Goal: Task Accomplishment & Management: Use online tool/utility

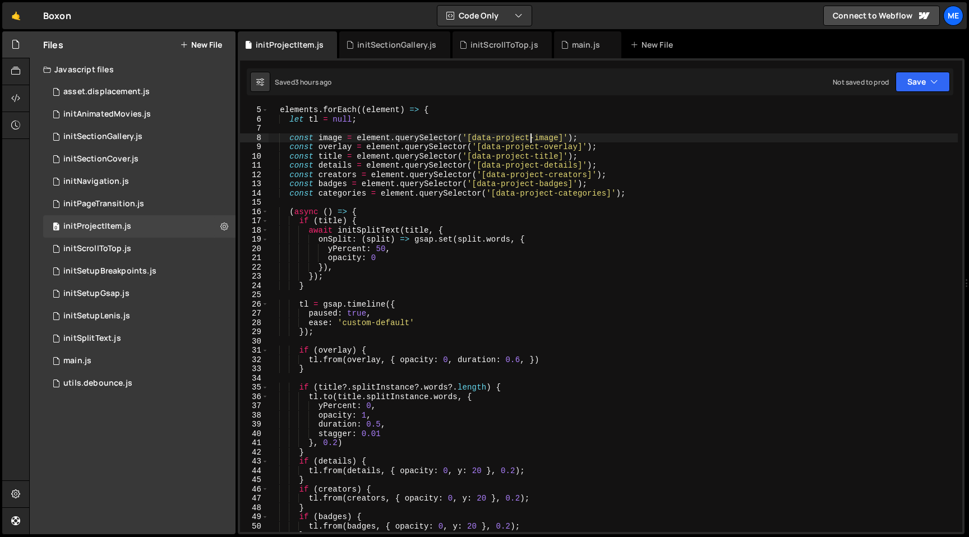
scroll to position [37, 0]
click at [347, 145] on div "elements . forEach (( element ) => { let tl = null ; const image = element . qu…" at bounding box center [613, 327] width 690 height 445
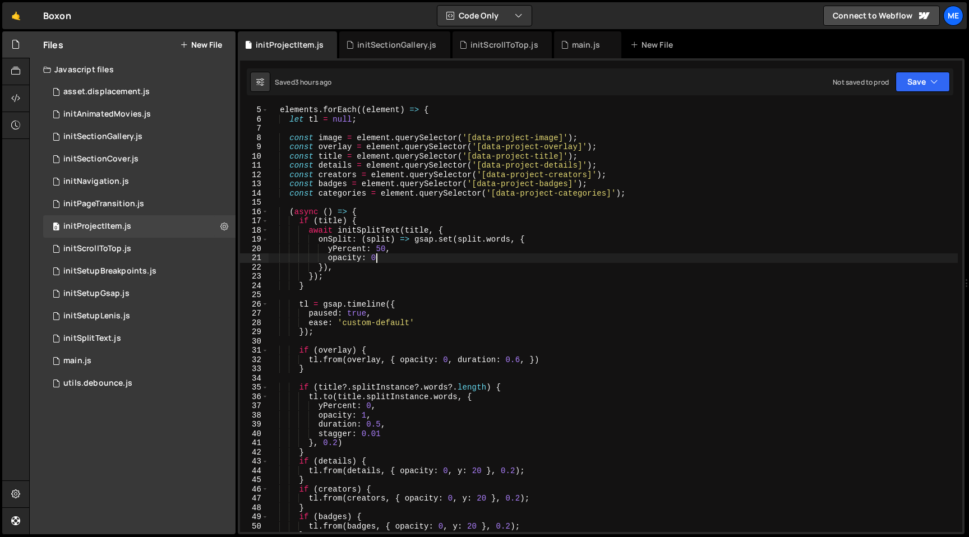
click at [483, 258] on div "elements . forEach (( element ) => { let tl = null ; const image = element . qu…" at bounding box center [613, 327] width 690 height 445
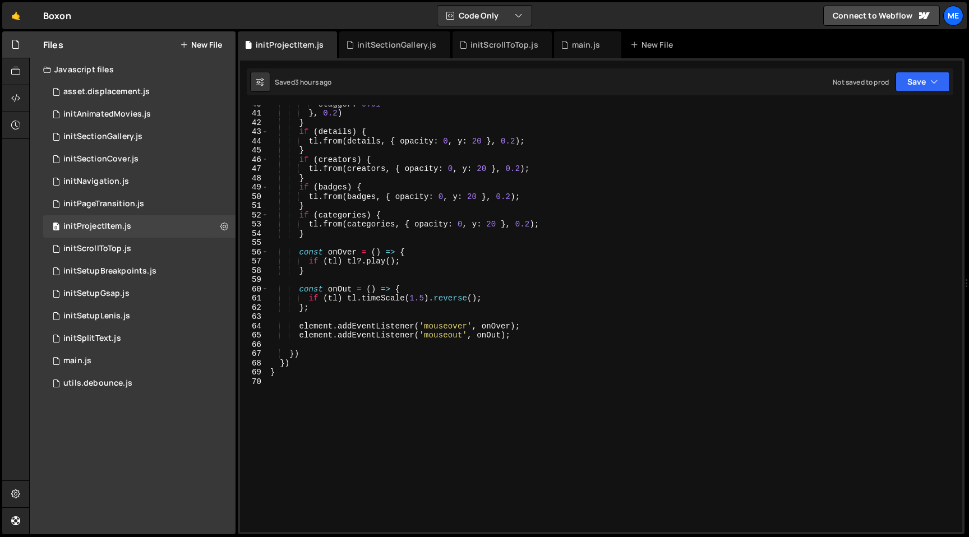
scroll to position [367, 0]
click at [483, 254] on div "stagger : 0.01 } , 0.2 ) } if ( details ) { tl . from ( details , { opacity : 0…" at bounding box center [613, 321] width 690 height 445
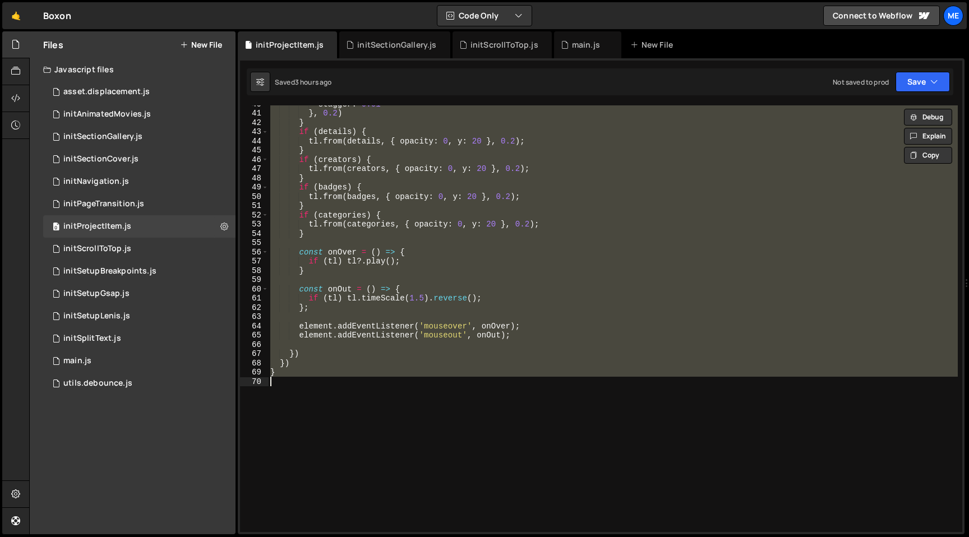
paste textarea
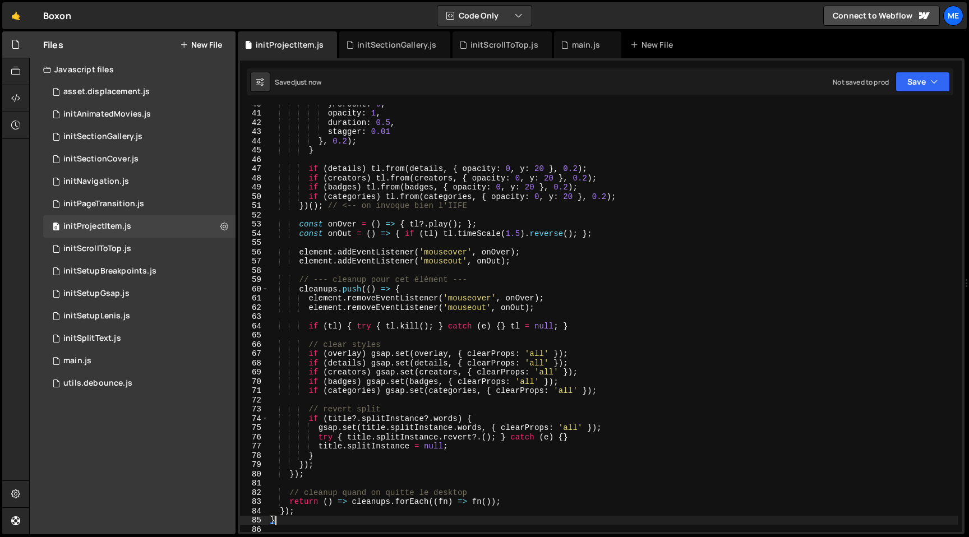
click at [471, 491] on div "yPercent : 0 , opacity : 1 , duration : 0.5 , stagger : 0.01 } , 0.2 ) ; } if (…" at bounding box center [613, 321] width 690 height 445
type textarea "// cleanup quand on quitte le desktop"
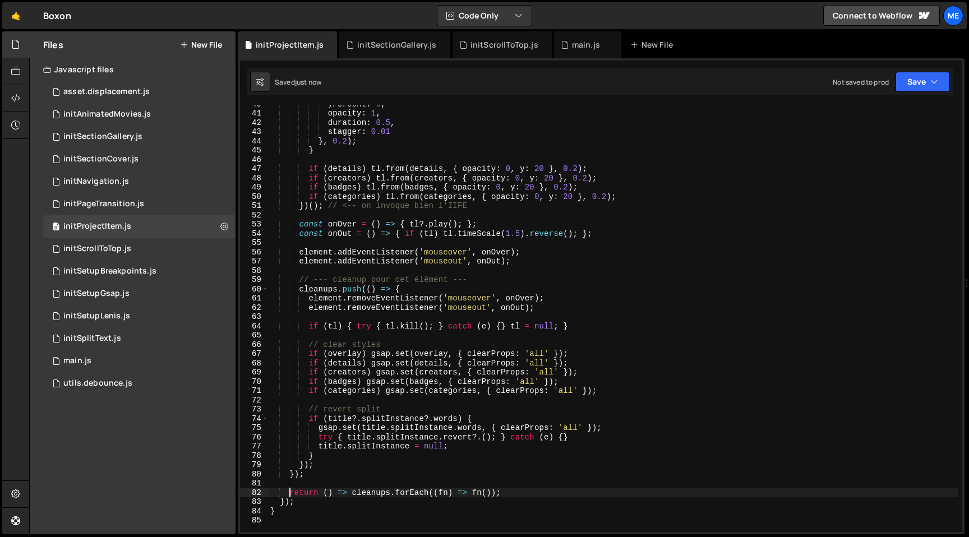
click at [430, 416] on div "yPercent : 0 , opacity : 1 , duration : 0.5 , stagger : 0.01 } , 0.2 ) ; } if (…" at bounding box center [613, 321] width 690 height 445
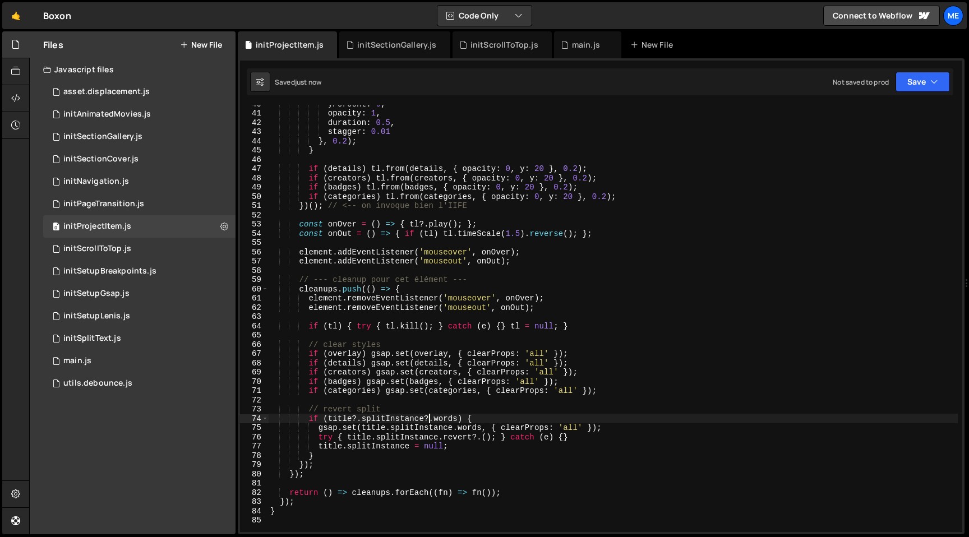
type textarea "// revert split"
type textarea "if (title?.splitInstance?.words) {"
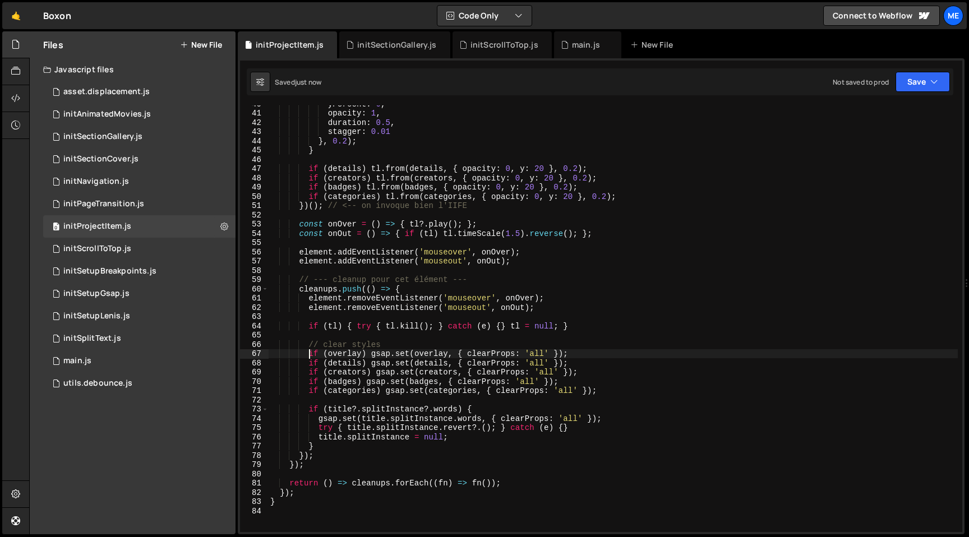
type textarea "// clear styles"
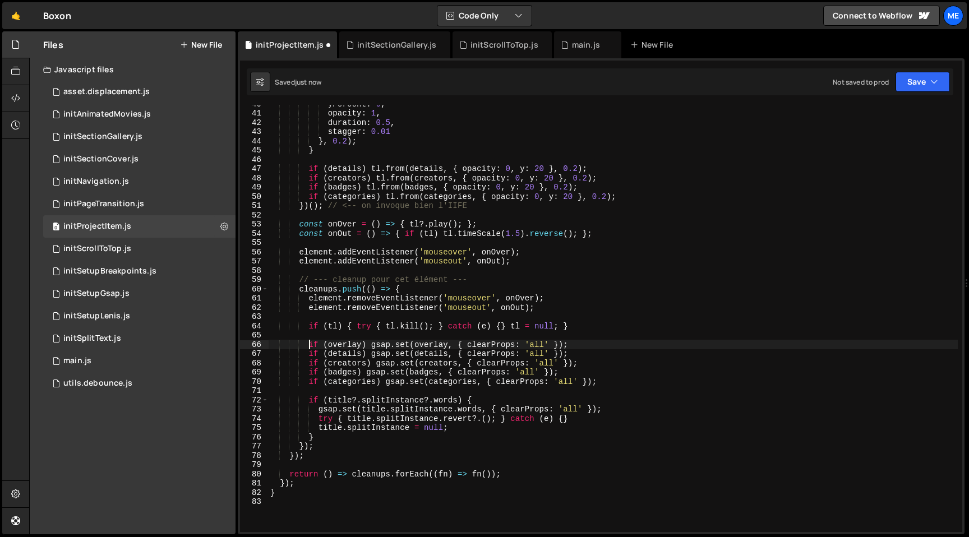
type textarea "if (overlay) gsap.set(overlay, { clearProps: 'all' });"
type textarea "if (tl) { try { tl.kill(); } catch (e) {} tl = null; }"
type textarea "element.removeEventListener('mouseout', onOut);"
type textarea "if (tl) { try { tl.kill(); } catch (e) {} tl = null; }"
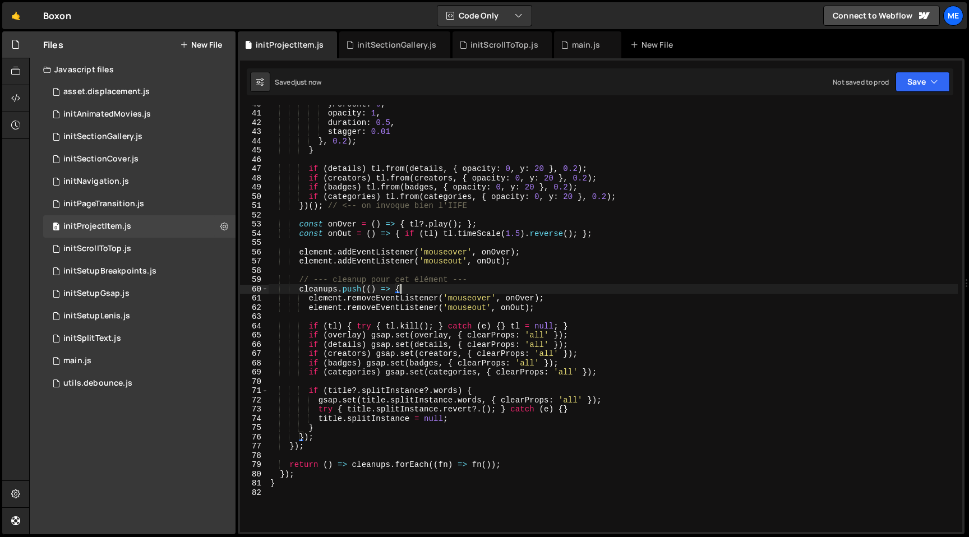
type textarea "// --- cleanup pour cet élément ---"
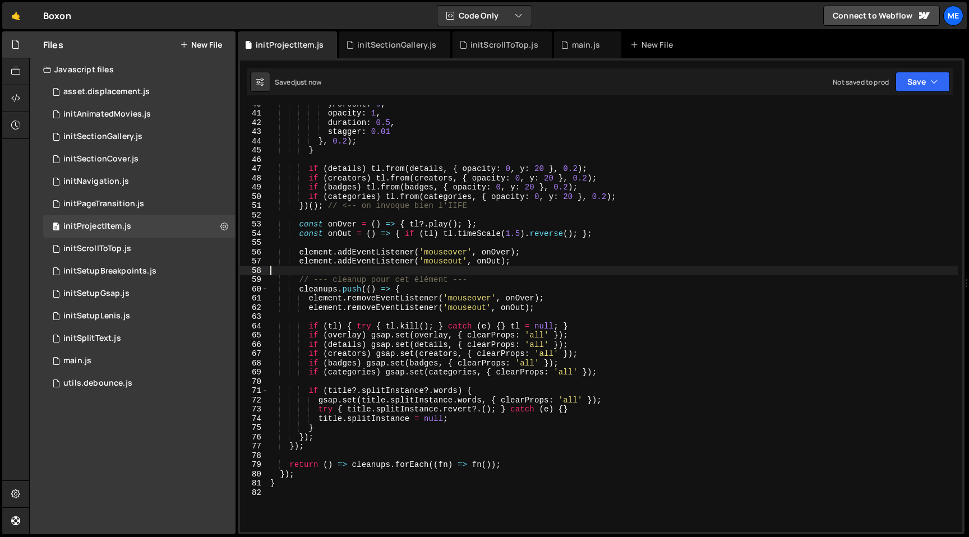
type textarea "// --- cleanup pour cet élément ---"
type textarea "cleanups.push(() => {"
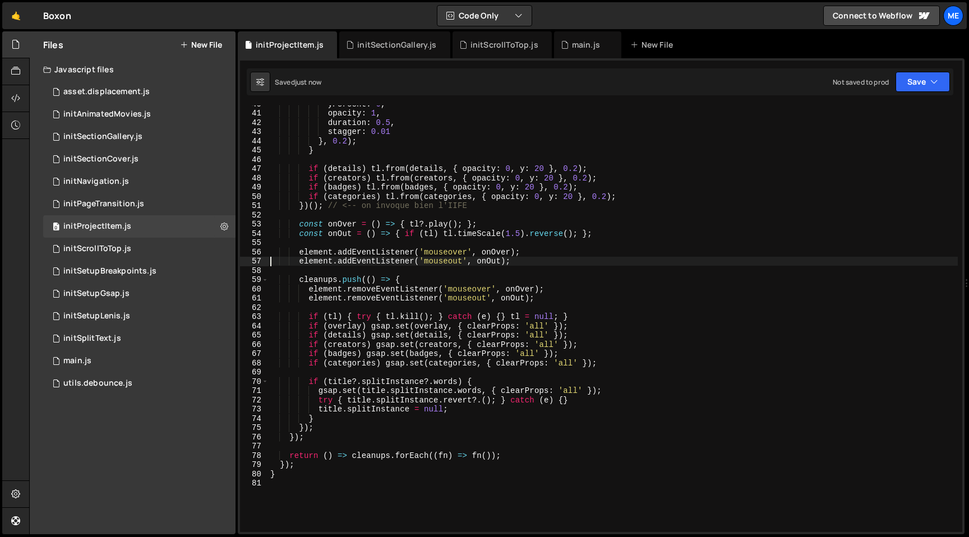
type textarea "element.addEventListener('mouseover', onOver);"
type textarea "const onOver = () => { tl?.play(); };"
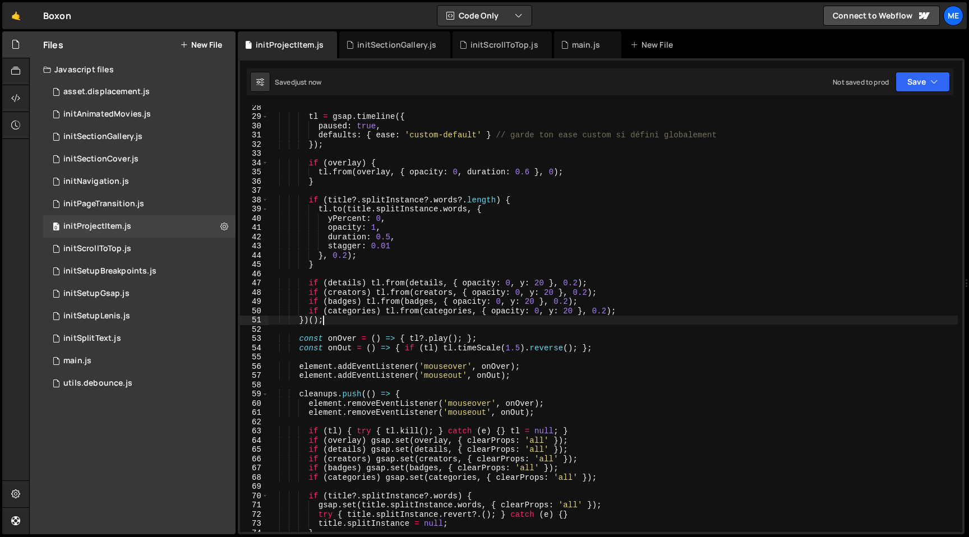
scroll to position [225, 0]
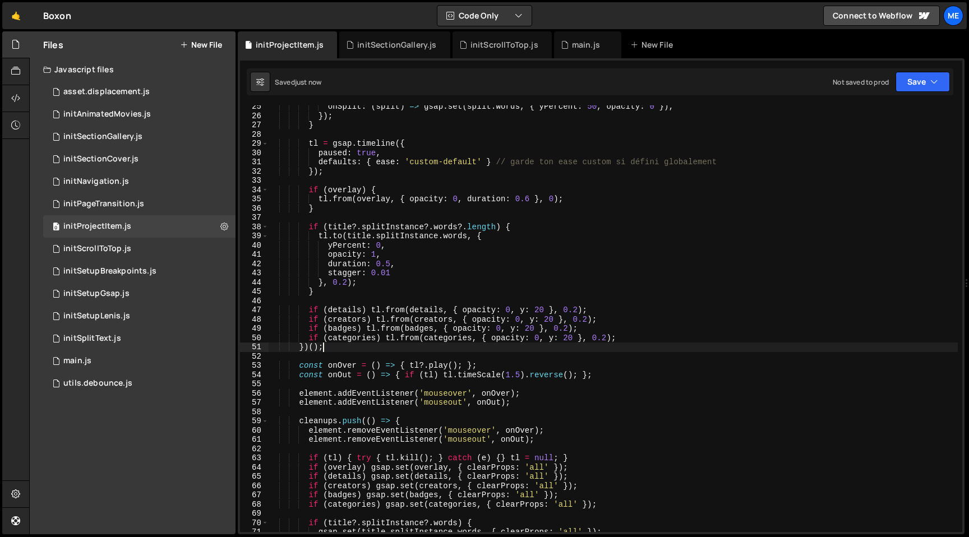
click at [408, 365] on div "onSplit : ( split ) => gsap . set ( split . words , { yPercent : 50 , opacity :…" at bounding box center [613, 324] width 690 height 445
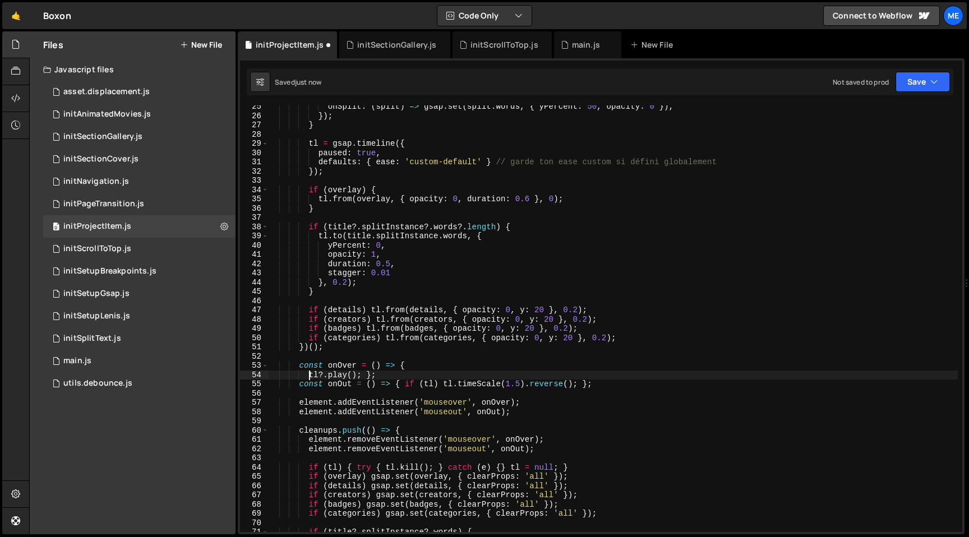
scroll to position [0, 2]
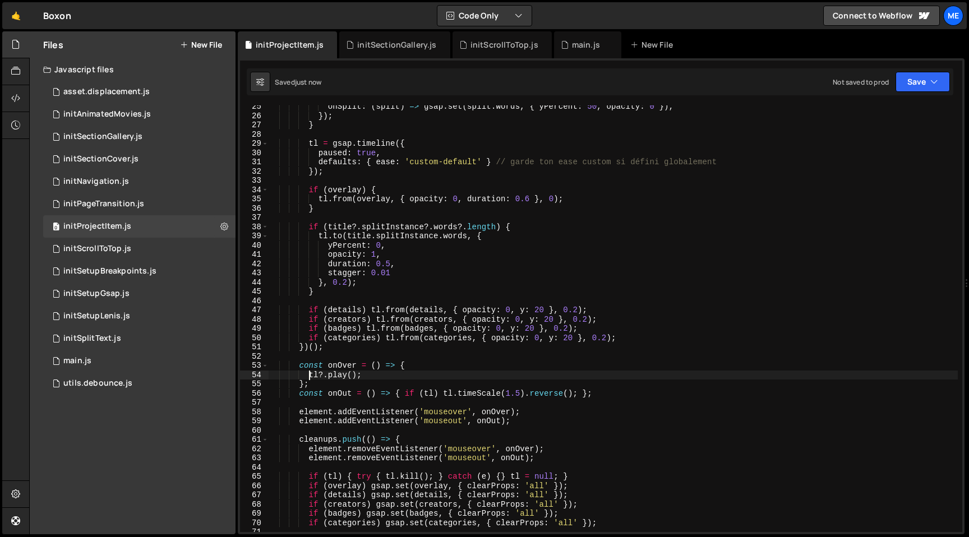
click at [405, 390] on div "onSplit : ( split ) => gsap . set ( split . words , { yPercent : 50 , opacity :…" at bounding box center [613, 324] width 690 height 445
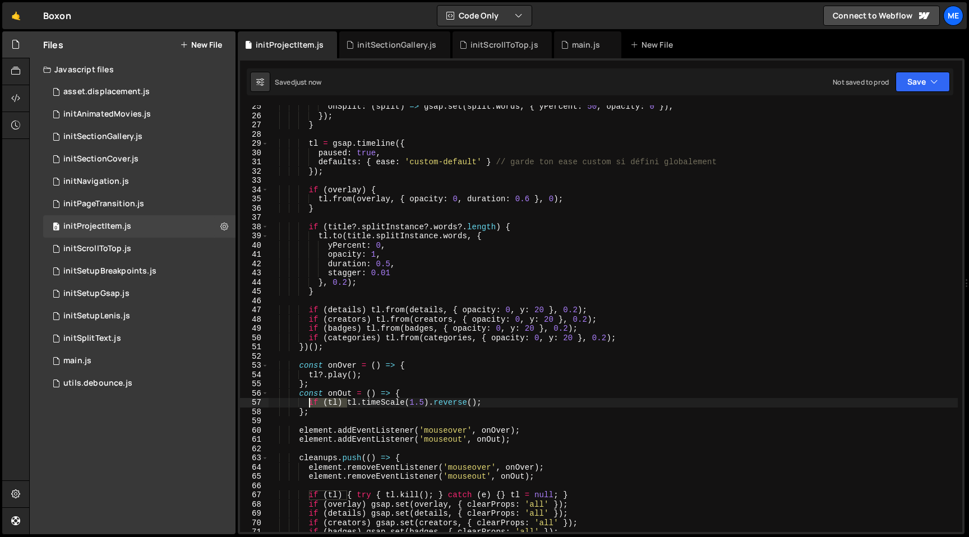
drag, startPoint x: 348, startPoint y: 403, endPoint x: 311, endPoint y: 403, distance: 37.6
click at [311, 403] on div "onSplit : ( split ) => gsap . set ( split . words , { yPercent : 50 , opacity :…" at bounding box center [613, 324] width 690 height 445
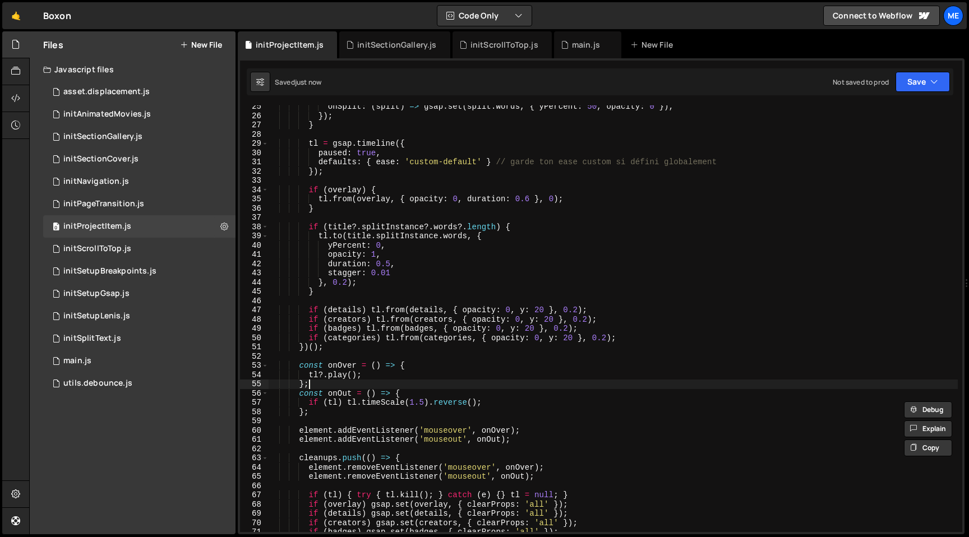
click at [309, 380] on div "onSplit : ( split ) => gsap . set ( split . words , { yPercent : 50 , opacity :…" at bounding box center [613, 324] width 690 height 445
click at [309, 376] on div "onSplit : ( split ) => gsap . set ( split . words , { yPercent : 50 , opacity :…" at bounding box center [613, 324] width 690 height 445
paste textarea "if (tl)"
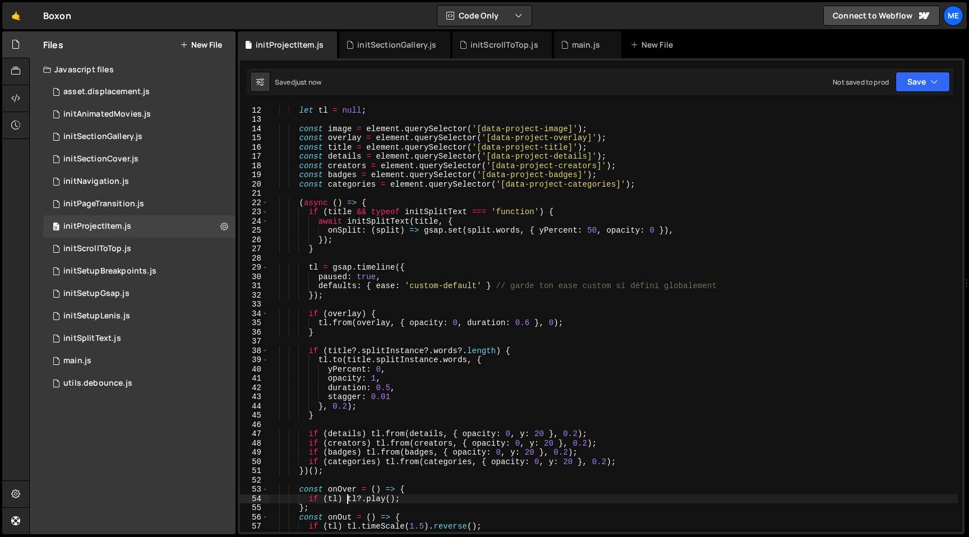
scroll to position [98, 0]
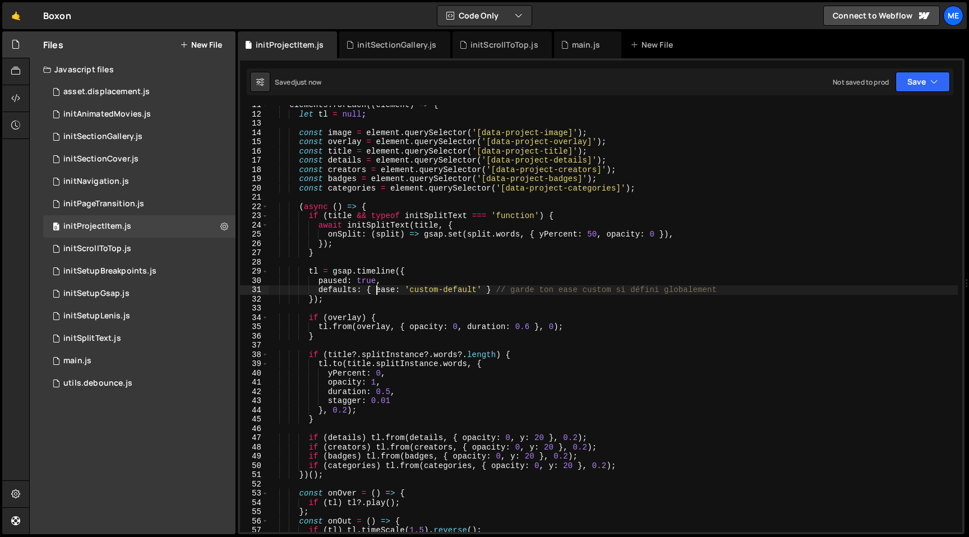
click at [376, 291] on div "elements . forEach (( element ) => { let tl = null ; const image = element . qu…" at bounding box center [613, 322] width 690 height 445
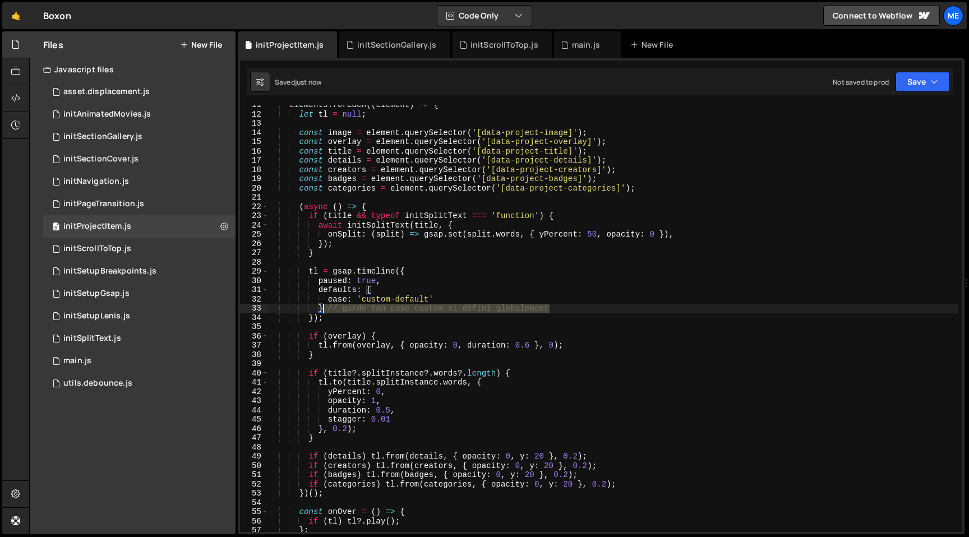
drag, startPoint x: 567, startPoint y: 310, endPoint x: 324, endPoint y: 311, distance: 242.8
click at [324, 311] on div "elements . forEach (( element ) => { let tl = null ; const image = element . qu…" at bounding box center [613, 322] width 690 height 445
type textarea "}"
click at [390, 49] on div "initSectionGallery.js" at bounding box center [396, 44] width 79 height 11
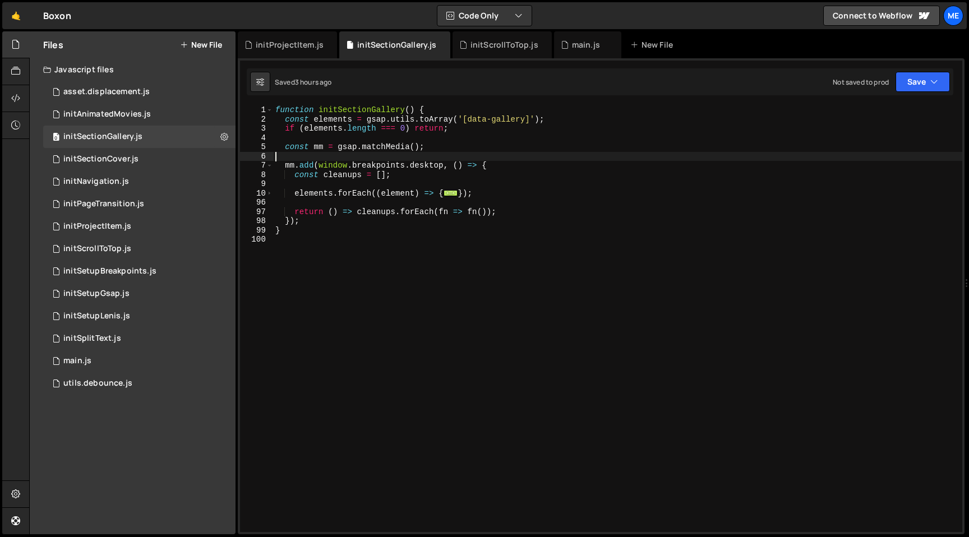
scroll to position [0, 0]
click at [398, 156] on div "function initSectionGallery ( ) { const elements = gsap . utils . toArray ( '[d…" at bounding box center [617, 327] width 689 height 445
click at [268, 190] on span at bounding box center [269, 194] width 6 height 10
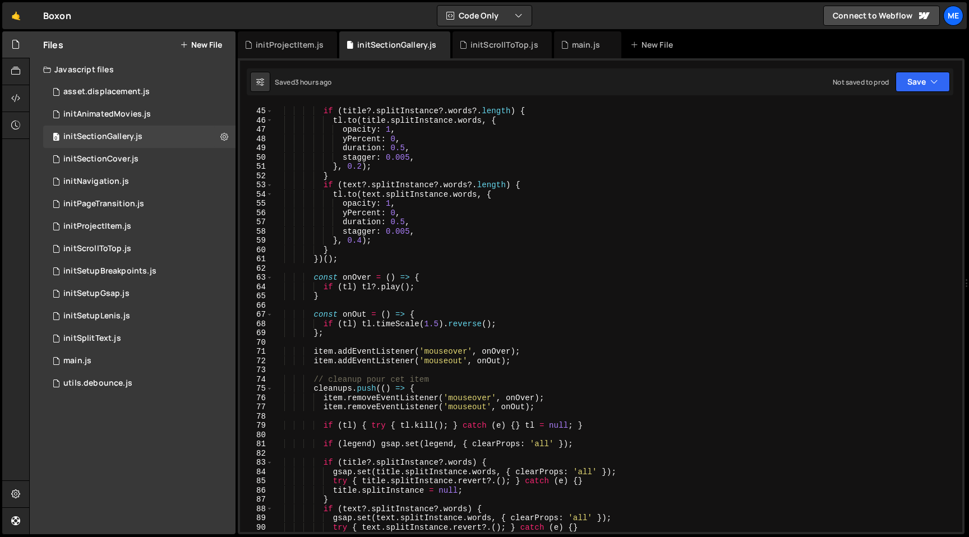
scroll to position [124, 0]
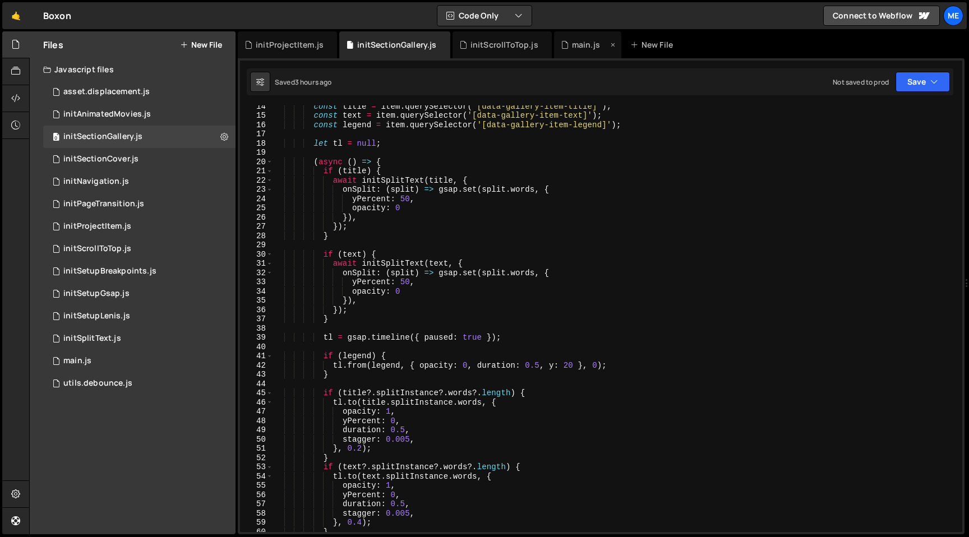
click at [585, 43] on div "main.js" at bounding box center [586, 44] width 28 height 11
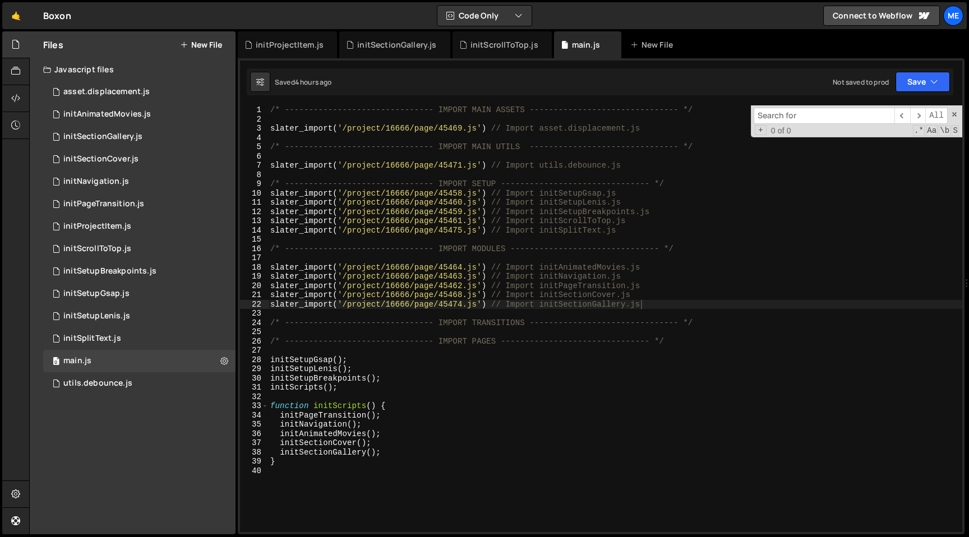
type textarea "initSectionGallery();"
click at [381, 455] on div "/* ------------------------------- IMPORT MAIN ASSETS -------------------------…" at bounding box center [615, 327] width 694 height 445
drag, startPoint x: 547, startPoint y: 460, endPoint x: 730, endPoint y: 462, distance: 182.8
click at [727, 462] on div "/* ------------------------------- IMPORT MAIN ASSETS -------------------------…" at bounding box center [615, 327] width 694 height 445
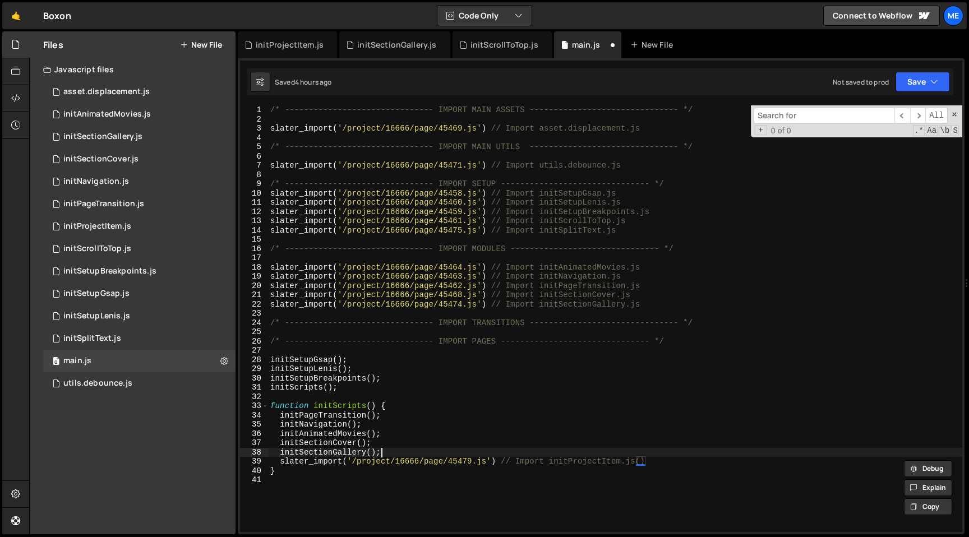
click at [464, 453] on div "/* ------------------------------- IMPORT MAIN ASSETS -------------------------…" at bounding box center [615, 327] width 694 height 445
type textarea "initSectionGallery();"
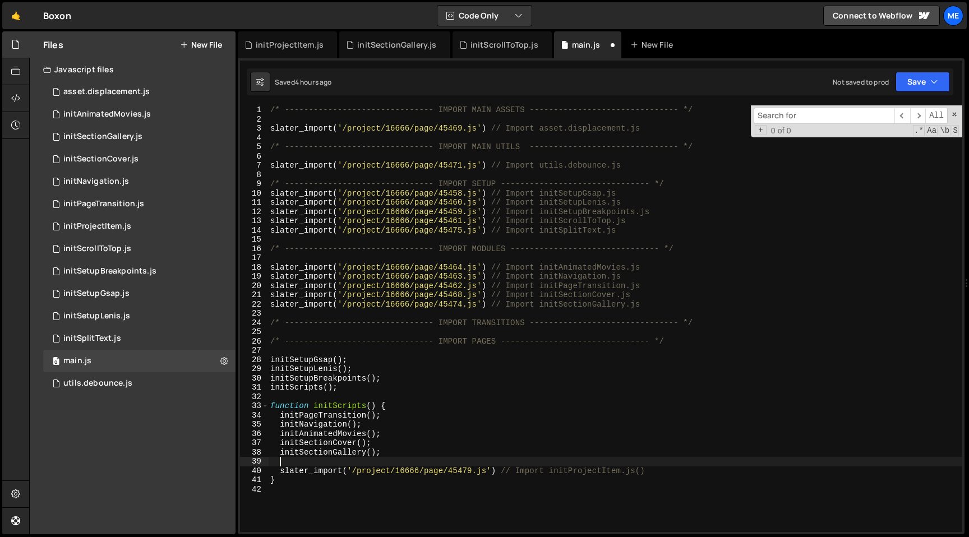
paste textarea "initProjectItem.js()"
click at [370, 462] on div "/* ------------------------------- IMPORT MAIN ASSETS -------------------------…" at bounding box center [615, 327] width 694 height 445
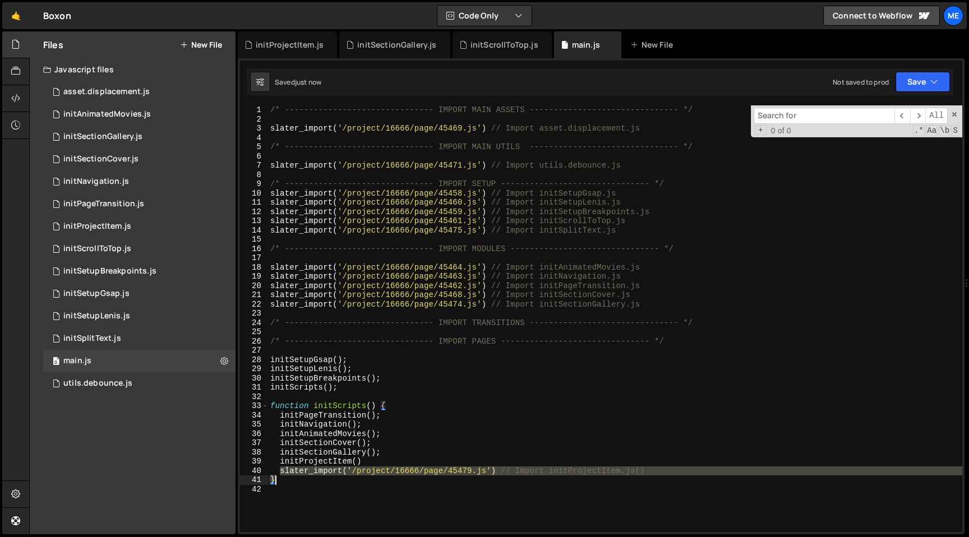
drag, startPoint x: 279, startPoint y: 471, endPoint x: 707, endPoint y: 481, distance: 428.0
click at [707, 481] on div "/* ------------------------------- IMPORT MAIN ASSETS -------------------------…" at bounding box center [615, 327] width 694 height 445
click at [669, 473] on div "/* ------------------------------- IMPORT MAIN ASSETS -------------------------…" at bounding box center [615, 318] width 694 height 427
type textarea "slater_import('/project/16666/page/45479.js') // Import initProjectItem.js"
click at [658, 299] on div "/* ------------------------------- IMPORT MAIN ASSETS -------------------------…" at bounding box center [615, 327] width 694 height 445
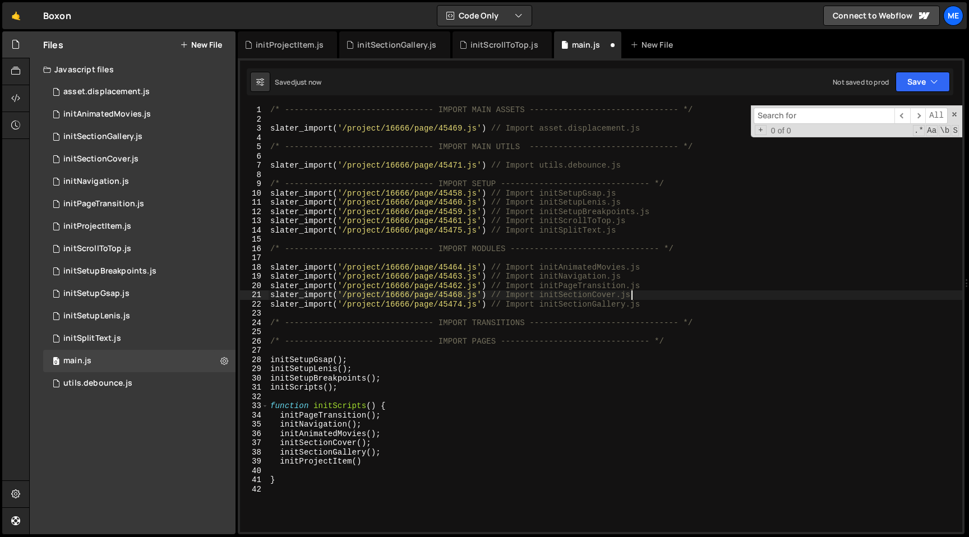
click at [658, 292] on div "/* ------------------------------- IMPORT MAIN ASSETS -------------------------…" at bounding box center [615, 327] width 694 height 445
type textarea "slater_import('/project/16666/page/45462.js') // Import initPageTransition.js"
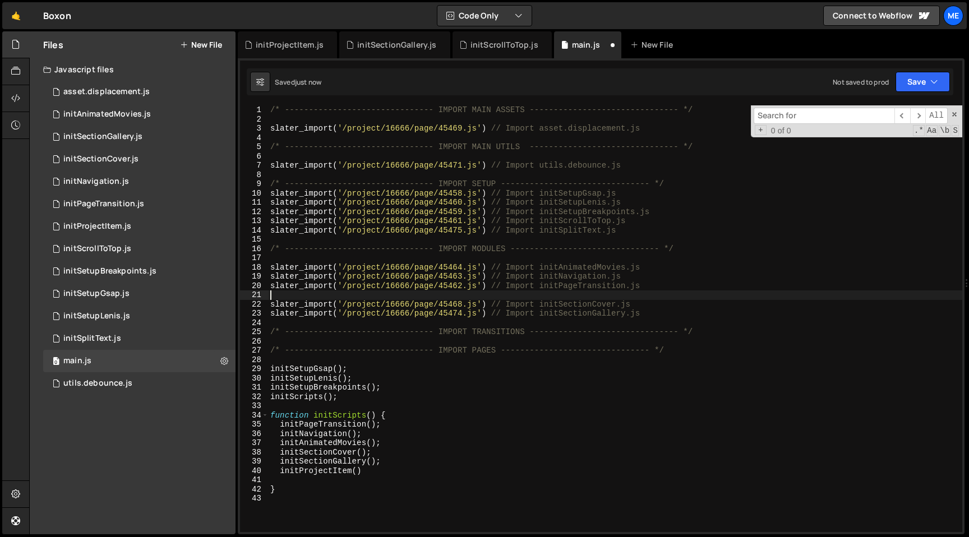
paste textarea "slater_import('/project/16666/page/45479.js') // Import initProjectItem.js"
type textarea "slater_import('/project/16666/page/45479.js') // Import initProjectItem.js"
click at [375, 478] on div "/* ------------------------------- IMPORT MAIN ASSETS -------------------------…" at bounding box center [615, 327] width 694 height 445
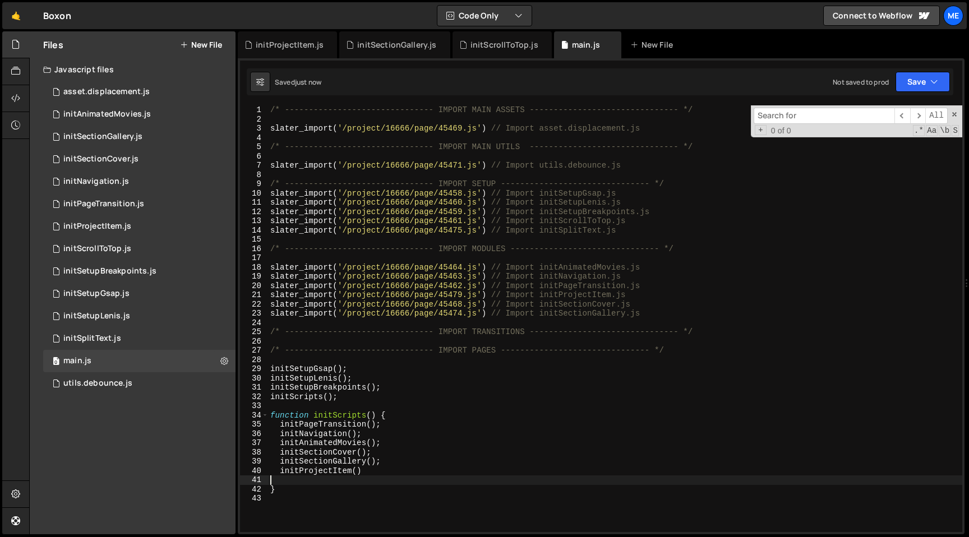
type textarea "initProjectItem()"
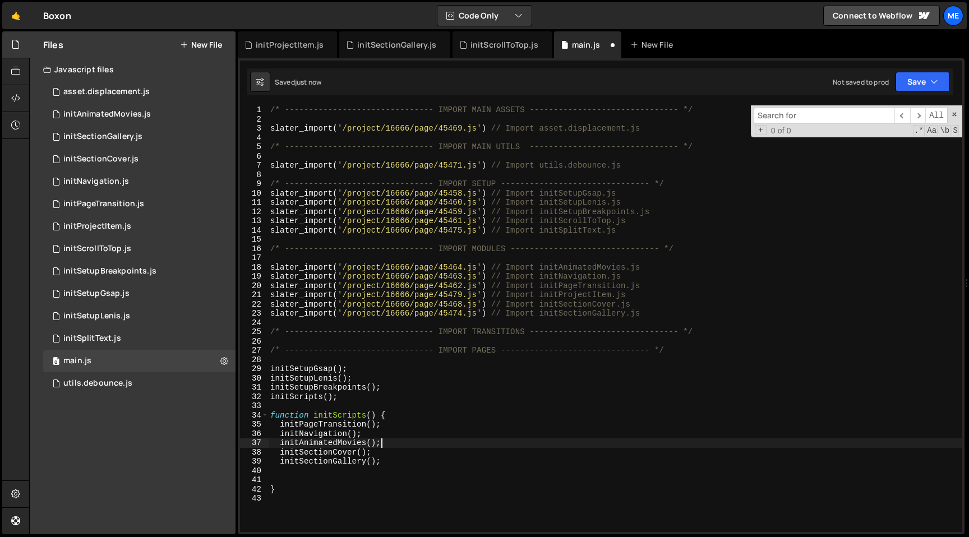
paste textarea "initProjectItem()"
click at [19, 524] on icon at bounding box center [15, 521] width 9 height 12
click at [13, 18] on link "🤙" at bounding box center [15, 15] width 27 height 27
click at [396, 475] on div "/* ------------------------------- IMPORT MAIN ASSETS -------------------------…" at bounding box center [615, 327] width 694 height 445
type textarea "initSectionGallery();"
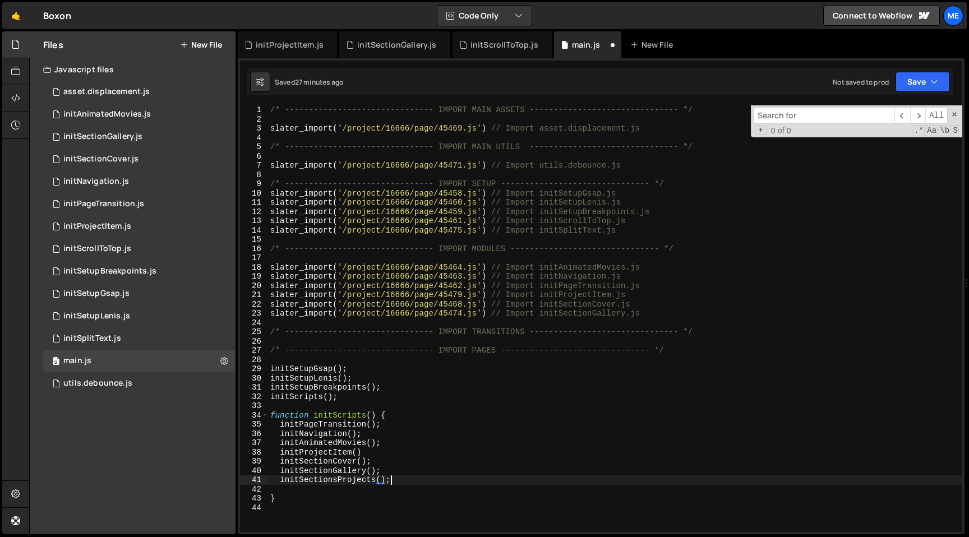
scroll to position [0, 8]
type textarea "initSectionsProjects();"
click at [212, 44] on button "New File" at bounding box center [201, 44] width 42 height 9
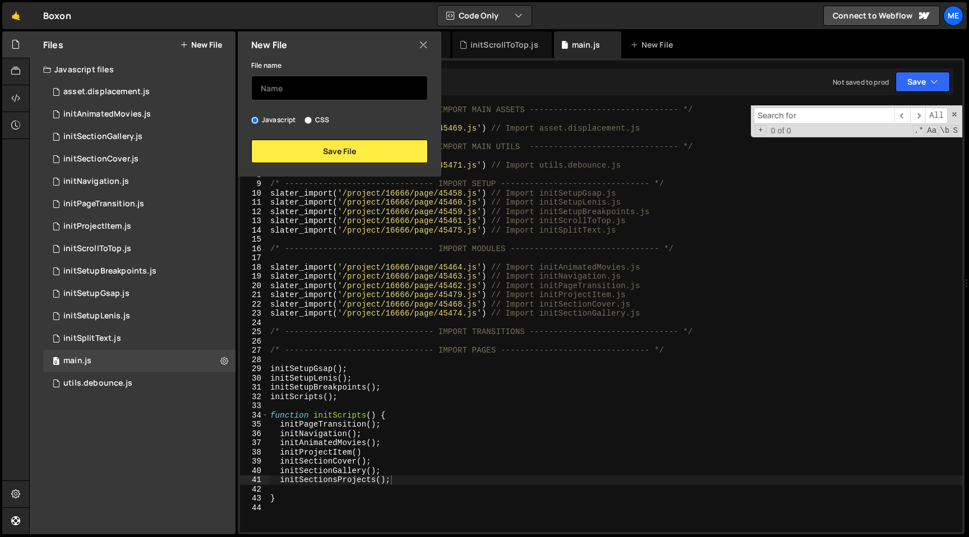
click at [292, 84] on input "text" at bounding box center [339, 88] width 177 height 25
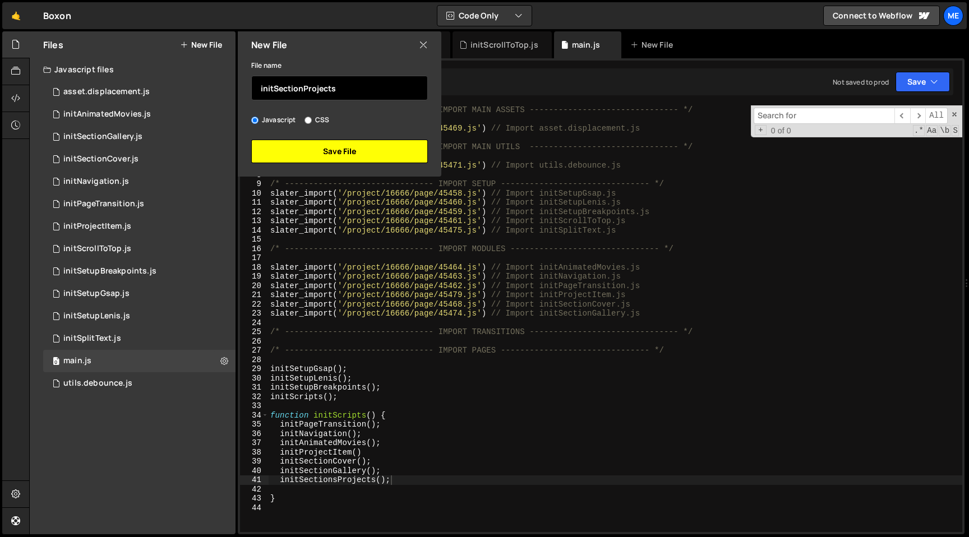
type input "initSectionProjects"
click at [303, 148] on button "Save File" at bounding box center [339, 152] width 177 height 24
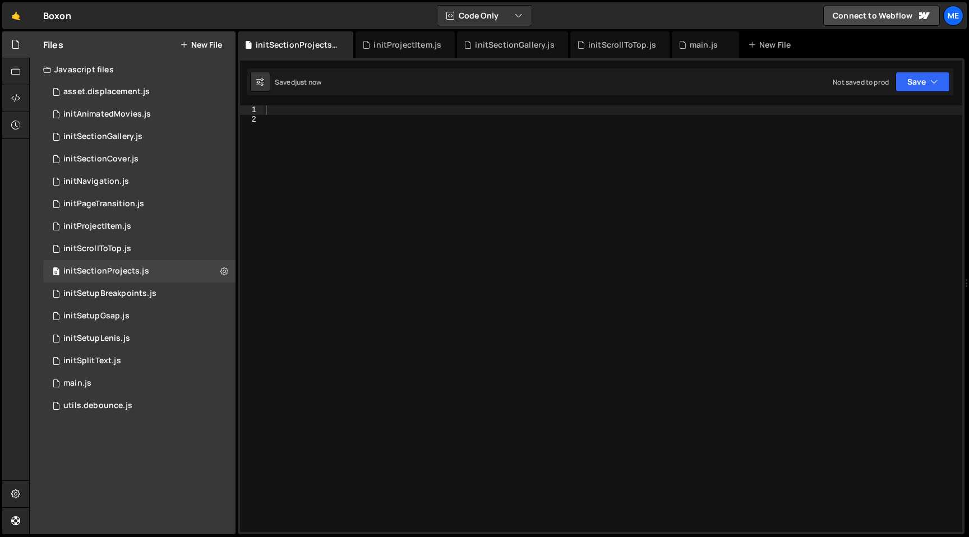
click at [330, 137] on div at bounding box center [613, 327] width 699 height 445
type textarea "function initSectionProjects() {}"
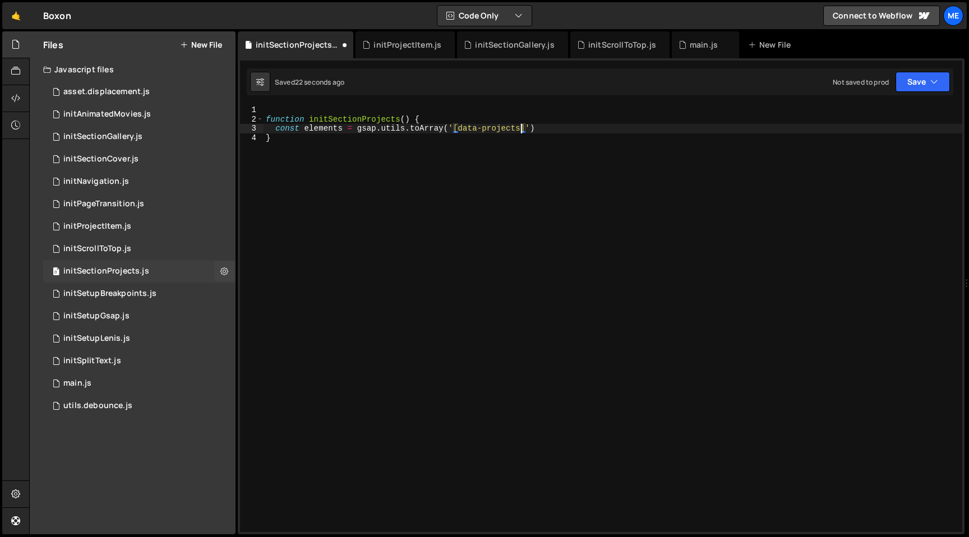
scroll to position [0, 0]
type textarea "const elements = gsap.utils.toArray('[data-projects]')"
type textarea "if(element.length === 0) return;"
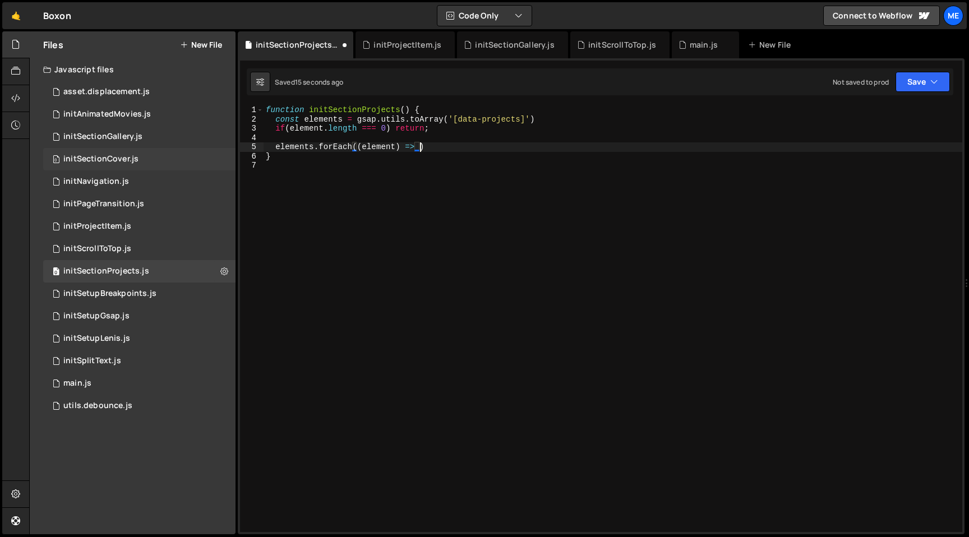
scroll to position [0, 10]
type textarea "elements.forEach((element) => {)"
click at [291, 149] on div "function initSectionProjects ( ) { const elements = gsap . utils . toArray ( '[…" at bounding box center [613, 327] width 699 height 445
type textarea "elements.forEach((element) => {"
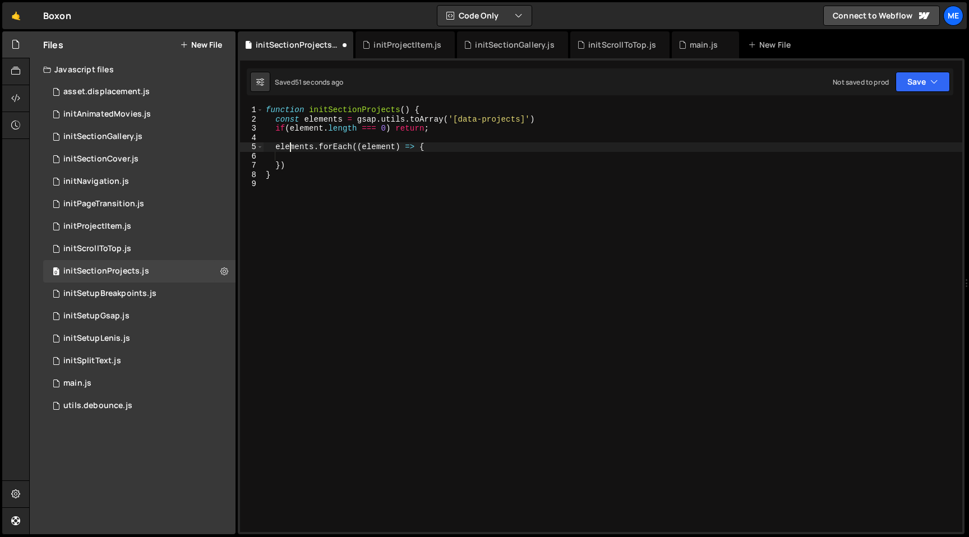
click at [289, 155] on div "function initSectionProjects ( ) { const elements = gsap . utils . toArray ( '[…" at bounding box center [613, 327] width 699 height 445
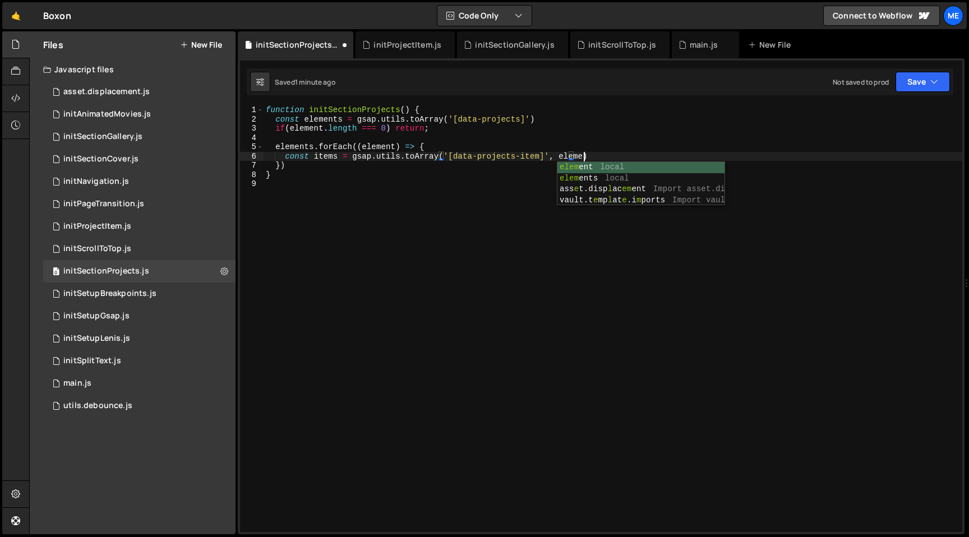
type textarea "const items = gsap.utils.toArray('[data-projects-item]', element)"
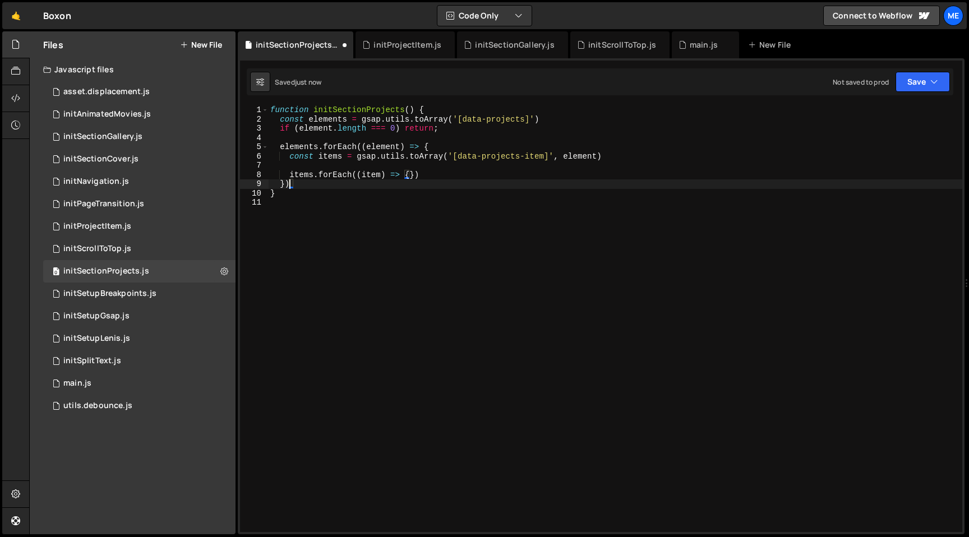
scroll to position [0, 1]
click at [410, 175] on div "function initSectionProjects ( ) { const elements = gsap . utils . toArray ( '[…" at bounding box center [615, 327] width 694 height 445
type textarea "items.forEach((item) => {})"
click at [520, 156] on div "function initSectionProjects ( ) { const elements = gsap . utils . toArray ( '[…" at bounding box center [615, 327] width 694 height 445
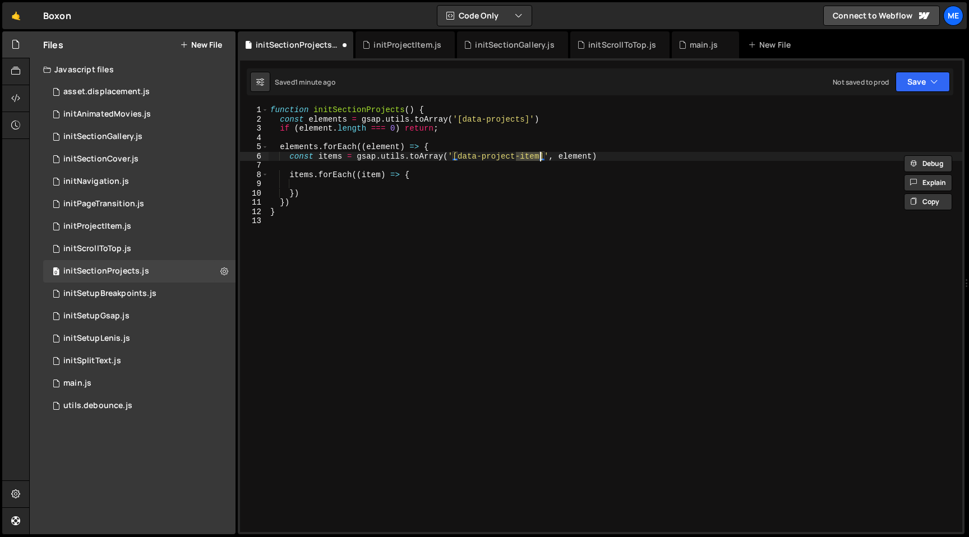
type textarea "const items = gsap.utils.toArray('[data-project]', element)"
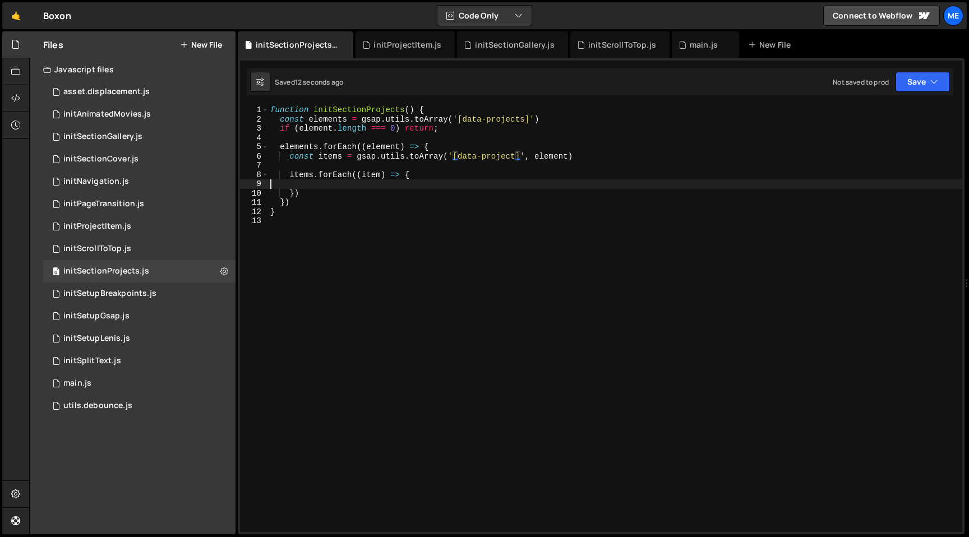
click at [337, 183] on div "function initSectionProjects ( ) { const elements = gsap . utils . toArray ( '[…" at bounding box center [615, 327] width 694 height 445
click at [406, 44] on div "initProjectItem.js" at bounding box center [408, 44] width 68 height 11
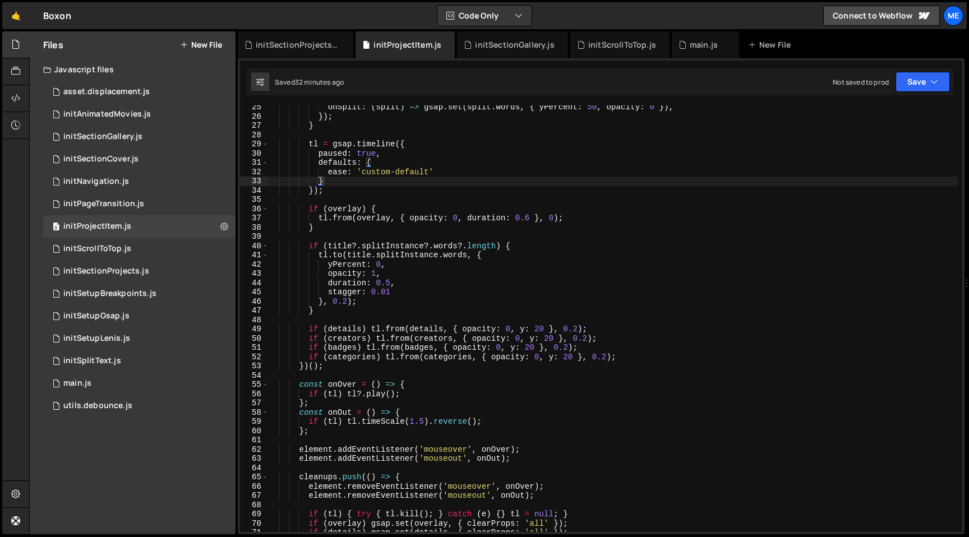
scroll to position [305, 0]
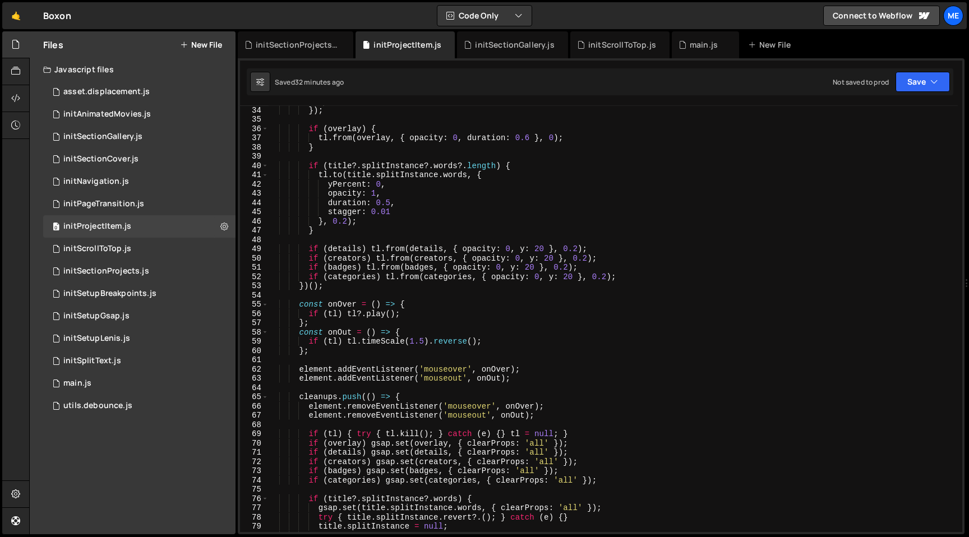
click at [516, 380] on div "} }) ; if ( overlay ) { tl . from ( overlay , { opacity : 0 , duration : 0.6 } …" at bounding box center [613, 318] width 690 height 445
click at [518, 185] on div "} }) ; if ( overlay ) { tl . from ( overlay , { opacity : 0 , duration : 0.6 } …" at bounding box center [613, 318] width 690 height 445
click at [137, 229] on div "0 initProjectItem.js 0" at bounding box center [139, 226] width 192 height 22
click at [433, 190] on div "} }) ; if ( overlay ) { tl . from ( overlay , { opacity : 0 , duration : 0.6 } …" at bounding box center [613, 318] width 690 height 445
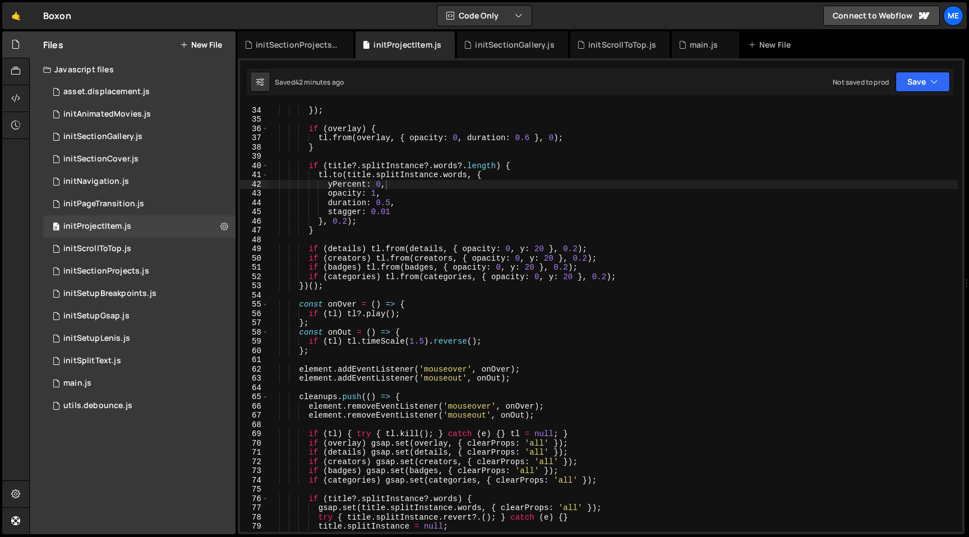
type textarea "}"
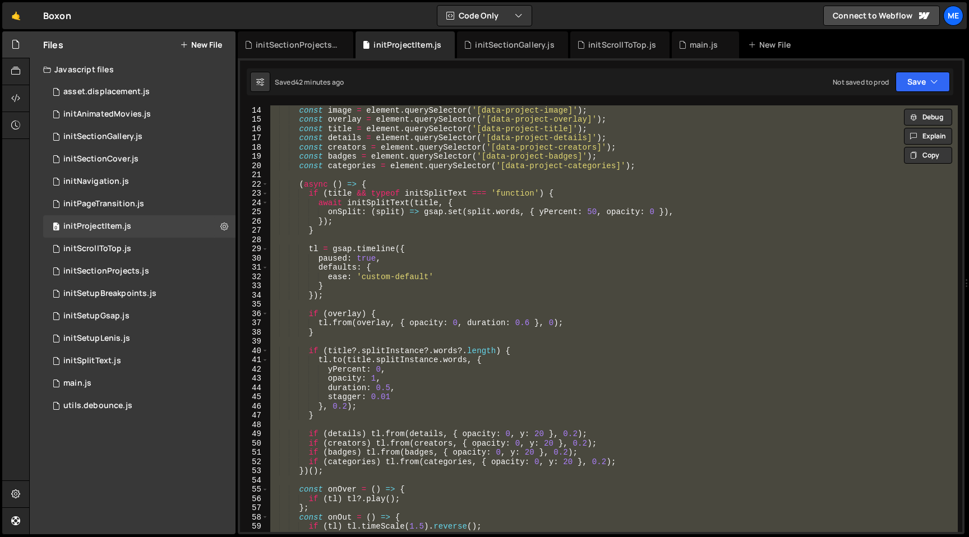
scroll to position [0, 0]
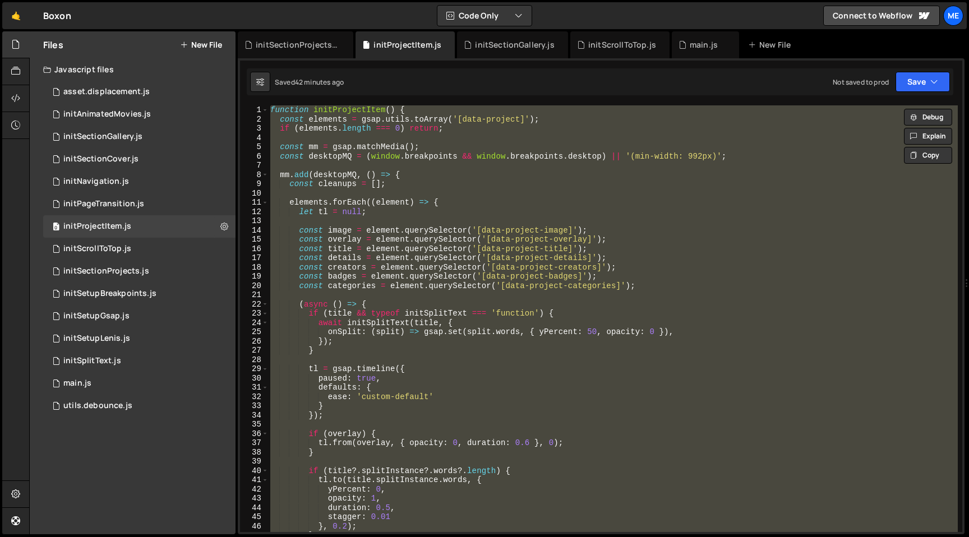
paste textarea
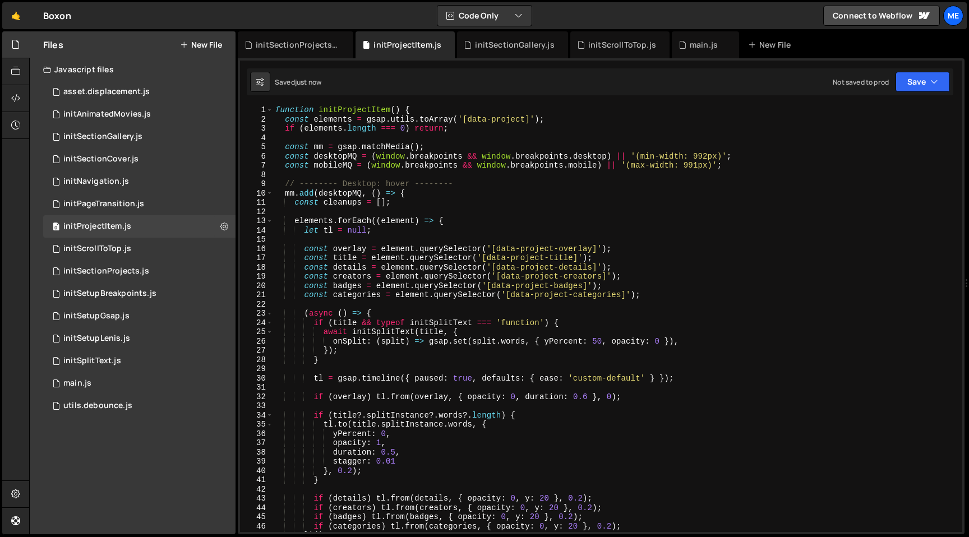
click at [482, 179] on div "function initProjectItem ( ) { const elements = gsap . utils . toArray ( '[data…" at bounding box center [615, 327] width 685 height 445
type textarea "// -------- Desktop: hover --------"
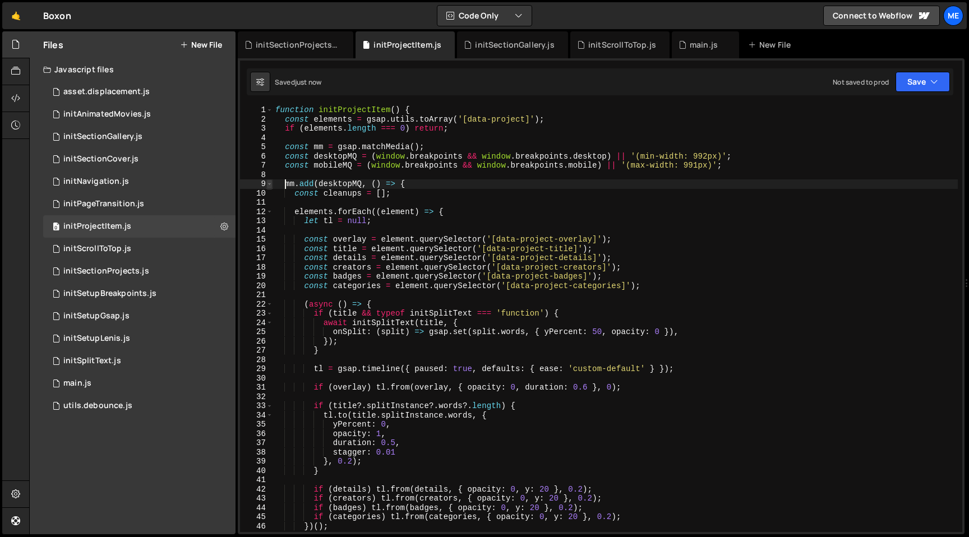
click at [270, 182] on span at bounding box center [269, 184] width 6 height 10
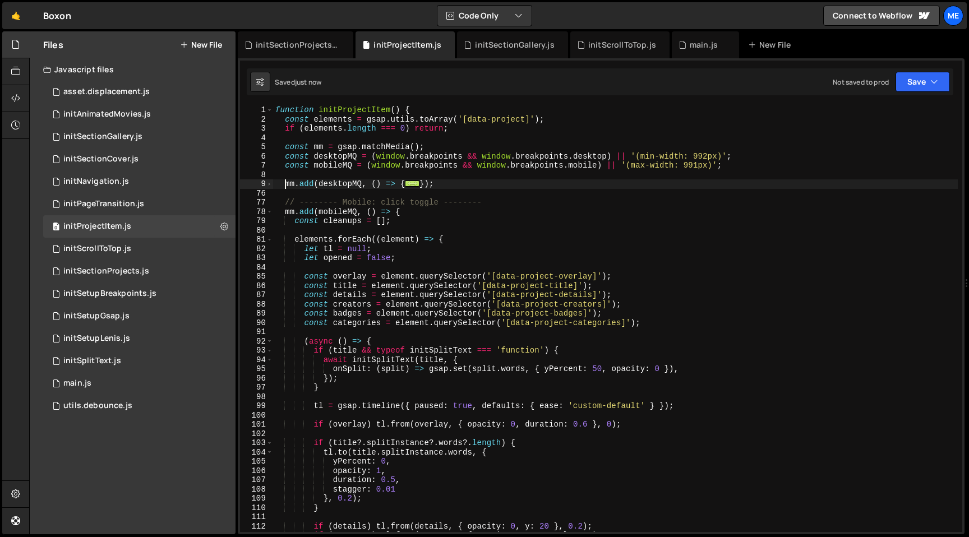
click at [481, 208] on div "function initProjectItem ( ) { const elements = gsap . utils . toArray ( '[data…" at bounding box center [615, 327] width 685 height 445
type textarea "k toggle --------"
type textarea "mm.add(mobileMQ, () => {"
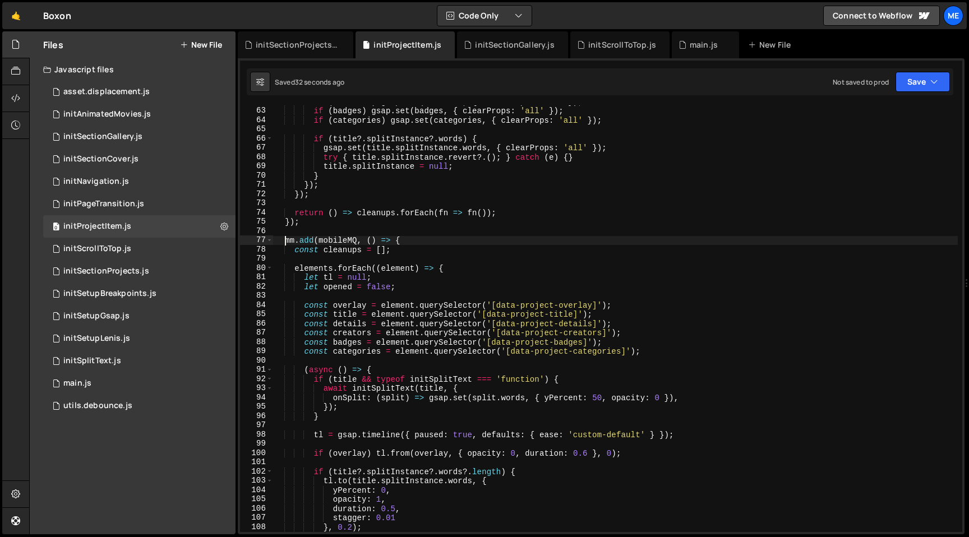
scroll to position [400, 0]
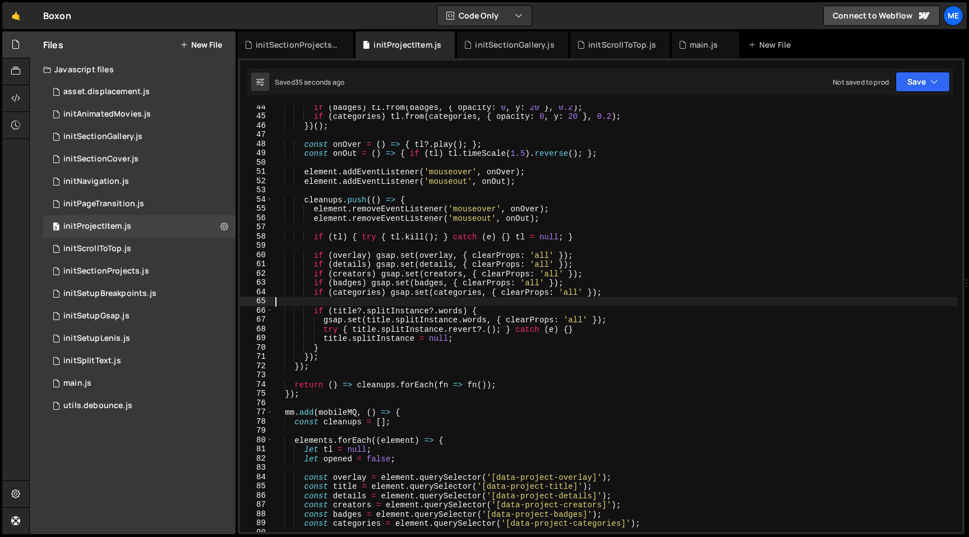
click at [352, 298] on div "if ( badges ) tl . from ( badges , { opacity : 0 , y : 20 } , 0.2 ) ; if ( cate…" at bounding box center [615, 325] width 685 height 445
click at [352, 295] on div "if ( badges ) tl . from ( badges , { opacity : 0 , y : 20 } , 0.2 ) ; if ( cate…" at bounding box center [615, 325] width 685 height 445
click at [514, 169] on div "if ( badges ) tl . from ( badges , { opacity : 0 , y : 20 } , 0.2 ) ; if ( cate…" at bounding box center [615, 325] width 685 height 445
type textarea "}"
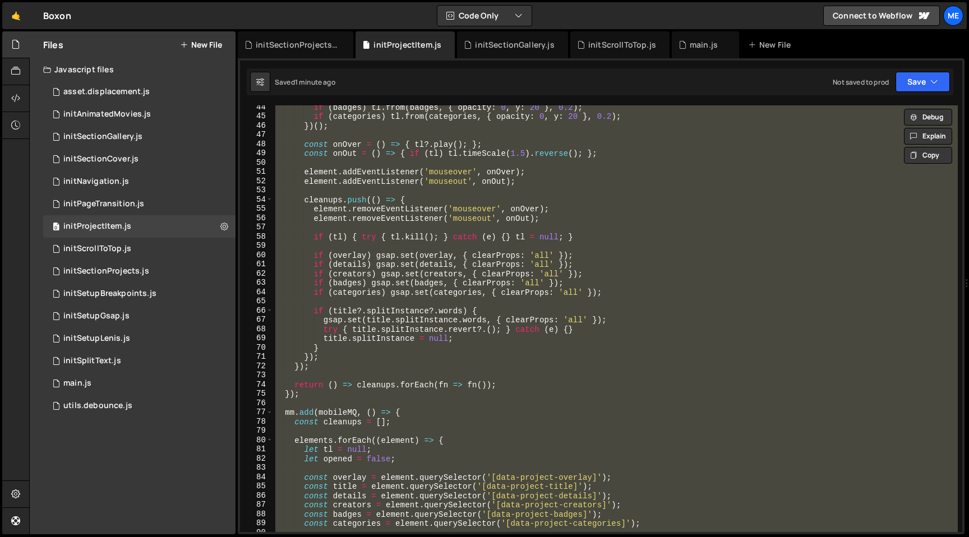
paste textarea
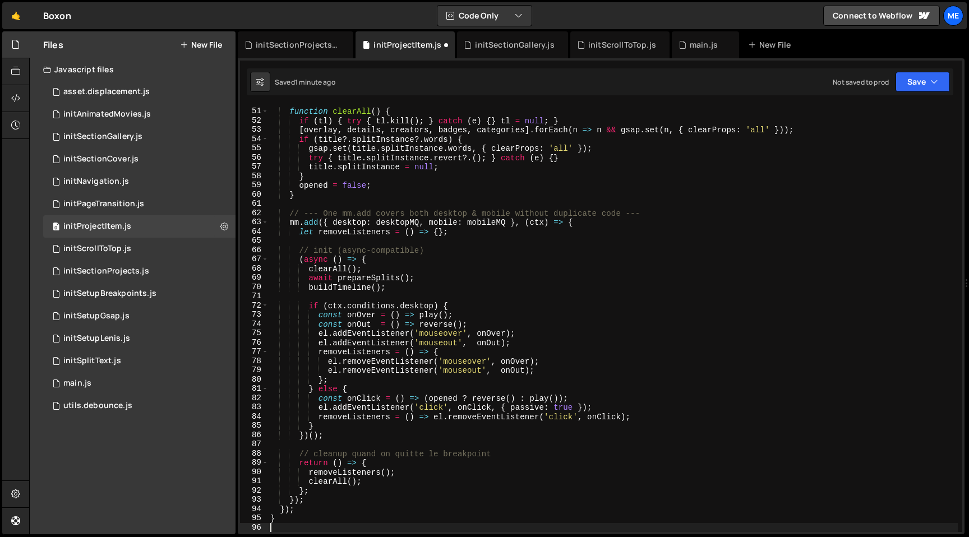
scroll to position [462, 0]
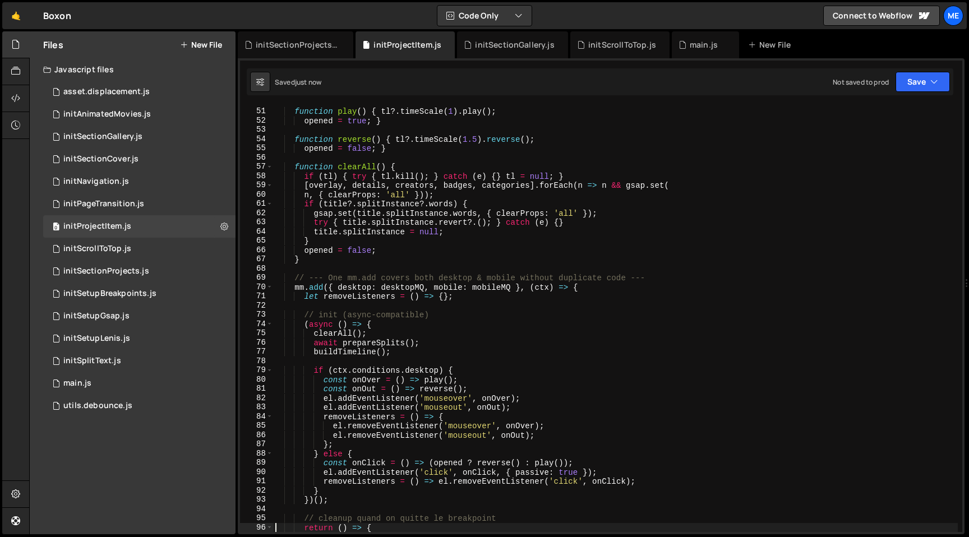
click at [649, 275] on div "function play ( ) { tl ?. timeScale ( 1 ) . play ( ) ; opened = true ; } functi…" at bounding box center [615, 320] width 685 height 445
type textarea "// --- One mm.add covers both desktop & mobile without duplicate code ---"
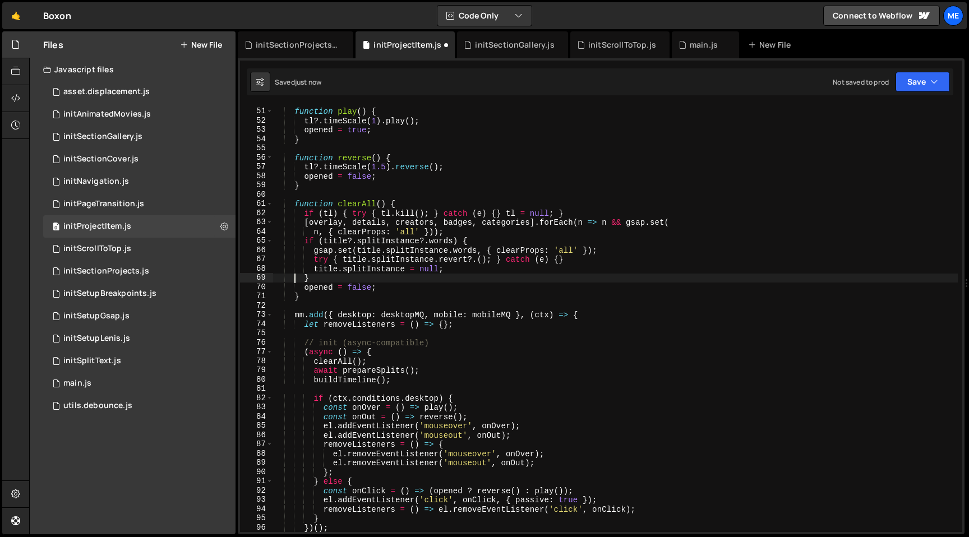
type textarea "}"
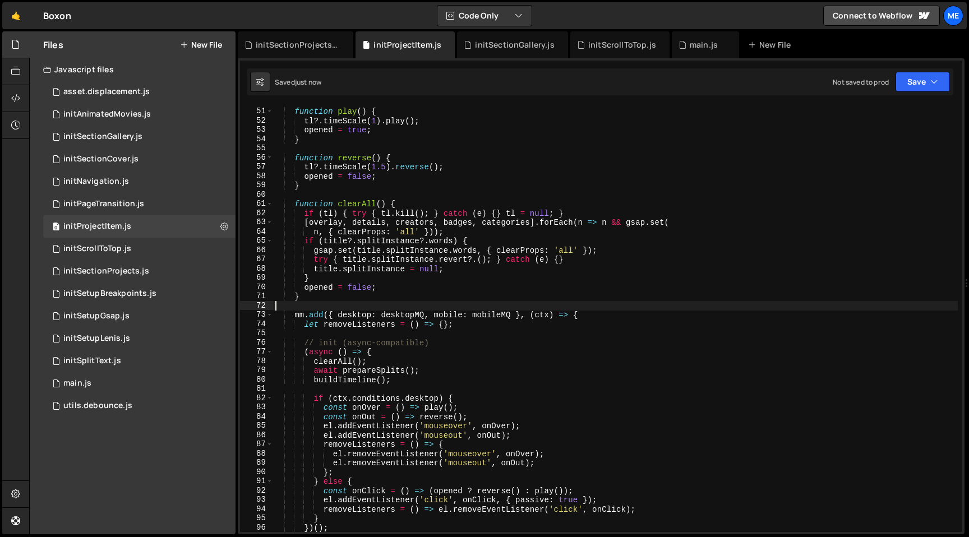
type textarea "let removeListeners = () => {};"
type textarea "// init (async-compatible)"
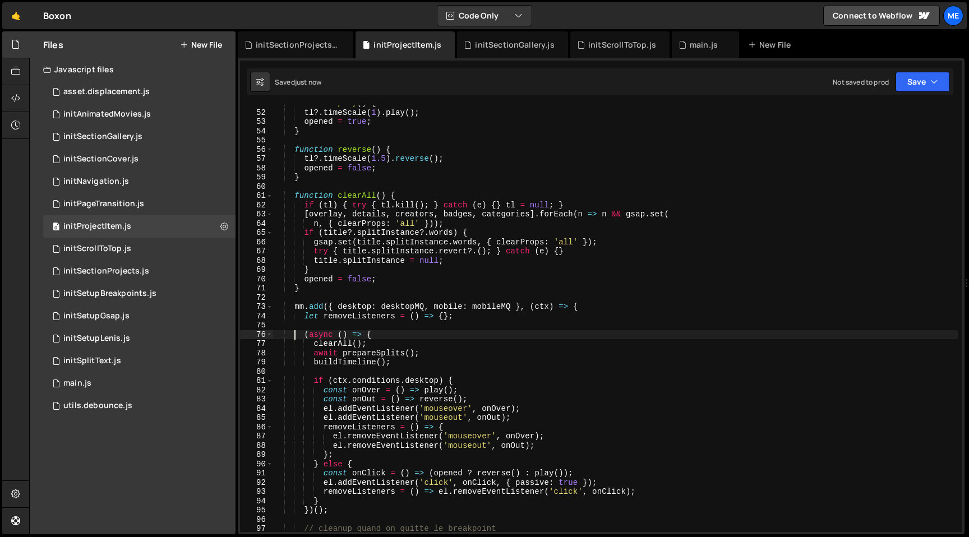
scroll to position [659, 0]
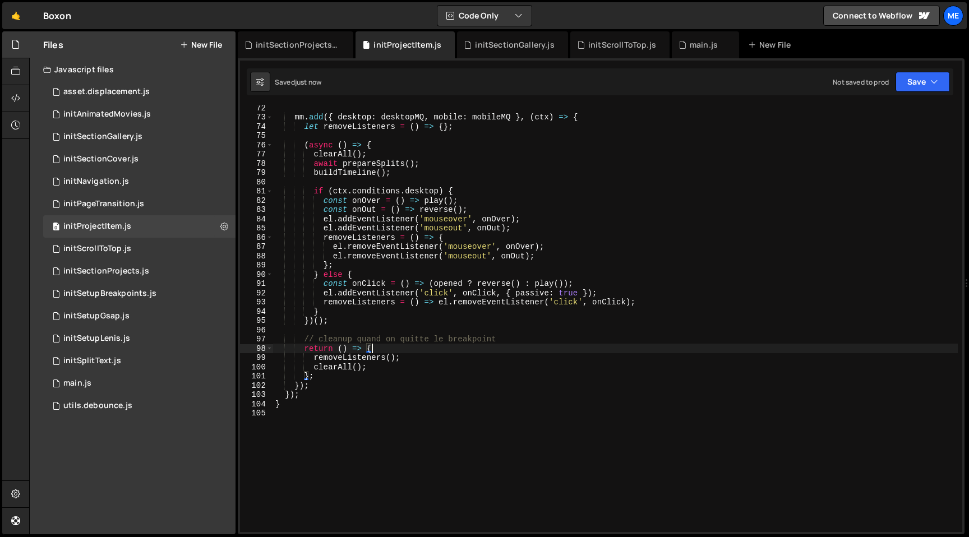
click at [547, 348] on div "mm . add ({ desktop : desktopMQ , mobile : mobileMQ } , ( ctx ) => { let remove…" at bounding box center [615, 325] width 685 height 445
type textarea "// cleanup quand on quitte le breakpoint"
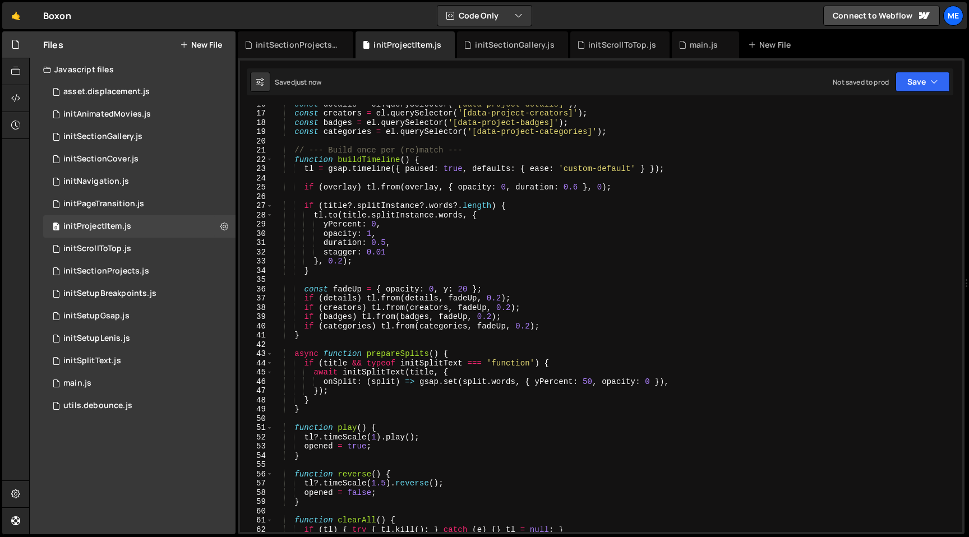
scroll to position [70, 0]
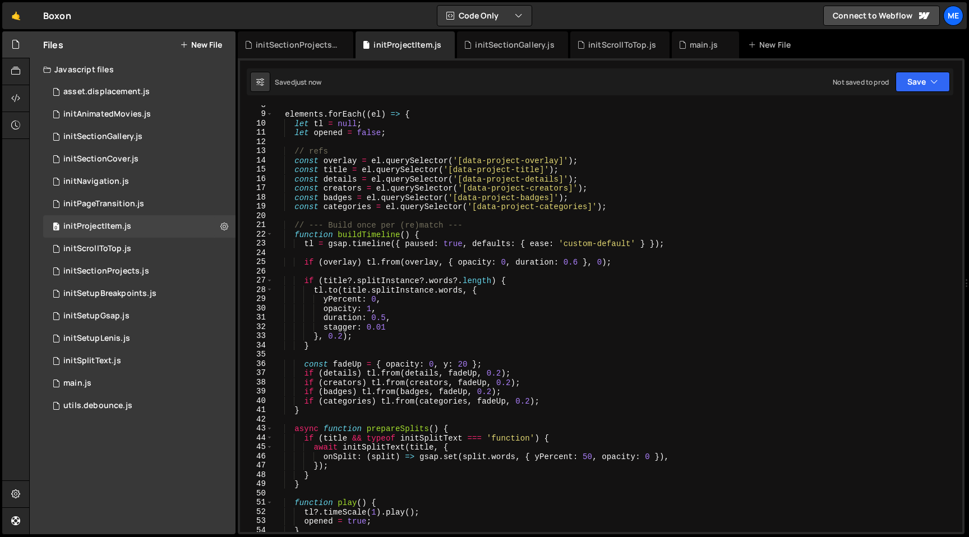
click at [489, 367] on div "elements . forEach (( el ) => { let tl = null ; let opened = false ; // refs co…" at bounding box center [615, 322] width 685 height 445
type textarea "const fadeUp = { opacity: 0, y: 20 };"
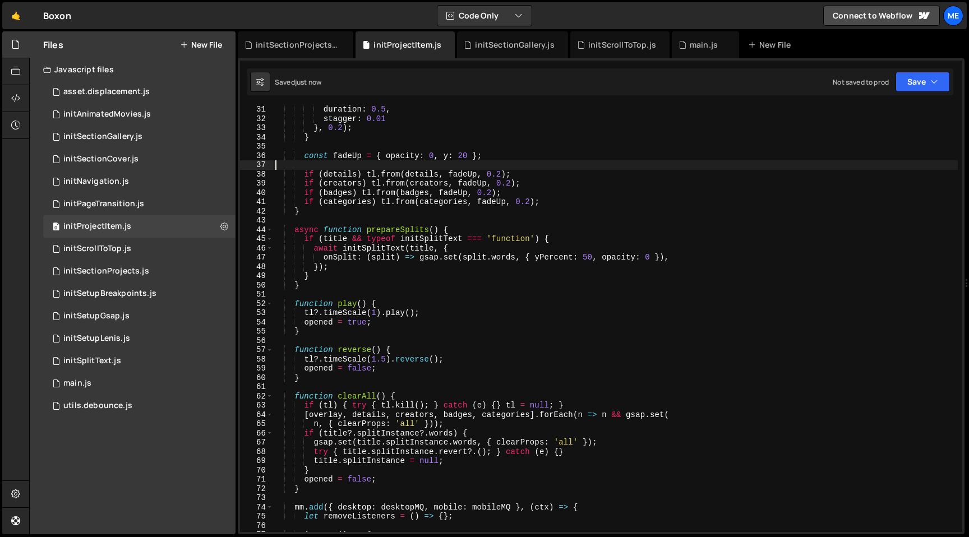
scroll to position [278, 0]
click at [468, 152] on div "duration : 0.5 , stagger : 0.01 } , 0.2 ) ; } const fadeUp = { opacity : 0 , y …" at bounding box center [615, 327] width 685 height 445
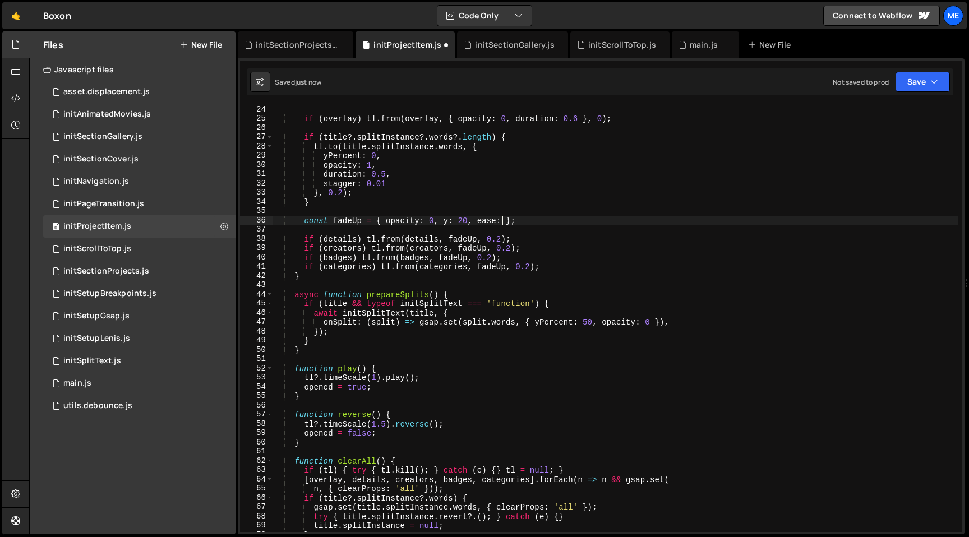
scroll to position [159, 0]
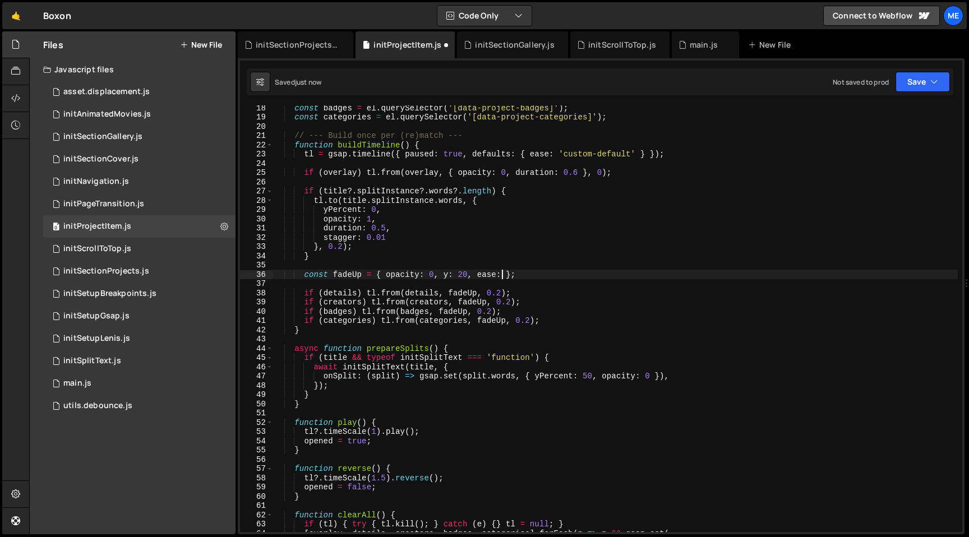
click at [473, 279] on div "const badges = el . querySelector ( '[data-project-badges]' ) ; const categorie…" at bounding box center [615, 325] width 685 height 445
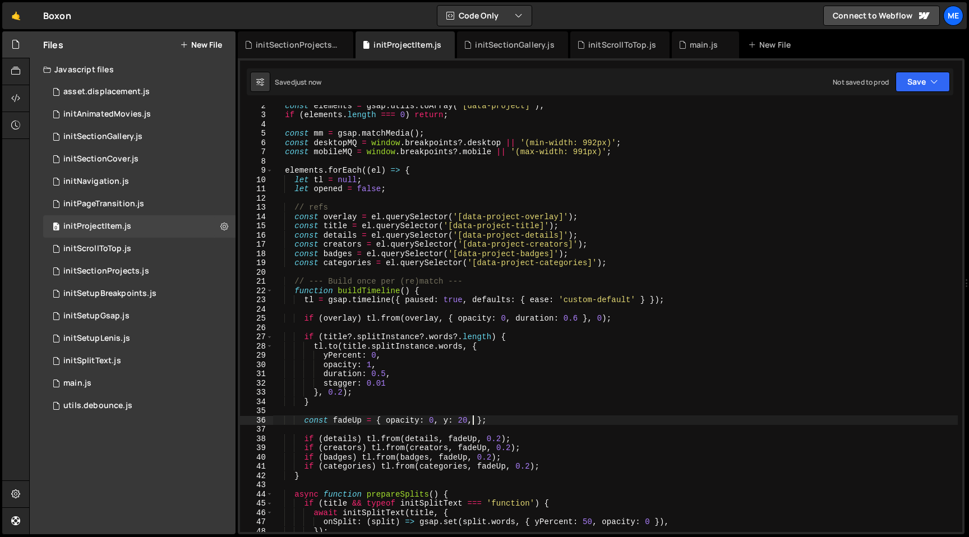
scroll to position [0, 0]
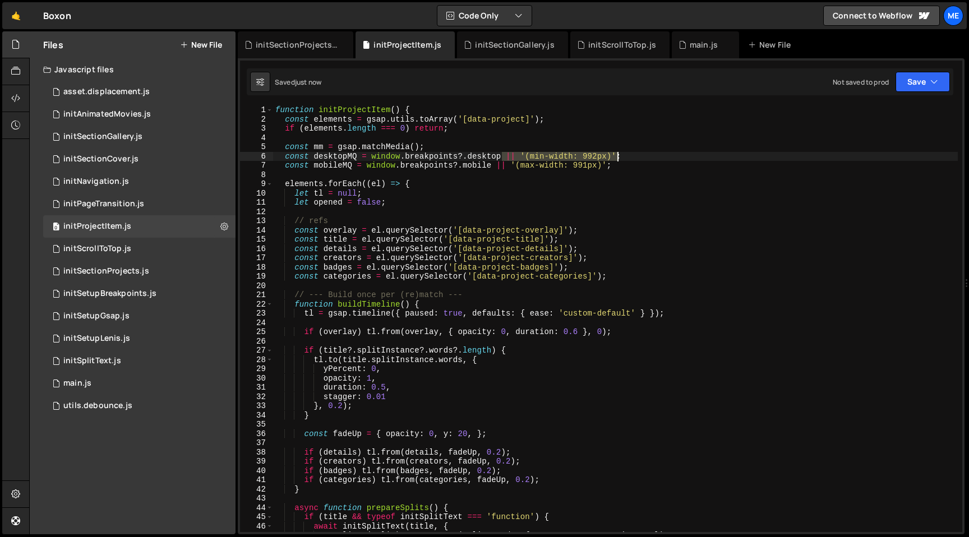
drag, startPoint x: 502, startPoint y: 155, endPoint x: 617, endPoint y: 155, distance: 115.0
click at [617, 155] on div "function initProjectItem ( ) { const elements = gsap . utils . toArray ( '[data…" at bounding box center [615, 327] width 685 height 445
drag, startPoint x: 607, startPoint y: 165, endPoint x: 492, endPoint y: 163, distance: 115.0
click at [492, 163] on div "function initProjectItem ( ) { const elements = gsap . utils . toArray ( '[data…" at bounding box center [615, 327] width 685 height 445
click at [461, 153] on div "function initProjectItem ( ) { const elements = gsap . utils . toArray ( '[data…" at bounding box center [615, 327] width 685 height 445
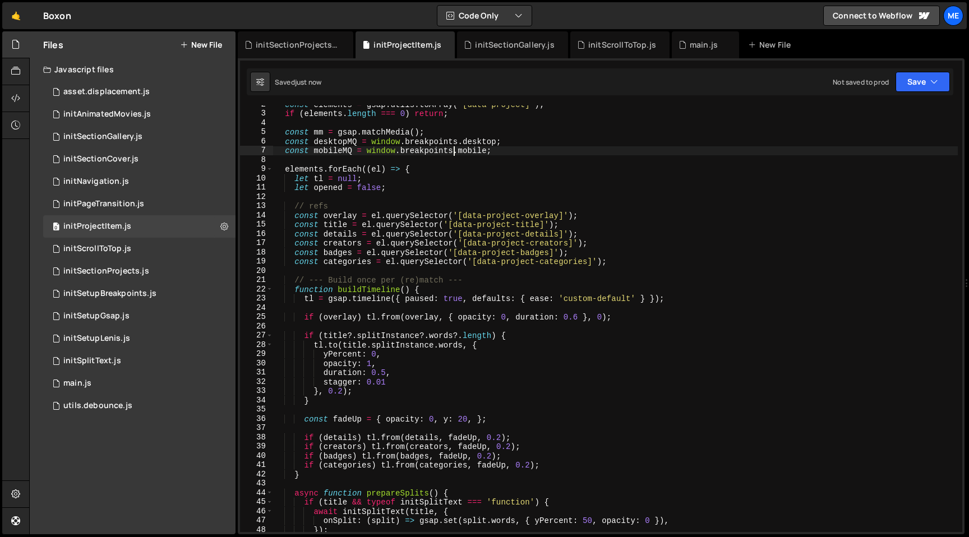
scroll to position [72, 0]
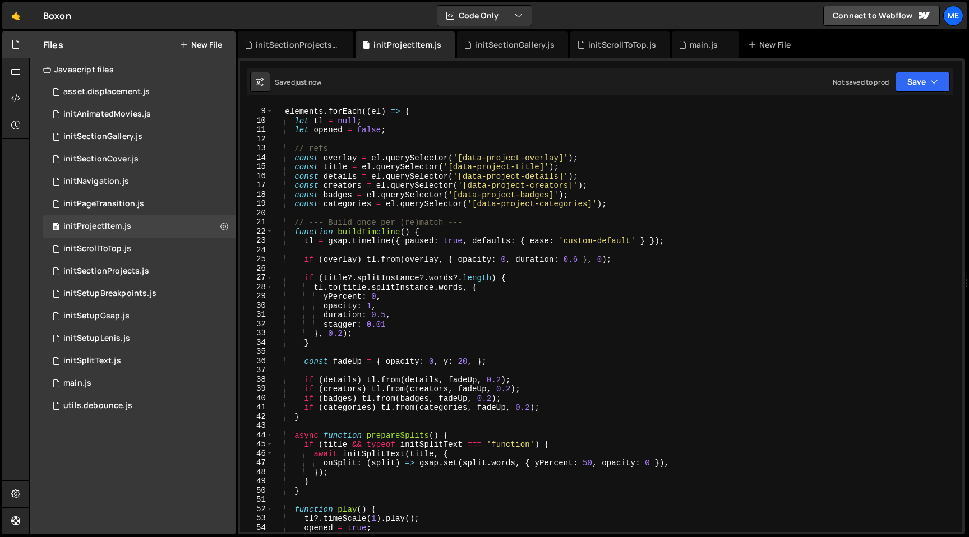
click at [363, 151] on div "elements . forEach (( el ) => { let tl = null ; let opened = false ; // refs co…" at bounding box center [615, 320] width 685 height 445
type textarea "// refs"
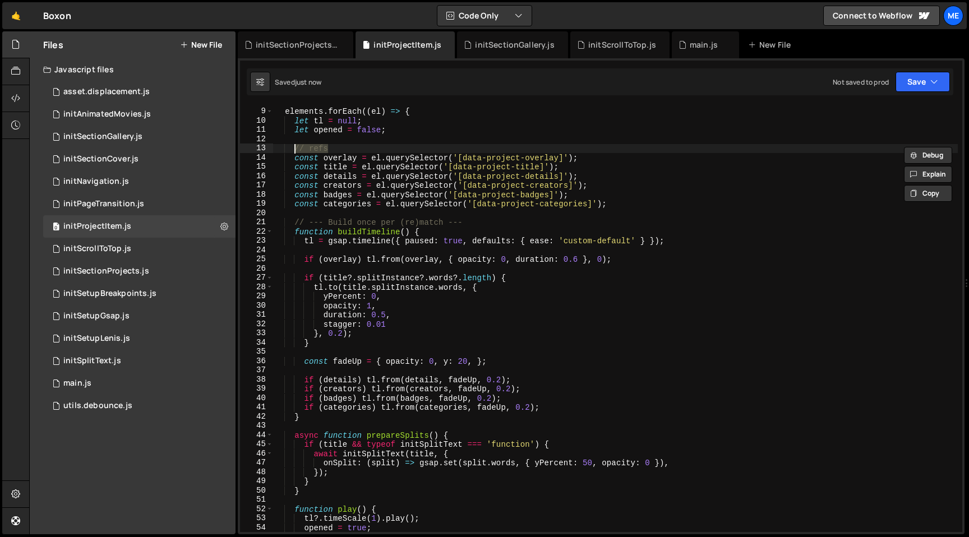
scroll to position [0, 1]
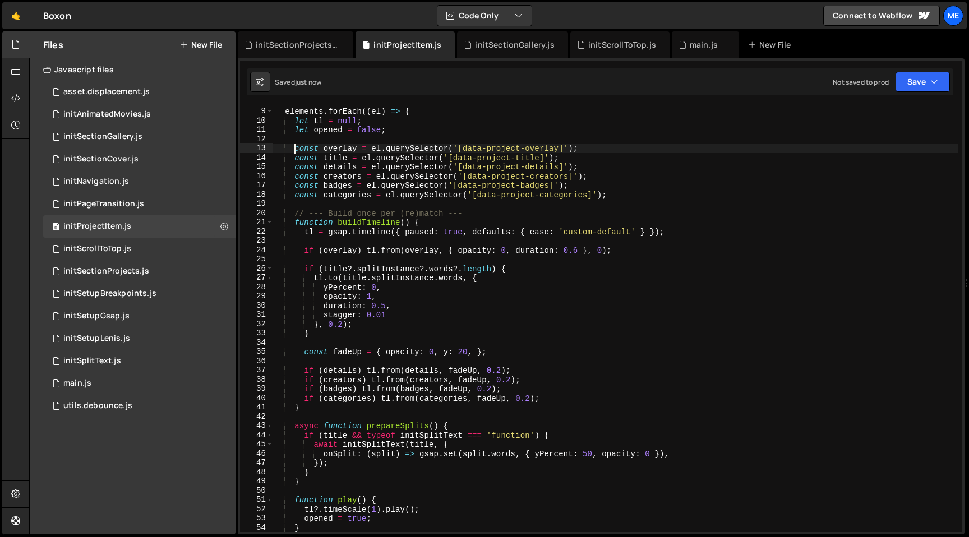
click at [482, 209] on div "elements . forEach (( el ) => { let tl = null ; let opened = false ; const over…" at bounding box center [615, 320] width 685 height 445
type textarea "// --- Build once per (re)match ---"
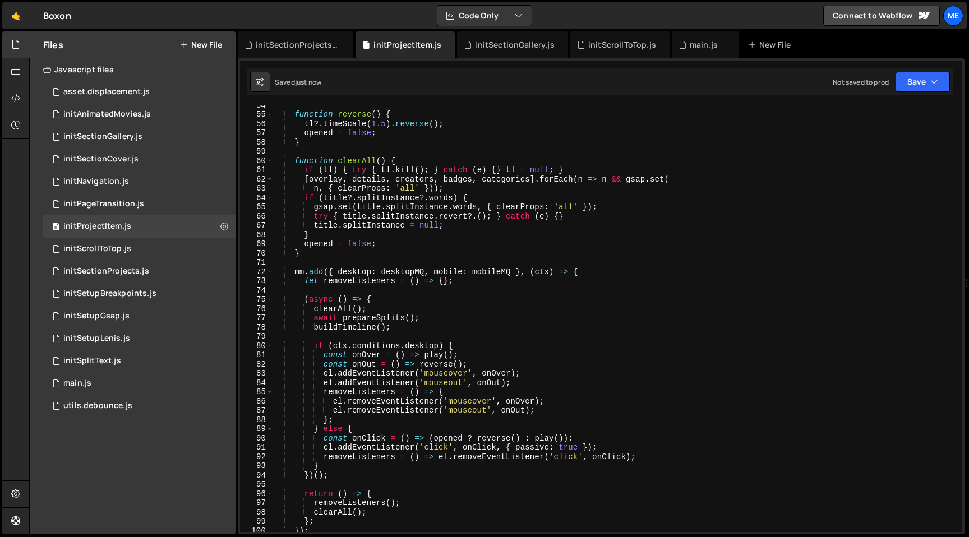
scroll to position [605, 0]
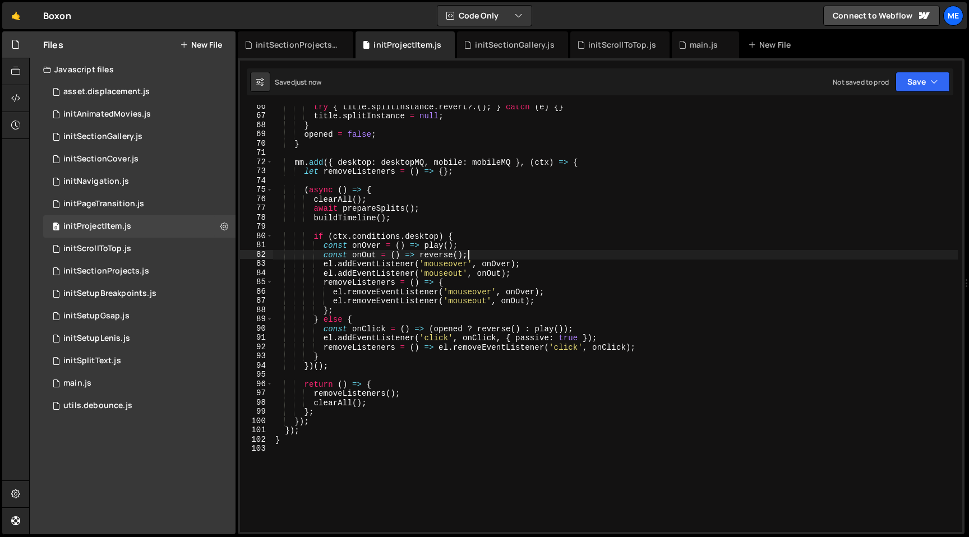
click at [549, 258] on div "try { title . splitInstance . revert ?. ( ) ; } catch ( e ) { } title . splitIn…" at bounding box center [615, 324] width 685 height 445
type textarea "const onOut = () => reverse();"
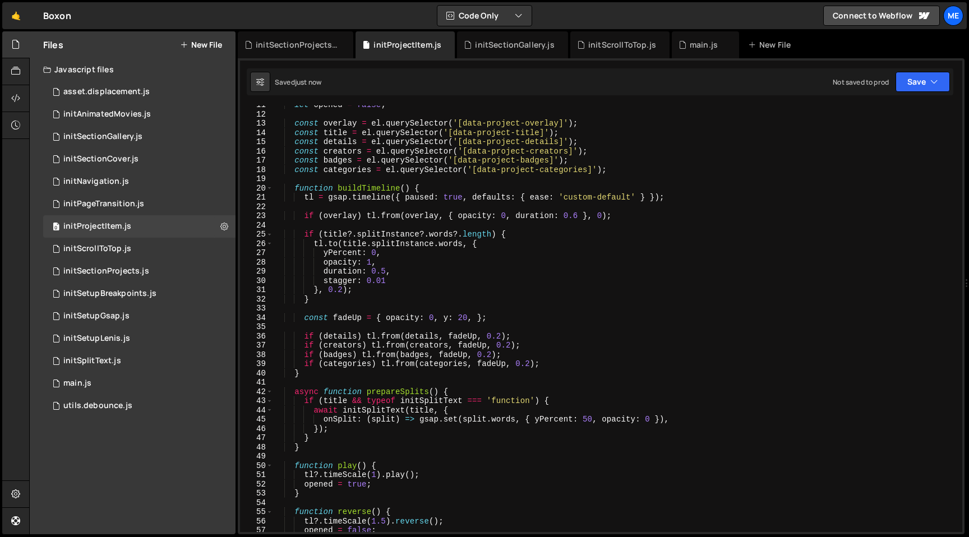
scroll to position [94, 0]
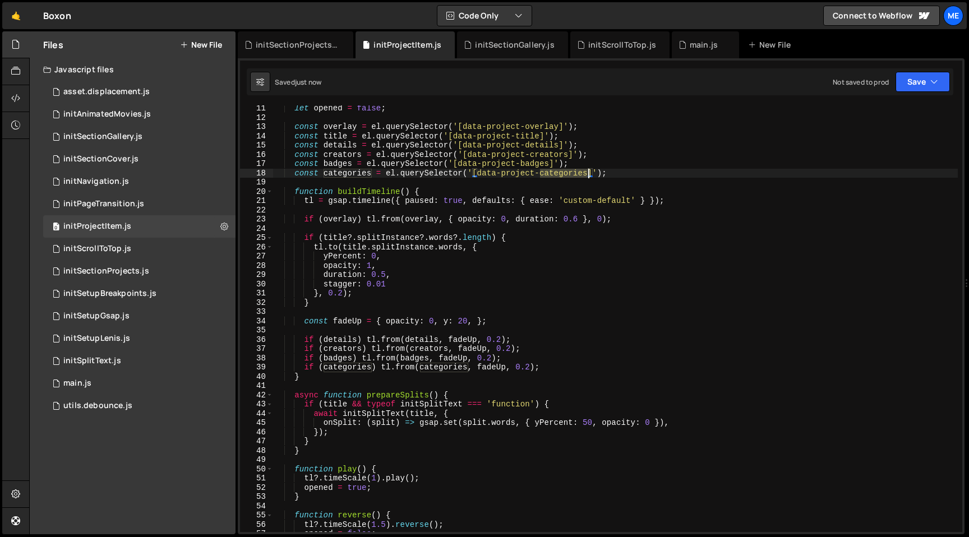
drag, startPoint x: 541, startPoint y: 173, endPoint x: 587, endPoint y: 173, distance: 45.4
click at [587, 173] on div "let opened = false ; const overlay = el . querySelector ( '[data-project-overla…" at bounding box center [615, 326] width 685 height 445
click at [357, 283] on div "let opened = false ; const overlay = el . querySelector ( '[data-project-overla…" at bounding box center [615, 326] width 685 height 445
type textarea "stagger: 0.01"
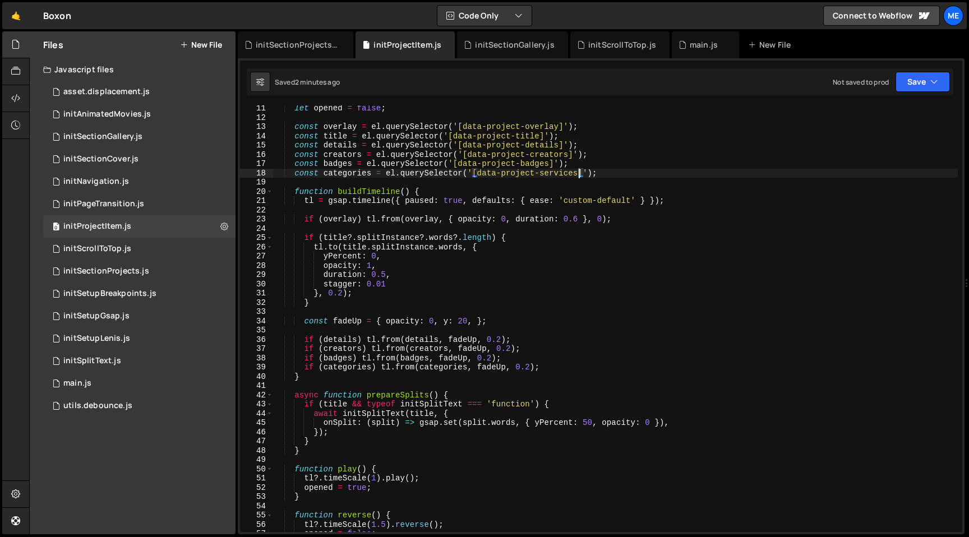
scroll to position [0, 7]
click at [308, 44] on div "initSectionProjects.js" at bounding box center [298, 44] width 84 height 11
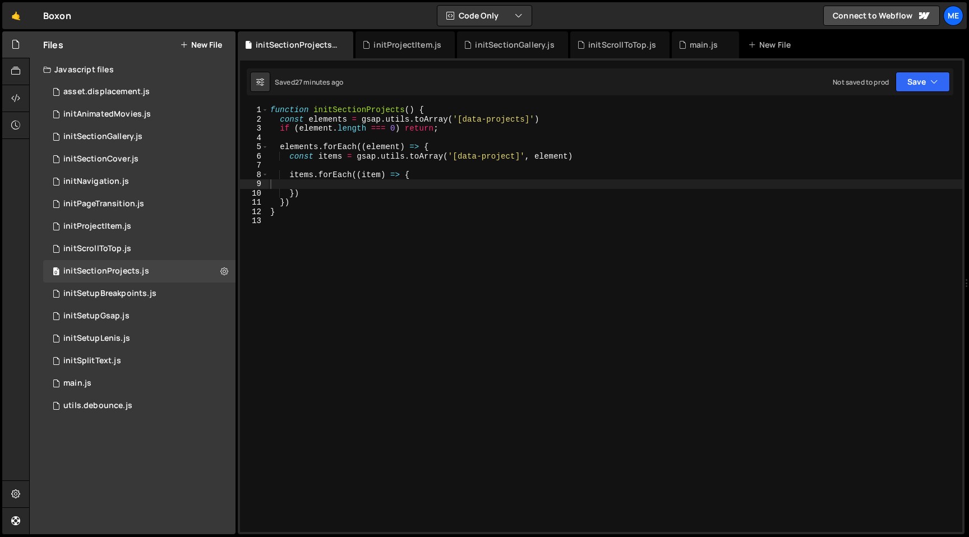
click at [398, 182] on div "function initSectionProjects ( ) { const elements = gsap . utils . toArray ( '[…" at bounding box center [615, 327] width 694 height 445
click at [110, 228] on div "initProjectItem.js" at bounding box center [97, 227] width 68 height 10
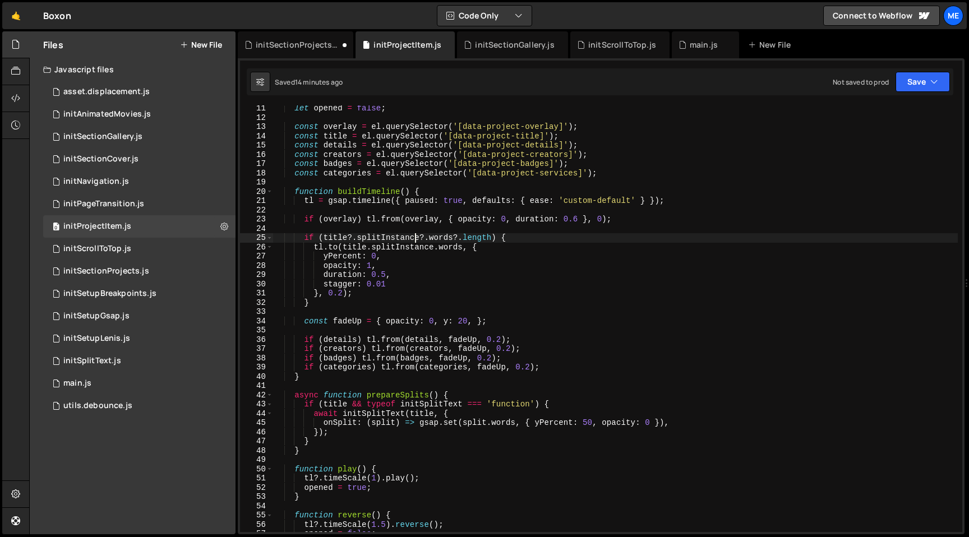
click at [413, 237] on div "let opened = false ; const overlay = el . querySelector ( '[data-project-overla…" at bounding box center [615, 326] width 685 height 445
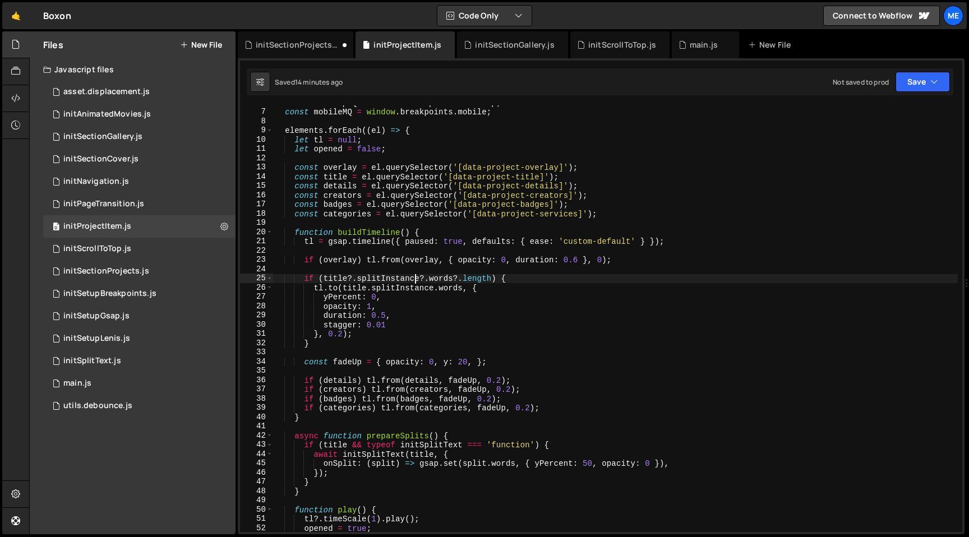
scroll to position [0, 0]
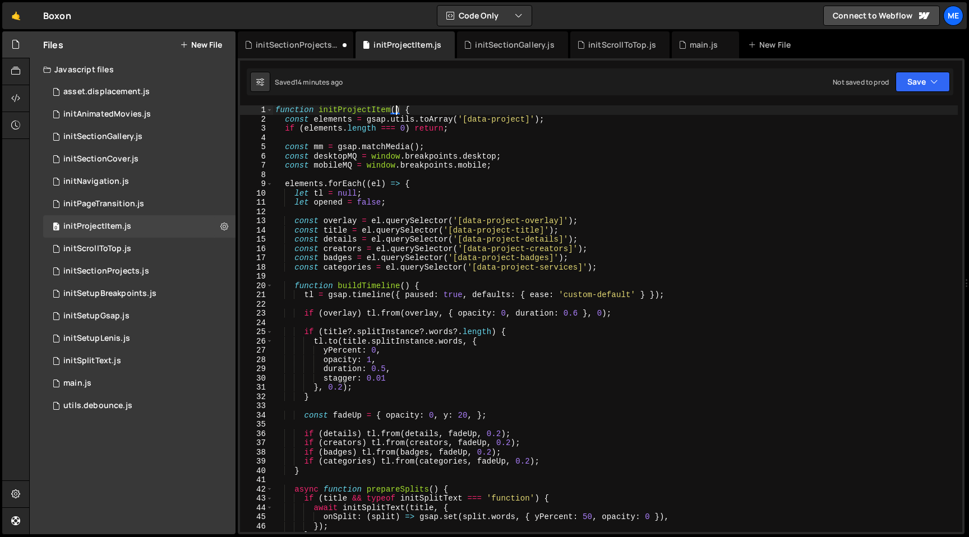
click at [396, 109] on div "function initProjectItem ( ) { const elements = gsap . utils . toArray ( '[data…" at bounding box center [615, 327] width 685 height 445
click at [435, 149] on div "function initProjectItem ( item ) { const elements = gsap . utils . toArray ( '…" at bounding box center [615, 327] width 685 height 445
click at [518, 159] on div "function initProjectItem ( item ) { const elements = gsap . utils . toArray ( '…" at bounding box center [615, 327] width 685 height 445
click at [514, 170] on div "function initProjectItem ( item ) { const elements = gsap . utils . toArray ( '…" at bounding box center [615, 327] width 685 height 445
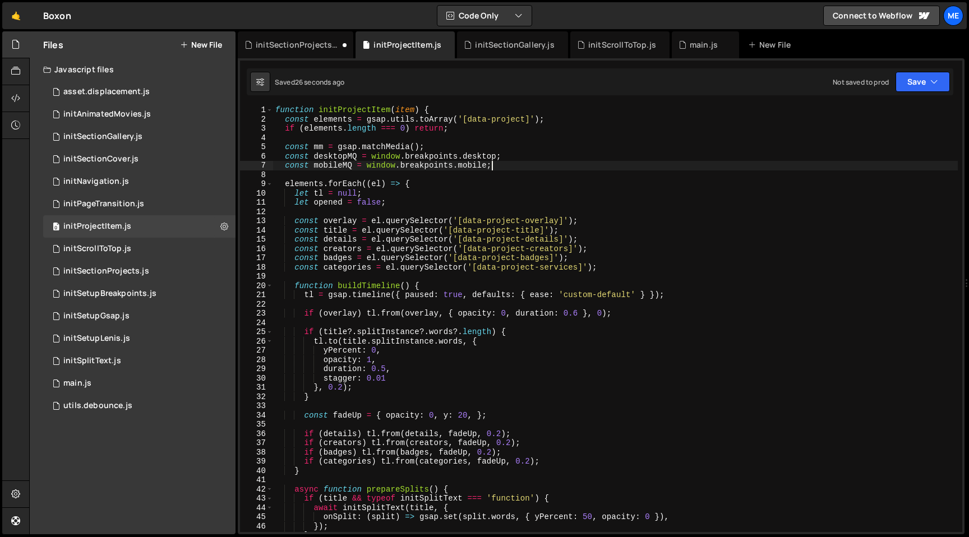
click at [511, 165] on div "function initProjectItem ( item ) { const elements = gsap . utils . toArray ( '…" at bounding box center [615, 327] width 685 height 445
click at [414, 206] on div "function initProjectItem ( item ) { const elements = gsap . utils . toArray ( '…" at bounding box center [615, 327] width 685 height 445
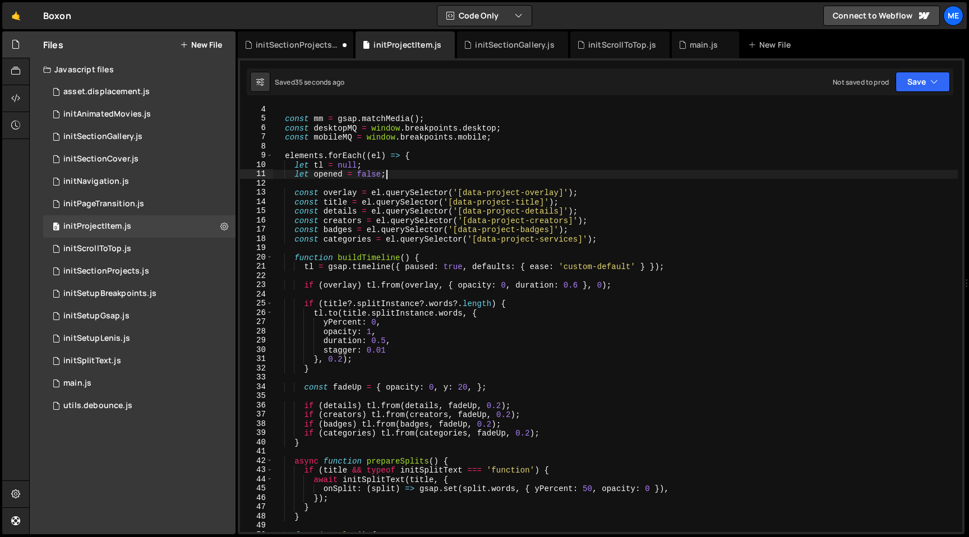
scroll to position [27, 0]
click at [273, 255] on div "20" at bounding box center [256, 259] width 33 height 10
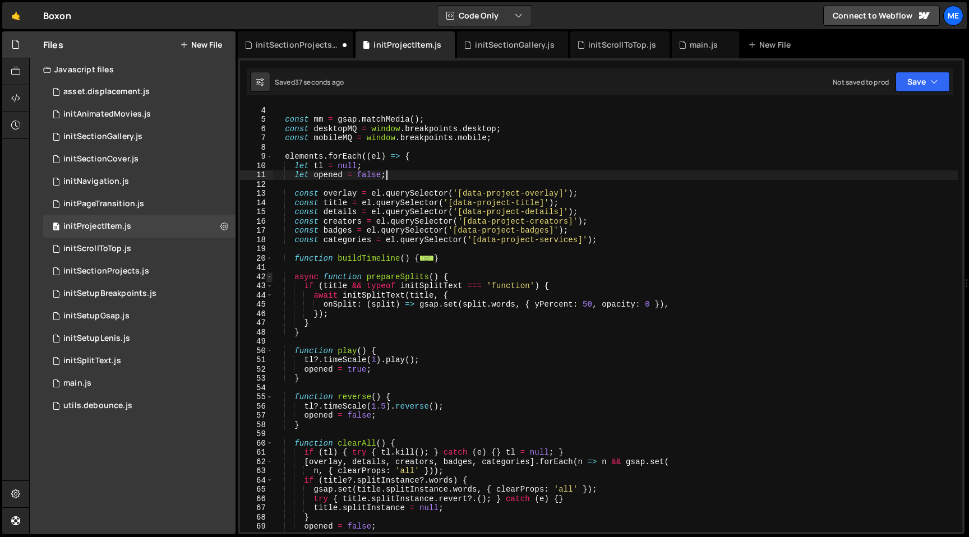
click at [271, 281] on span at bounding box center [269, 278] width 6 height 10
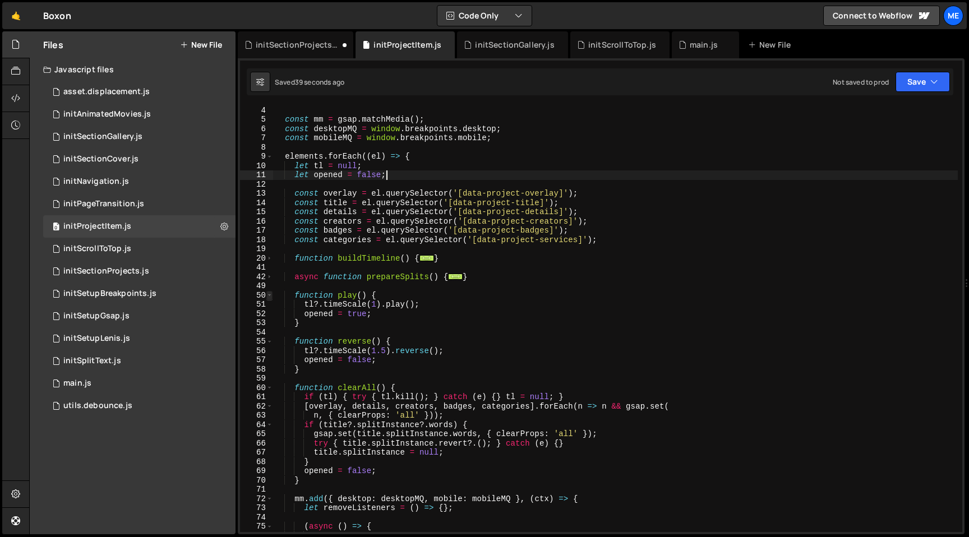
click at [272, 297] on span at bounding box center [269, 296] width 6 height 10
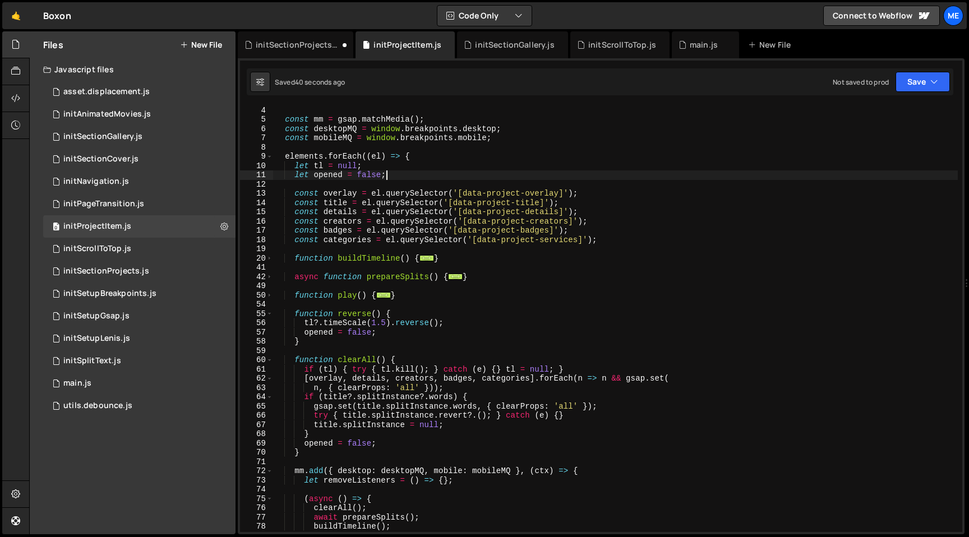
click at [273, 311] on div "55" at bounding box center [256, 315] width 33 height 10
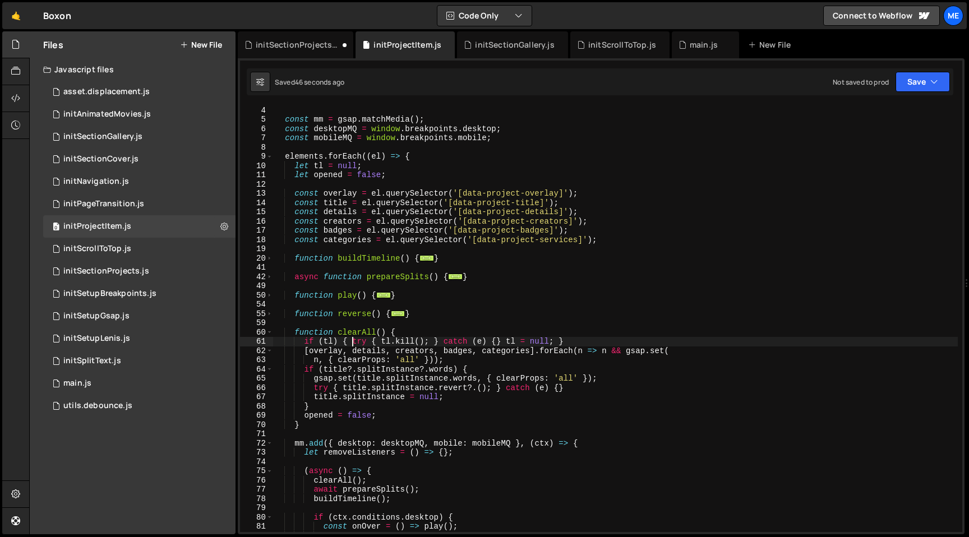
click at [353, 340] on div "if ( elements . length === 0 ) return ; const mm = gsap . matchMedia ( ) ; cons…" at bounding box center [615, 318] width 685 height 445
type textarea "try { tl.kill(); } catch (e) {} tl = null; }"
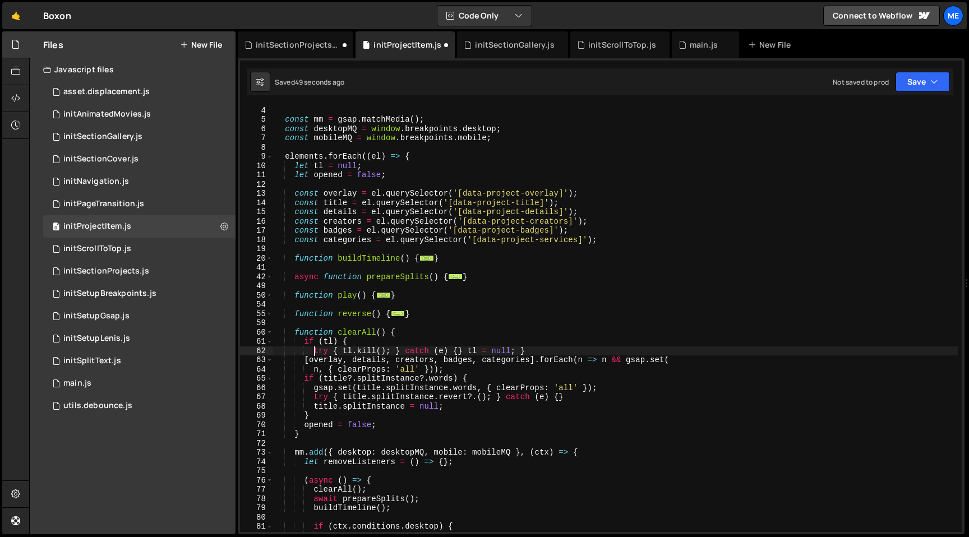
click at [395, 349] on div "if ( elements . length === 0 ) return ; const mm = gsap . matchMedia ( ) ; cons…" at bounding box center [615, 318] width 685 height 445
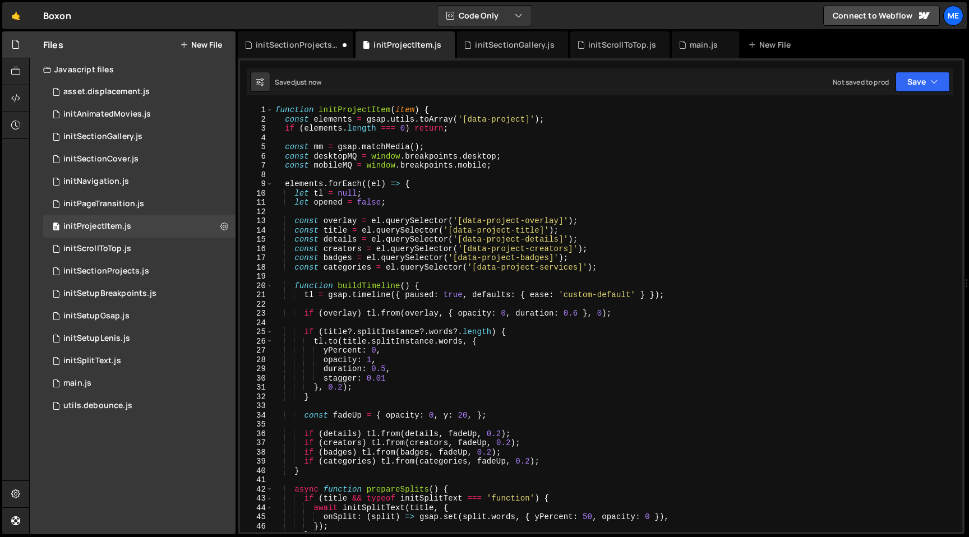
scroll to position [1, 0]
click at [414, 187] on div "function initProjectItem ( item ) { const elements = gsap . utils . toArray ( '…" at bounding box center [615, 326] width 685 height 445
type textarea "elements.forEach((el) => {"
click at [412, 213] on div "function initProjectItem ( item ) { const elements = gsap . utils . toArray ( '…" at bounding box center [615, 326] width 685 height 445
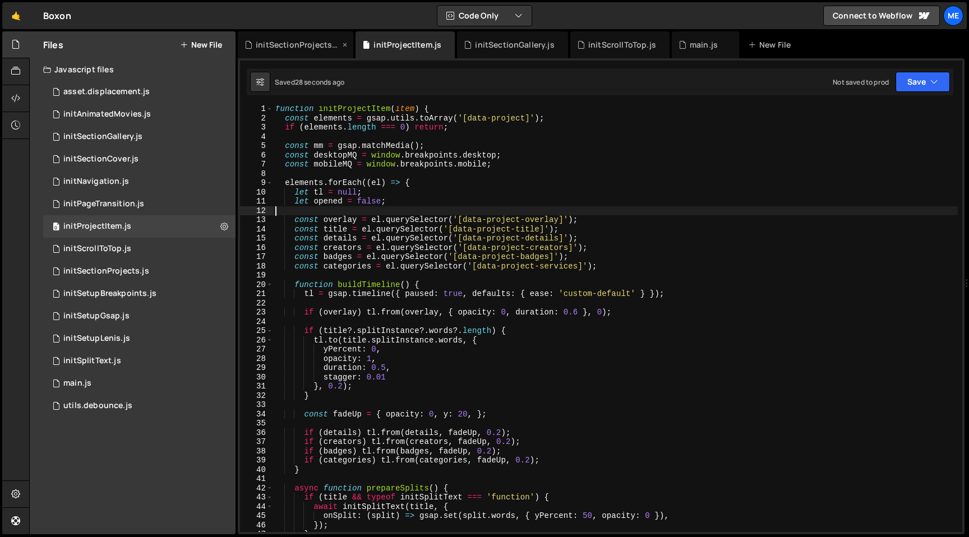
click at [303, 38] on div "initSectionProjects.js" at bounding box center [296, 44] width 116 height 27
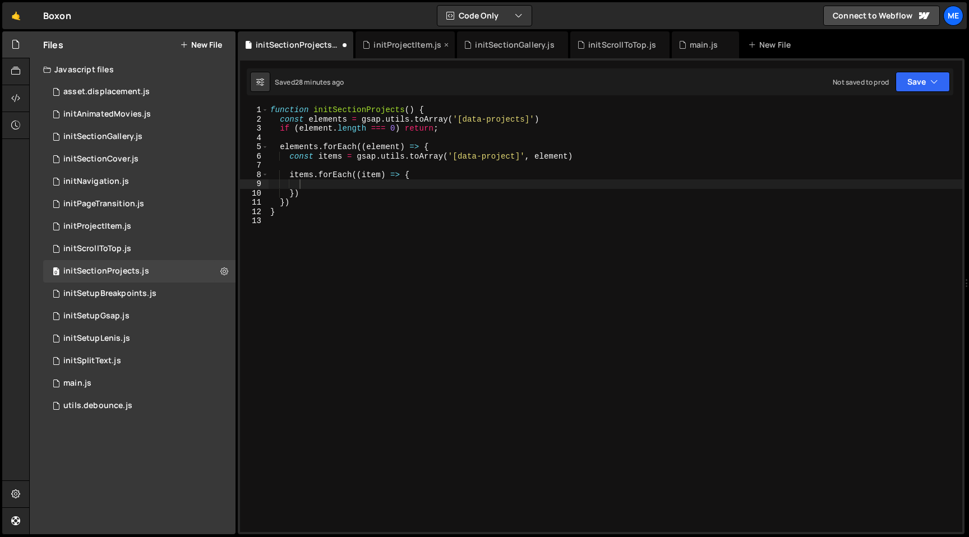
click at [394, 44] on div "initProjectItem.js" at bounding box center [408, 44] width 68 height 11
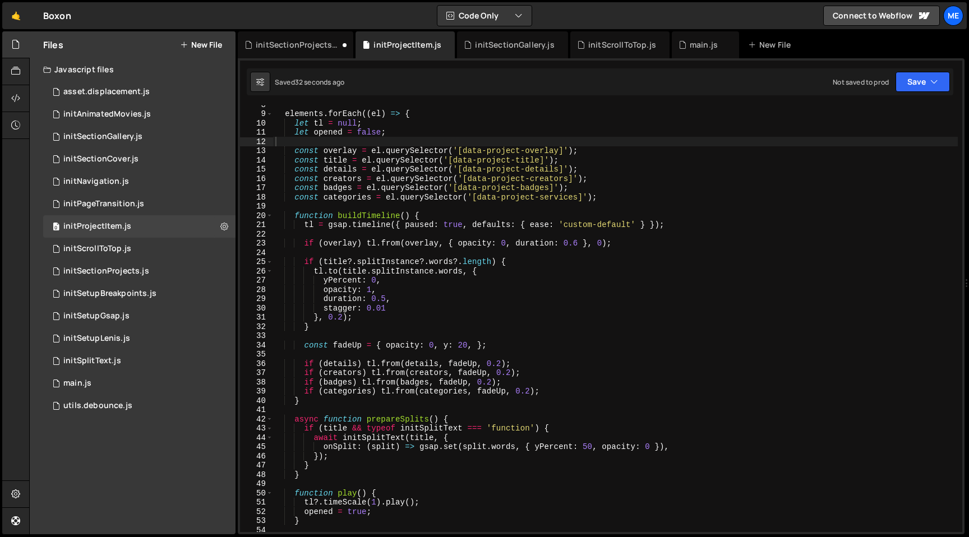
scroll to position [82, 0]
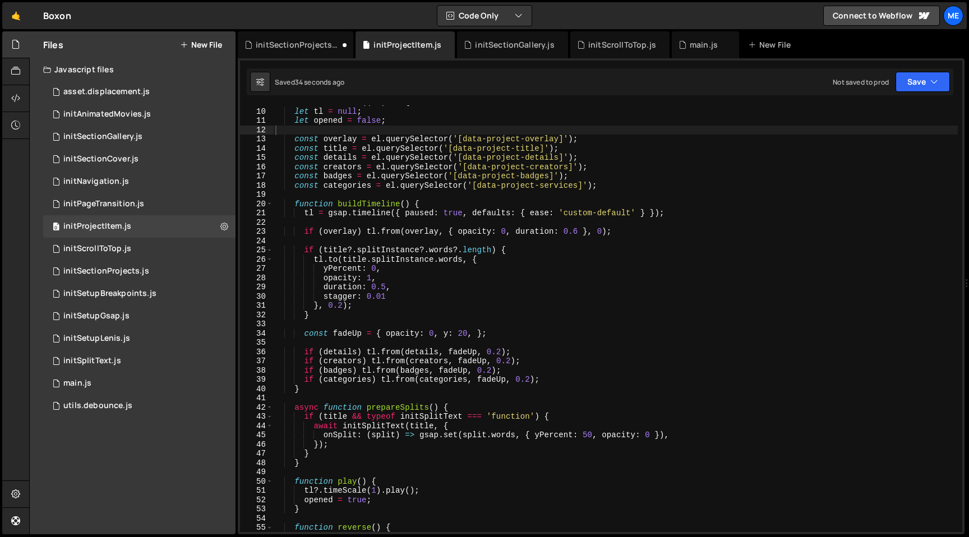
click at [408, 220] on div "elements . forEach (( el ) => { let tl = null ; let opened = false ; const over…" at bounding box center [615, 320] width 685 height 445
click at [406, 218] on div "elements . forEach (( el ) => { let tl = null ; let opened = false ; const over…" at bounding box center [615, 320] width 685 height 445
click at [406, 215] on div "elements . forEach (( el ) => { let tl = null ; let opened = false ; const over…" at bounding box center [615, 320] width 685 height 445
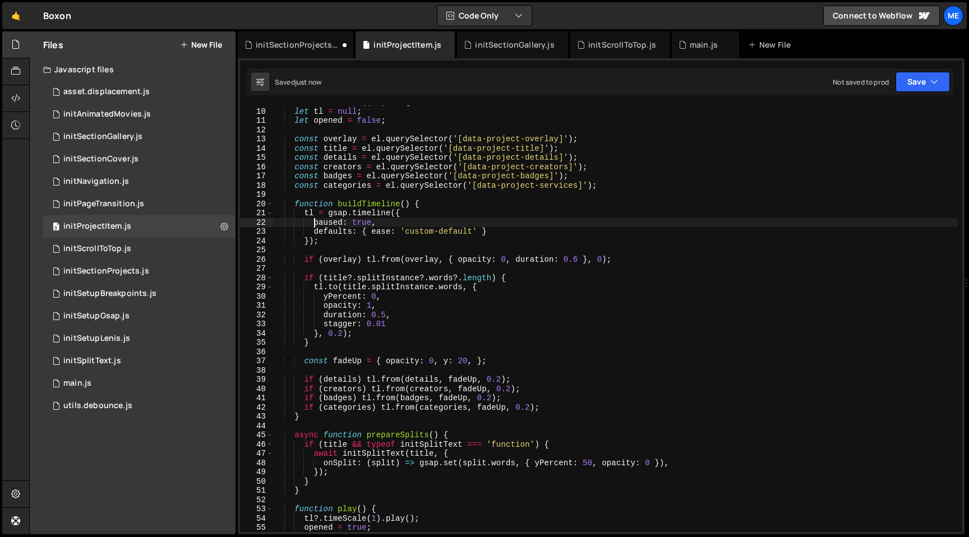
click at [370, 232] on div "elements . forEach (( el ) => { let tl = null ; let opened = false ; const over…" at bounding box center [615, 320] width 685 height 445
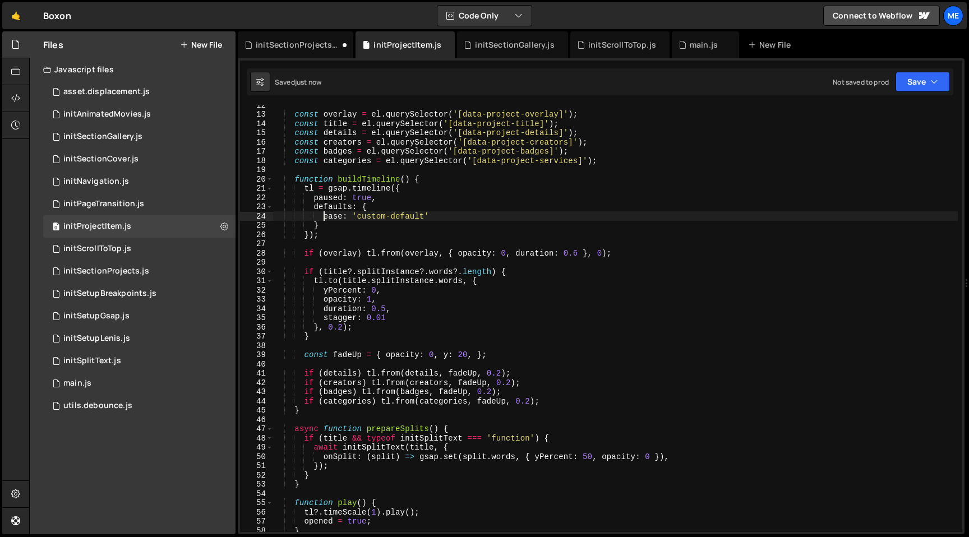
scroll to position [108, 0]
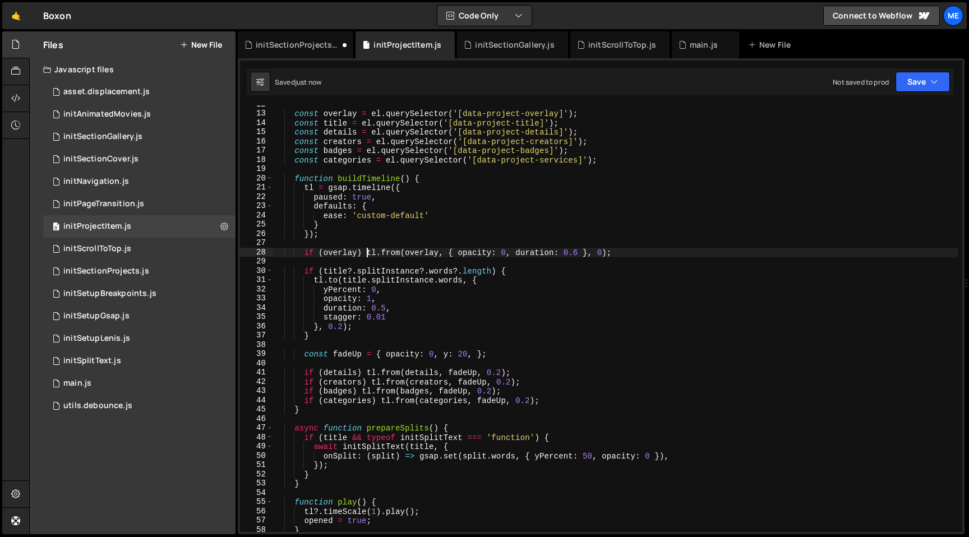
click at [367, 252] on div "const overlay = el . querySelector ( '[data-project-overlay]' ) ; const title =…" at bounding box center [615, 322] width 685 height 445
type textarea "if (overlay) {}tl.from(overlay, { opacity: 0, duration: 0.6 }, 0);"
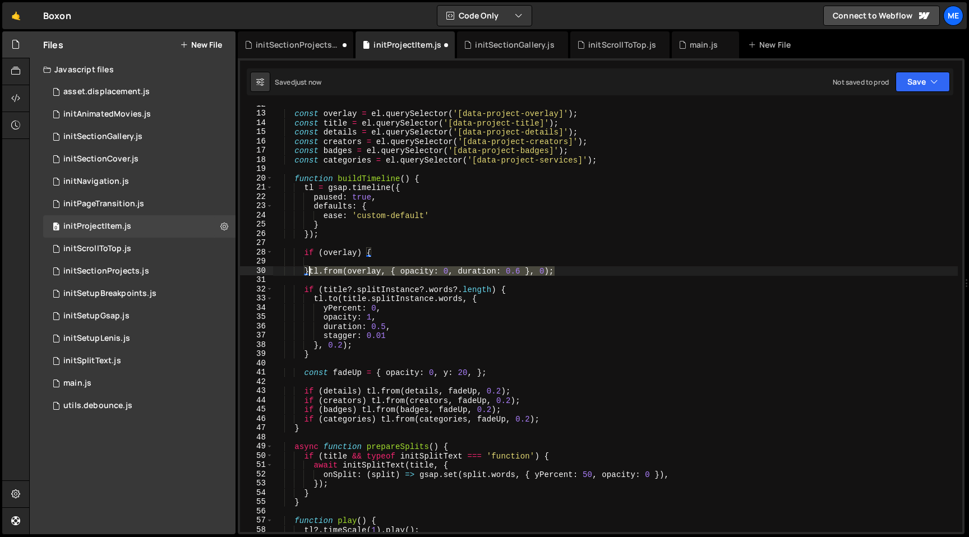
drag, startPoint x: 564, startPoint y: 270, endPoint x: 309, endPoint y: 272, distance: 254.6
click at [309, 272] on div "const overlay = el . querySelector ( '[data-project-overlay]' ) ; const title =…" at bounding box center [615, 322] width 685 height 445
type textarea "}"
click at [315, 262] on div "const overlay = el . querySelector ( '[data-project-overlay]' ) ; const title =…" at bounding box center [615, 322] width 685 height 445
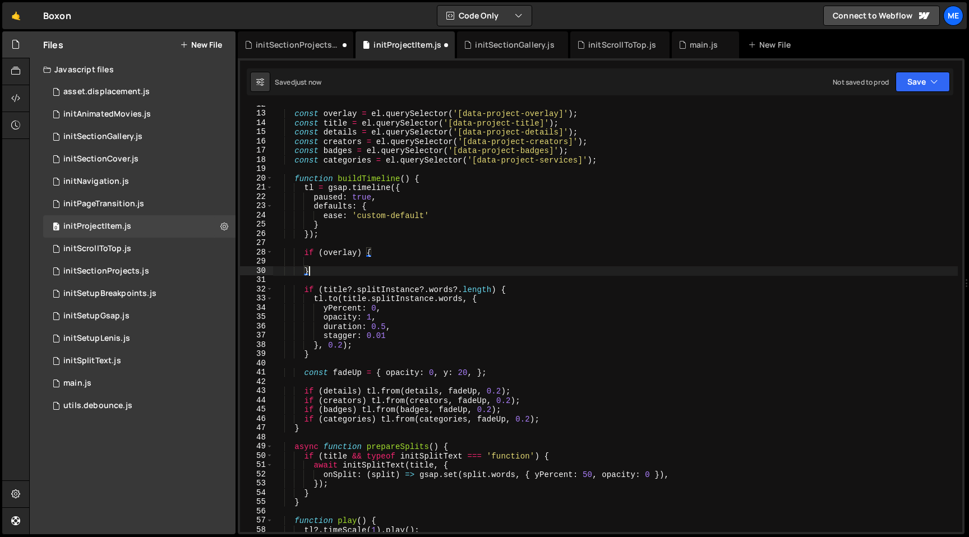
paste textarea "tl.from(overlay, { opacity: 0, duration: 0.6 }, 0);"
click at [405, 260] on div "const overlay = el . querySelector ( '[data-project-overlay]' ) ; const title =…" at bounding box center [615, 322] width 685 height 445
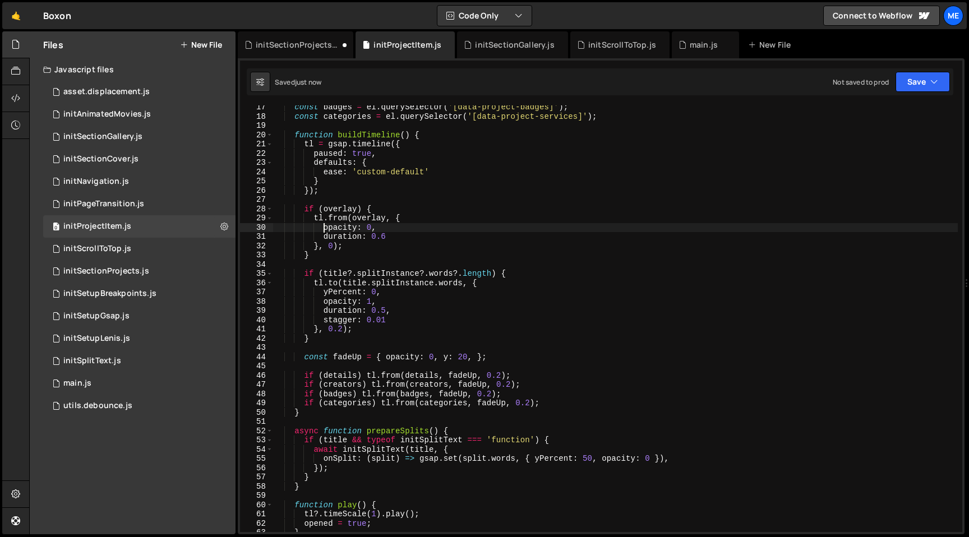
scroll to position [153, 0]
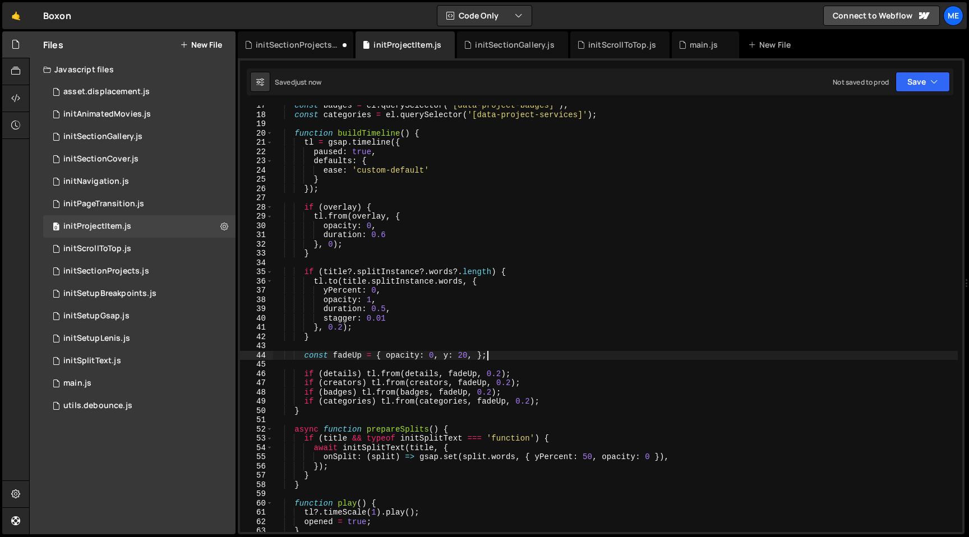
click at [520, 354] on div "const badges = el . querySelector ( '[data-project-badges]' ) ; const categorie…" at bounding box center [615, 323] width 685 height 445
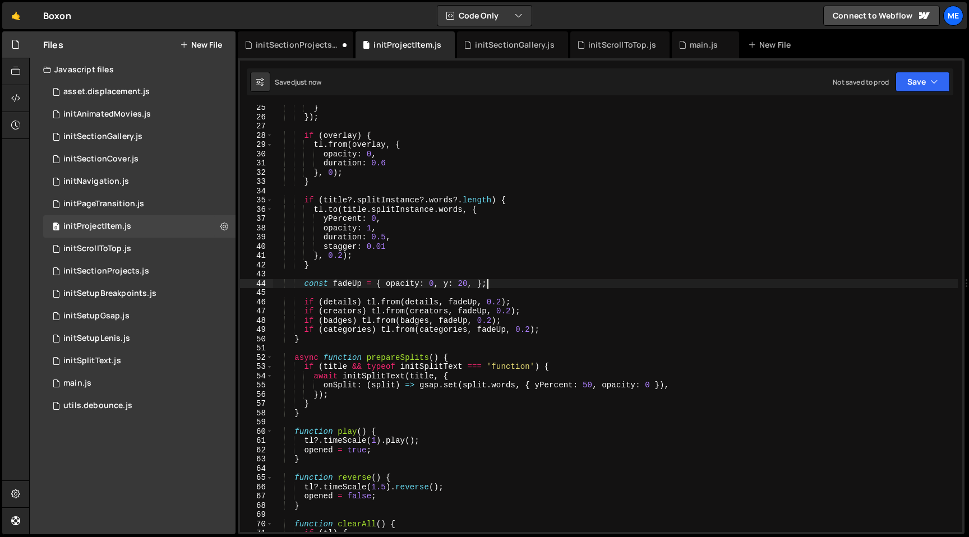
scroll to position [225, 0]
click at [395, 361] on div "} }) ; if ( overlay ) { tl . from ( overlay , { opacity : 0 , duration : 0.6 } …" at bounding box center [615, 325] width 685 height 445
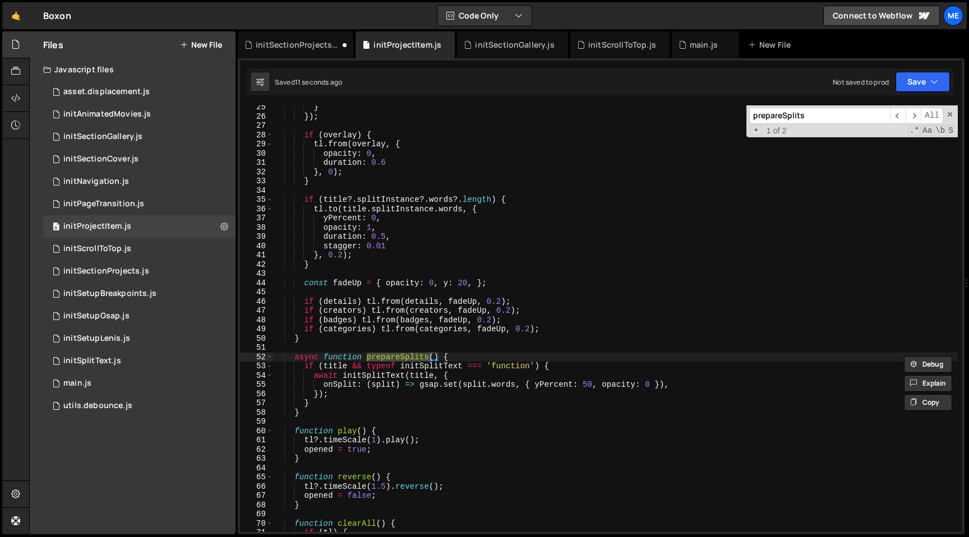
scroll to position [638, 0]
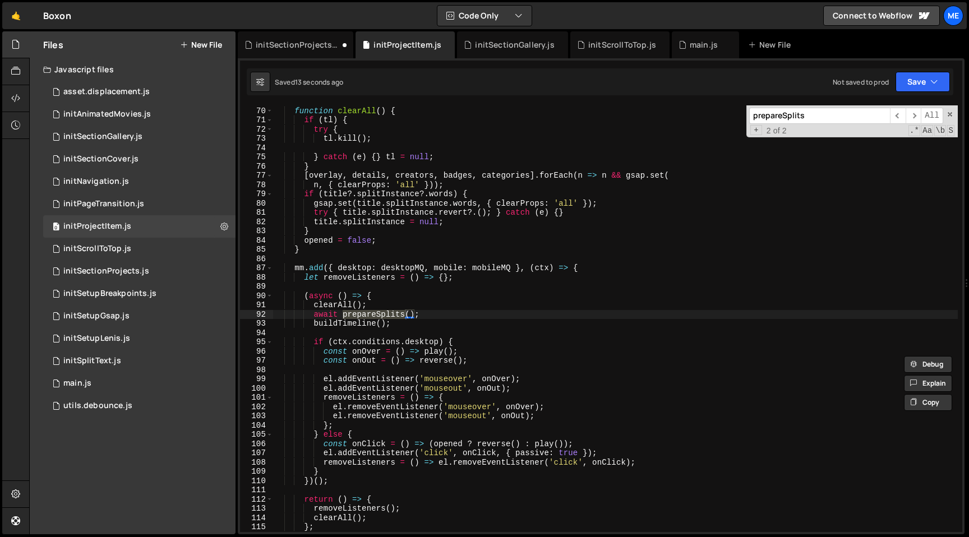
click at [410, 297] on div "function clearAll ( ) { if ( tl ) { try { tl . kill ( ) ; } catch ( e ) { } tl …" at bounding box center [615, 319] width 685 height 445
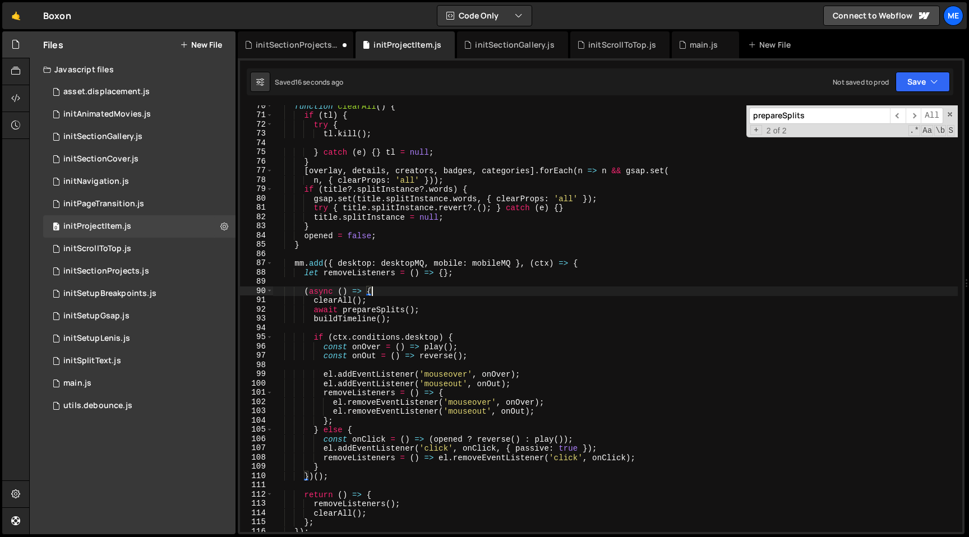
scroll to position [643, 0]
click at [550, 385] on div "function clearAll ( ) { if ( tl ) { try { tl . kill ( ) ; } catch ( e ) { } tl …" at bounding box center [615, 324] width 685 height 445
type textarea "el.addEventListener('mouseout', onOut);"
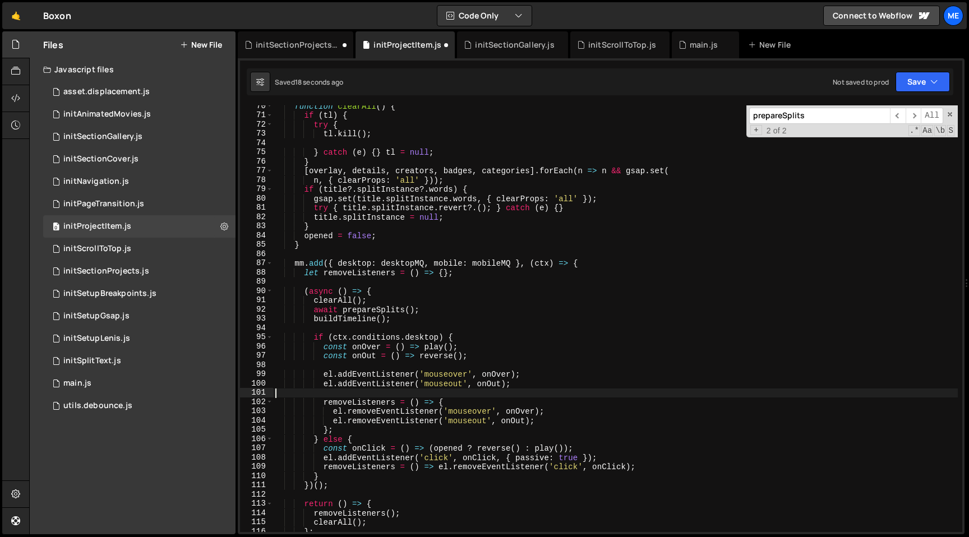
scroll to position [0, 0]
click at [355, 426] on div "function clearAll ( ) { if ( tl ) { try { tl . kill ( ) ; } catch ( e ) { } tl …" at bounding box center [615, 324] width 685 height 445
type textarea "};"
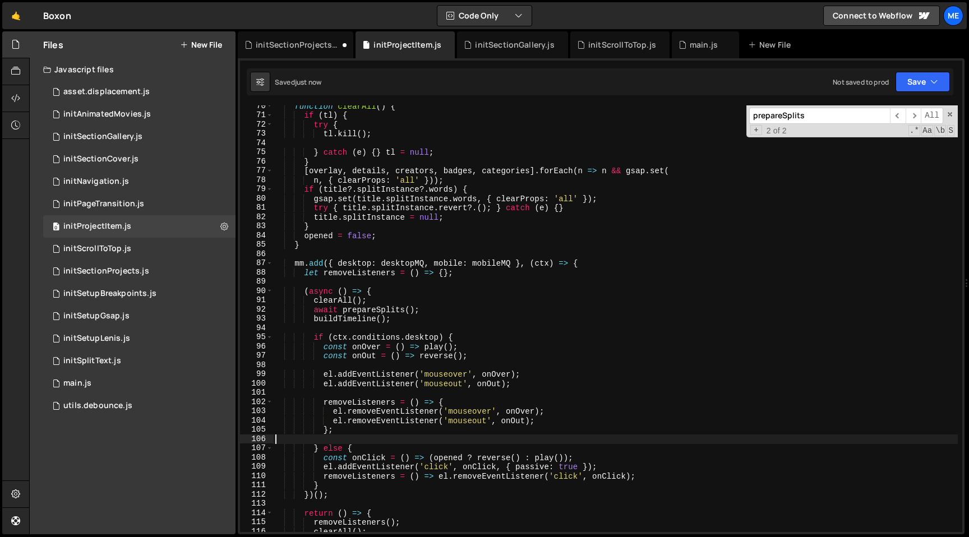
click at [378, 300] on div "function clearAll ( ) { if ( tl ) { try { tl . kill ( ) ; } catch ( e ) { } tl …" at bounding box center [615, 324] width 685 height 445
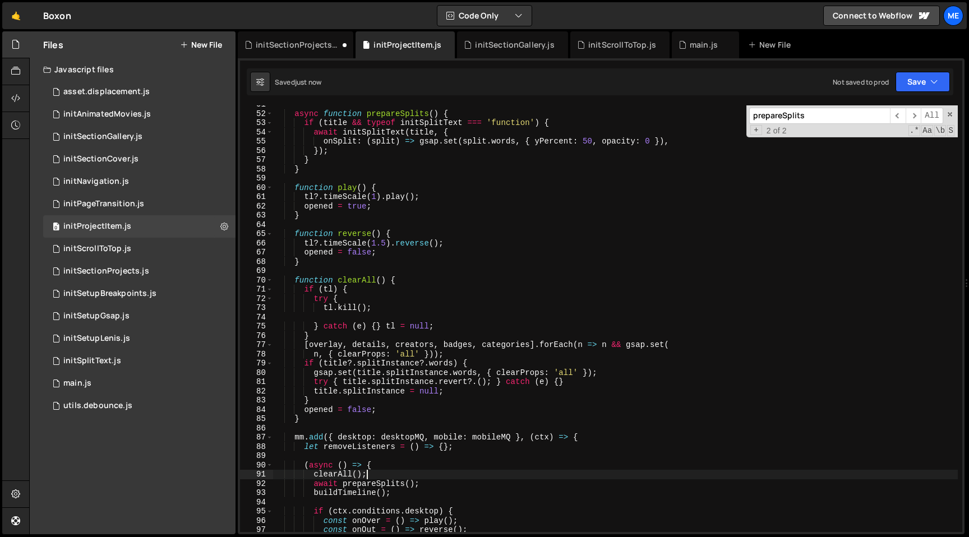
scroll to position [464, 0]
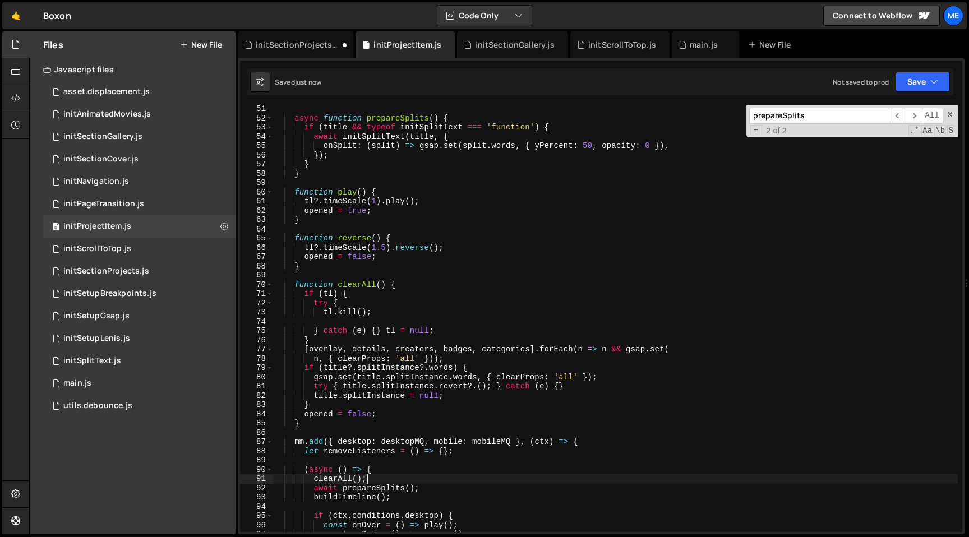
click at [456, 166] on div "async function prepareSplits ( ) { if ( title && typeof initSplitText === 'func…" at bounding box center [615, 326] width 685 height 445
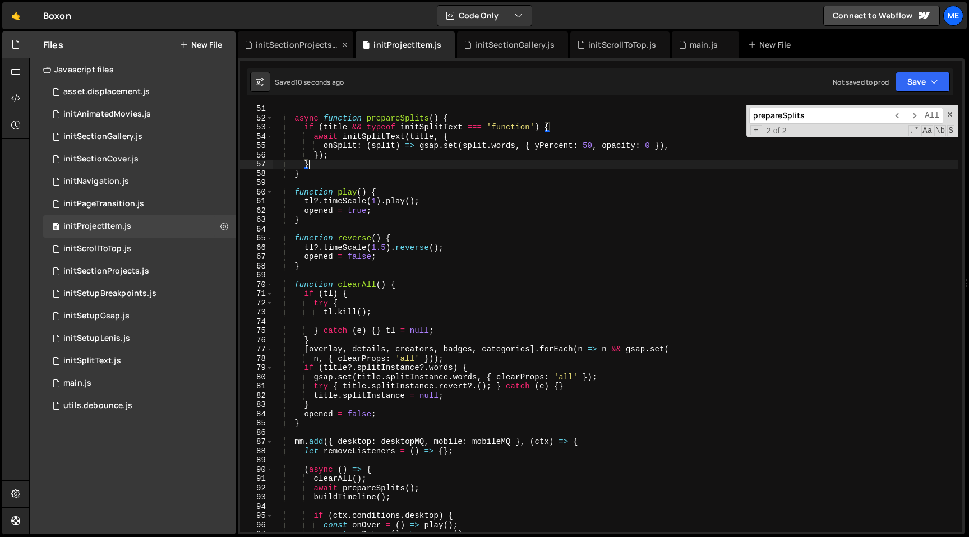
type textarea "}"
click at [311, 37] on div "initSectionProjects.js" at bounding box center [296, 44] width 116 height 27
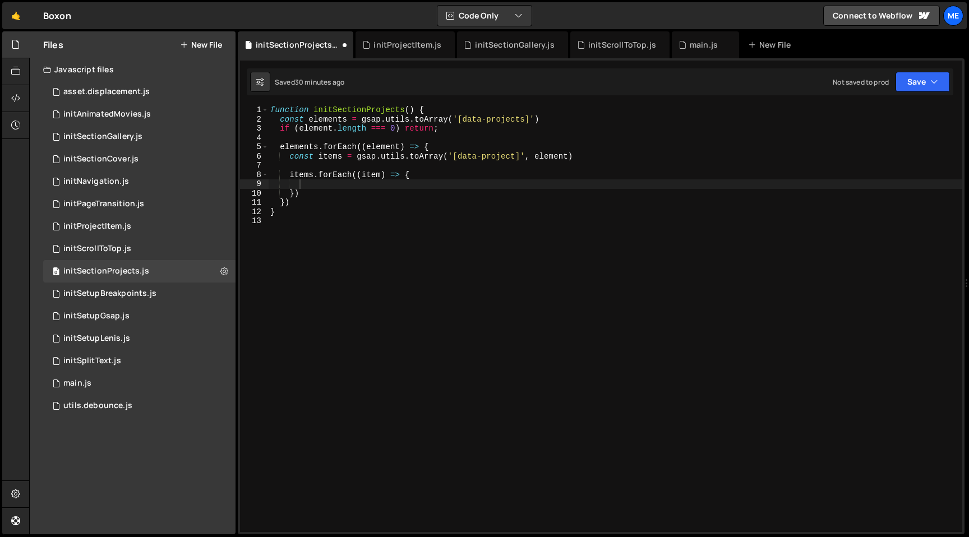
type textarea "})"
click at [313, 201] on div "function initSectionProjects ( ) { const elements = gsap . utils . toArray ( '[…" at bounding box center [615, 327] width 694 height 445
paste textarea "}"
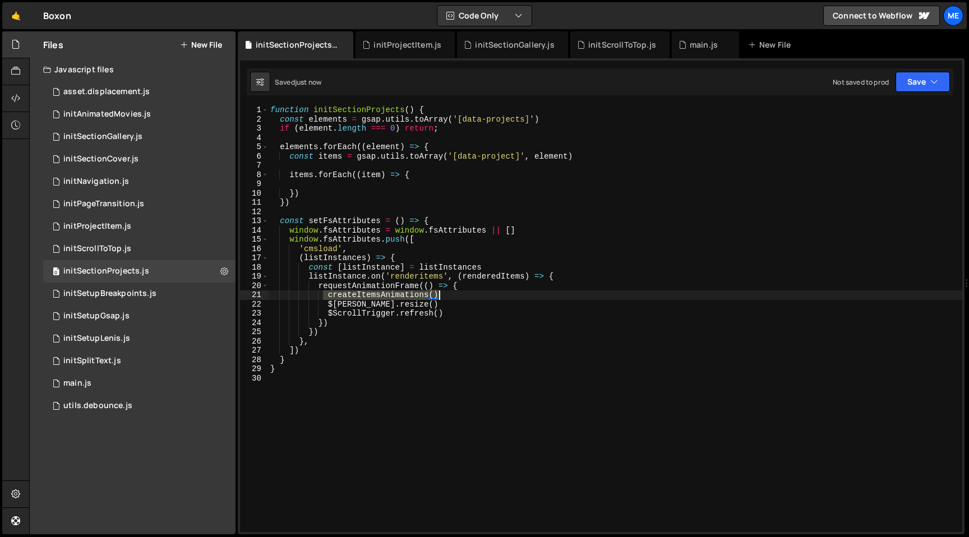
drag, startPoint x: 324, startPoint y: 294, endPoint x: 508, endPoint y: 294, distance: 184.5
click at [508, 294] on div "function initSectionProjects ( ) { const elements = gsap . utils . toArray ( '[…" at bounding box center [615, 327] width 694 height 445
type textarea "createItemsAnimations()"
click at [377, 200] on div "function initSectionProjects ( ) { const elements = gsap . utils . toArray ( '[…" at bounding box center [615, 327] width 694 height 445
type textarea "})"
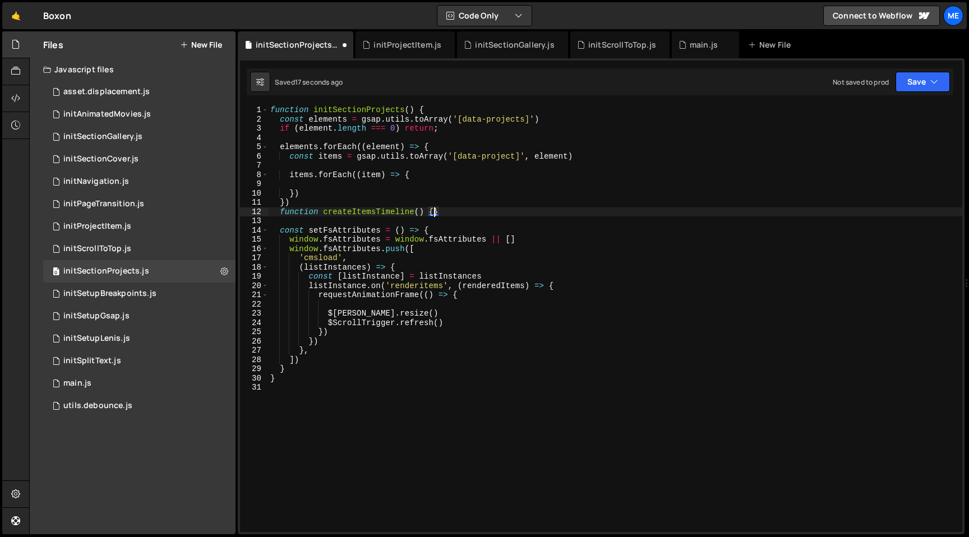
type textarea "})"
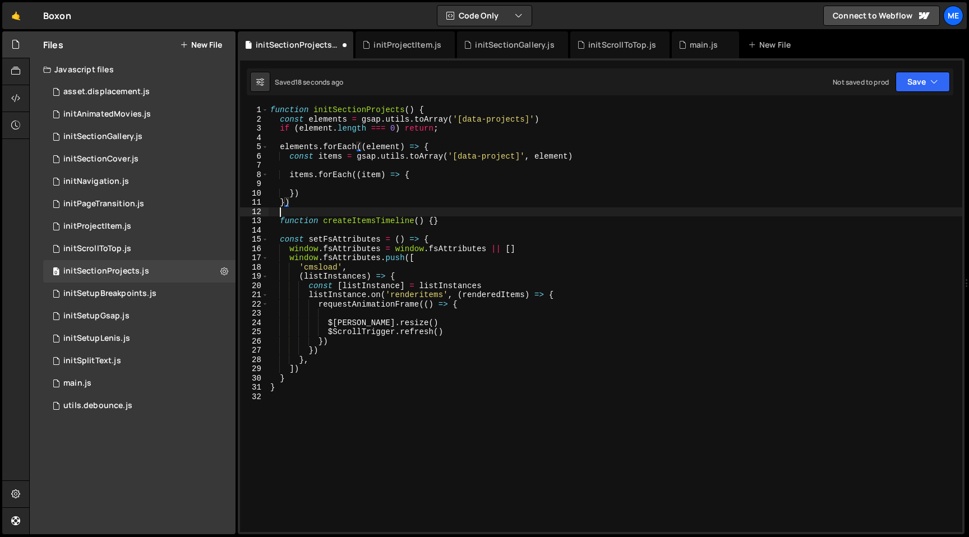
scroll to position [0, 0]
click at [311, 239] on div "function initSectionProjects ( ) { const elements = gsap . utils . toArray ( '[…" at bounding box center [615, 327] width 694 height 445
click at [410, 237] on div "function initSectionProjects ( ) { const elements = gsap . utils . toArray ( '[…" at bounding box center [615, 327] width 694 height 445
type textarea "function setFsAttributes() {"
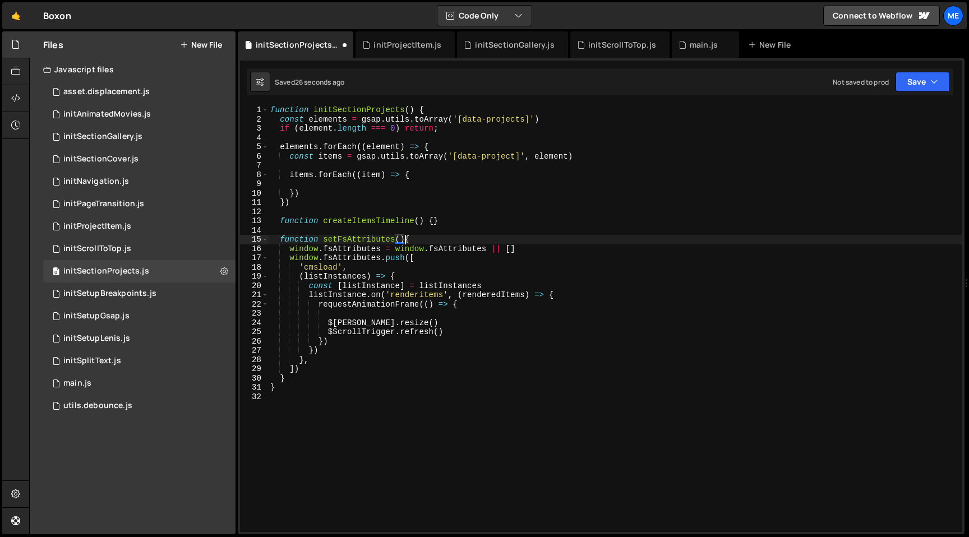
scroll to position [0, 10]
click at [343, 314] on div "function initSectionProjects ( ) { const elements = gsap . utils . toArray ( '[…" at bounding box center [615, 327] width 694 height 445
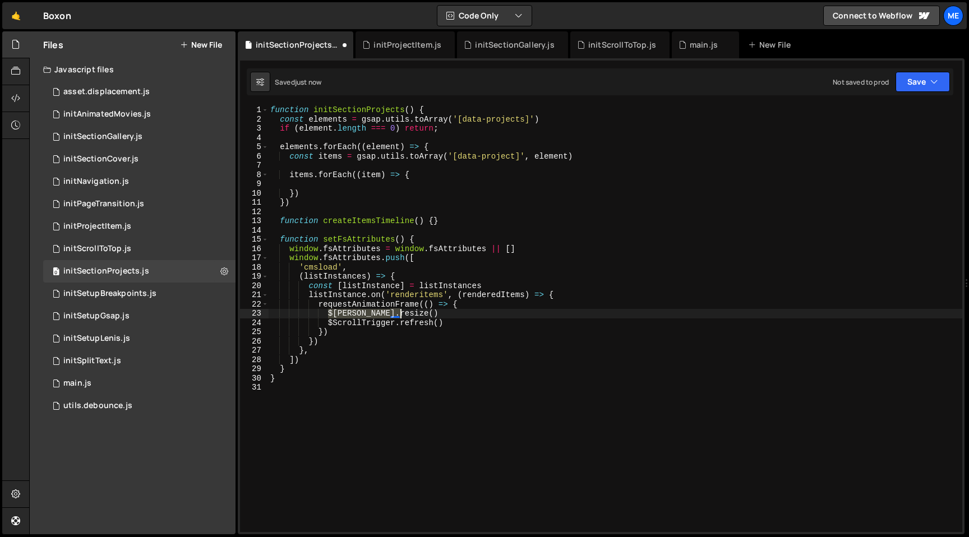
drag, startPoint x: 326, startPoint y: 310, endPoint x: 435, endPoint y: 310, distance: 108.8
click at [435, 310] on div "function initSectionProjects ( ) { const elements = gsap . utils . toArray ( '[…" at bounding box center [615, 327] width 694 height 445
type textarea "window.ScrollTrigger.refresh()"
click at [419, 49] on div "initProjectItem.js" at bounding box center [408, 44] width 68 height 11
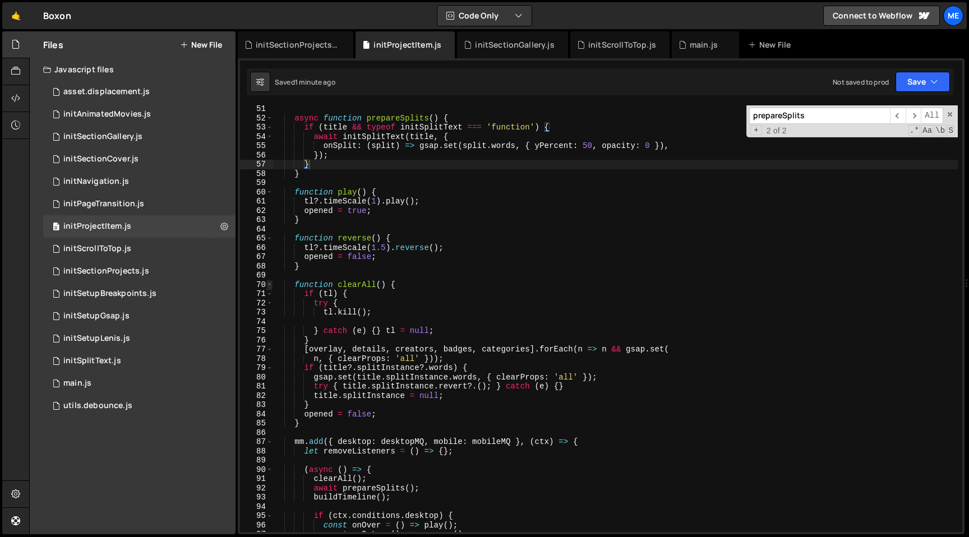
click at [272, 285] on span at bounding box center [269, 285] width 6 height 10
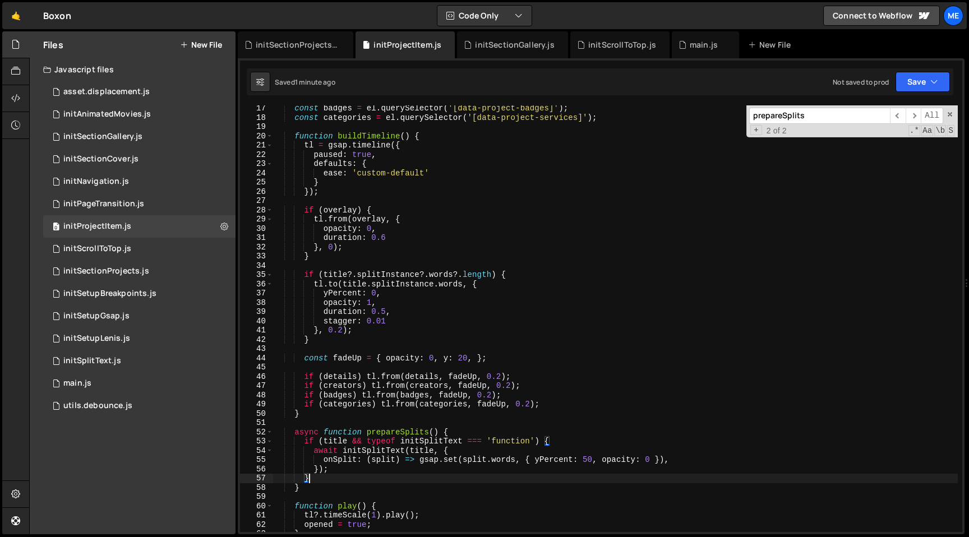
scroll to position [137, 0]
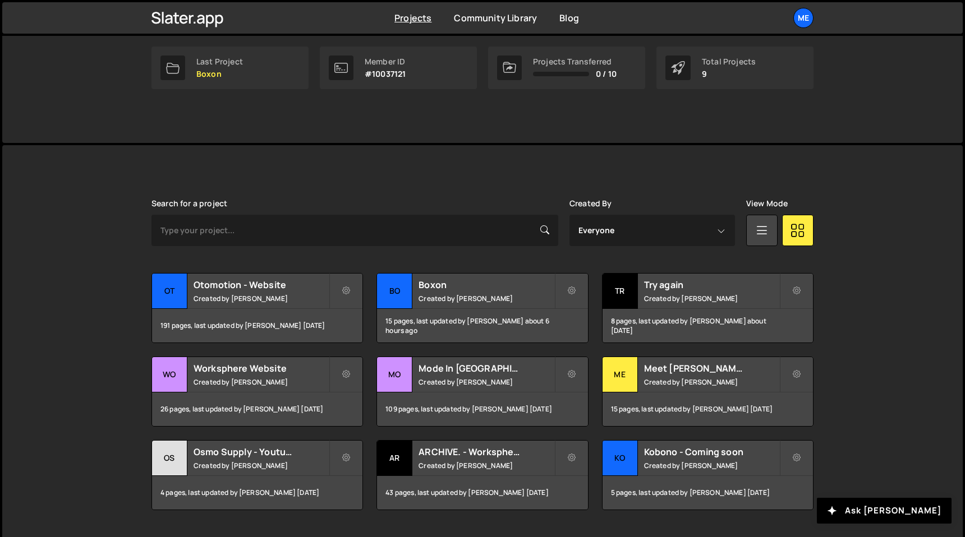
scroll to position [207, 0]
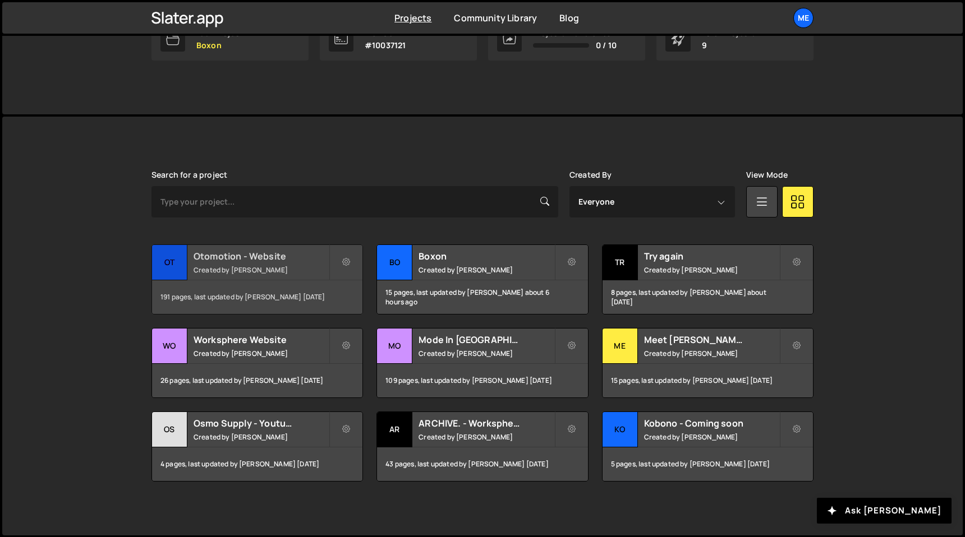
click at [283, 259] on h2 "Otomotion - Website" at bounding box center [260, 256] width 135 height 12
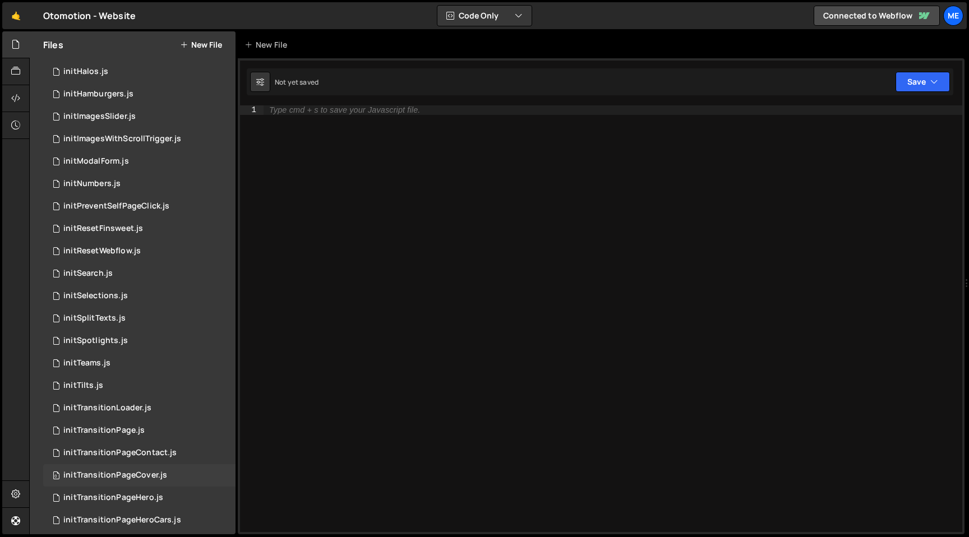
scroll to position [363, 0]
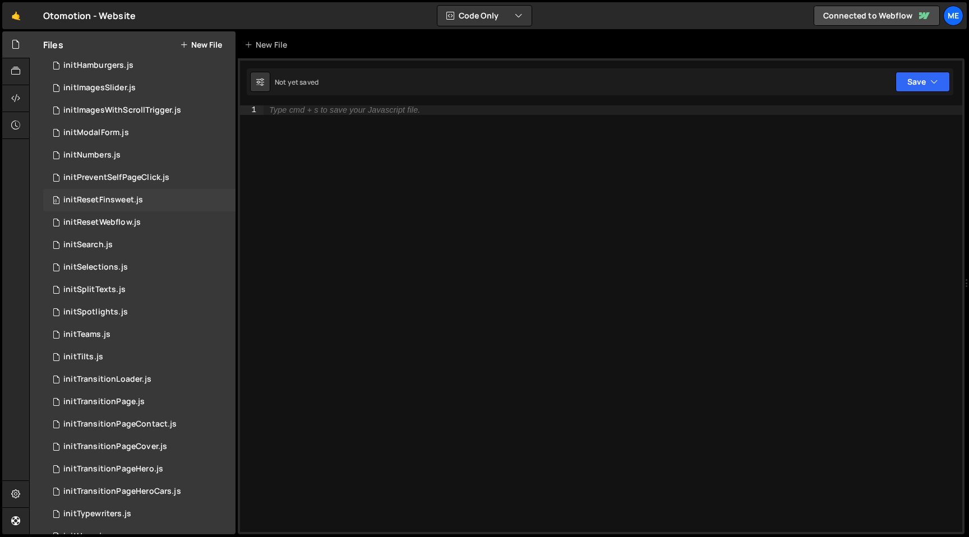
click at [131, 199] on div "initResetFinsweet.js" at bounding box center [103, 200] width 80 height 10
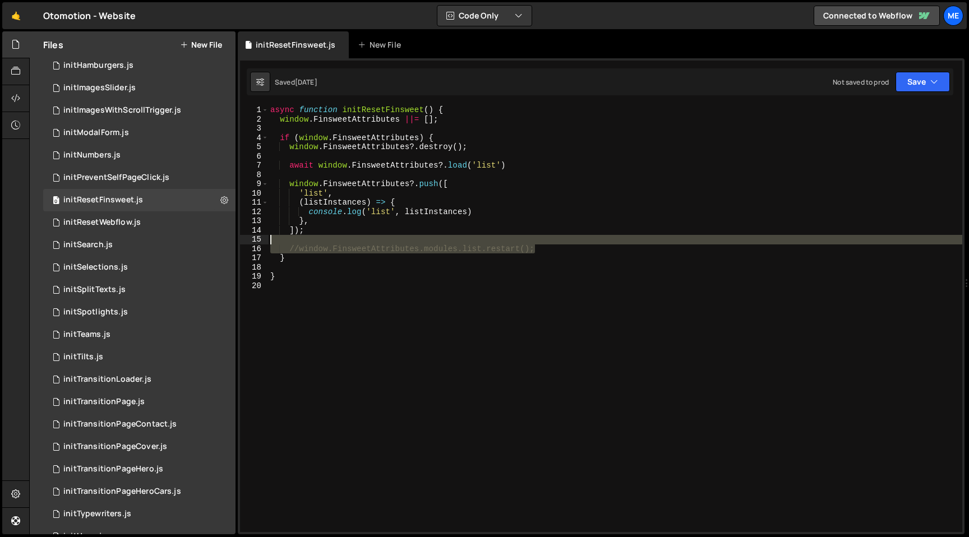
drag, startPoint x: 538, startPoint y: 248, endPoint x: 244, endPoint y: 237, distance: 294.1
click at [244, 237] on div "//window.FinsweetAttributes.modules.list.restart(); 1 2 3 4 5 6 7 8 9 10 11 12 …" at bounding box center [601, 318] width 722 height 427
type textarea "//window.FinsweetAttributes.modules.list.restart();"
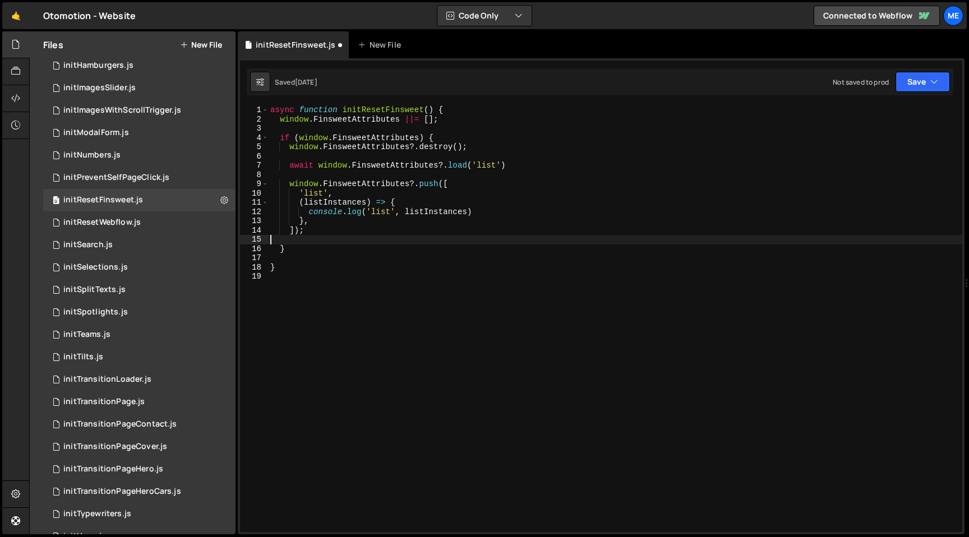
type textarea "]);"
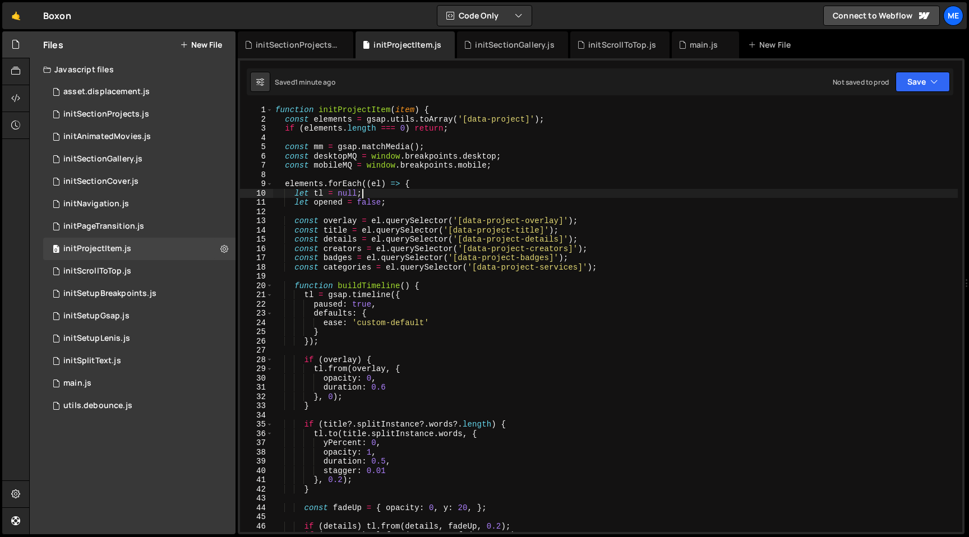
click at [481, 191] on div "function initProjectItem ( item ) { const elements = gsap . utils . toArray ( '…" at bounding box center [615, 327] width 685 height 445
click at [331, 111] on div "function initProjectItem ( item ) { const elements = gsap . utils . toArray ( '…" at bounding box center [615, 327] width 685 height 445
click at [406, 112] on div "function initProjectItem ( item ) { const elements = gsap . utils . toArray ( '…" at bounding box center [615, 327] width 685 height 445
type textarea "function initProjectItem() {"
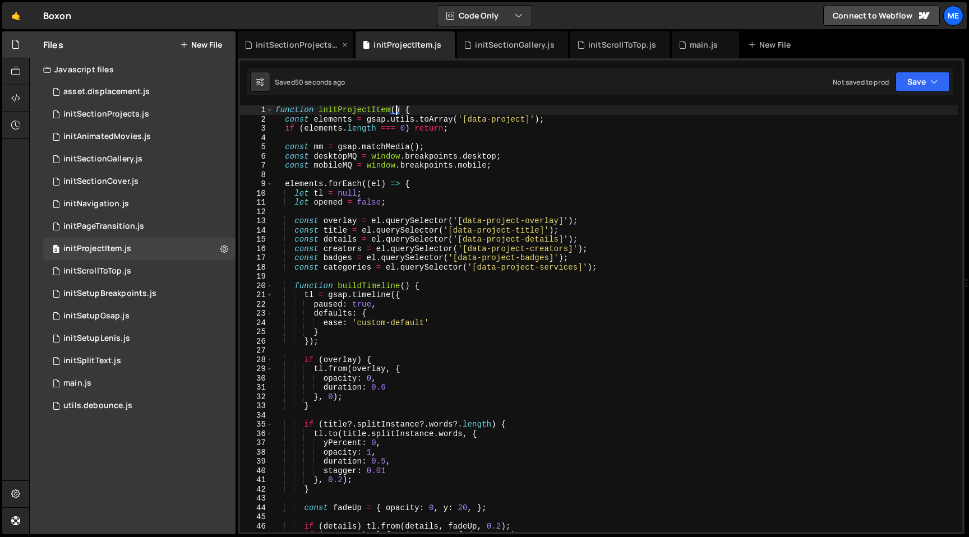
click at [298, 54] on div "initSectionProjects.js" at bounding box center [296, 44] width 116 height 27
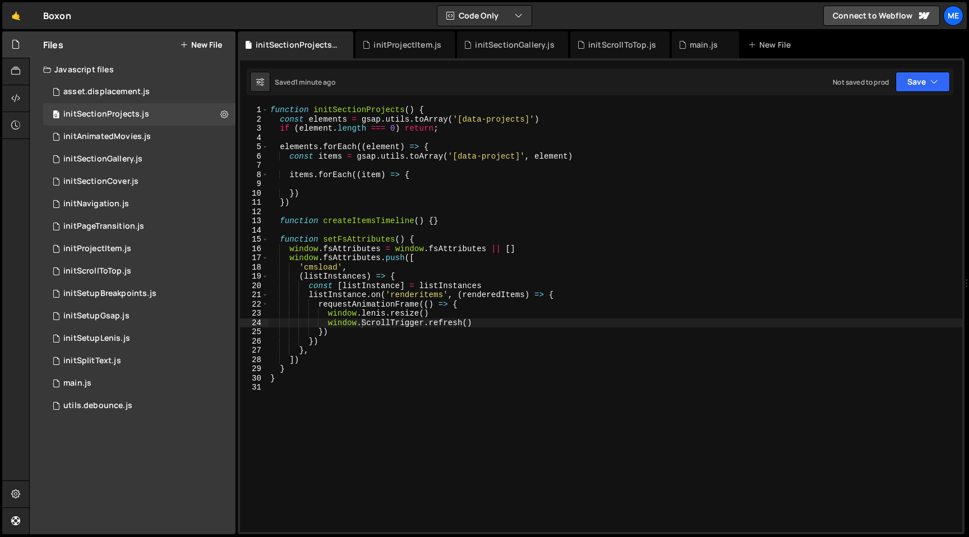
type textarea "function createItemsTimeline() {}"
click at [436, 219] on div "function initSectionProjects ( ) { const elements = gsap . utils . toArray ( '[…" at bounding box center [615, 327] width 694 height 445
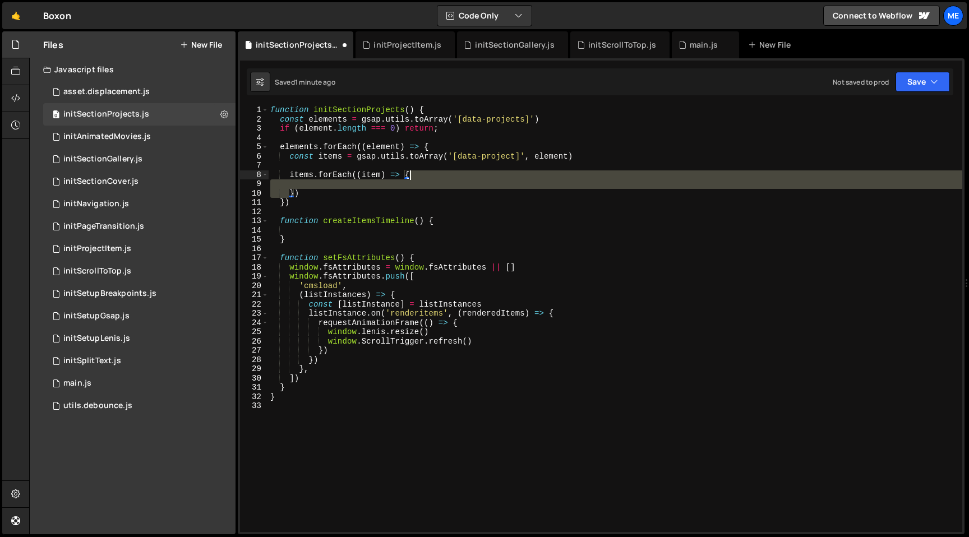
drag, startPoint x: 288, startPoint y: 194, endPoint x: 412, endPoint y: 176, distance: 125.2
click at [412, 176] on div "function initSectionProjects ( ) { const elements = gsap . utils . toArray ( '[…" at bounding box center [615, 327] width 694 height 445
type textarea "items.forEach((item) => {})"
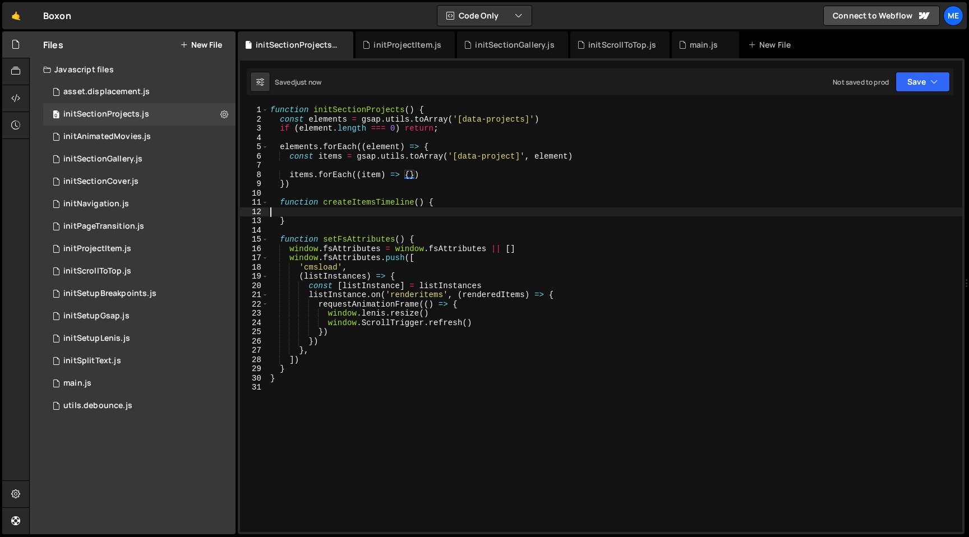
click at [396, 211] on div "function initSectionProjects ( ) { const elements = gsap . utils . toArray ( '[…" at bounding box center [615, 327] width 694 height 445
click at [382, 165] on div "function initSectionProjects ( ) { const elements = gsap . utils . toArray ( '[…" at bounding box center [615, 327] width 694 height 445
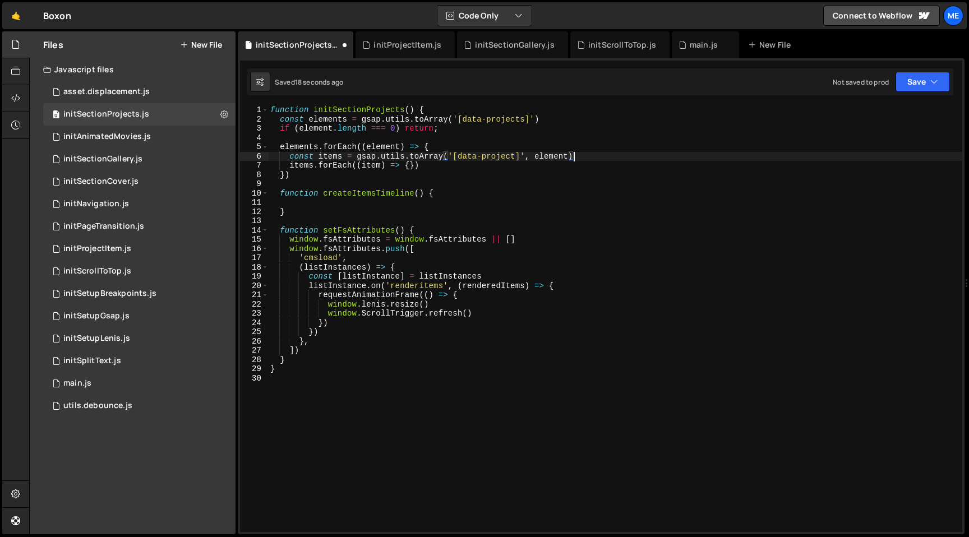
type textarea "items.forEach((item) => {})"
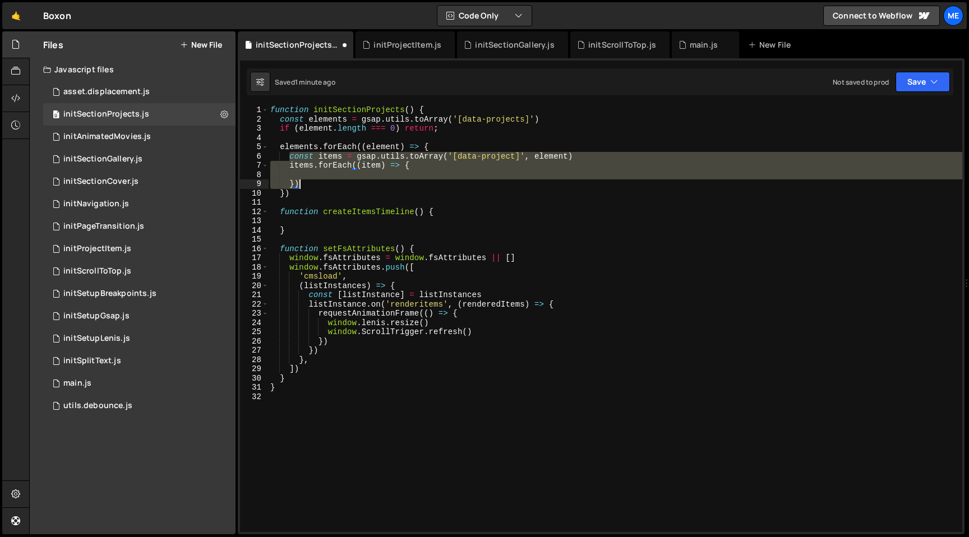
drag, startPoint x: 289, startPoint y: 157, endPoint x: 307, endPoint y: 186, distance: 33.8
click at [307, 186] on div "function initSectionProjects ( ) { const elements = gsap . utils . toArray ( '[…" at bounding box center [615, 327] width 694 height 445
click at [372, 148] on div "function initSectionProjects ( ) { const elements = gsap . utils . toArray ( '[…" at bounding box center [615, 327] width 694 height 445
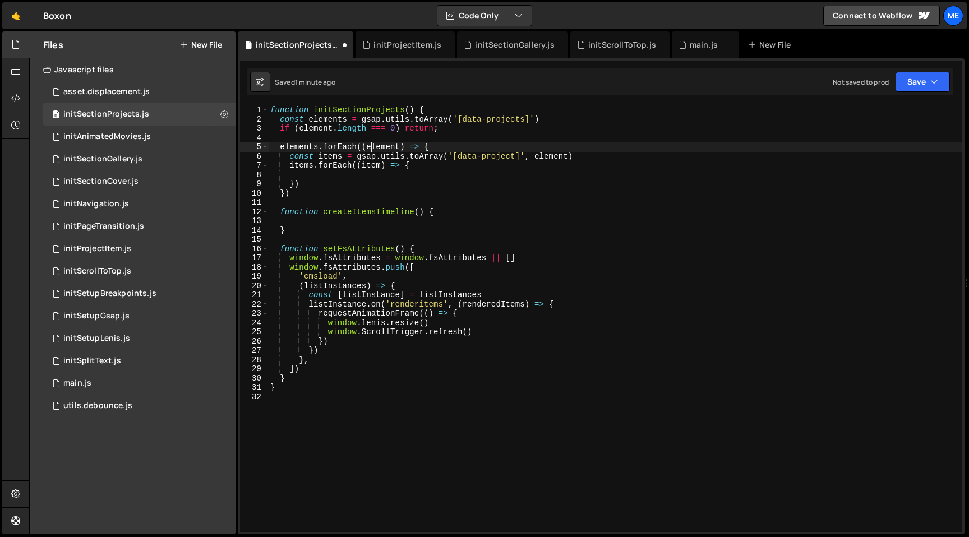
click at [582, 153] on div "function initSectionProjects ( ) { const elements = gsap . utils . toArray ( '[…" at bounding box center [615, 327] width 694 height 445
type textarea "const items = gsap.utils.toArray('[data-project]', element)"
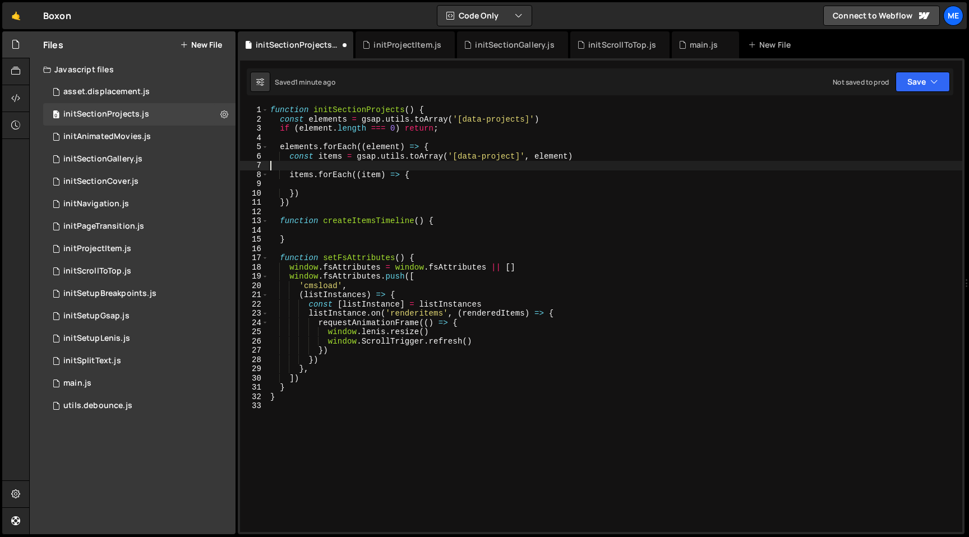
scroll to position [0, 0]
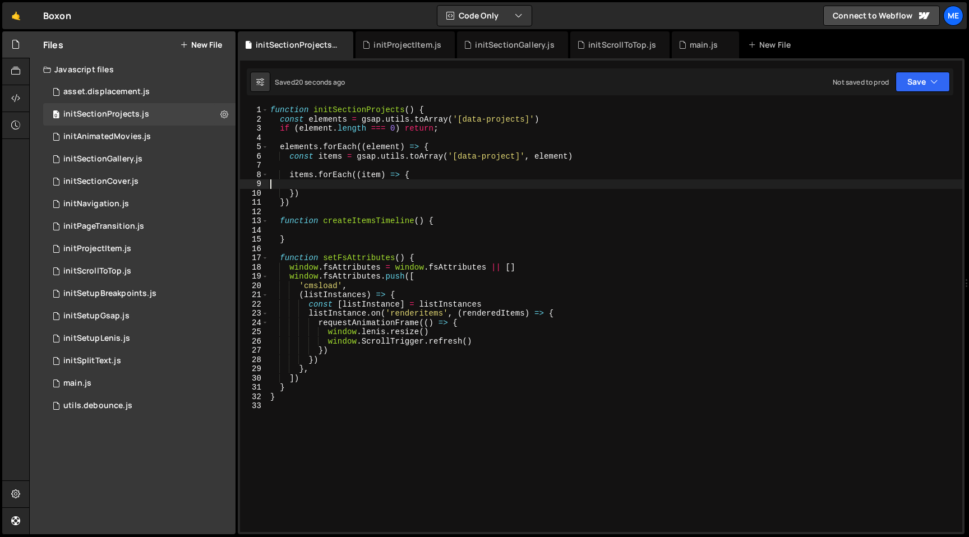
click at [350, 183] on div "function initSectionProjects ( ) { const elements = gsap . utils . toArray ( '[…" at bounding box center [615, 327] width 694 height 445
paste textarea "})"
type textarea "})"
click at [441, 229] on div "function initSectionProjects ( ) { const elements = gsap . utils . toArray ( '[…" at bounding box center [615, 327] width 694 height 445
click at [377, 218] on div "function initSectionProjects ( ) { const elements = gsap . utils . toArray ( '[…" at bounding box center [615, 327] width 694 height 445
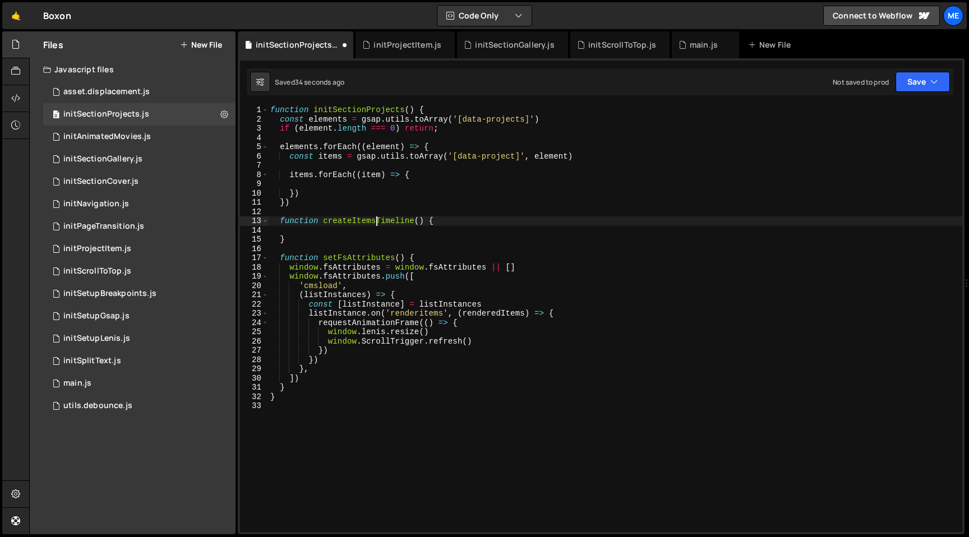
click at [377, 218] on div "function initSectionProjects ( ) { const elements = gsap . utils . toArray ( '[…" at bounding box center [615, 327] width 694 height 445
type textarea "function createItems() {"
click at [354, 225] on div "function initSectionProjects ( ) { const elements = gsap . utils . toArray ( '[…" at bounding box center [615, 327] width 694 height 445
click at [351, 234] on div "function initSectionProjects ( ) { const elements = gsap . utils . toArray ( '[…" at bounding box center [615, 327] width 694 height 445
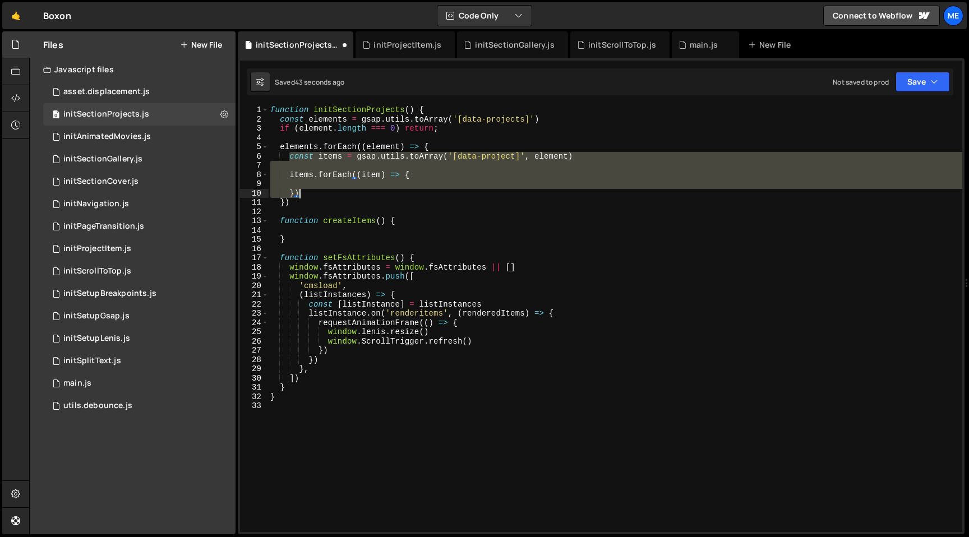
drag, startPoint x: 288, startPoint y: 158, endPoint x: 315, endPoint y: 197, distance: 48.1
click at [315, 197] on div "function initSectionProjects ( ) { const elements = gsap . utils . toArray ( '[…" at bounding box center [615, 327] width 694 height 445
type textarea "})"
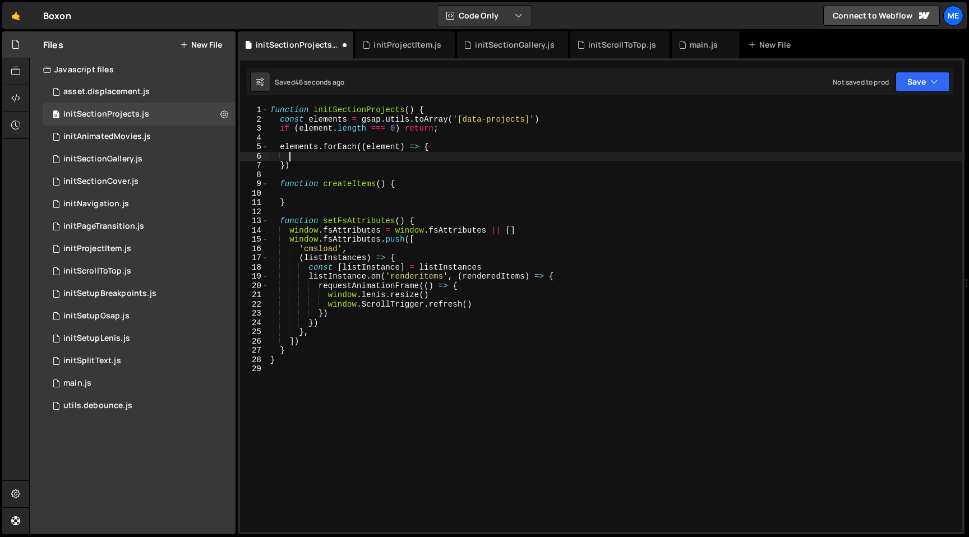
click at [317, 195] on div "function initSectionProjects ( ) { const elements = gsap . utils . toArray ( '[…" at bounding box center [615, 327] width 694 height 445
paste textarea "})"
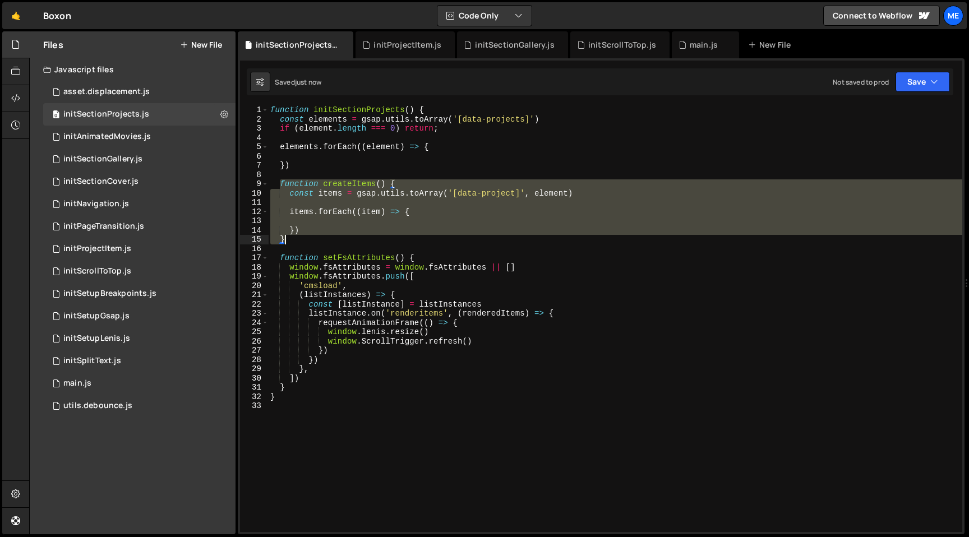
drag, startPoint x: 278, startPoint y: 182, endPoint x: 291, endPoint y: 238, distance: 58.0
click at [291, 238] on div "function initSectionProjects ( ) { const elements = gsap . utils . toArray ( '[…" at bounding box center [615, 327] width 694 height 445
type textarea "}) }"
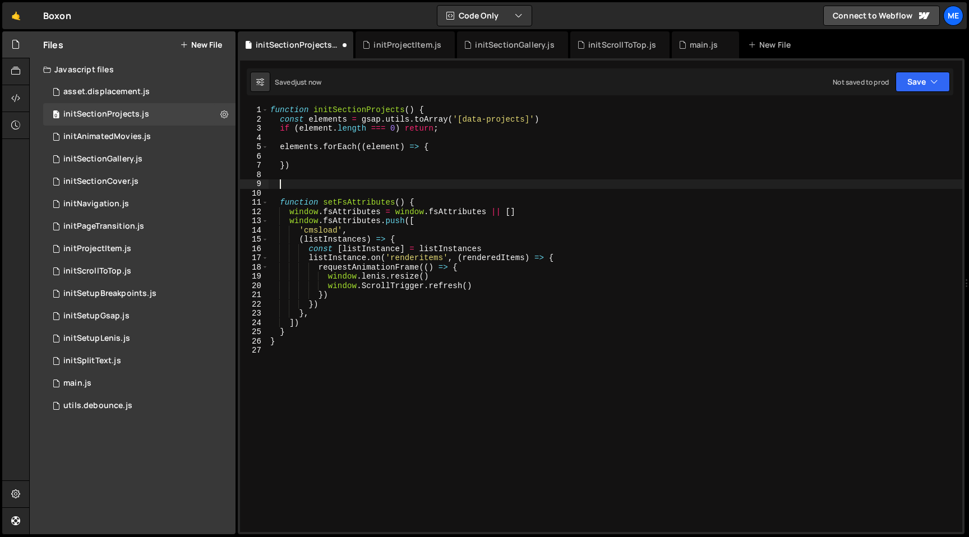
click at [318, 157] on div "function initSectionProjects ( ) { const elements = gsap . utils . toArray ( '[…" at bounding box center [615, 327] width 694 height 445
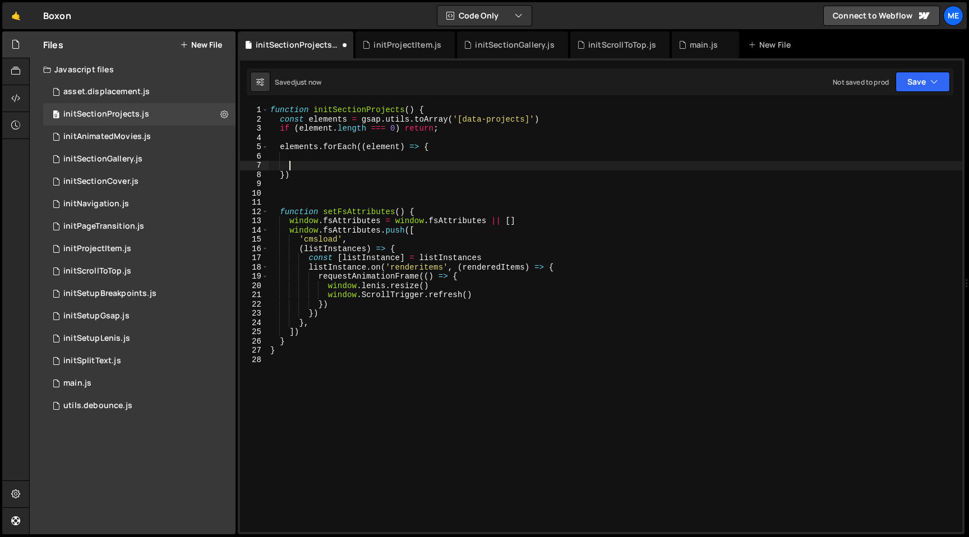
scroll to position [0, 1]
paste textarea "}"
type textarea "}"
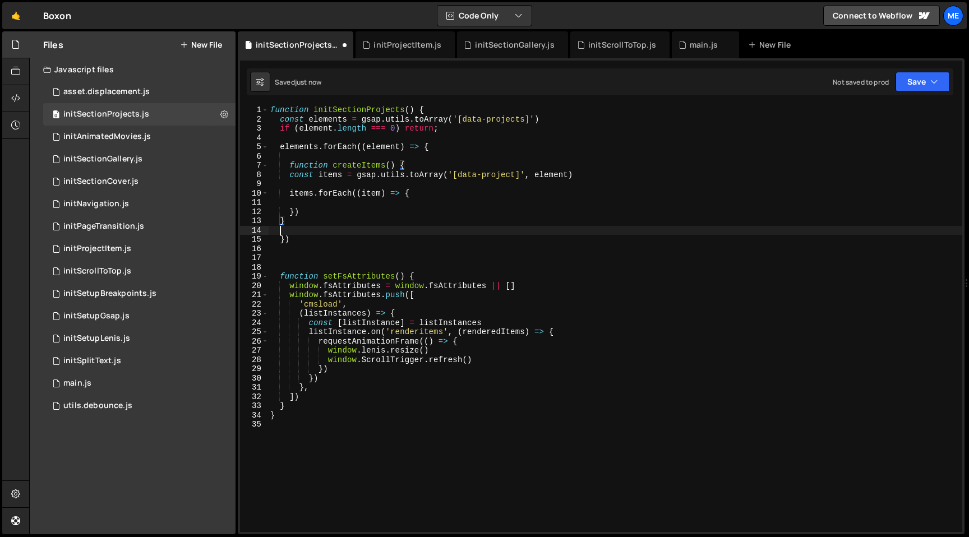
scroll to position [0, 0]
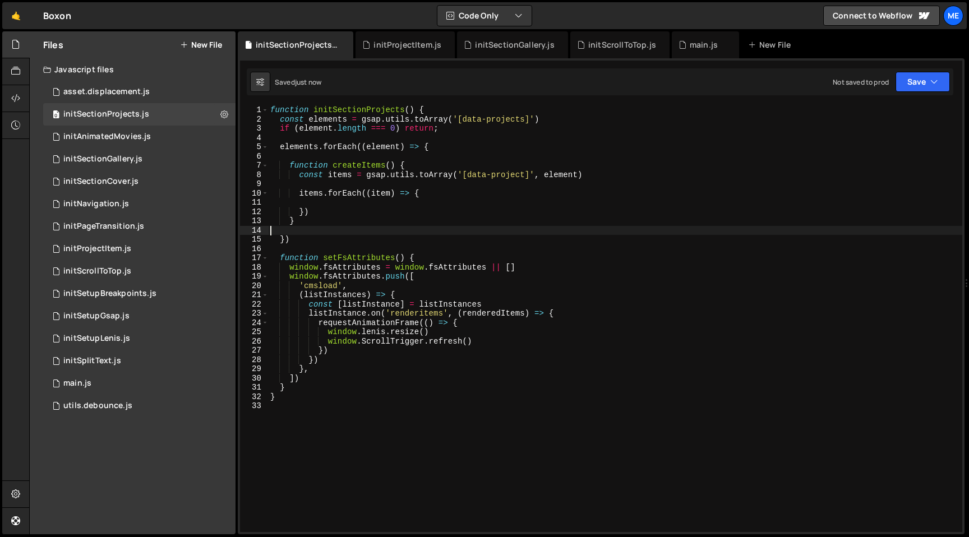
click at [310, 183] on div "function initSectionProjects ( ) { const elements = gsap . utils . toArray ( '[…" at bounding box center [615, 327] width 694 height 445
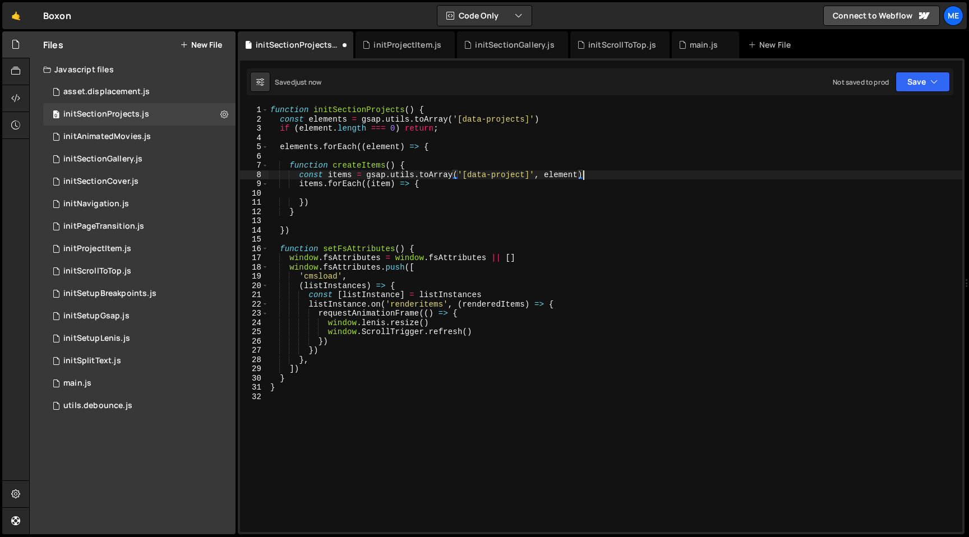
type textarea "items.forEach((item) => {"
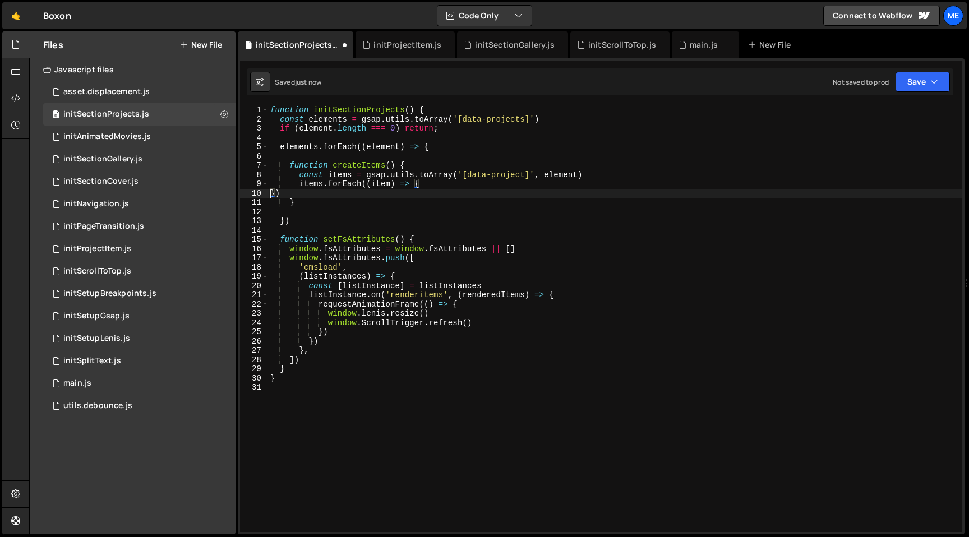
type textarea "items.forEach((item) => {})"
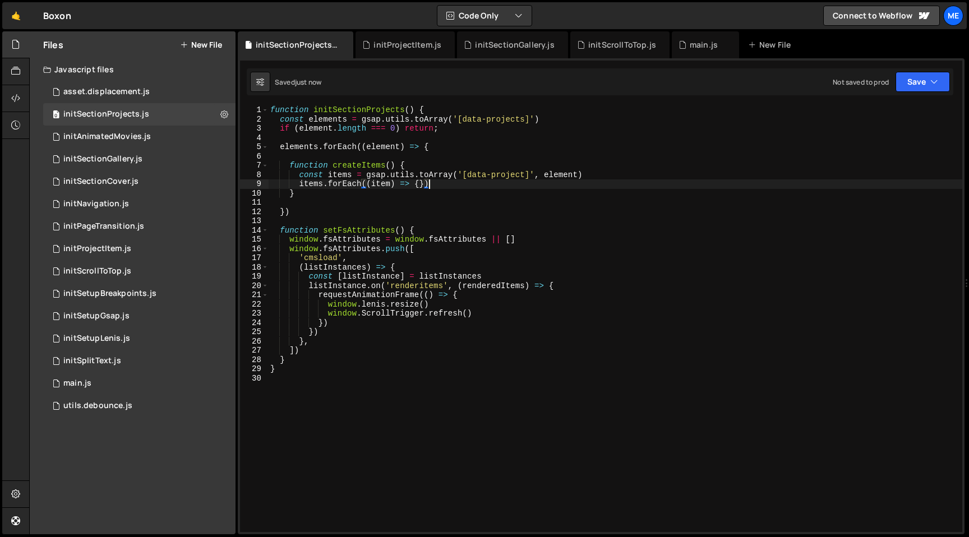
click at [432, 184] on div "function initSectionProjects ( ) { const elements = gsap . utils . toArray ( '[…" at bounding box center [615, 327] width 694 height 445
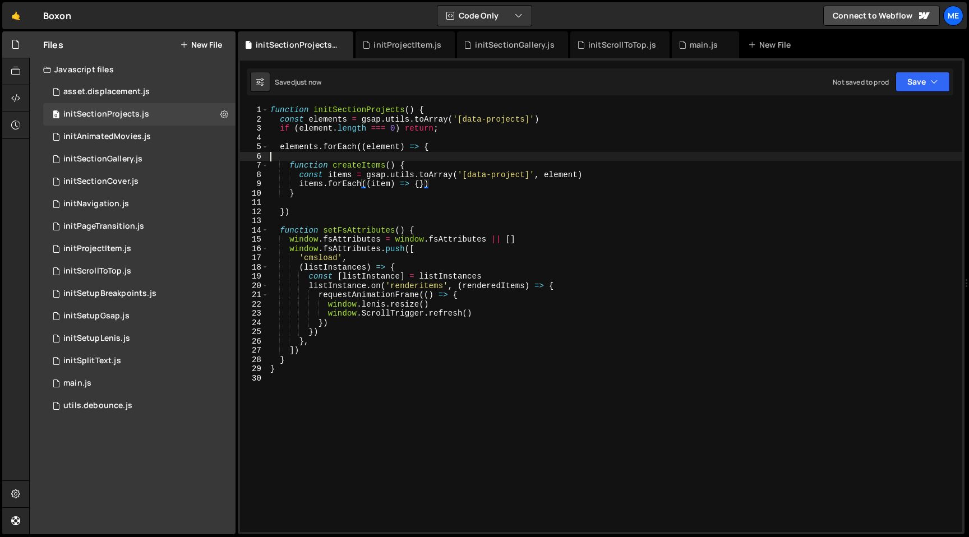
click at [329, 160] on div "function initSectionProjects ( ) { const elements = gsap . utils . toArray ( '[…" at bounding box center [615, 327] width 694 height 445
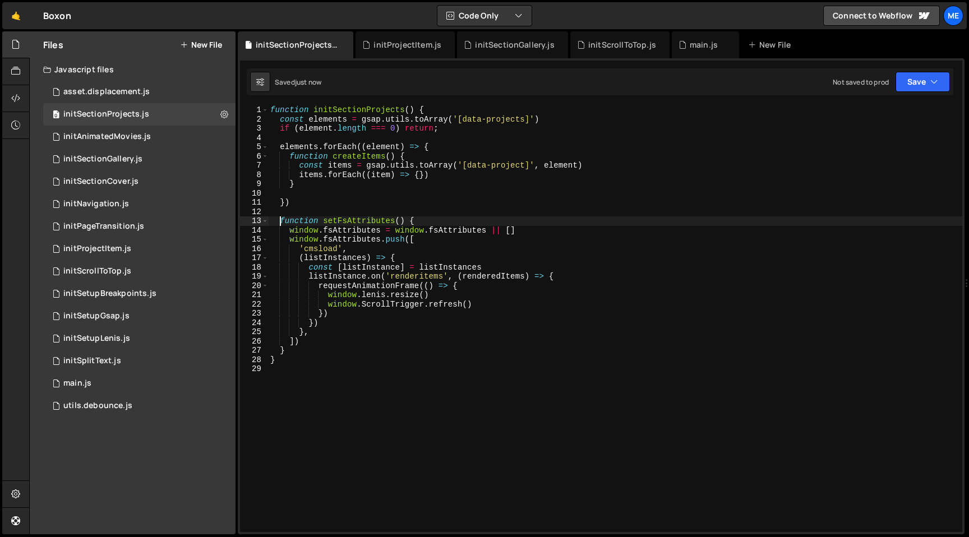
click at [280, 221] on div "function initSectionProjects ( ) { const elements = gsap . utils . toArray ( '[…" at bounding box center [615, 327] width 694 height 445
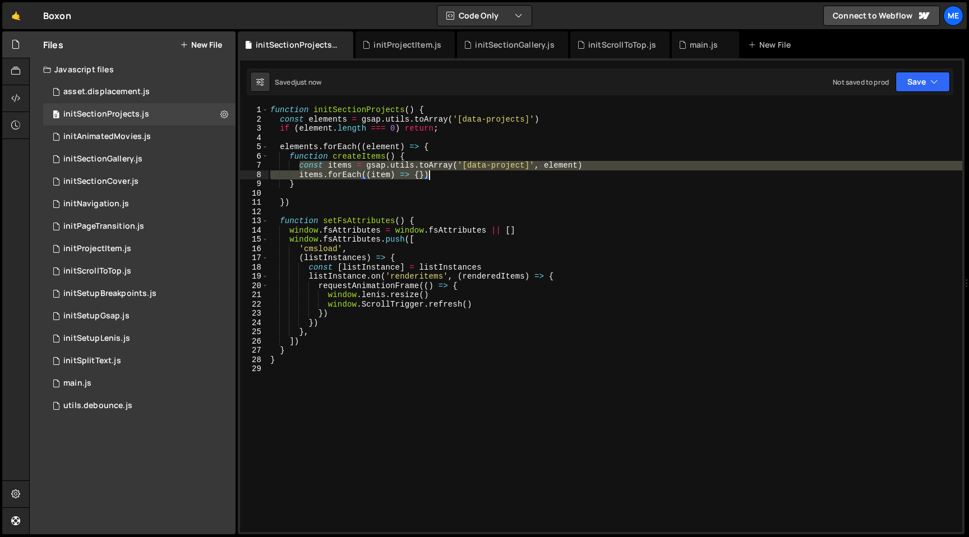
drag, startPoint x: 300, startPoint y: 164, endPoint x: 483, endPoint y: 176, distance: 183.2
click at [483, 176] on div "function initSectionProjects ( ) { const elements = gsap . utils . toArray ( '[…" at bounding box center [615, 327] width 694 height 445
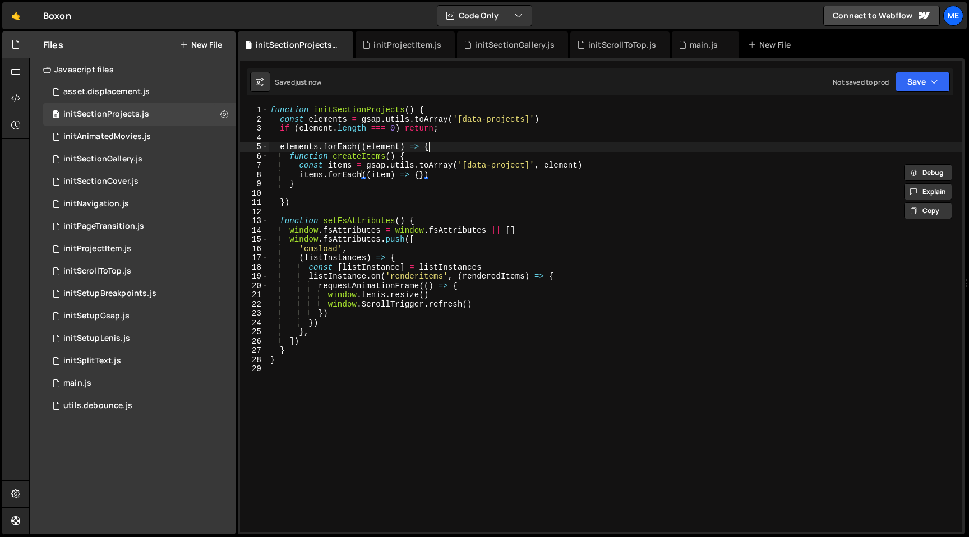
click at [458, 149] on div "function initSectionProjects ( ) { const elements = gsap . utils . toArray ( '[…" at bounding box center [615, 327] width 694 height 445
type textarea "elements.forEach((element) => {"
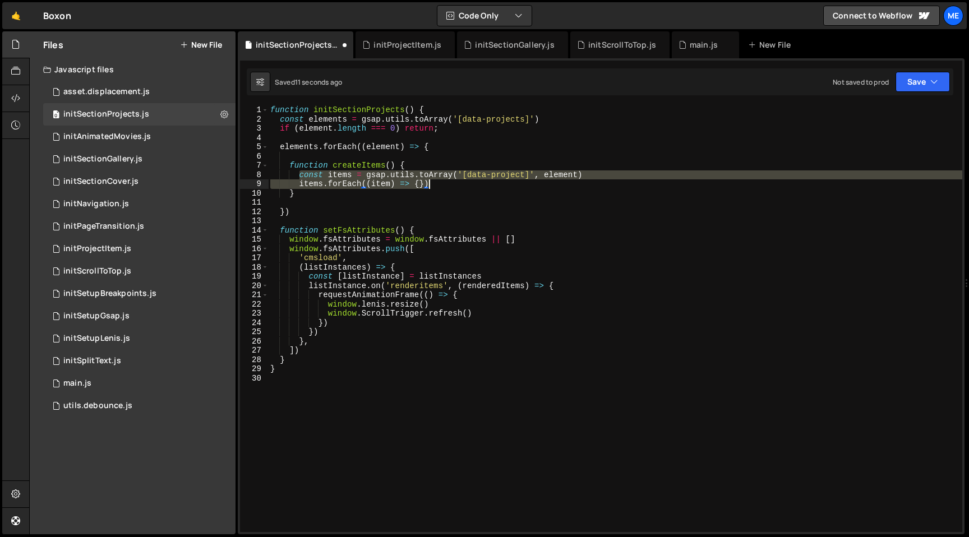
drag, startPoint x: 298, startPoint y: 176, endPoint x: 488, endPoint y: 186, distance: 191.0
click at [488, 186] on div "function initSectionProjects ( ) { const elements = gsap . utils . toArray ( '[…" at bounding box center [615, 327] width 694 height 445
click at [488, 186] on div "function initSectionProjects ( ) { const elements = gsap . utils . toArray ( '[…" at bounding box center [615, 318] width 694 height 427
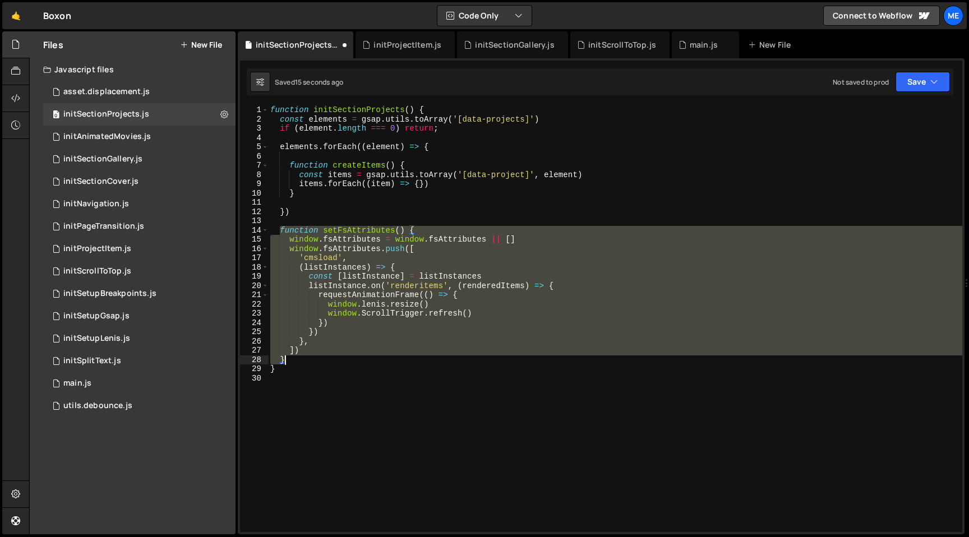
drag, startPoint x: 280, startPoint y: 229, endPoint x: 297, endPoint y: 362, distance: 134.0
click at [297, 362] on div "function initSectionProjects ( ) { const elements = gsap . utils . toArray ( '[…" at bounding box center [615, 327] width 694 height 445
type textarea "]) }"
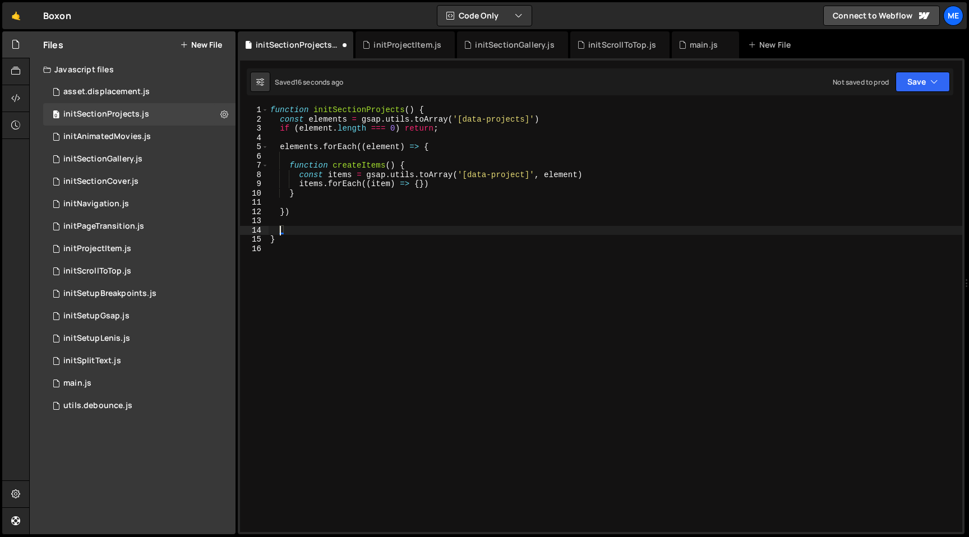
scroll to position [0, 0]
click at [357, 150] on div "function initSectionProjects ( ) { const elements = gsap . utils . toArray ( '[…" at bounding box center [615, 327] width 694 height 445
type textarea "elements.forEach((element) => {"
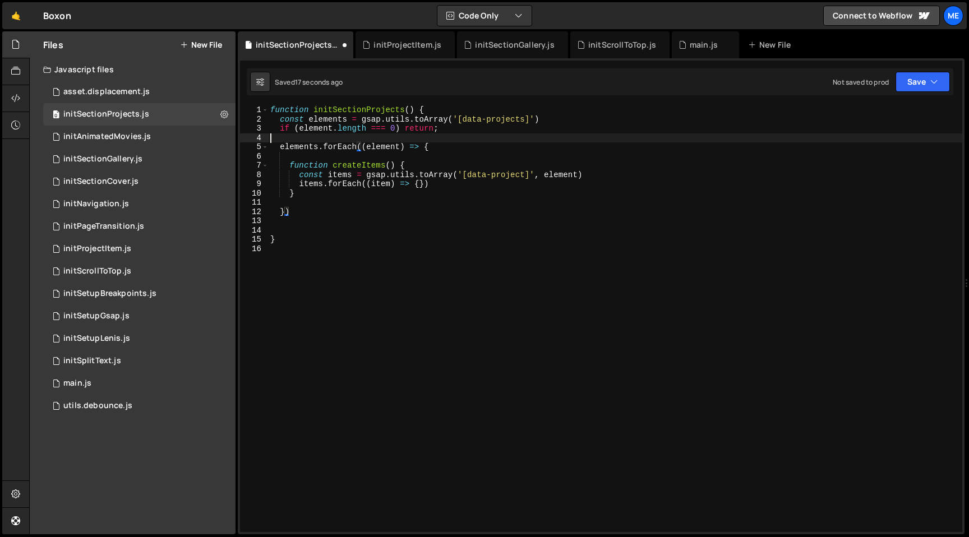
click at [360, 133] on div "function initSectionProjects ( ) { const elements = gsap . utils . toArray ( '[…" at bounding box center [615, 327] width 694 height 445
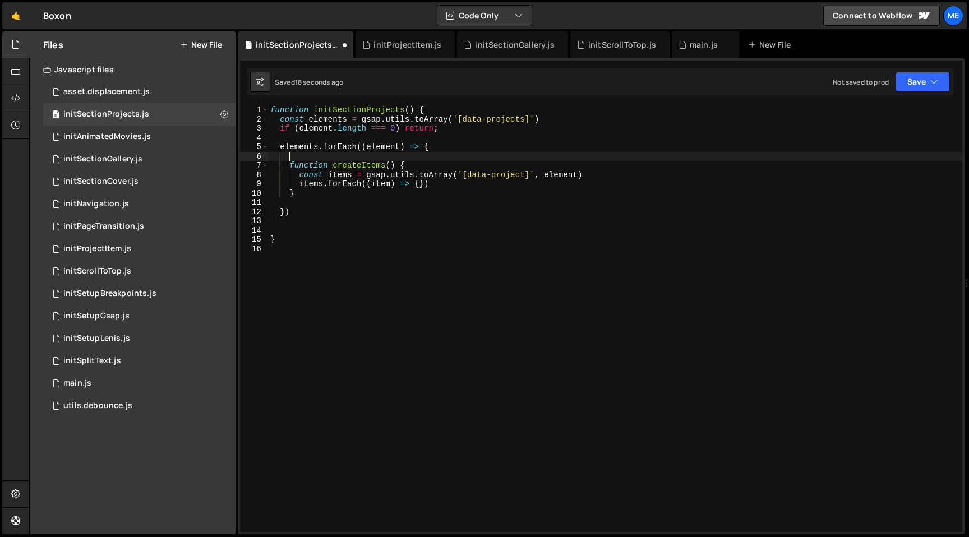
click at [358, 153] on div "function initSectionProjects ( ) { const elements = gsap . utils . toArray ( '[…" at bounding box center [615, 327] width 694 height 445
paste textarea "}"
type textarea "}"
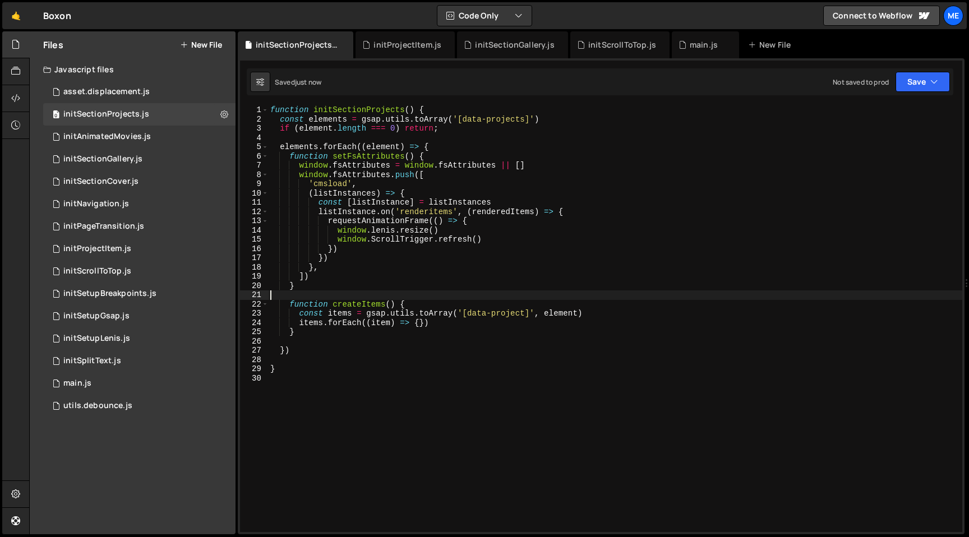
click at [478, 222] on div "function initSectionProjects ( ) { const elements = gsap . utils . toArray ( '[…" at bounding box center [615, 327] width 694 height 445
type textarea "requestAnimationFrame(() => {"
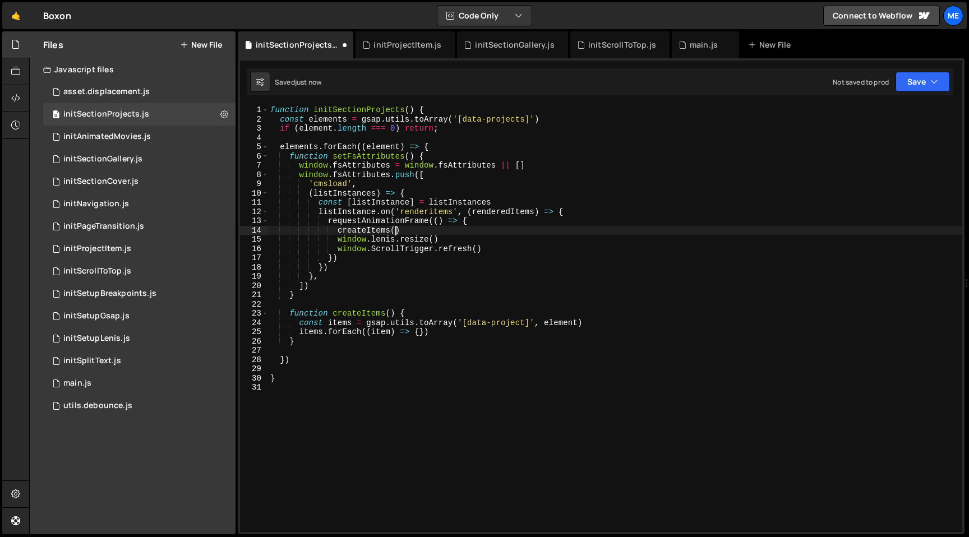
scroll to position [0, 8]
click at [421, 333] on div "function initSectionProjects ( ) { const elements = gsap . utils . toArray ( '[…" at bounding box center [615, 327] width 694 height 445
type textarea "items.forEach((item) => {})"
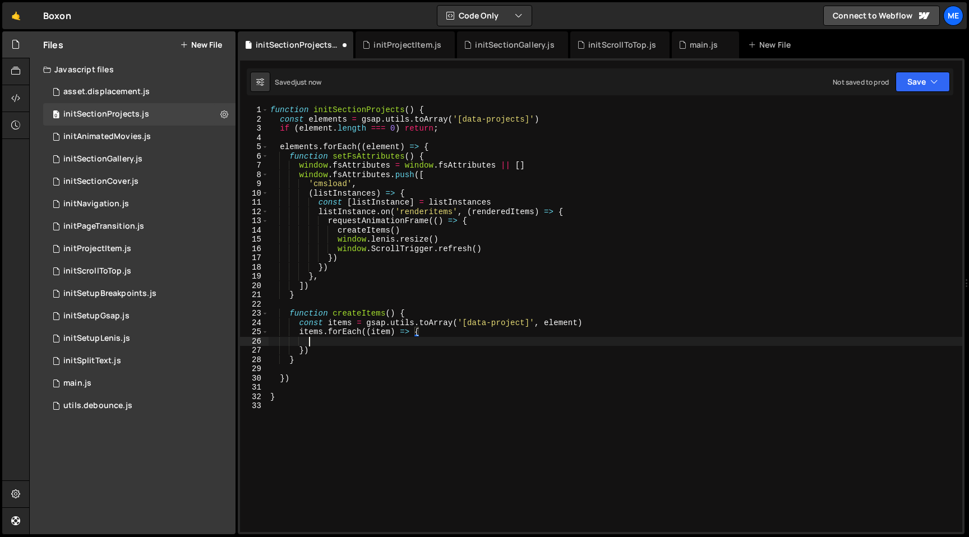
scroll to position [0, 2]
click at [401, 41] on div "initProjectItem.js" at bounding box center [408, 44] width 68 height 11
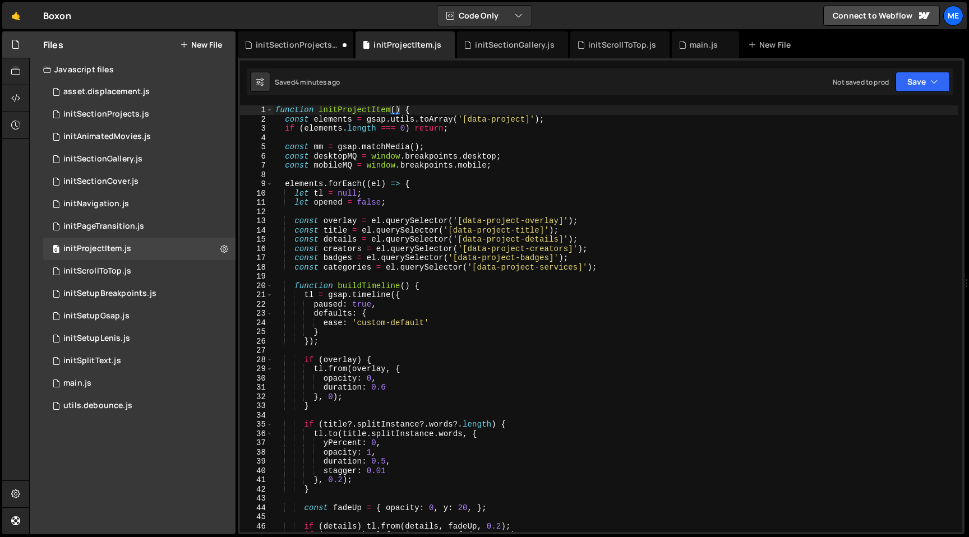
click at [451, 146] on div "function initProjectItem ( ) { const elements = gsap . utils . toArray ( '[data…" at bounding box center [615, 327] width 685 height 445
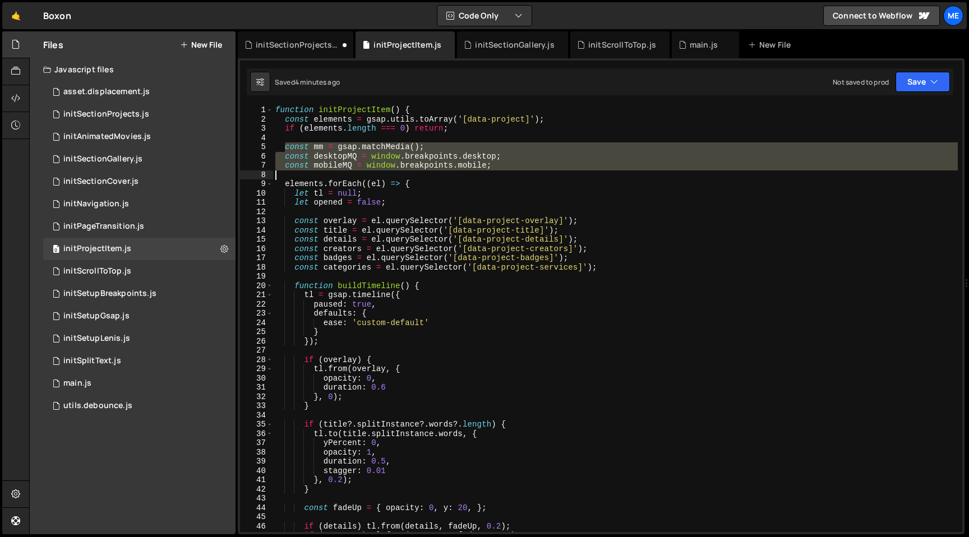
drag, startPoint x: 283, startPoint y: 147, endPoint x: 554, endPoint y: 172, distance: 272.0
click at [554, 172] on div "function initProjectItem ( ) { const elements = gsap . utils . toArray ( '[data…" at bounding box center [615, 327] width 685 height 445
click at [333, 160] on div "function initProjectItem ( ) { const elements = gsap . utils . toArray ( '[data…" at bounding box center [615, 318] width 685 height 427
type textarea "const desktopMQ = window.breakpoints.desktop;"
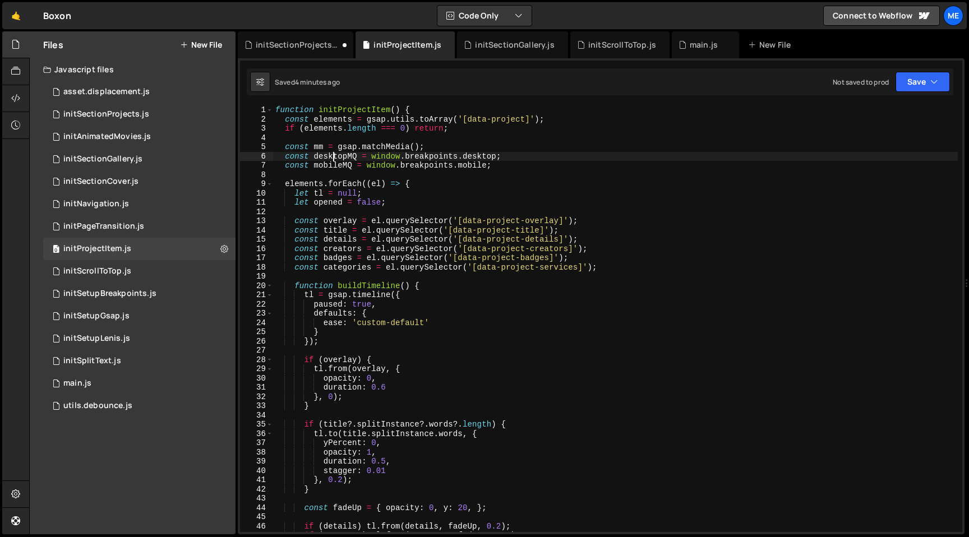
click at [333, 160] on div "function initProjectItem ( ) { const elements = gsap . utils . toArray ( '[data…" at bounding box center [615, 327] width 685 height 445
drag, startPoint x: 372, startPoint y: 156, endPoint x: 496, endPoint y: 156, distance: 124.5
click at [496, 156] on div "function initProjectItem ( ) { const elements = gsap . utils . toArray ( '[data…" at bounding box center [615, 327] width 685 height 445
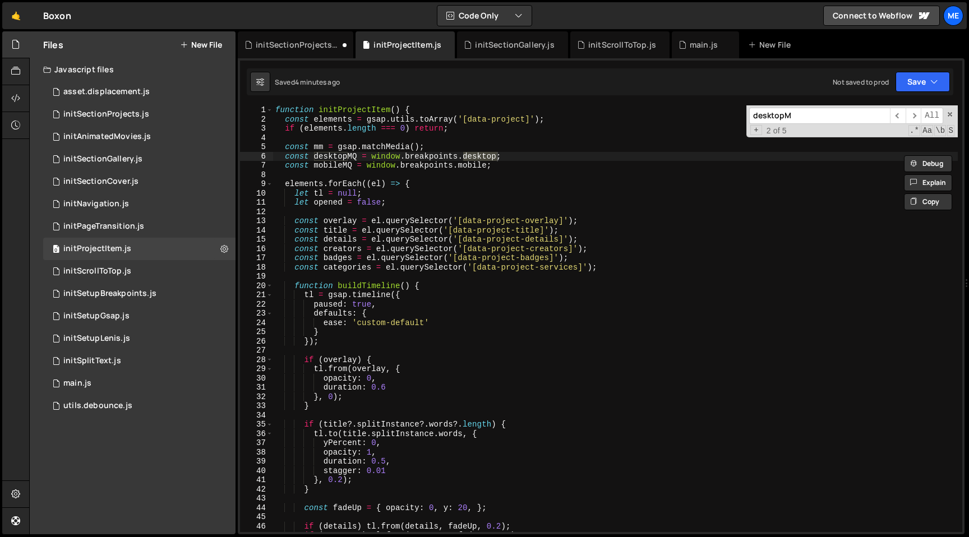
scroll to position [592, 0]
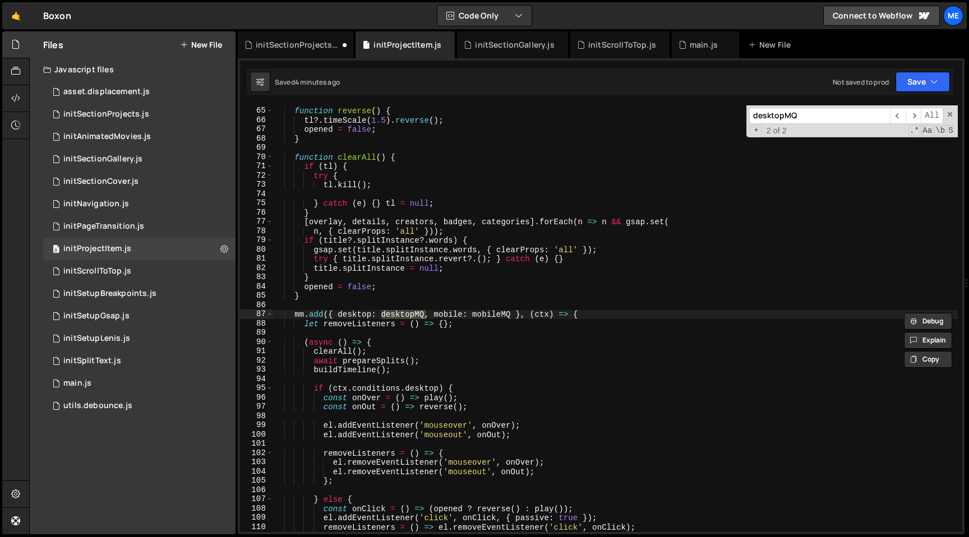
type input "desktopMQ"
click at [398, 314] on div "function reverse ( ) { tl ?. timeScale ( 1.5 ) . reverse ( ) ; opened = false ;…" at bounding box center [615, 318] width 685 height 427
click at [398, 314] on div "function reverse ( ) { tl ?. timeScale ( 1.5 ) . reverse ( ) ; opened = false ;…" at bounding box center [615, 319] width 685 height 445
paste textarea "window.breakpoints.desktop"
click at [573, 314] on div "function reverse ( ) { tl ?. timeScale ( 1.5 ) . reverse ( ) ; opened = false ;…" at bounding box center [615, 319] width 685 height 445
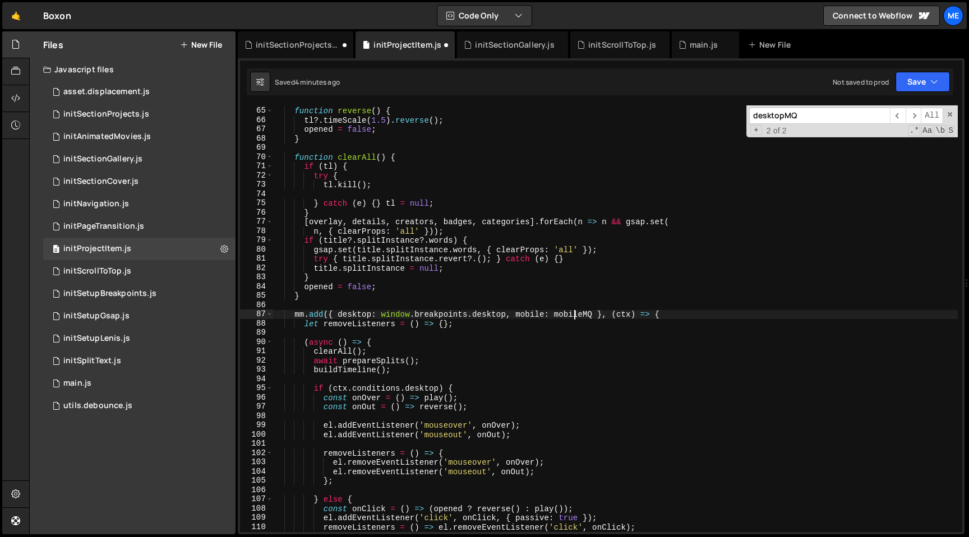
click at [573, 314] on div "function reverse ( ) { tl ?. timeScale ( 1.5 ) . reverse ( ) ; opened = false ;…" at bounding box center [615, 319] width 685 height 445
paste textarea "window.breakpoints.desktop"
click at [663, 317] on div "function reverse ( ) { tl ?. timeScale ( 1.5 ) . reverse ( ) ; opened = false ;…" at bounding box center [615, 319] width 685 height 445
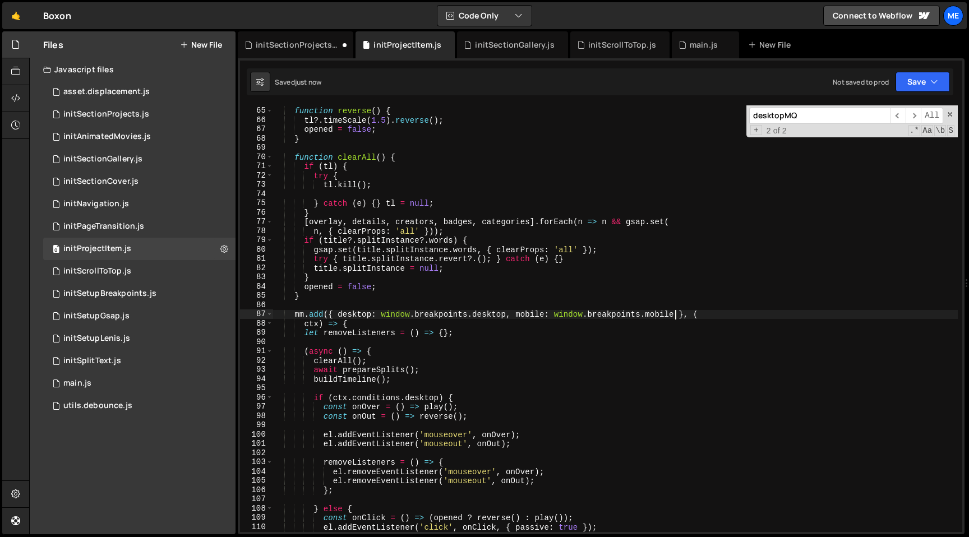
scroll to position [588, 0]
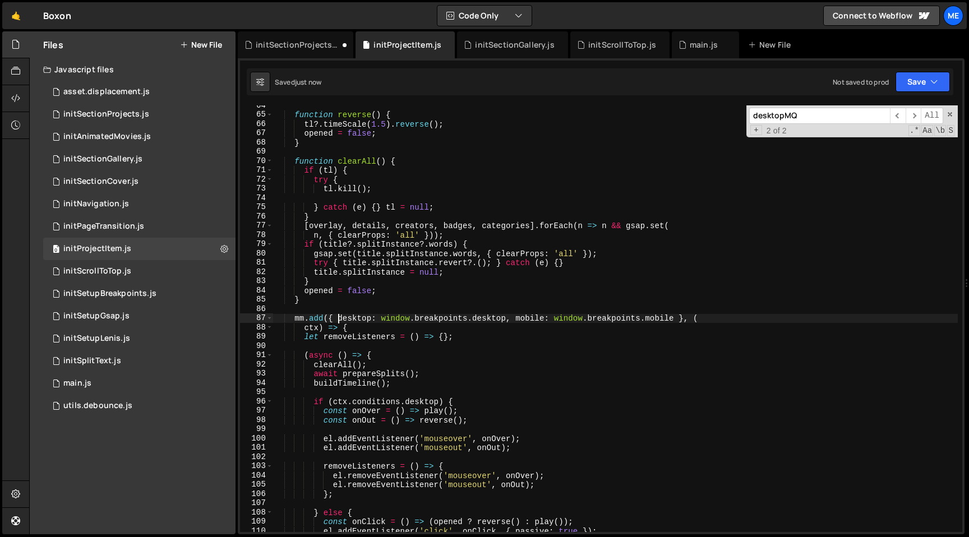
click at [338, 317] on div "function reverse ( ) { tl ?. timeScale ( 1.5 ) . reverse ( ) ; opened = false ;…" at bounding box center [615, 323] width 685 height 445
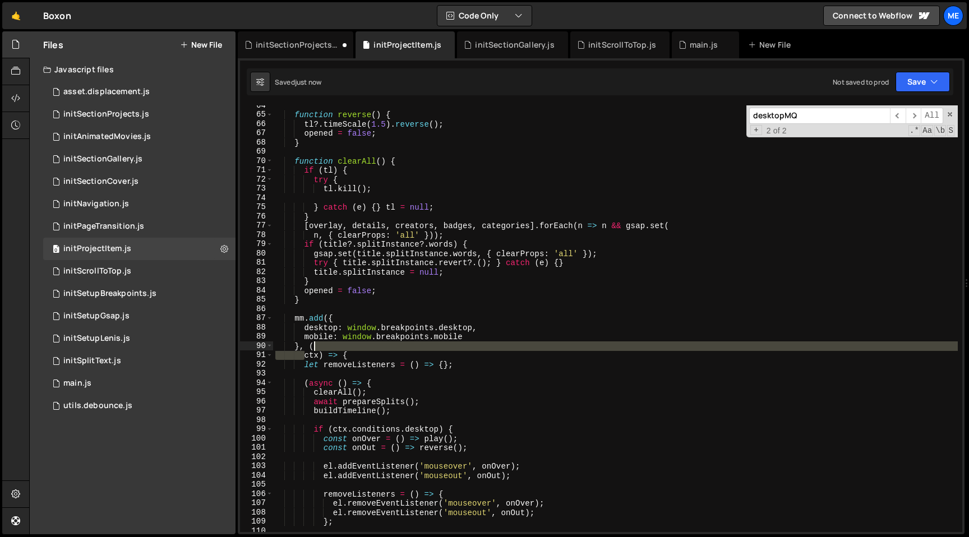
drag, startPoint x: 302, startPoint y: 356, endPoint x: 323, endPoint y: 347, distance: 22.8
click at [323, 347] on div "function reverse ( ) { tl ?. timeScale ( 1.5 ) . reverse ( ) ; opened = false ;…" at bounding box center [615, 323] width 685 height 445
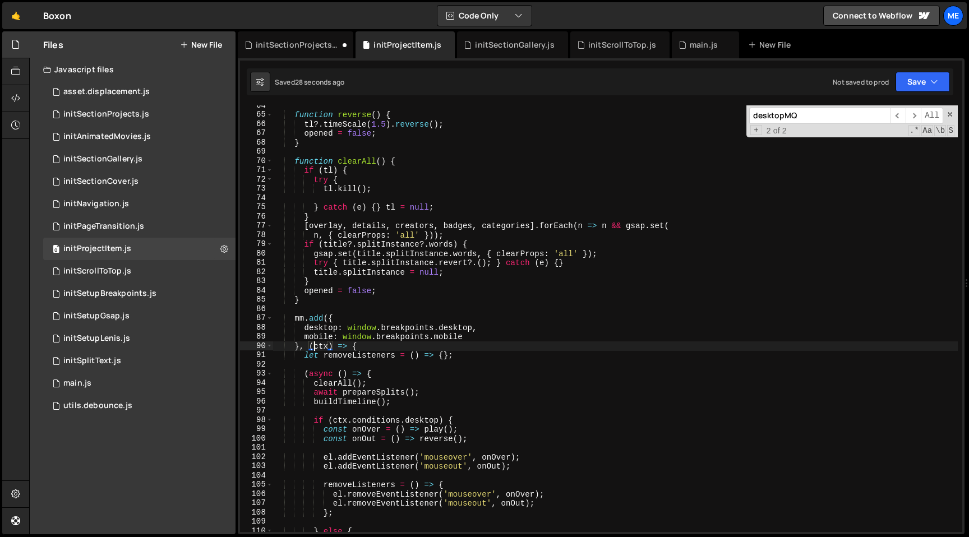
click at [443, 317] on div "function reverse ( ) { tl ?. timeScale ( 1.5 ) . reverse ( ) ; opened = false ;…" at bounding box center [615, 323] width 685 height 445
click at [434, 349] on div "function reverse ( ) { tl ?. timeScale ( 1.5 ) . reverse ( ) ; opened = false ;…" at bounding box center [615, 323] width 685 height 445
type textarea "}, (ctx) => {"
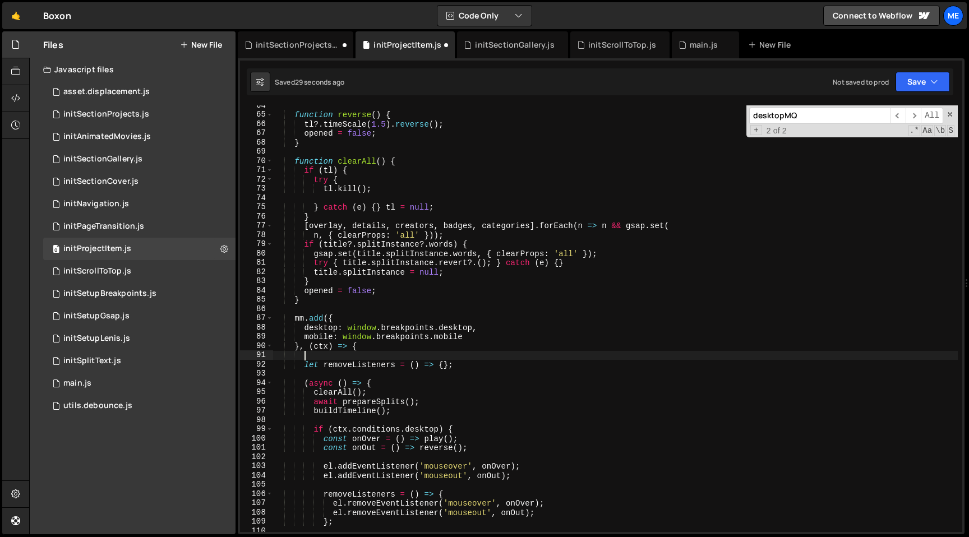
scroll to position [0, 0]
click at [464, 370] on div "function reverse ( ) { tl ?. timeScale ( 1.5 ) . reverse ( ) ; opened = false ;…" at bounding box center [615, 323] width 685 height 445
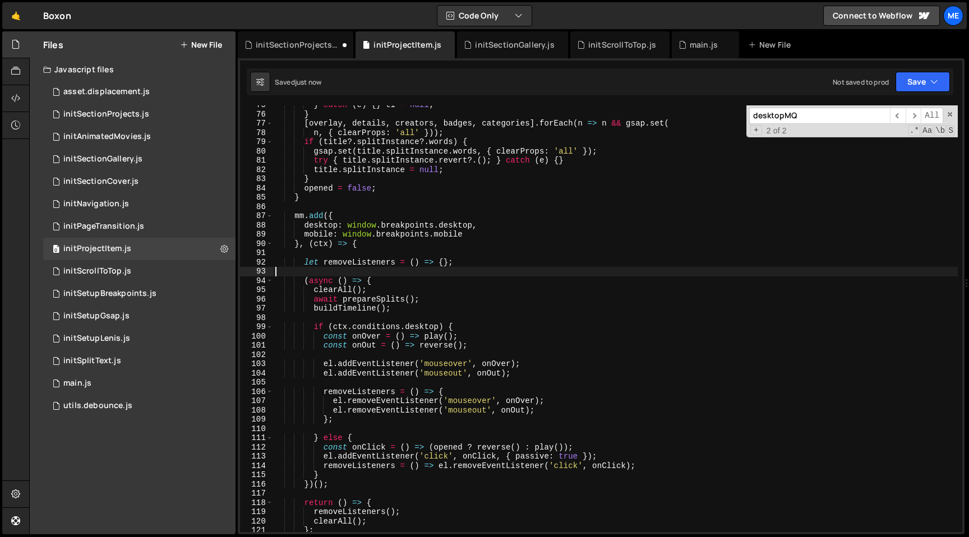
scroll to position [705, 0]
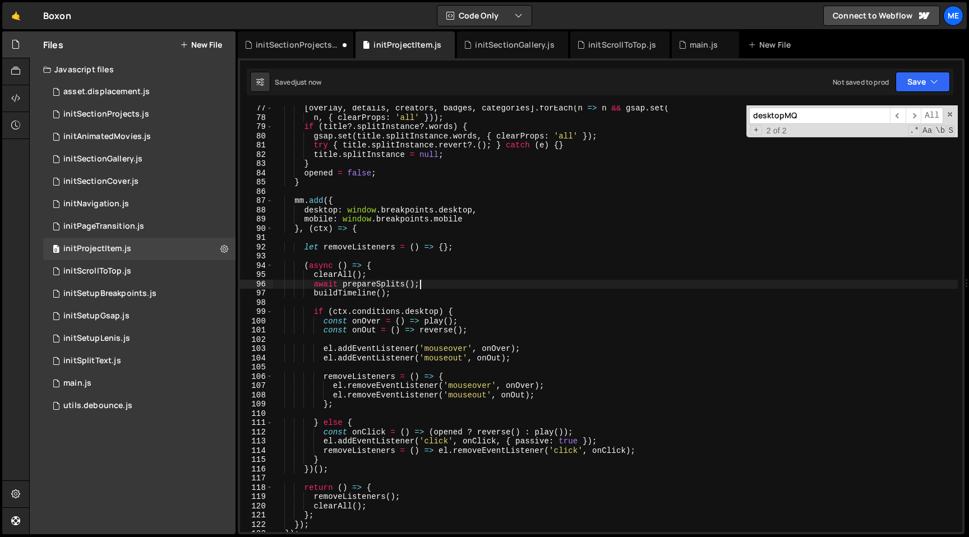
click at [440, 284] on div "[ overlay , details , creators , badges , categories ] . forEach ( n => n && gs…" at bounding box center [615, 326] width 685 height 445
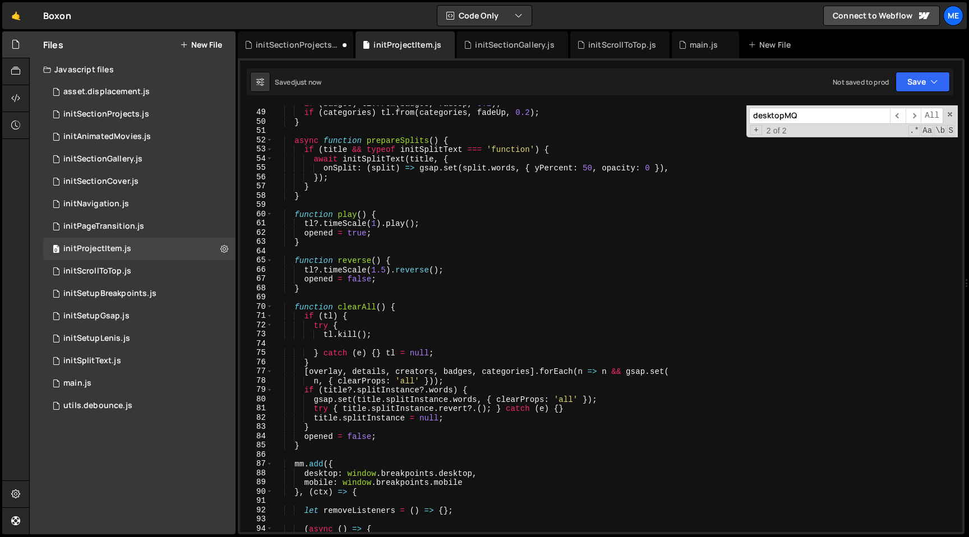
scroll to position [326, 0]
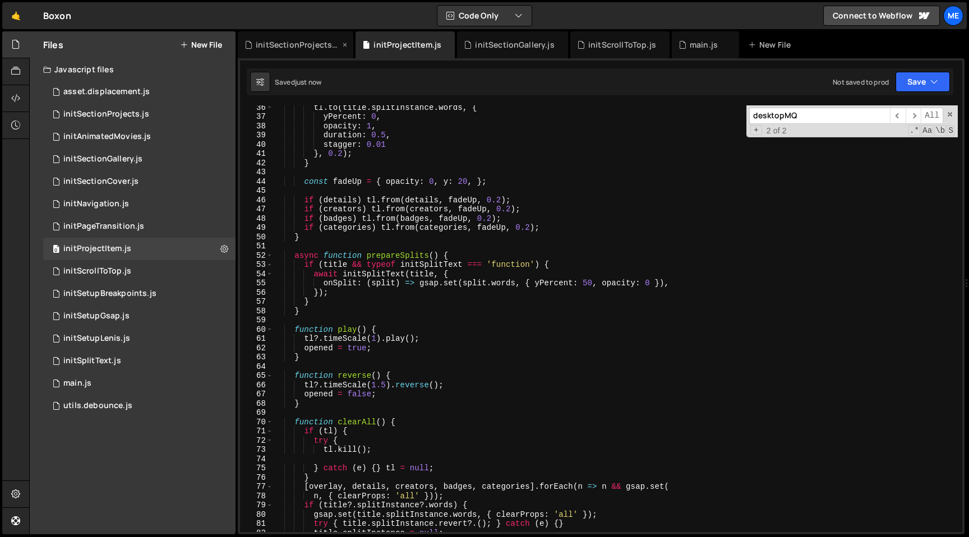
type textarea "await prepareSplits();"
click at [322, 44] on div "initSectionProjects.js" at bounding box center [298, 44] width 84 height 11
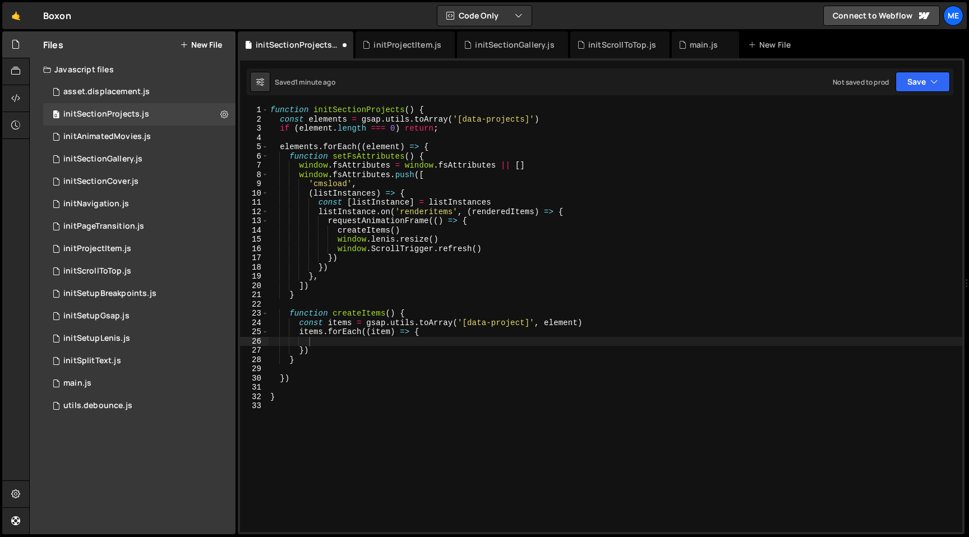
type textarea "}"
click at [434, 292] on div "function initSectionProjects ( ) { const elements = gsap . utils . toArray ( '[…" at bounding box center [615, 327] width 694 height 445
click at [333, 345] on div "function initSectionProjects ( ) { const elements = gsap . utils . toArray ( '[…" at bounding box center [615, 327] width 694 height 445
click at [320, 403] on div "function initSectionProjects ( ) { const elements = gsap . utils . toArray ( '[…" at bounding box center [615, 327] width 694 height 445
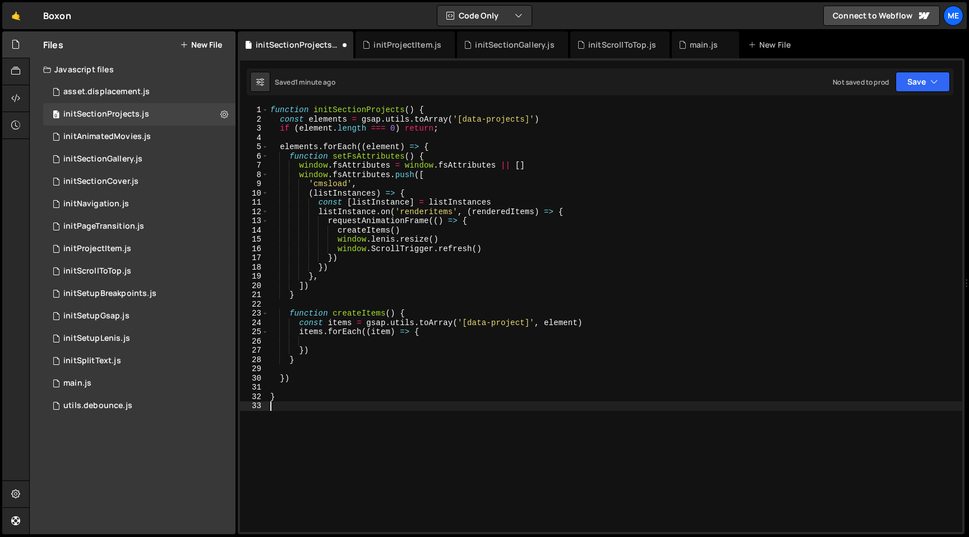
scroll to position [0, 0]
click at [324, 382] on div "function initSectionProjects ( ) { const elements = gsap . utils . toArray ( '[…" at bounding box center [615, 327] width 694 height 445
type textarea "})"
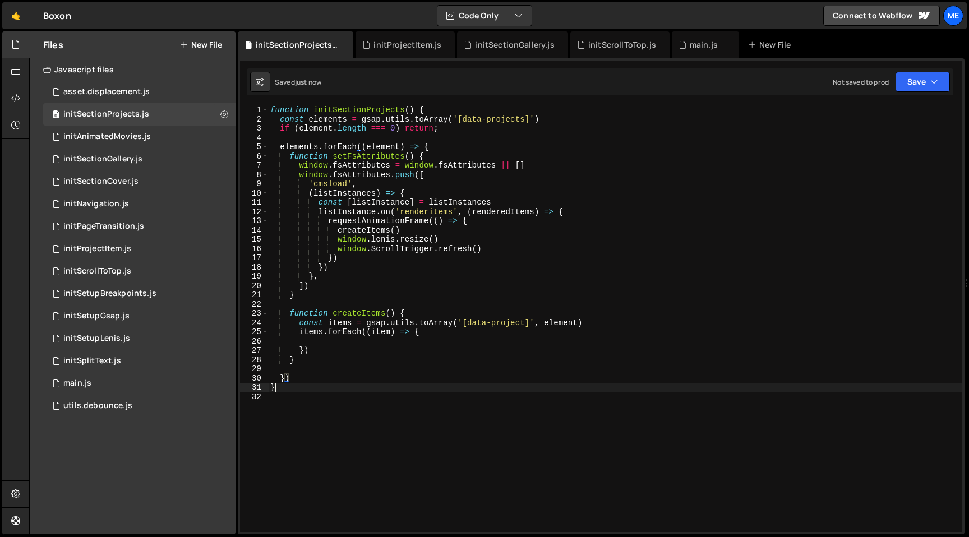
click at [347, 390] on div "function initSectionProjects ( ) { const elements = gsap . utils . toArray ( '[…" at bounding box center [615, 327] width 694 height 445
type textarea "}"
click at [401, 48] on div "initProjectItem.js" at bounding box center [408, 44] width 68 height 11
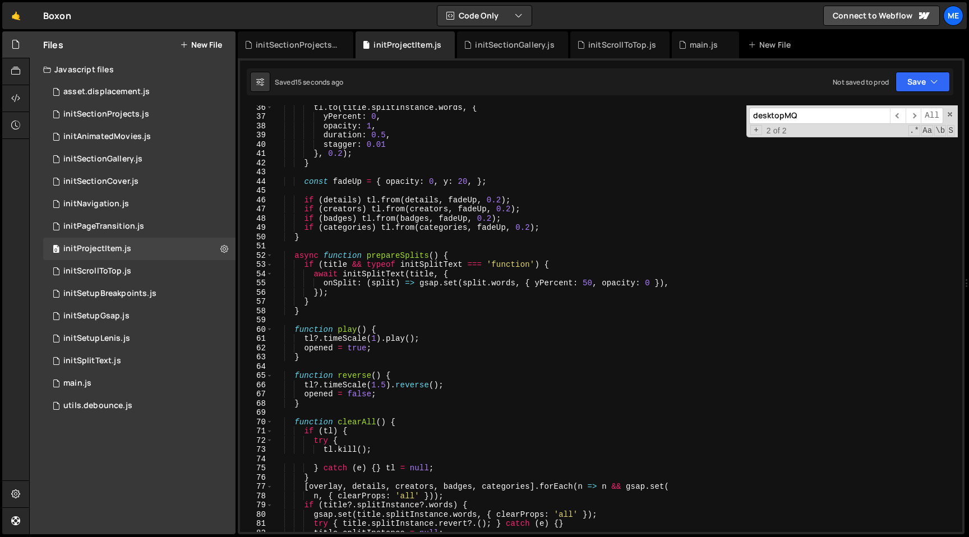
click at [418, 160] on div "tl . to ( title . splitInstance . words , { yPercent : 0 , opacity : 1 , durati…" at bounding box center [615, 325] width 685 height 445
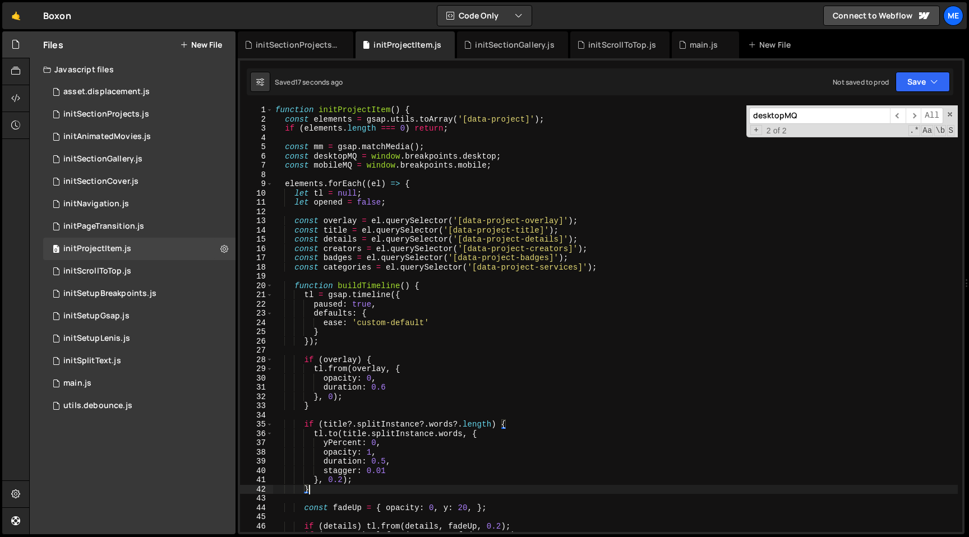
click at [395, 110] on div "function initProjectItem ( ) { const elements = gsap . utils . toArray ( '[data…" at bounding box center [615, 327] width 685 height 445
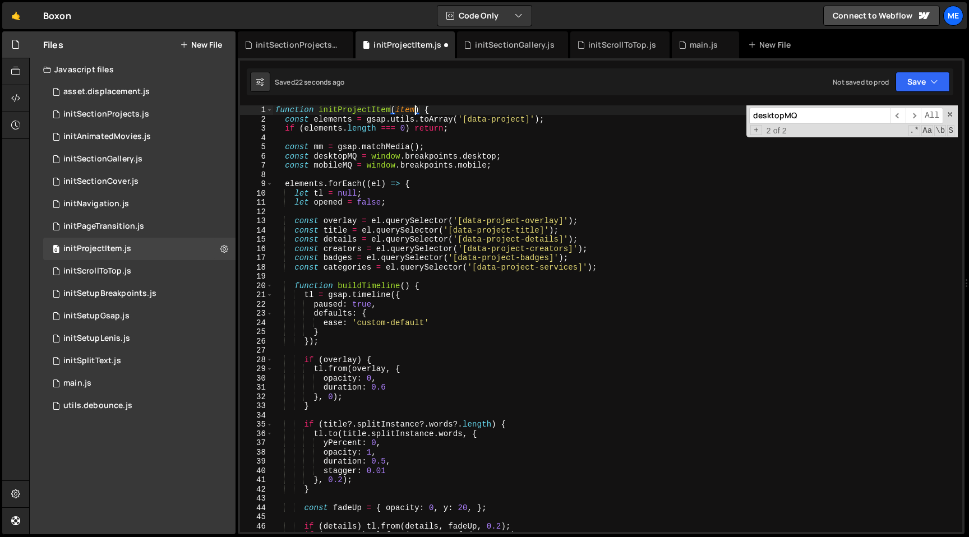
scroll to position [0, 9]
click at [536, 120] on div "function initProjectItem ( ) { const elements = gsap . utils . toArray ( '[data…" at bounding box center [615, 327] width 685 height 445
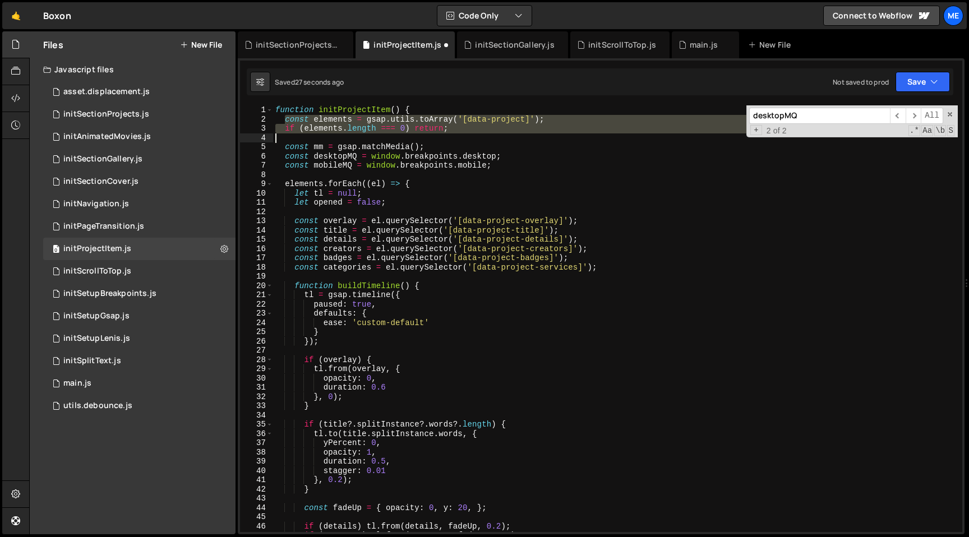
drag, startPoint x: 284, startPoint y: 119, endPoint x: 521, endPoint y: 142, distance: 238.3
click at [521, 142] on div "function initProjectItem ( ) { const elements = gsap . utils . toArray ( '[data…" at bounding box center [615, 327] width 685 height 445
click at [374, 112] on div "function initProjectItem ( ) { const elements = gsap . utils . toArray ( '[data…" at bounding box center [615, 327] width 685 height 445
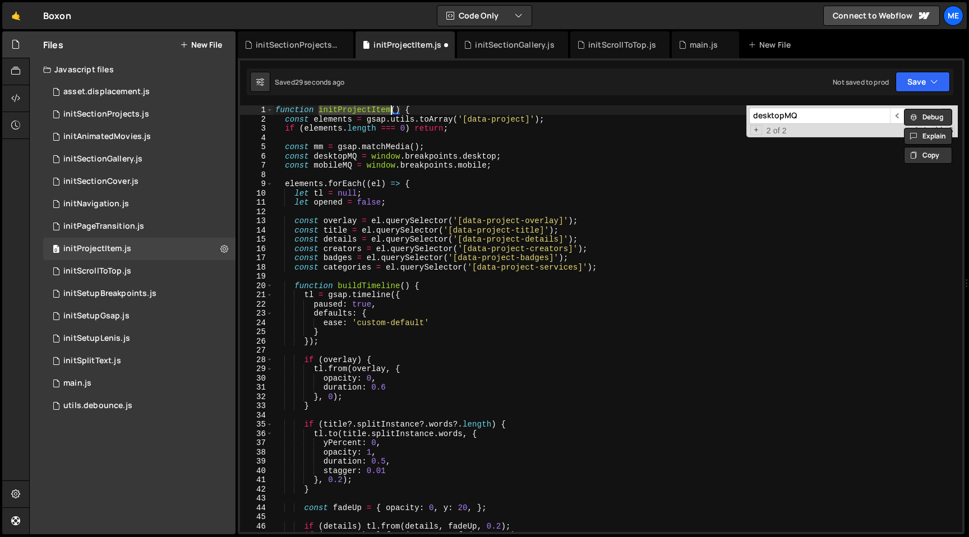
click at [390, 107] on div "function initProjectItem ( ) { const elements = gsap . utils . toArray ( '[data…" at bounding box center [615, 318] width 685 height 427
click at [370, 112] on div "function initProjectItems ( ) { const elements = gsap . utils . toArray ( '[dat…" at bounding box center [615, 327] width 685 height 445
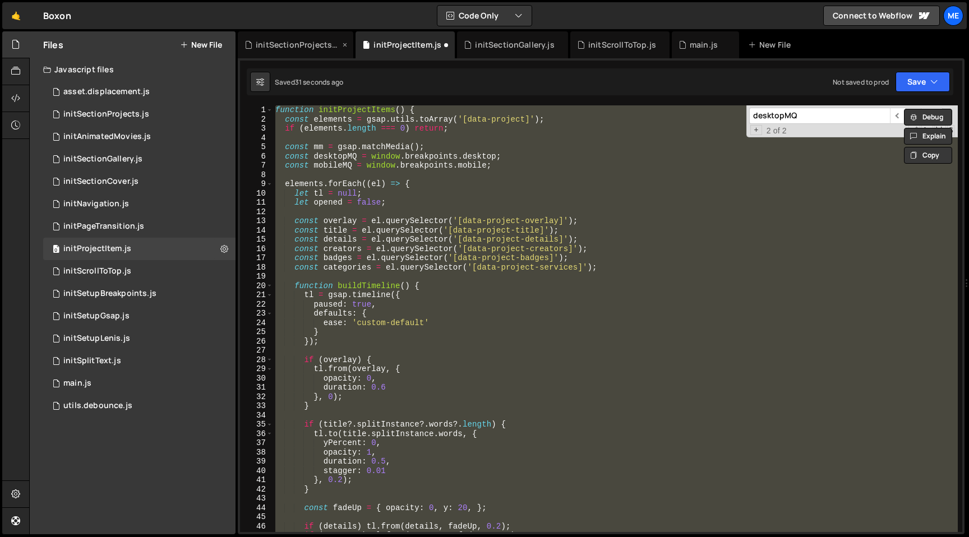
type textarea "}"
click at [306, 48] on div "initSectionProjects.js" at bounding box center [298, 44] width 84 height 11
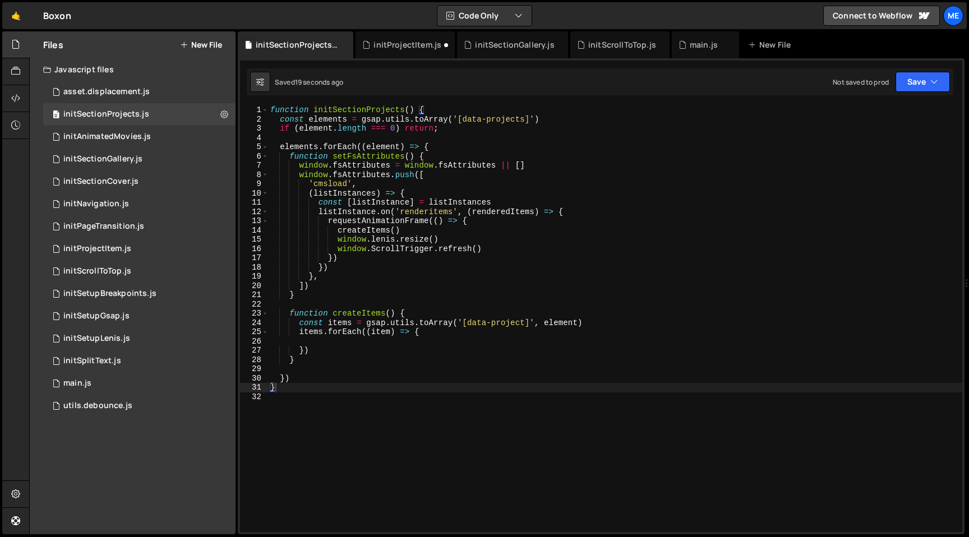
click at [343, 379] on div "function initSectionProjects ( ) { const elements = gsap . utils . toArray ( '[…" at bounding box center [615, 327] width 694 height 445
type textarea "}"
paste textarea "}"
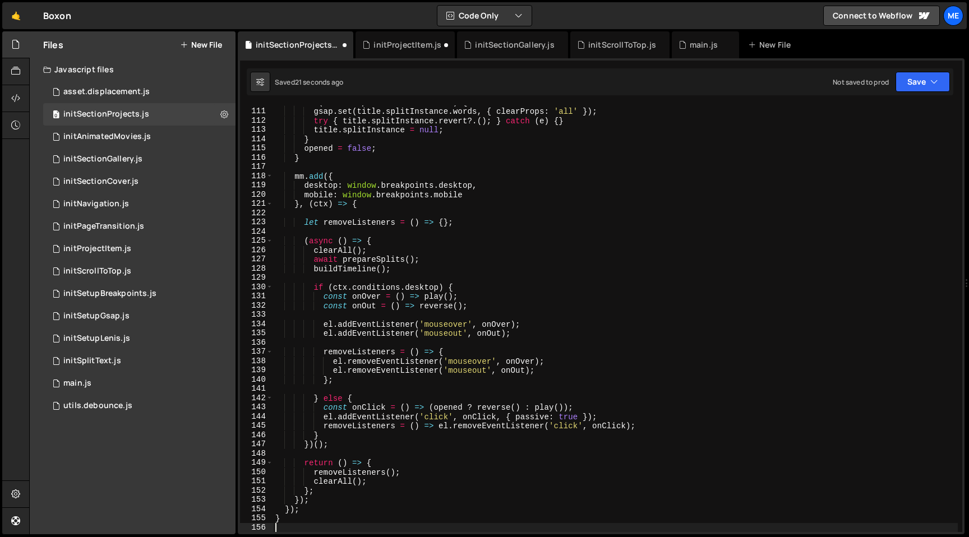
type textarea "}"
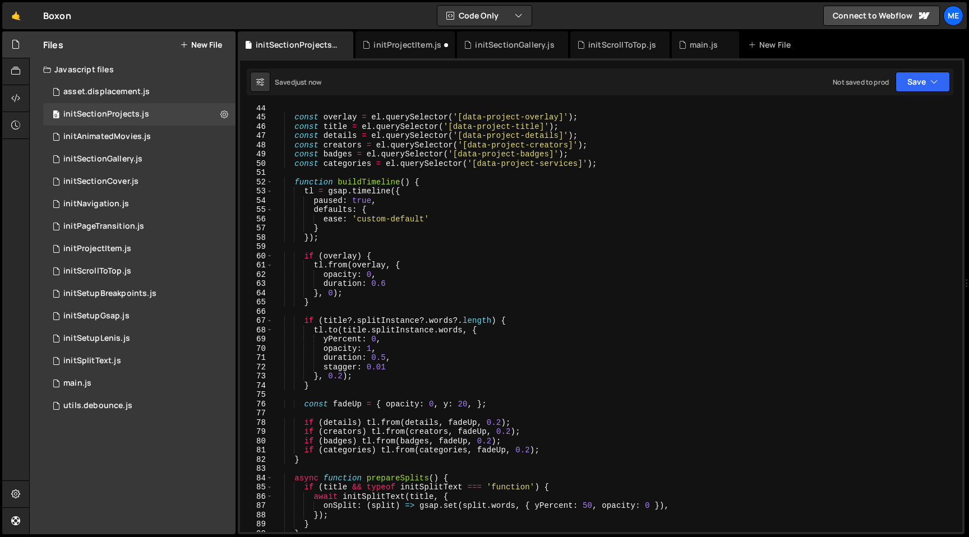
scroll to position [144, 0]
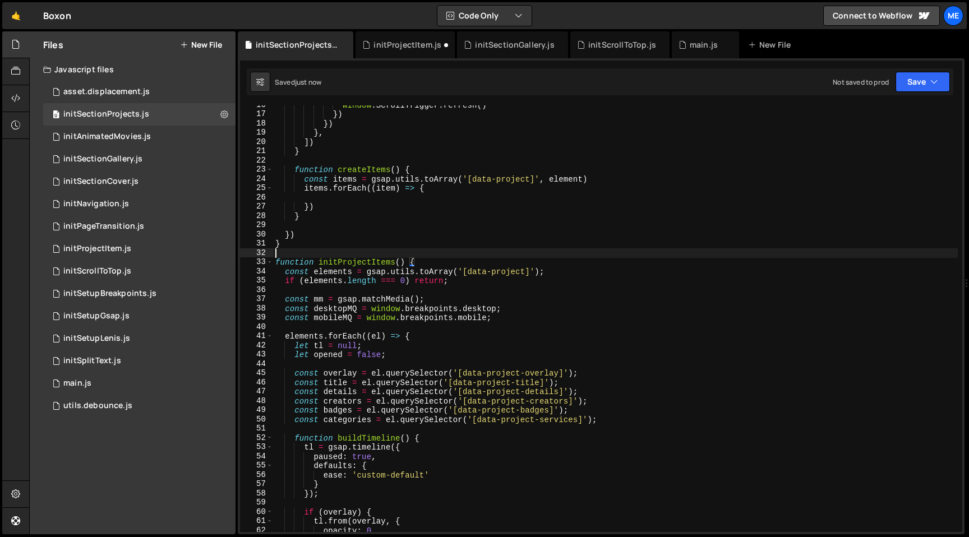
click at [351, 250] on div "window . ScrollTrigger . refresh ( ) }) }) } , ]) } function createItems ( ) { …" at bounding box center [615, 322] width 685 height 445
click at [358, 266] on div "window . ScrollTrigger . refresh ( ) }) }) } , ]) } function createItems ( ) { …" at bounding box center [615, 322] width 685 height 445
type textarea "function initProjectItems() {"
click at [358, 266] on div "window . ScrollTrigger . refresh ( ) }) }) } , ]) } function createItems ( ) { …" at bounding box center [615, 322] width 685 height 445
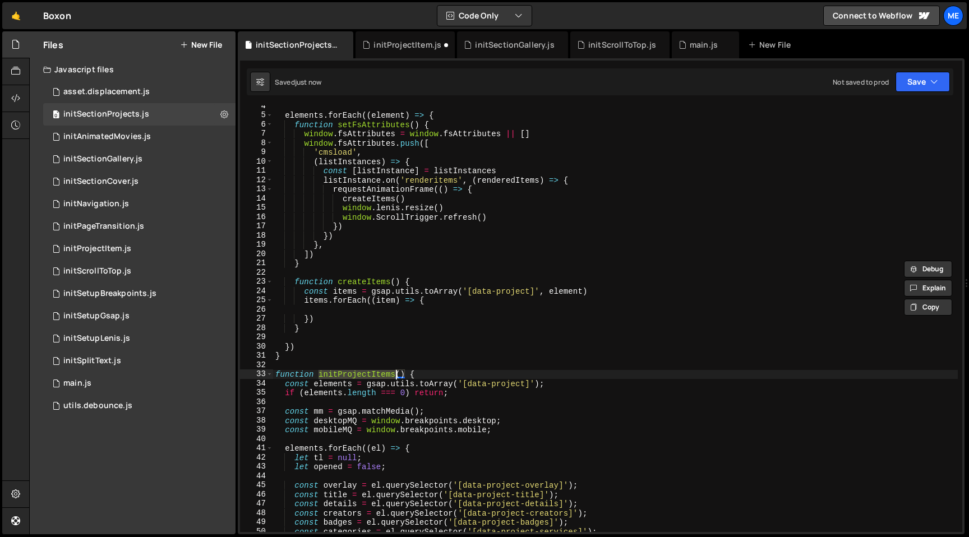
scroll to position [18, 0]
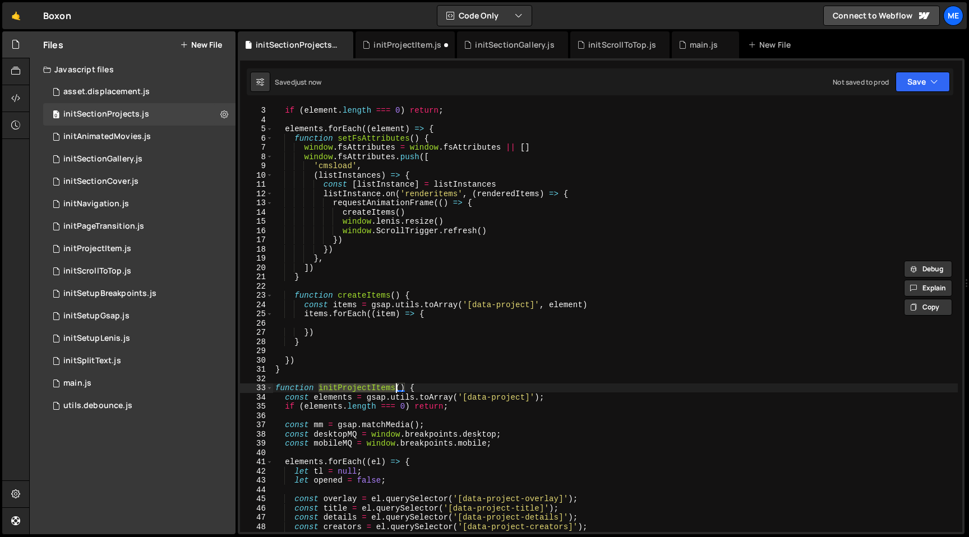
click at [322, 324] on div "const elements = gsap . utils . toArray ( '[data-projects]' ) if ( element . le…" at bounding box center [615, 318] width 685 height 445
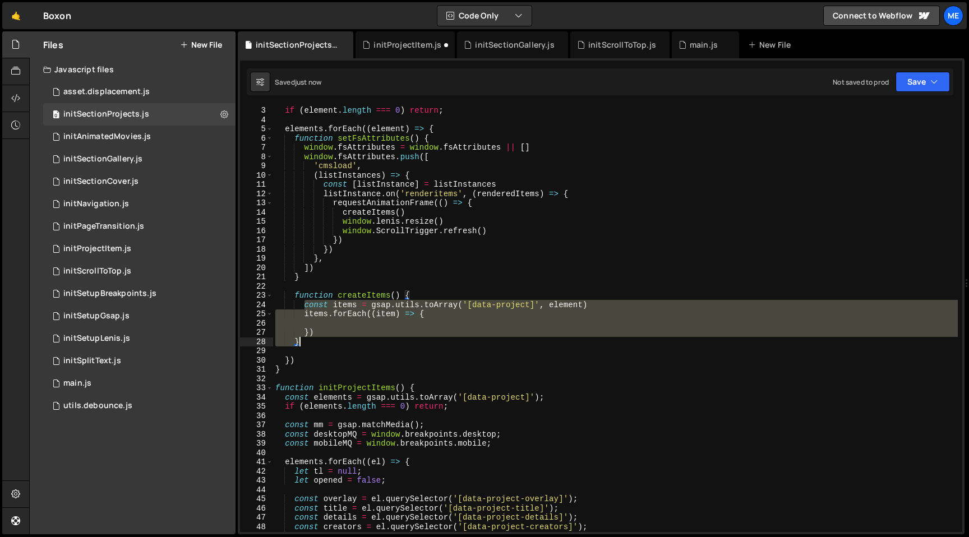
drag, startPoint x: 303, startPoint y: 305, endPoint x: 326, endPoint y: 338, distance: 39.8
click at [326, 338] on div "const elements = gsap . utils . toArray ( '[data-projects]' ) if ( element . le…" at bounding box center [615, 318] width 685 height 445
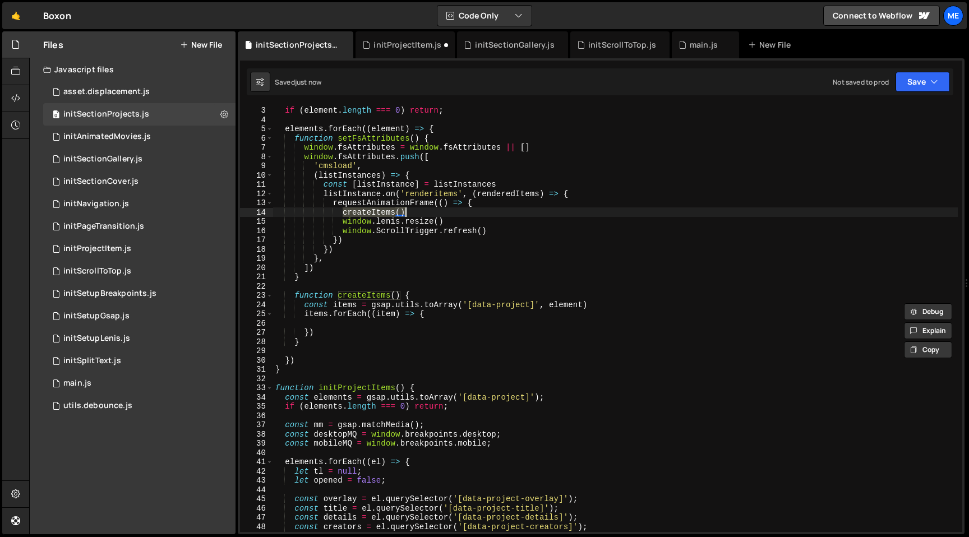
drag, startPoint x: 342, startPoint y: 210, endPoint x: 472, endPoint y: 210, distance: 130.7
click at [472, 210] on div "const elements = gsap . utils . toArray ( '[data-projects]' ) if ( element . le…" at bounding box center [615, 318] width 685 height 445
paste textarea "initProjectItems"
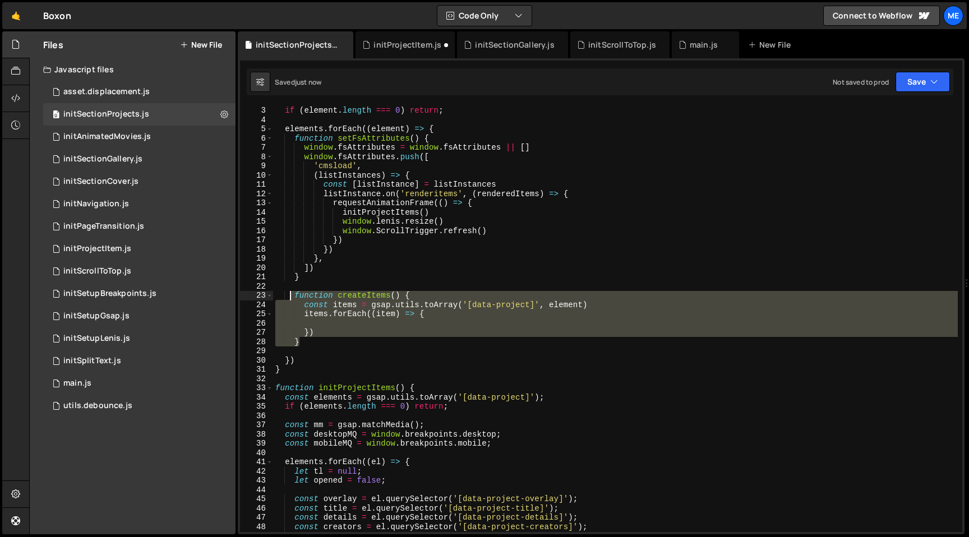
drag, startPoint x: 321, startPoint y: 345, endPoint x: 292, endPoint y: 294, distance: 58.8
click at [292, 294] on div "const elements = gsap . utils . toArray ( '[data-projects]' ) if ( element . le…" at bounding box center [615, 318] width 685 height 445
type textarea "function createItems() { const items = gsap.utils.toArray('[data-project]', ele…"
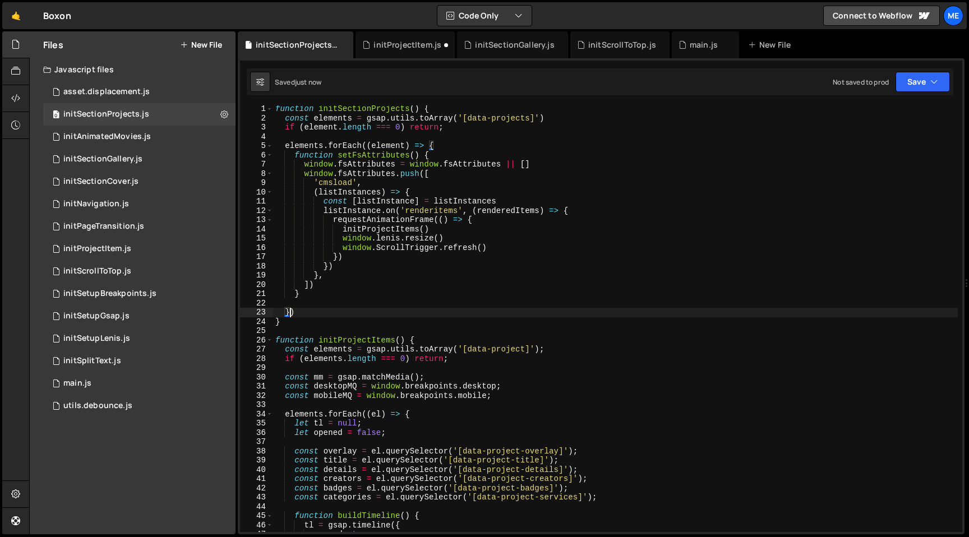
scroll to position [0, 0]
click at [340, 285] on div "function initSectionProjects ( ) { const elements = gsap . utils . toArray ( '[…" at bounding box center [615, 327] width 685 height 445
click at [361, 159] on div "function initSectionProjects ( ) { const elements = gsap . utils . toArray ( '[…" at bounding box center [615, 327] width 685 height 445
type textarea "function setFsAttributes() {"
click at [361, 159] on div "function initSectionProjects ( ) { const elements = gsap . utils . toArray ( '[…" at bounding box center [615, 327] width 685 height 445
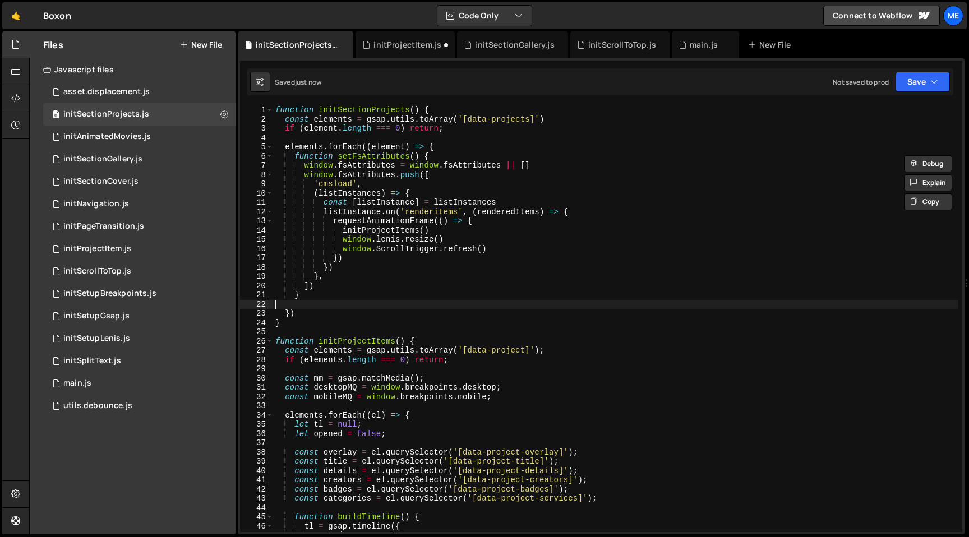
click at [316, 307] on div "function initSectionProjects ( ) { const elements = gsap . utils . toArray ( '[…" at bounding box center [615, 327] width 685 height 445
paste textarea "setFsAttributes"
type textarea "setFsAttributes()"
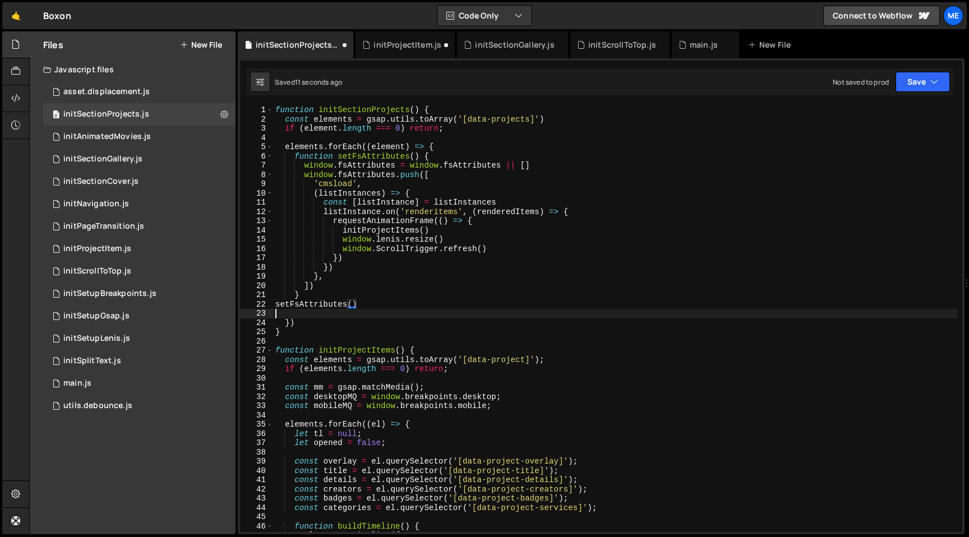
paste textarea "setFsAttributes"
type textarea "setFsAttributes"
drag, startPoint x: 370, startPoint y: 230, endPoint x: 464, endPoint y: 232, distance: 94.8
click at [462, 231] on div "function initSectionProjects ( ) { const elements = gsap . utils . toArray ( '[…" at bounding box center [615, 327] width 685 height 445
click at [353, 294] on div "function initSectionProjects ( ) { const elements = gsap . utils . toArray ( '[…" at bounding box center [615, 327] width 685 height 445
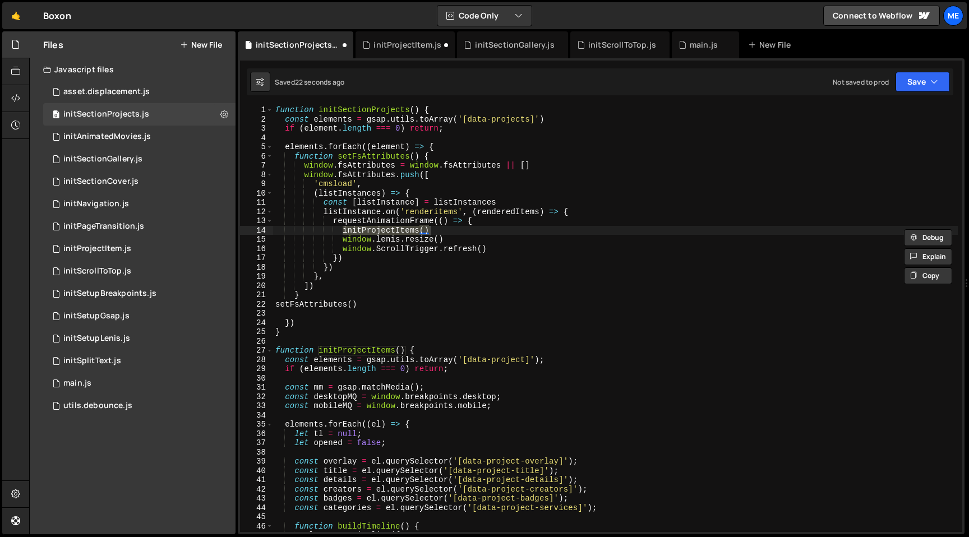
type textarea "}"
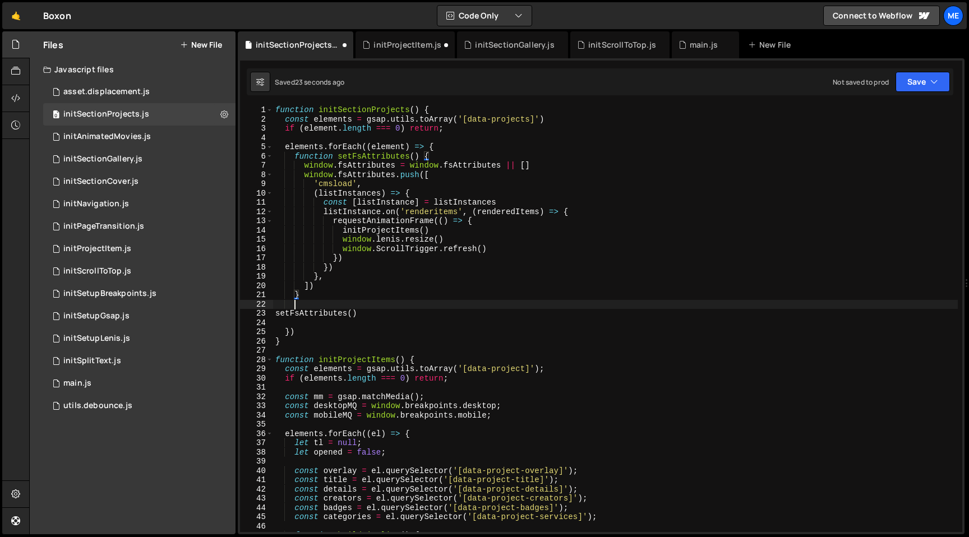
scroll to position [0, 1]
paste textarea "initProjectItems()"
type textarea "setFsAttributes()"
type textarea "})"
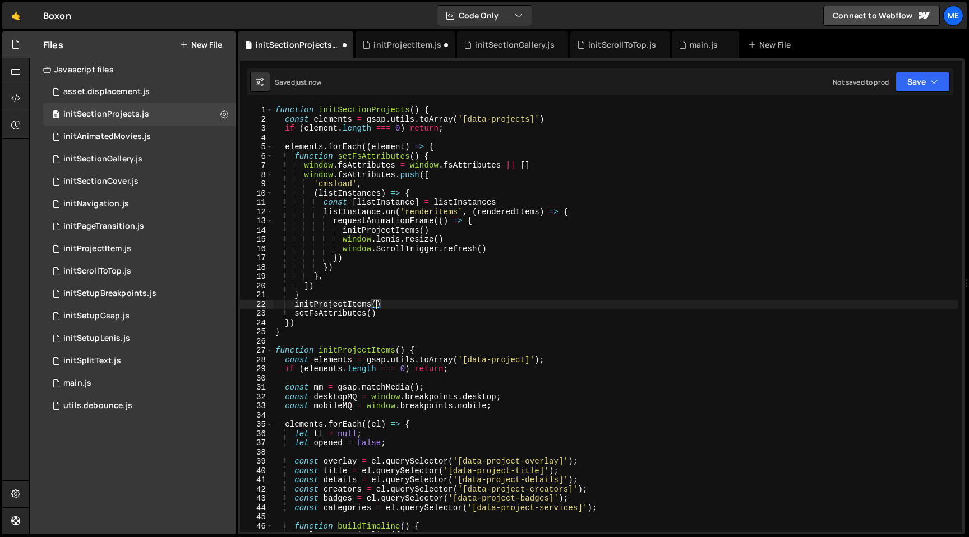
type textarea "}"
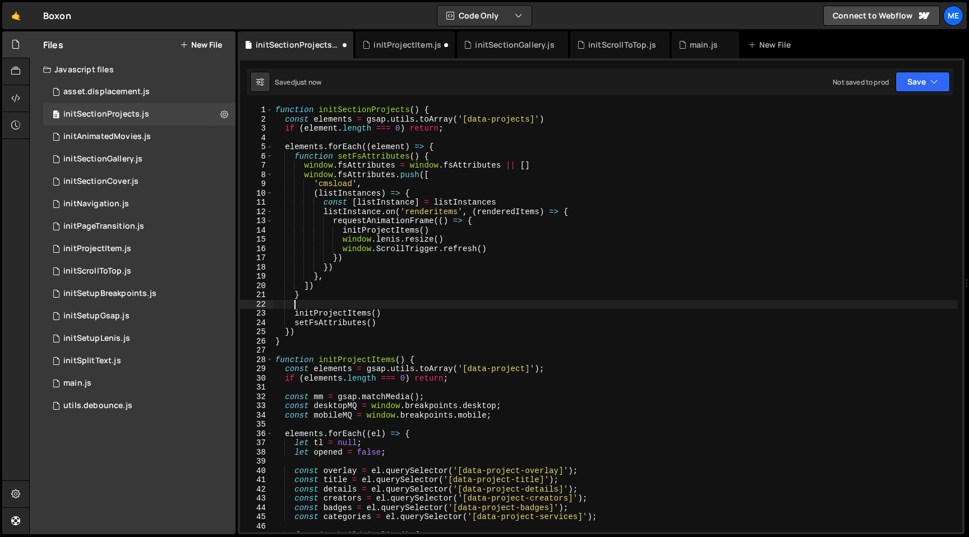
scroll to position [0, 1]
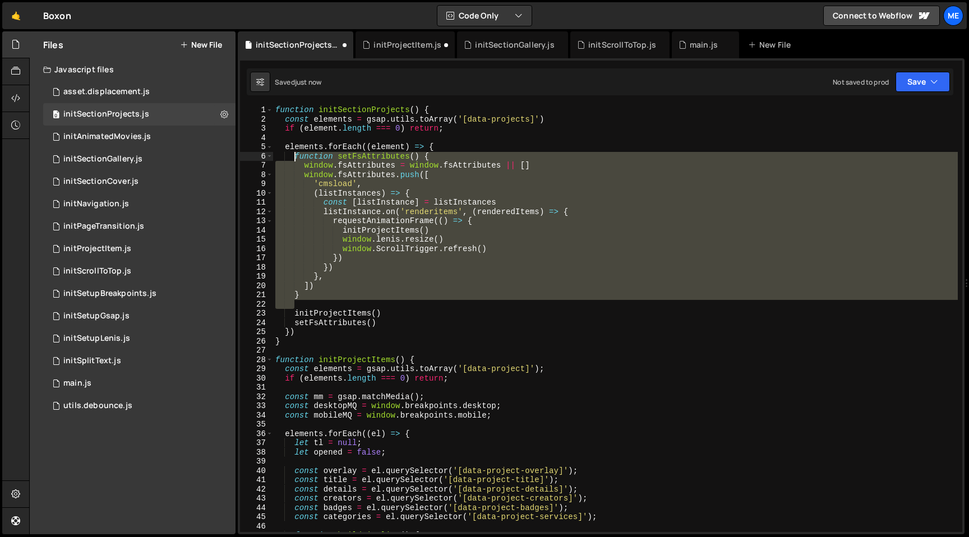
click at [295, 156] on div "function initSectionProjects ( ) { const elements = gsap . utils . toArray ( '[…" at bounding box center [615, 327] width 685 height 445
type textarea "function setFsAttributes() { window.fsAttributes = window.fsAttributes || []"
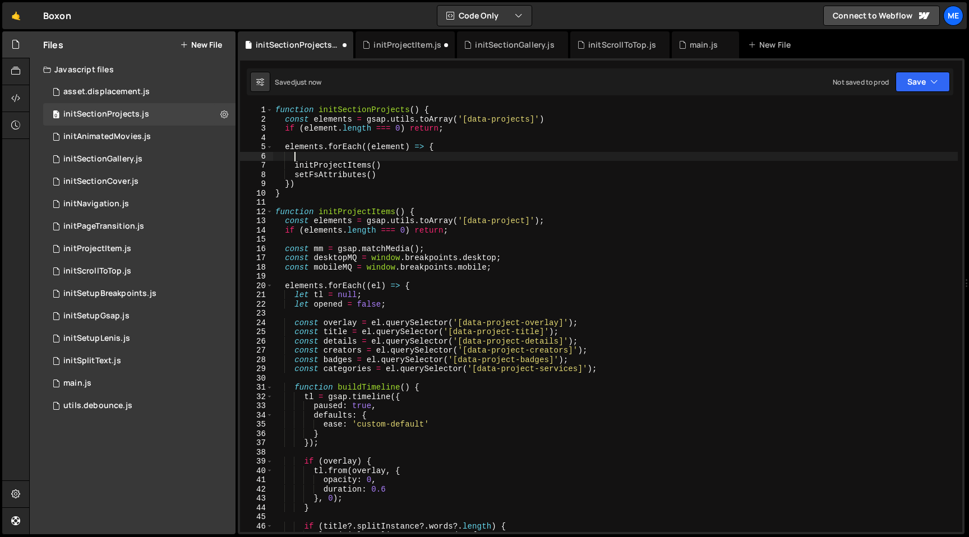
click at [307, 135] on div "function initSectionProjects ( ) { const elements = gsap . utils . toArray ( '[…" at bounding box center [615, 327] width 685 height 445
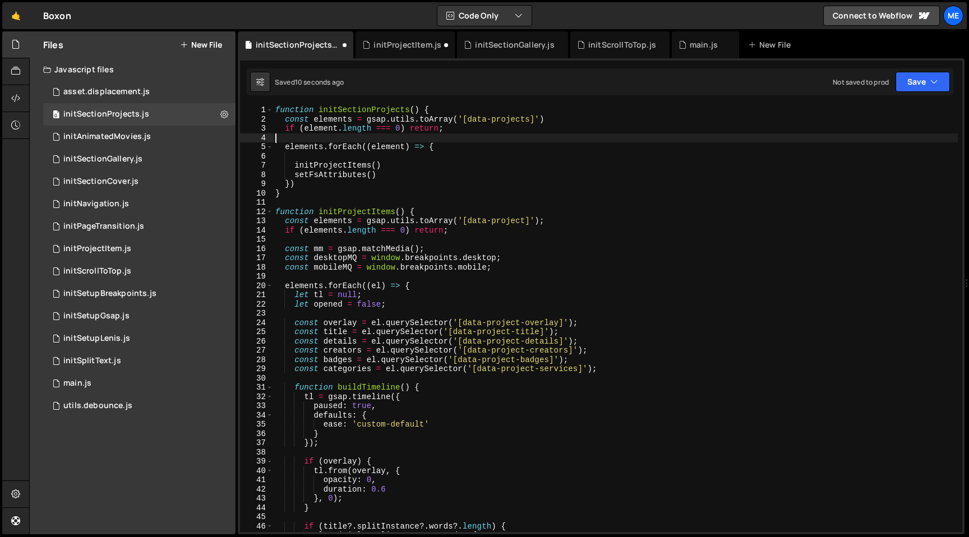
scroll to position [0, 0]
click at [302, 157] on div "function initSectionProjects ( ) { const elements = gsap . utils . toArray ( '[…" at bounding box center [615, 327] width 685 height 445
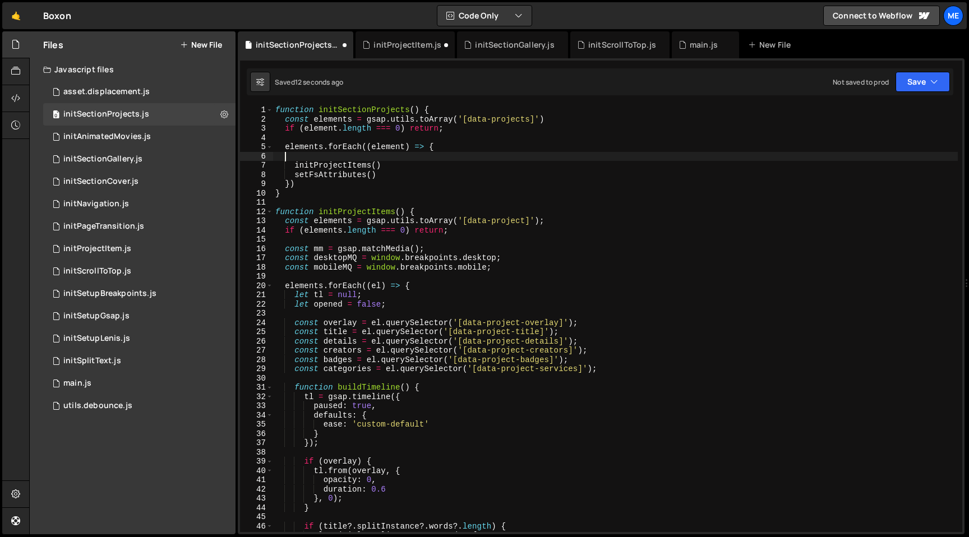
type textarea "elements.forEach((element) => {"
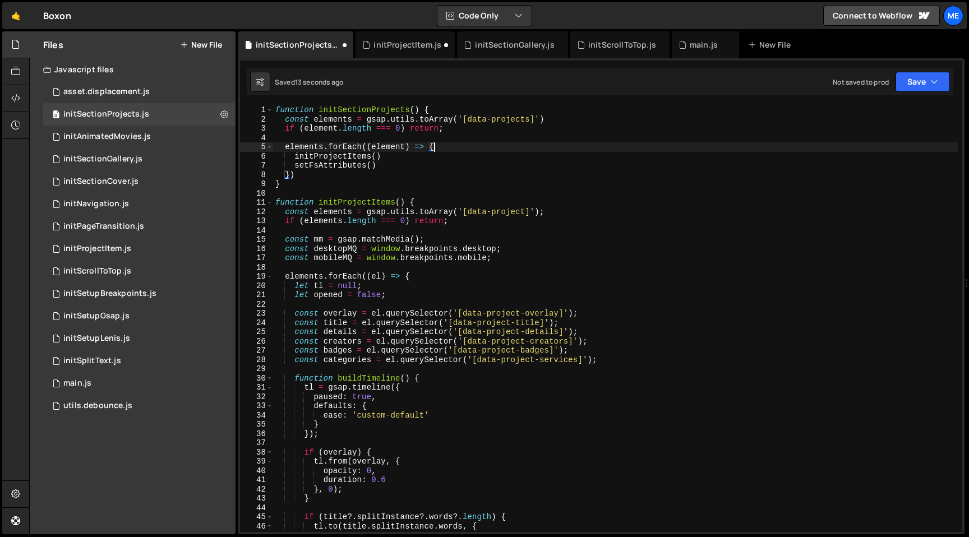
paste textarea
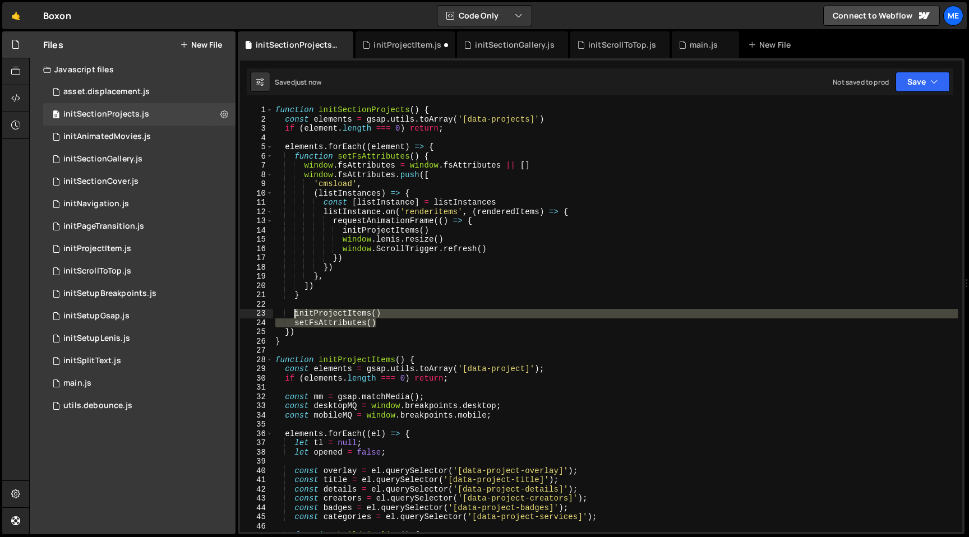
drag, startPoint x: 386, startPoint y: 326, endPoint x: 293, endPoint y: 311, distance: 94.9
click at [293, 311] on div "function initSectionProjects ( ) { const elements = gsap . utils . toArray ( '[…" at bounding box center [615, 327] width 685 height 445
type textarea "initProjectItems() setFsAttributes()"
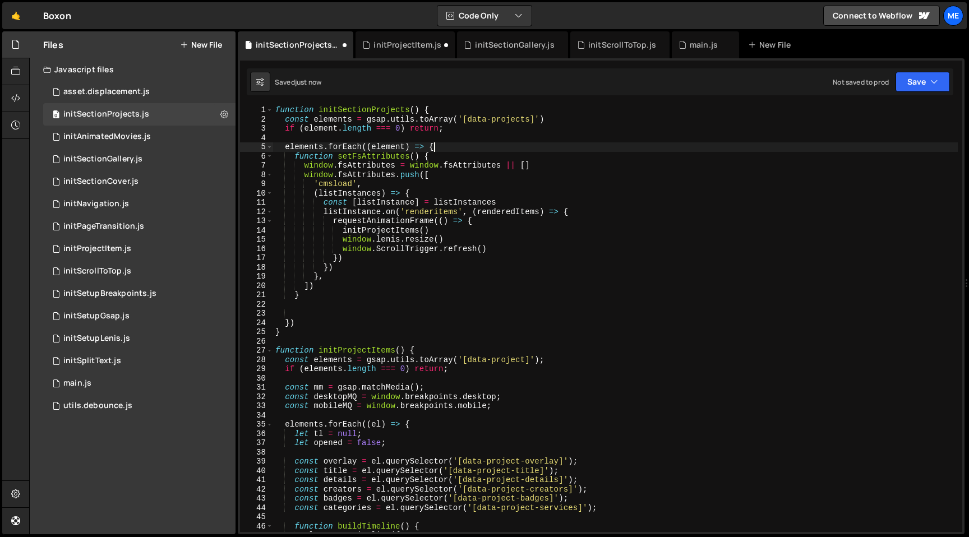
click at [466, 147] on div "function initSectionProjects ( ) { const elements = gsap . utils . toArray ( '[…" at bounding box center [615, 327] width 685 height 445
type textarea "elements.forEach((element) => {"
paste textarea "setFsAttributes()"
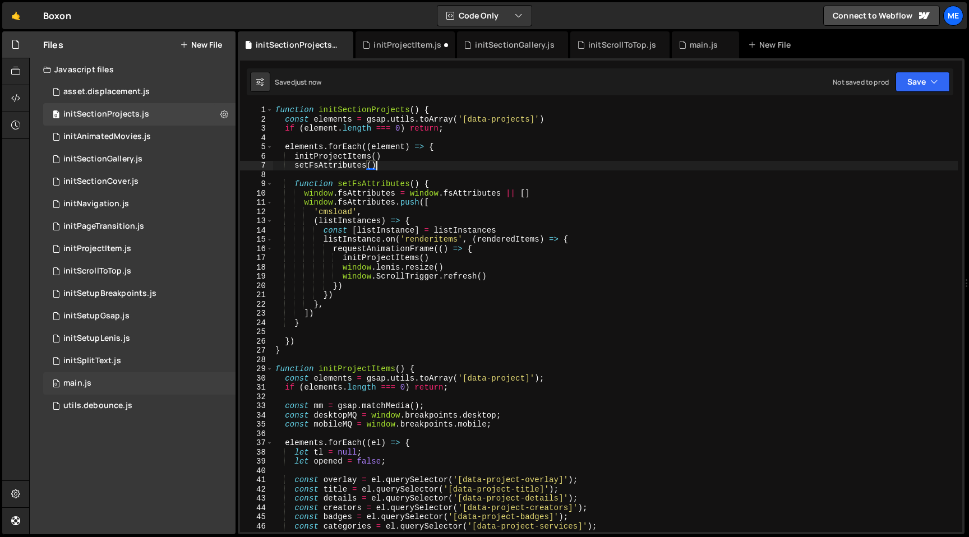
type textarea "setFsAttributes()"
click at [108, 392] on div "0 main.js 0" at bounding box center [139, 383] width 192 height 22
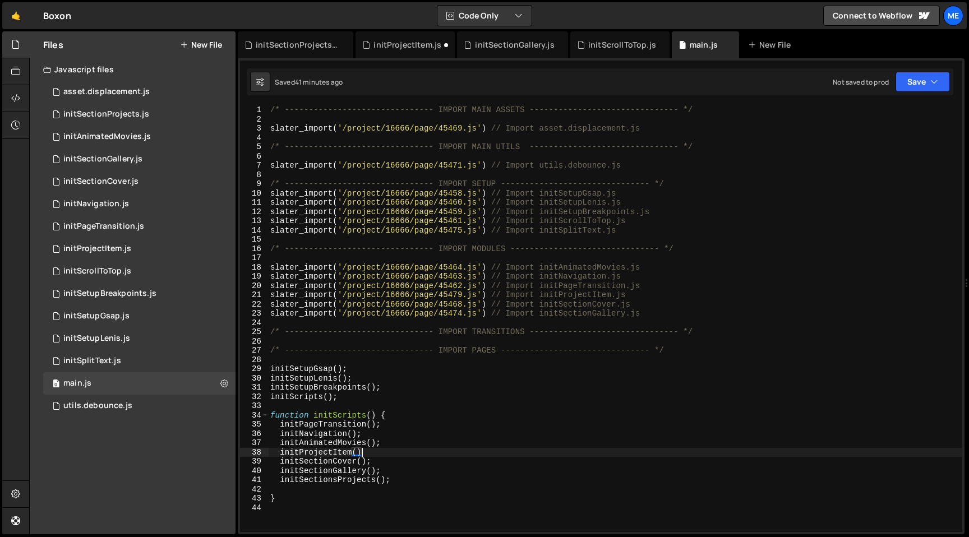
click at [392, 453] on div "/* ------------------------------- IMPORT MAIN ASSETS -------------------------…" at bounding box center [615, 327] width 694 height 445
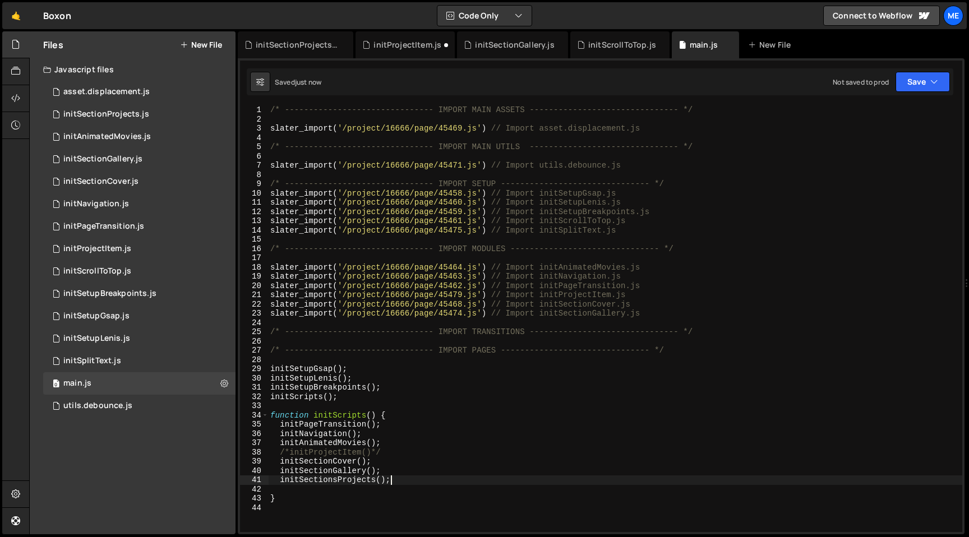
click at [414, 476] on div "/* ------------------------------- IMPORT MAIN ASSETS -------------------------…" at bounding box center [615, 327] width 694 height 445
click at [643, 295] on div "/* ------------------------------- IMPORT MAIN ASSETS -------------------------…" at bounding box center [615, 327] width 694 height 445
type textarea "slater_import('/project/16666/page/45479.js') // Import initProjectItem.js"
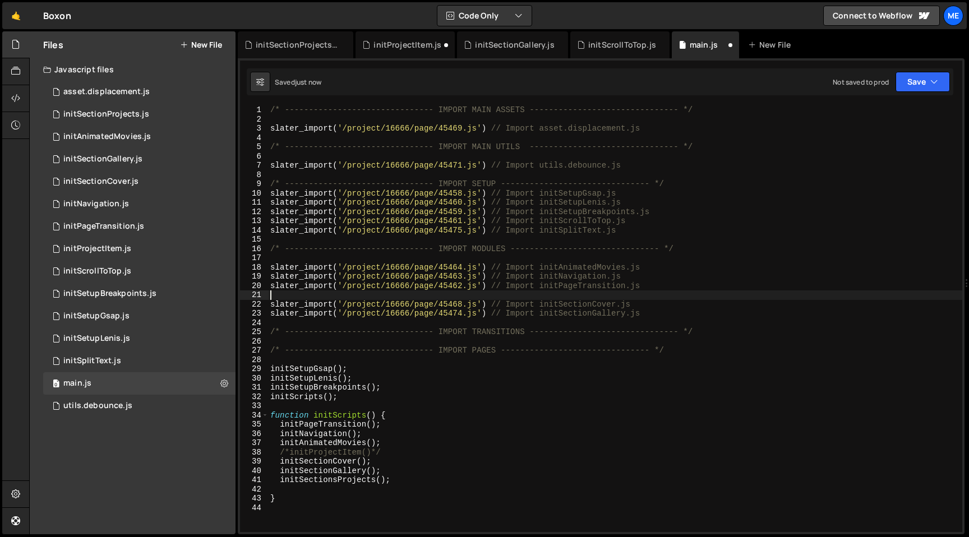
type textarea "slater_import('/project/16666/page/45462.js') // Import initPageTransition.js"
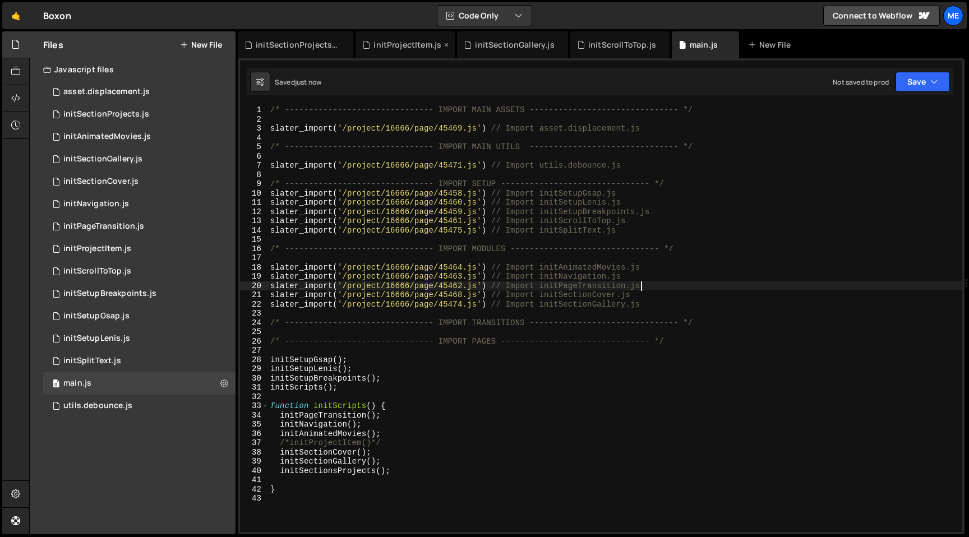
click at [417, 44] on div "initProjectItem.js" at bounding box center [408, 44] width 68 height 11
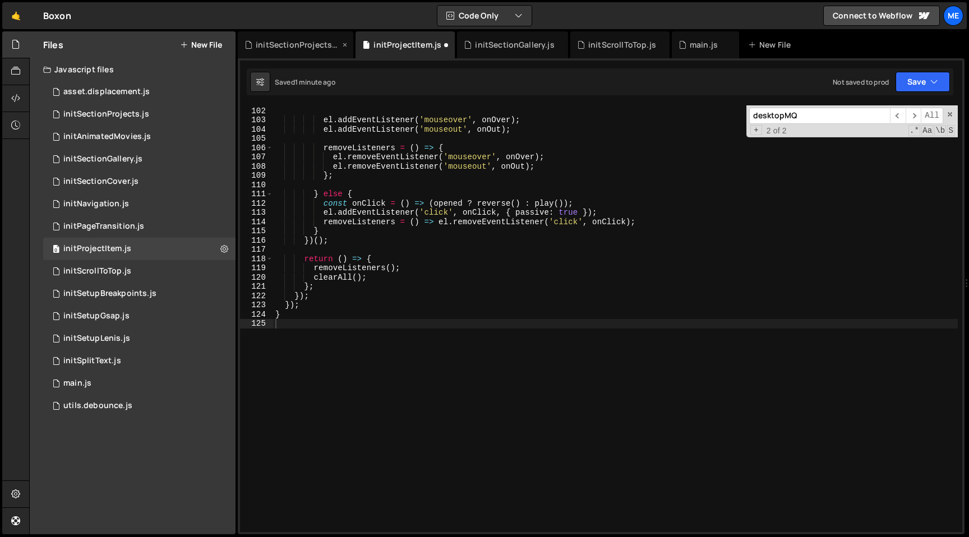
scroll to position [934, 0]
click at [319, 41] on div "initSectionProjects.js" at bounding box center [298, 44] width 84 height 11
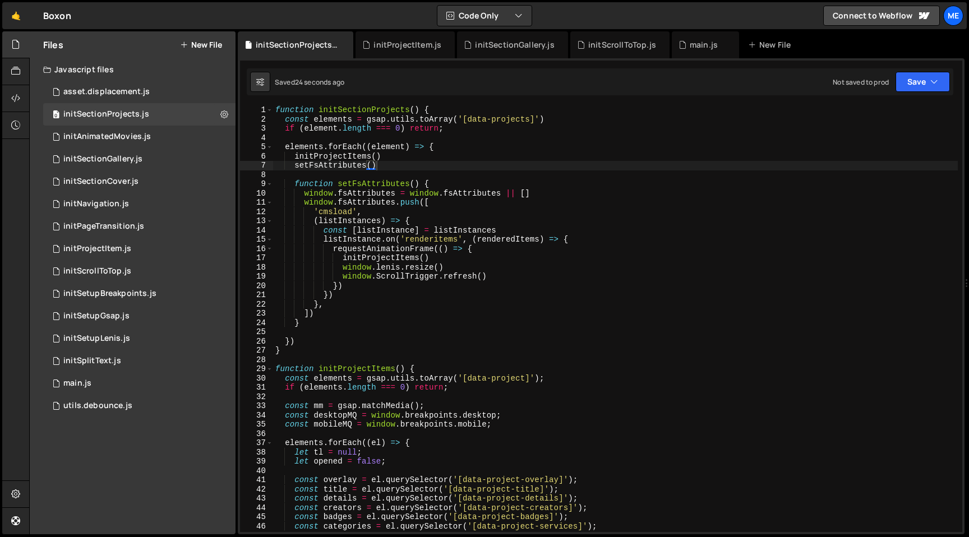
click at [386, 113] on div "function initSectionProjects ( ) { const elements = gsap . utils . toArray ( '[…" at bounding box center [615, 327] width 685 height 445
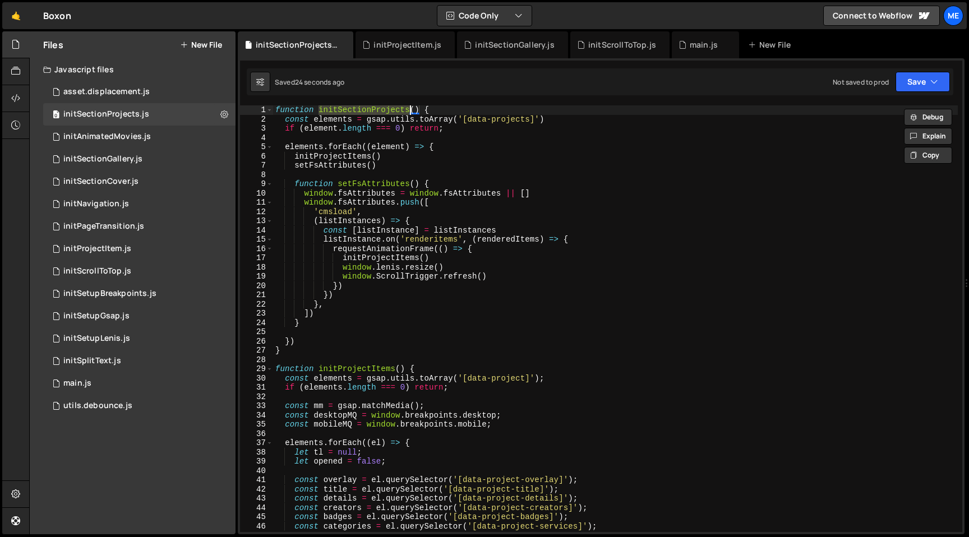
paste textarea "s"
click at [377, 114] on div "function initSectionsProjects ( ) { const elements = gsap . utils . toArray ( '…" at bounding box center [615, 327] width 685 height 445
type textarea "function initSectionProjects() {"
click at [373, 112] on div "function initSectionProjects ( ) { const elements = gsap . utils . toArray ( '[…" at bounding box center [615, 327] width 685 height 445
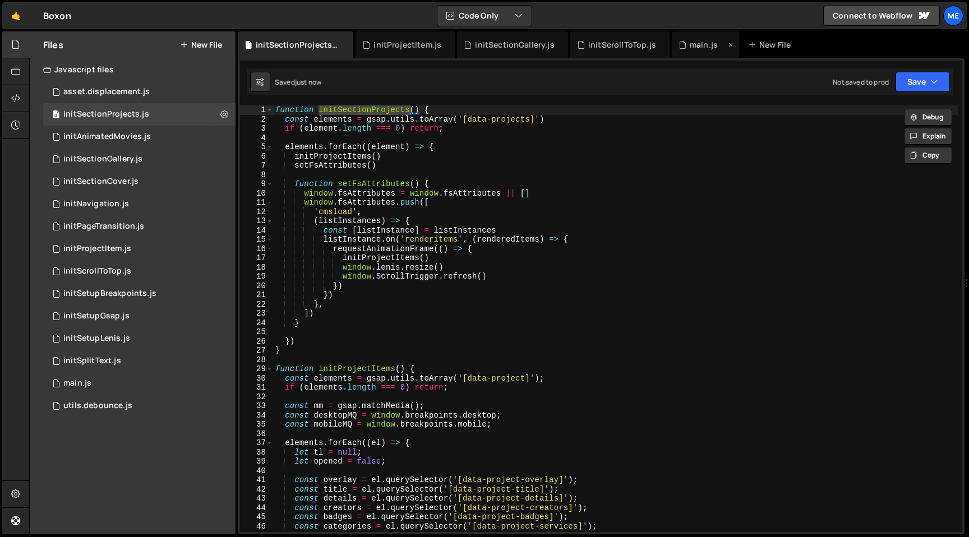
click at [682, 43] on div "main.js" at bounding box center [702, 44] width 47 height 11
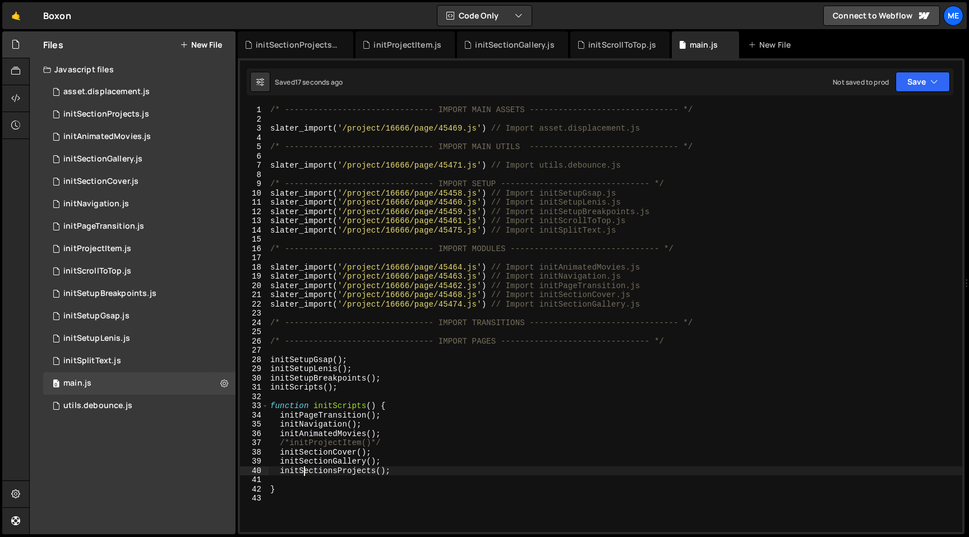
click at [306, 473] on div "/* ------------------------------- IMPORT MAIN ASSETS -------------------------…" at bounding box center [615, 327] width 694 height 445
paste textarea
click at [661, 298] on div "/* ------------------------------- IMPORT MAIN ASSETS -------------------------…" at bounding box center [615, 327] width 694 height 445
type textarea "slater_import('/project/16666/page/45474.js') // Import initSectionGallery.js"
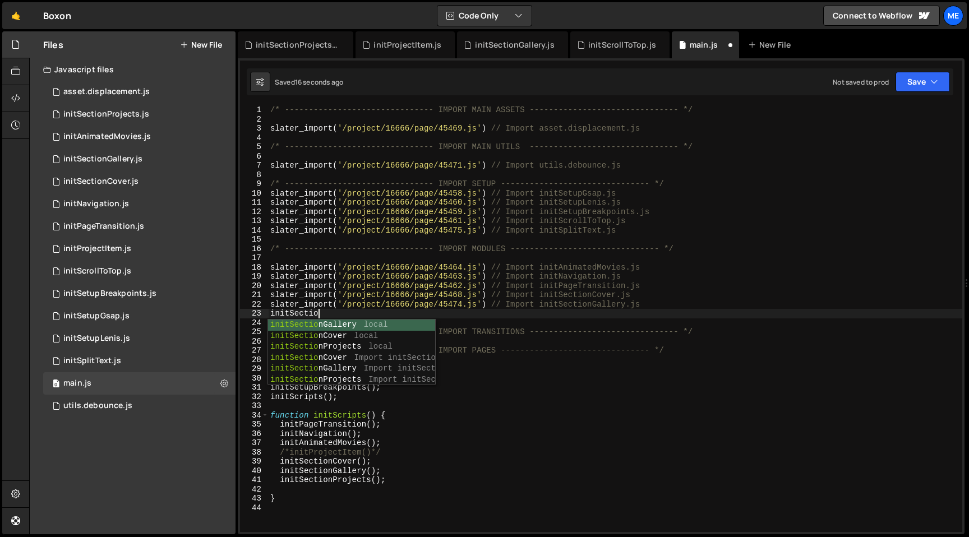
scroll to position [0, 3]
click at [380, 381] on div "initSection Gallery local initSection Cover local initSection Projects local in…" at bounding box center [351, 364] width 167 height 88
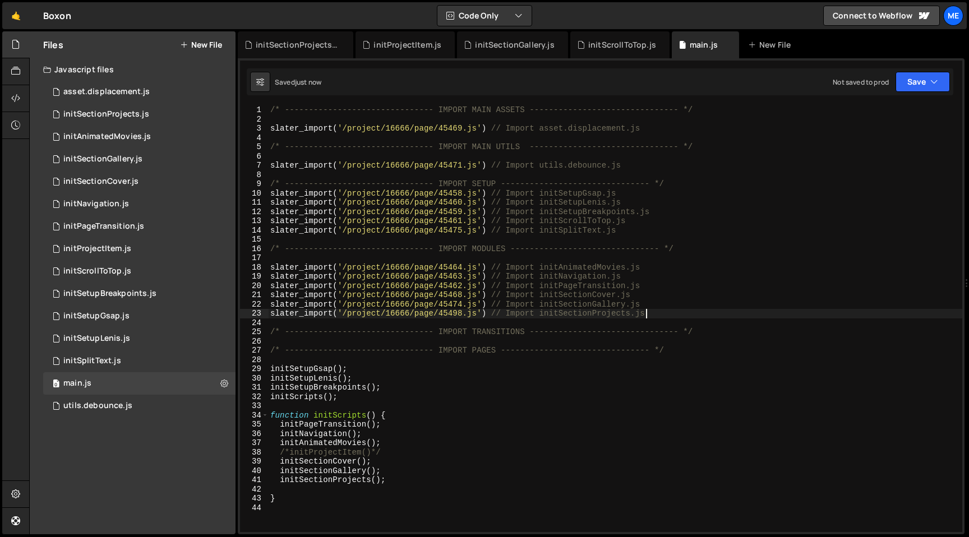
type textarea "slater_import('/project/16666/page/45498.js') // Import initSectionProjects.js"
click at [272, 34] on div "initSectionProjects.js" at bounding box center [296, 44] width 116 height 27
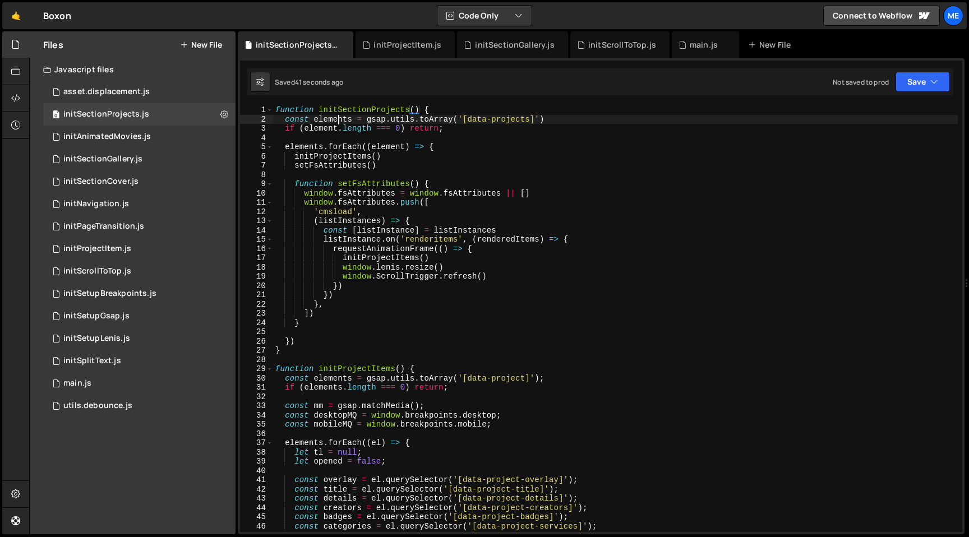
click at [339, 121] on div "function initSectionProjects ( ) { const elements = gsap . utils . toArray ( '[…" at bounding box center [615, 327] width 685 height 445
click at [319, 128] on div "function initSectionProjects ( ) { const elements = gsap . utils . toArray ( '[…" at bounding box center [615, 327] width 685 height 445
paste textarea "s"
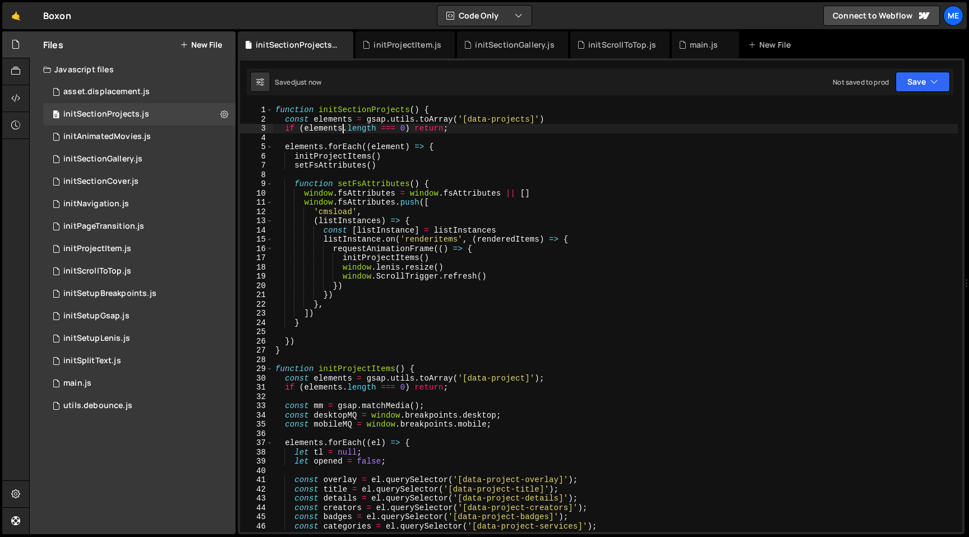
click at [389, 190] on div "function initSectionProjects ( ) { const elements = gsap . utils . toArray ( '[…" at bounding box center [615, 327] width 685 height 445
click at [317, 348] on div "function initSectionProjects ( ) { const elements = gsap . utils . toArray ( '[…" at bounding box center [615, 327] width 685 height 445
type textarea "}"
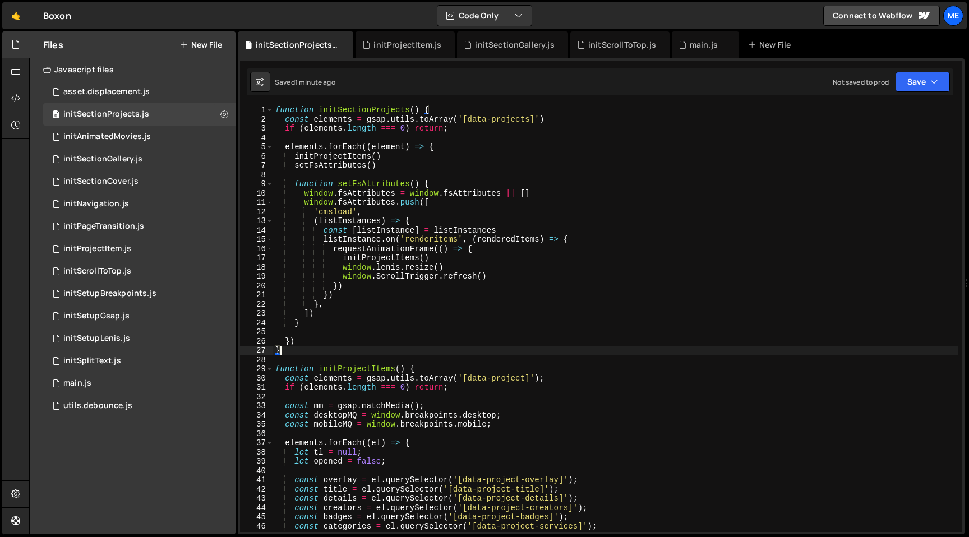
scroll to position [0, 0]
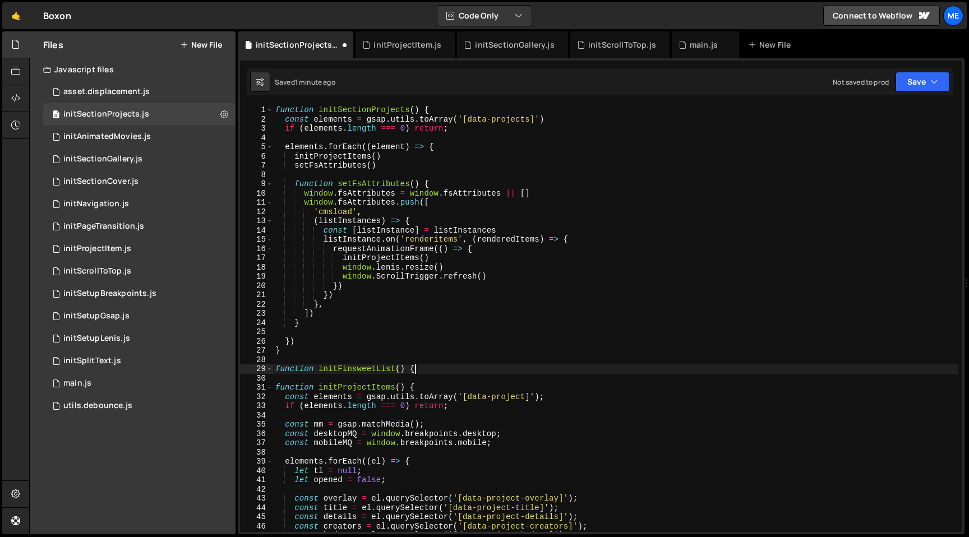
type textarea "function initFinsweetList() {}"
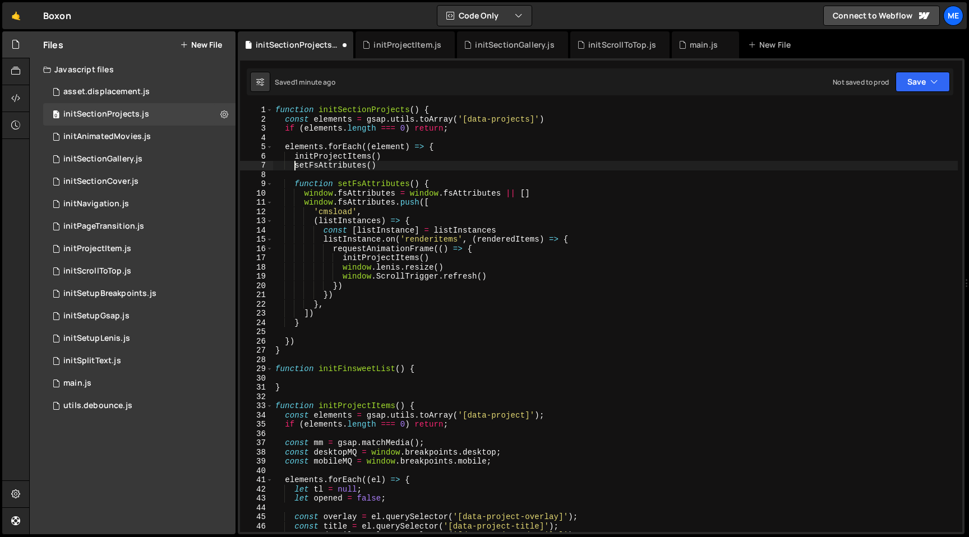
drag, startPoint x: 292, startPoint y: 165, endPoint x: 431, endPoint y: 165, distance: 139.1
click at [431, 165] on div "function initSectionProjects ( ) { const elements = gsap . utils . toArray ( '[…" at bounding box center [615, 327] width 685 height 445
click at [293, 154] on div "function initSectionProjects ( ) { const elements = gsap . utils . toArray ( '[…" at bounding box center [615, 327] width 685 height 445
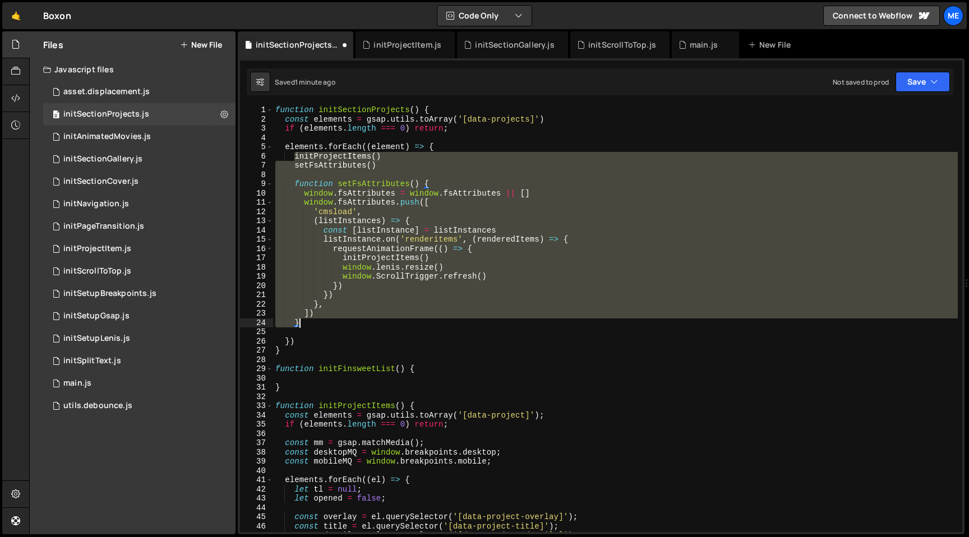
click at [330, 322] on div "function initSectionProjects ( ) { const elements = gsap . utils . toArray ( '[…" at bounding box center [615, 327] width 685 height 445
type textarea "]) }"
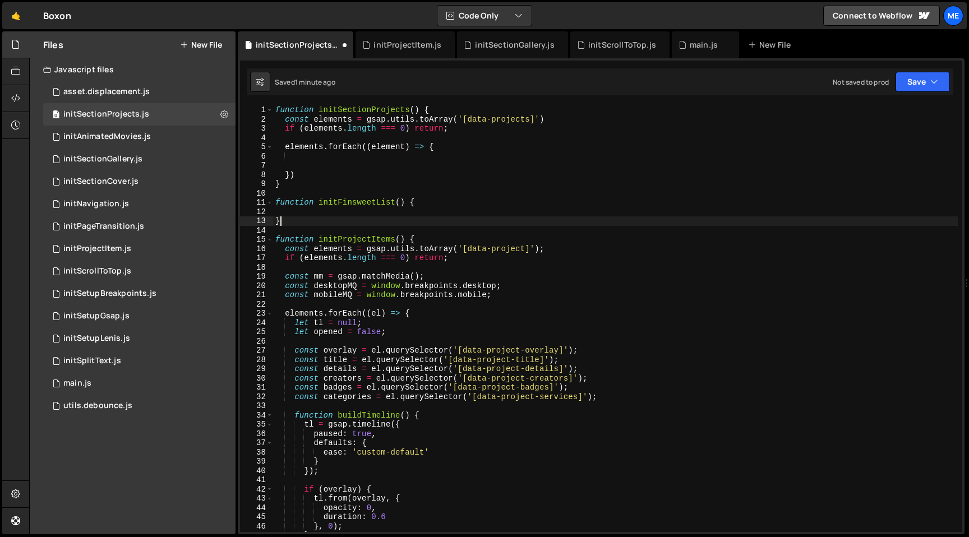
click at [374, 219] on div "function initSectionProjects ( ) { const elements = gsap . utils . toArray ( '[…" at bounding box center [615, 327] width 685 height 445
type textarea "}"
click at [377, 211] on div "function initSectionProjects ( ) { const elements = gsap . utils . toArray ( '[…" at bounding box center [615, 327] width 685 height 445
paste textarea "}"
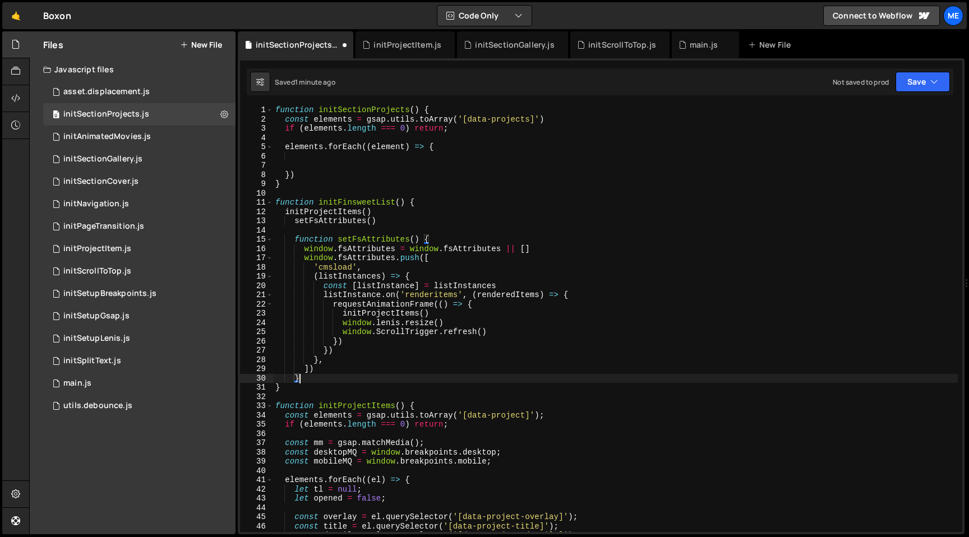
type textarea "}"
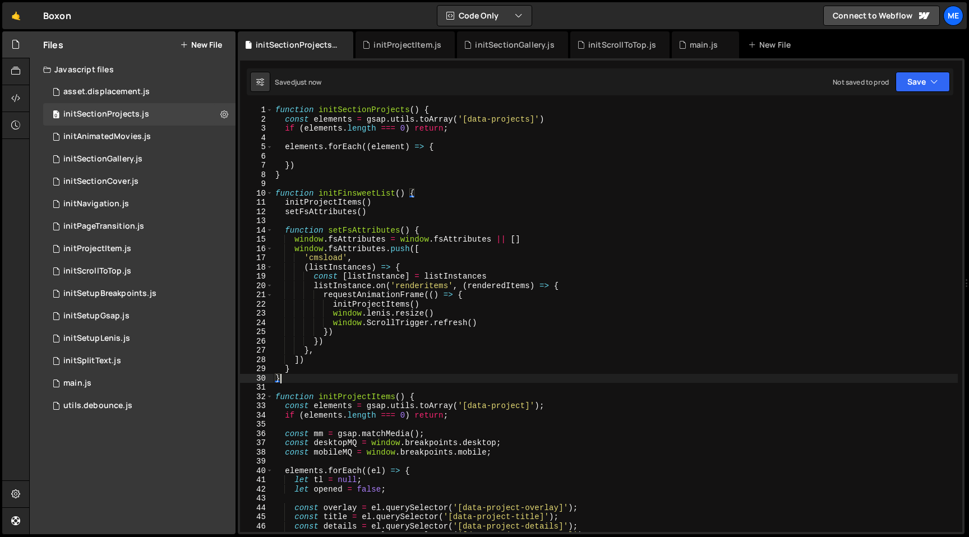
click at [329, 157] on div "function initSectionProjects ( ) { const elements = gsap . utils . toArray ( '[…" at bounding box center [615, 327] width 685 height 445
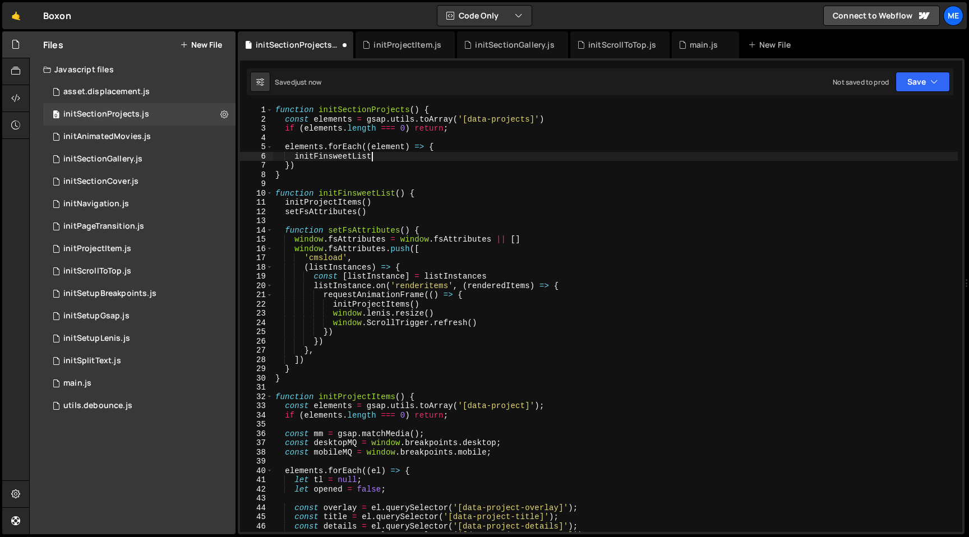
scroll to position [0, 6]
click at [386, 210] on div "function initSectionProjects ( ) { const elements = gsap . utils . toArray ( '[…" at bounding box center [615, 327] width 685 height 445
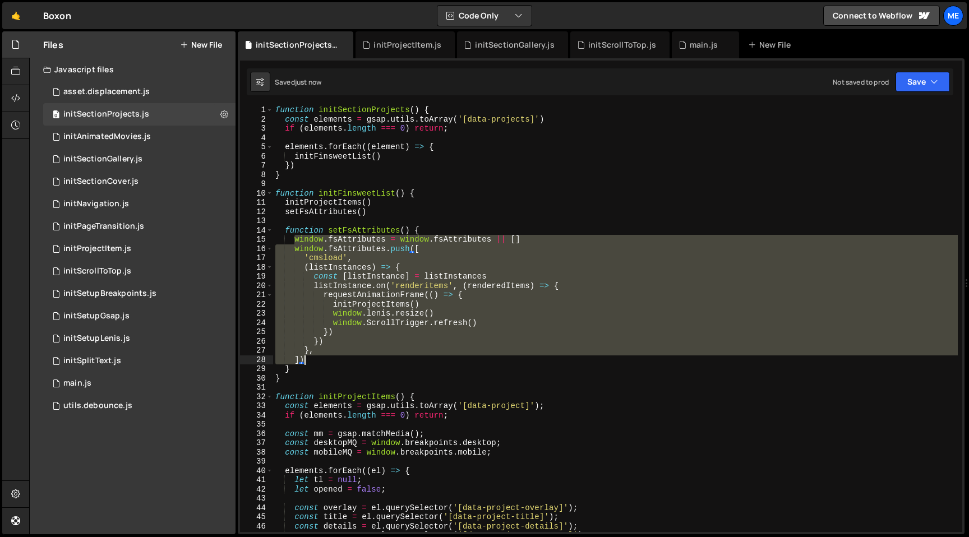
drag, startPoint x: 293, startPoint y: 239, endPoint x: 335, endPoint y: 358, distance: 125.9
click at [335, 358] on div "function initSectionProjects ( ) { const elements = gsap . utils . toArray ( '[…" at bounding box center [615, 327] width 685 height 445
type textarea "}, ])"
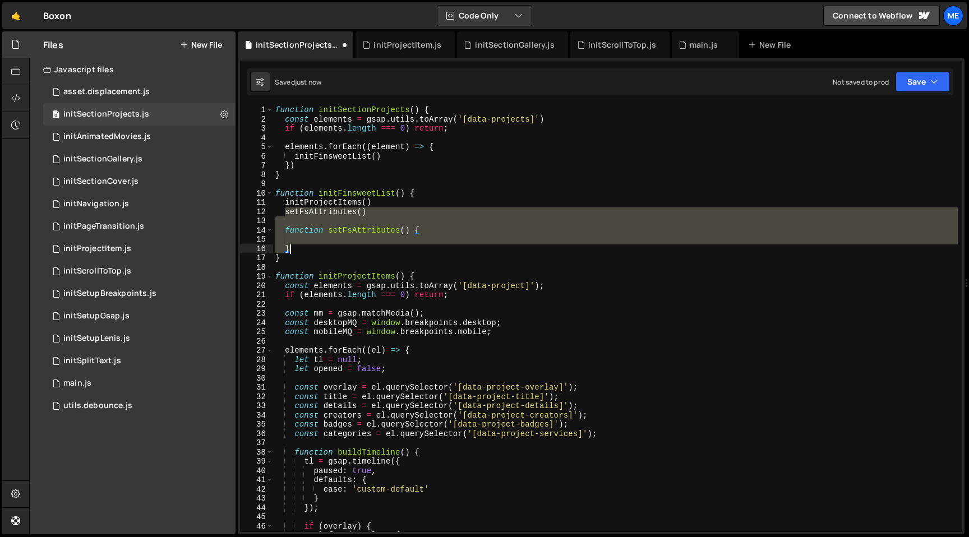
drag, startPoint x: 283, startPoint y: 213, endPoint x: 403, endPoint y: 252, distance: 126.5
click at [403, 252] on div "function initSectionProjects ( ) { const elements = gsap . utils . toArray ( '[…" at bounding box center [615, 327] width 685 height 445
paste textarea "])"
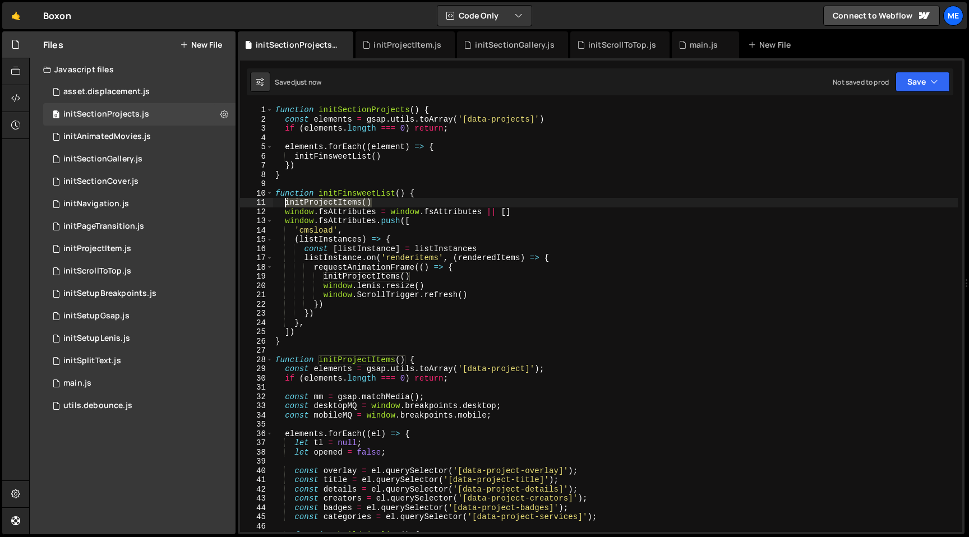
drag, startPoint x: 397, startPoint y: 201, endPoint x: 283, endPoint y: 201, distance: 113.9
click at [283, 201] on div "function initSectionProjects ( ) { const elements = gsap . utils . toArray ( '[…" at bounding box center [615, 327] width 685 height 445
type textarea "initProjectItems()"
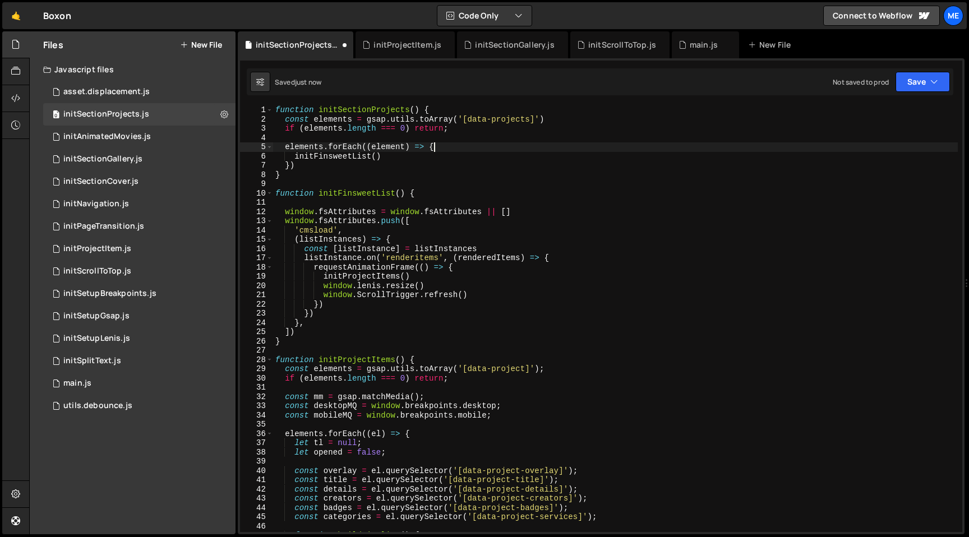
click at [457, 145] on div "function initSectionProjects ( ) { const elements = gsap . utils . toArray ( '[…" at bounding box center [615, 327] width 685 height 445
paste textarea "initProjectItems()"
type textarea "elements.forEach((element) => {"
paste textarea "initProjectItems()"
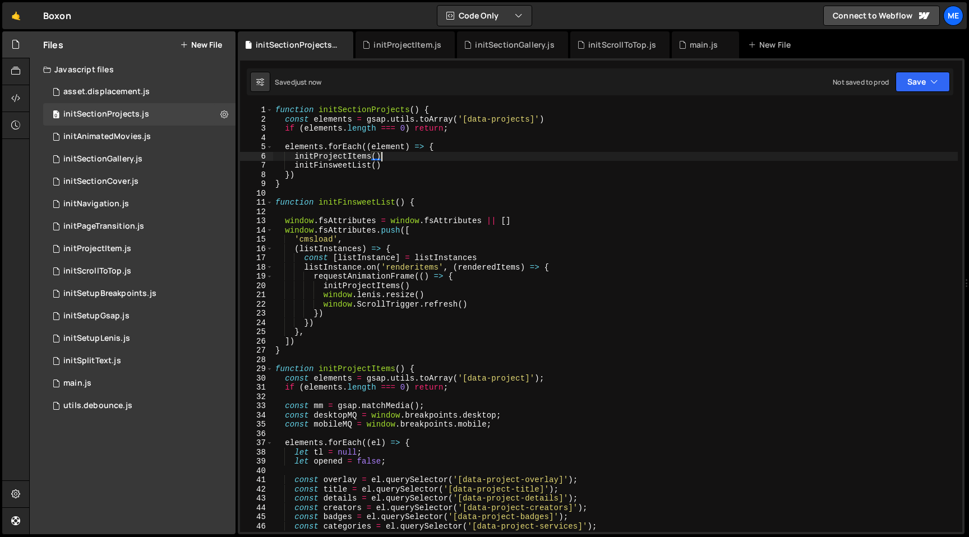
click at [421, 167] on div "function initSectionProjects ( ) { const elements = gsap . utils . toArray ( '[…" at bounding box center [615, 327] width 685 height 445
type textarea "initFinsweetList()"
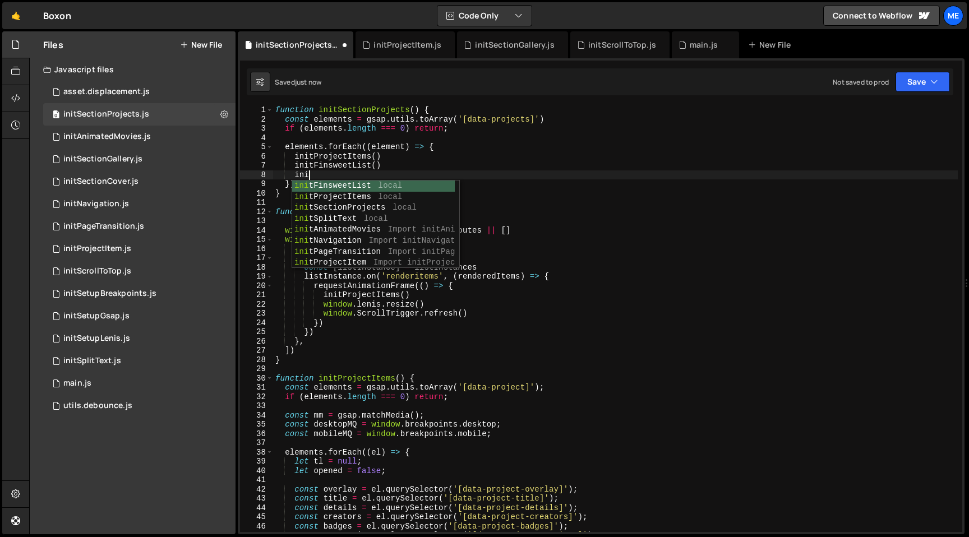
scroll to position [0, 2]
click at [454, 169] on div "function initSectionProjects ( ) { const elements = gsap . utils . toArray ( '[…" at bounding box center [615, 327] width 685 height 445
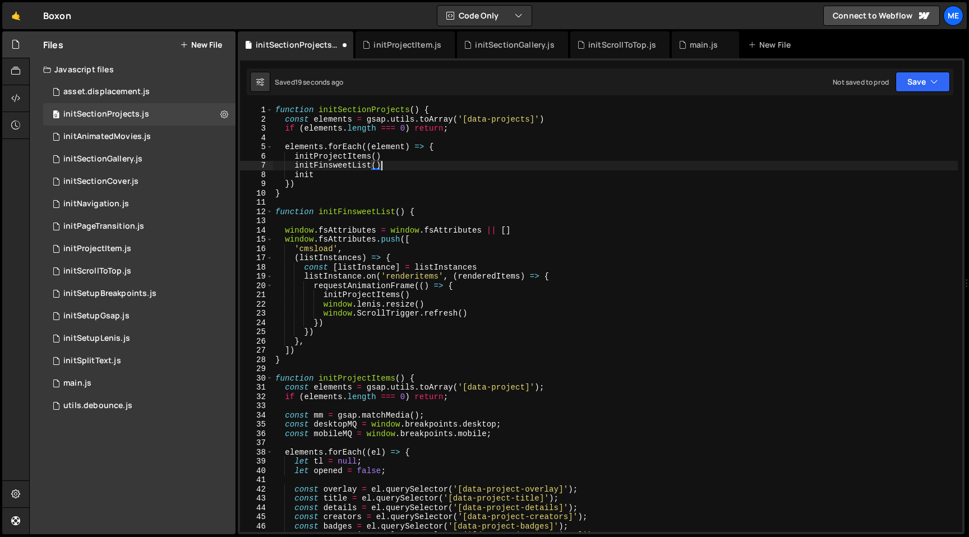
click at [420, 168] on div "function initSectionProjects ( ) { const elements = gsap . utils . toArray ( '[…" at bounding box center [615, 327] width 685 height 445
type textarea "init"
click at [554, 118] on div "function initSectionProjects ( ) { const elements = gsap . utils . toArray ( '[…" at bounding box center [615, 327] width 685 height 445
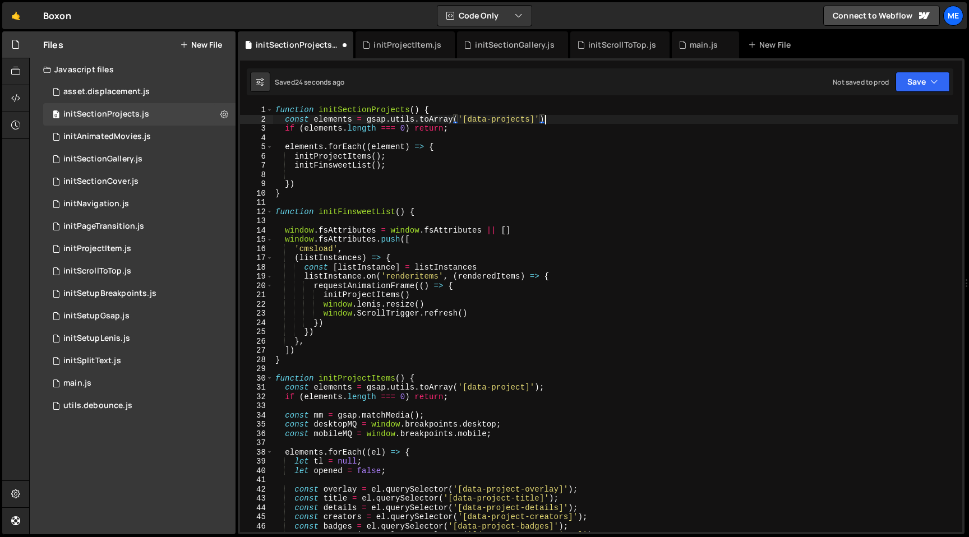
type textarea "const elements = gsap.utils.toArray('[data-projects]');"
click at [333, 218] on div "function initSectionProjects ( ) { const elements = gsap . utils . toArray ( '[…" at bounding box center [615, 327] width 685 height 445
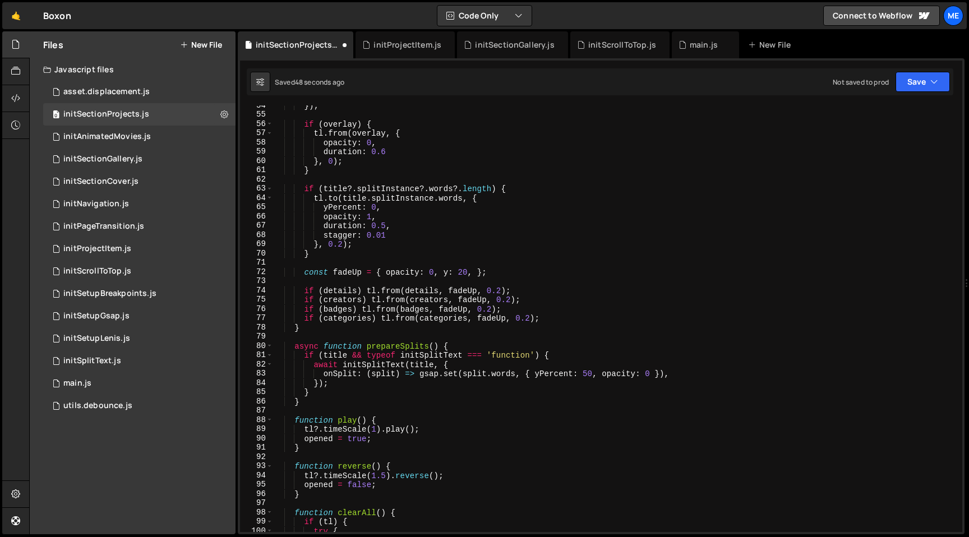
scroll to position [519, 0]
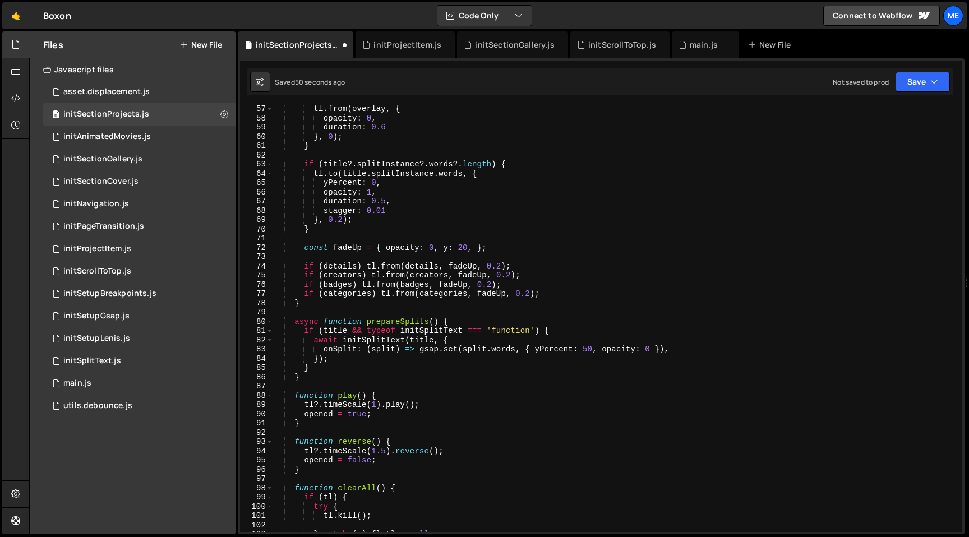
click at [466, 321] on div "tl . from ( overlay , { opacity : 0 , duration : 0.6 } , 0 ) ; } if ( title ?. …" at bounding box center [615, 326] width 685 height 445
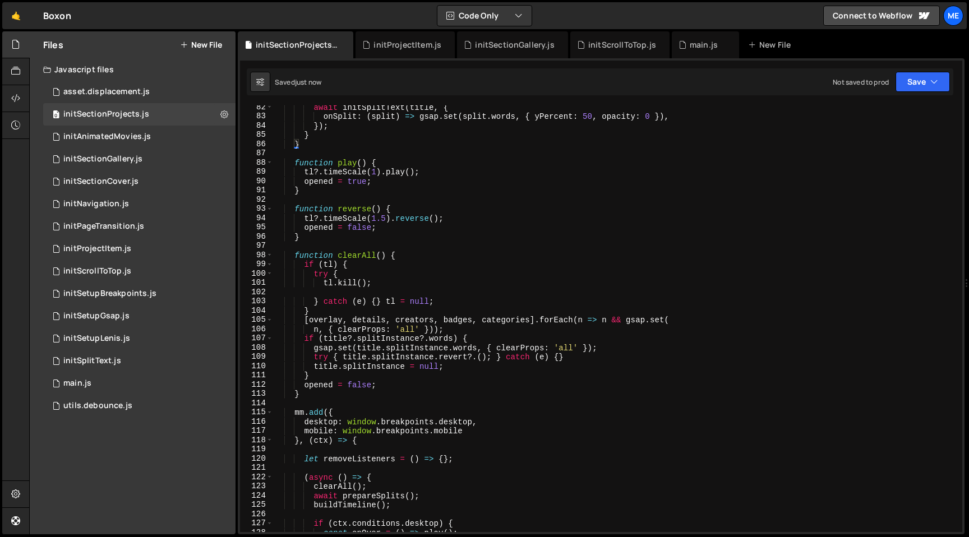
scroll to position [754, 0]
click at [316, 310] on div "await initSplitText ( title , { onSplit : ( split ) => gsap . set ( split . wor…" at bounding box center [615, 324] width 685 height 445
type textarea "}"
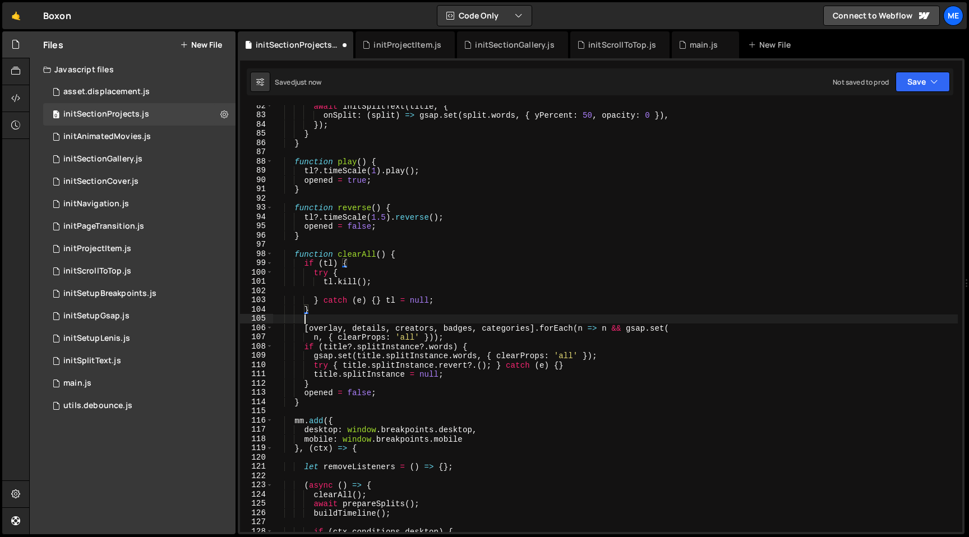
scroll to position [0, 1]
click at [377, 303] on div "await initSplitText ( title , { onSplit : ( split ) => gsap . set ( split . wor…" at bounding box center [615, 324] width 685 height 445
type textarea "} catch (e) {} tl = null;"
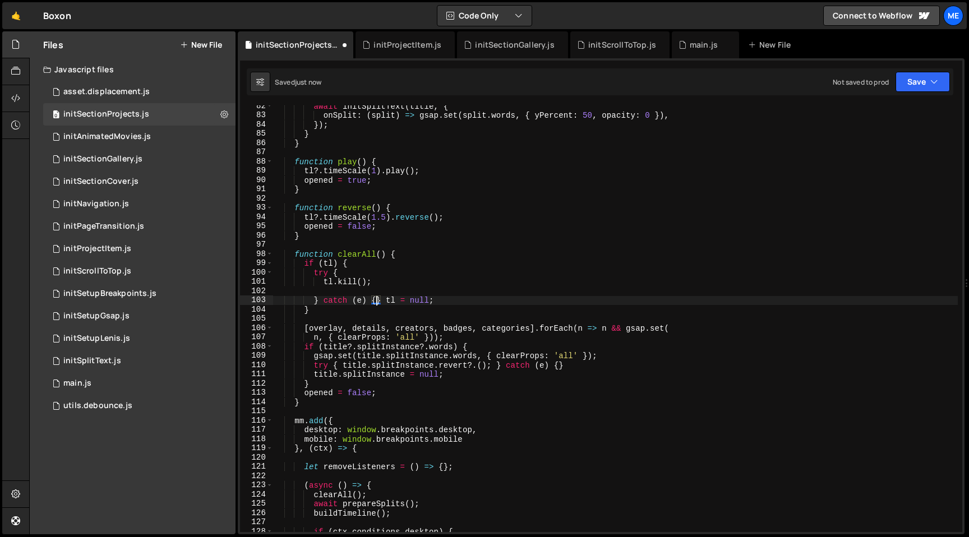
scroll to position [0, 3]
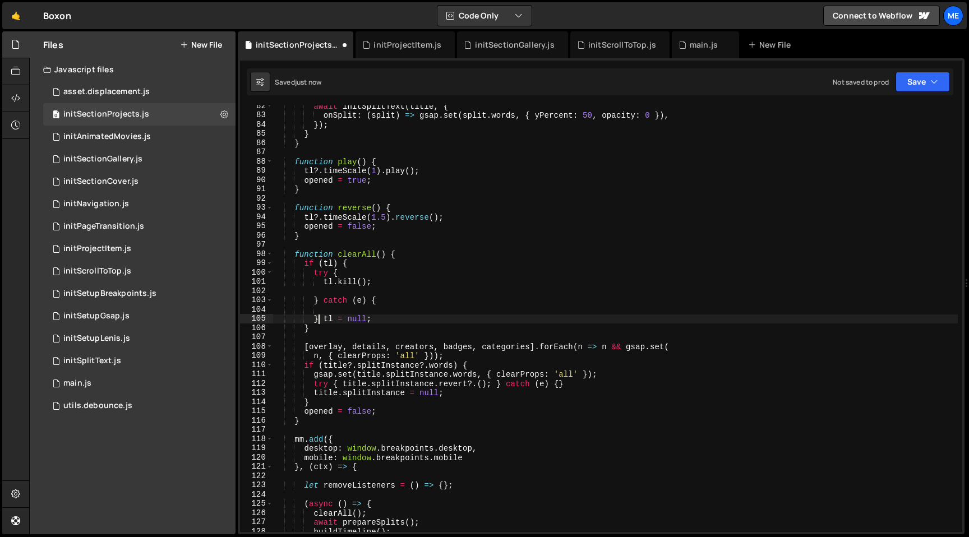
click at [321, 318] on div "await initSplitText ( title , { onSplit : ( split ) => gsap . set ( split . wor…" at bounding box center [615, 324] width 685 height 445
type textarea "tl = null;"
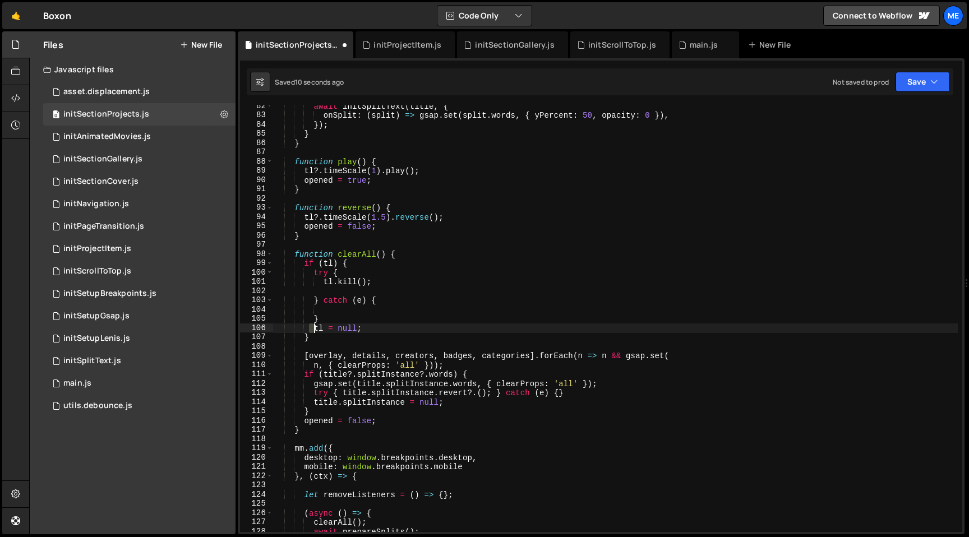
drag, startPoint x: 310, startPoint y: 330, endPoint x: 399, endPoint y: 330, distance: 89.2
click at [396, 330] on div "await initSplitText ( title , { onSplit : ( split ) => gsap . set ( split . wor…" at bounding box center [615, 324] width 685 height 445
click at [381, 280] on div "await initSplitText ( title , { onSplit : ( split ) => gsap . set ( split . wor…" at bounding box center [615, 324] width 685 height 445
type textarea "tl.kill();"
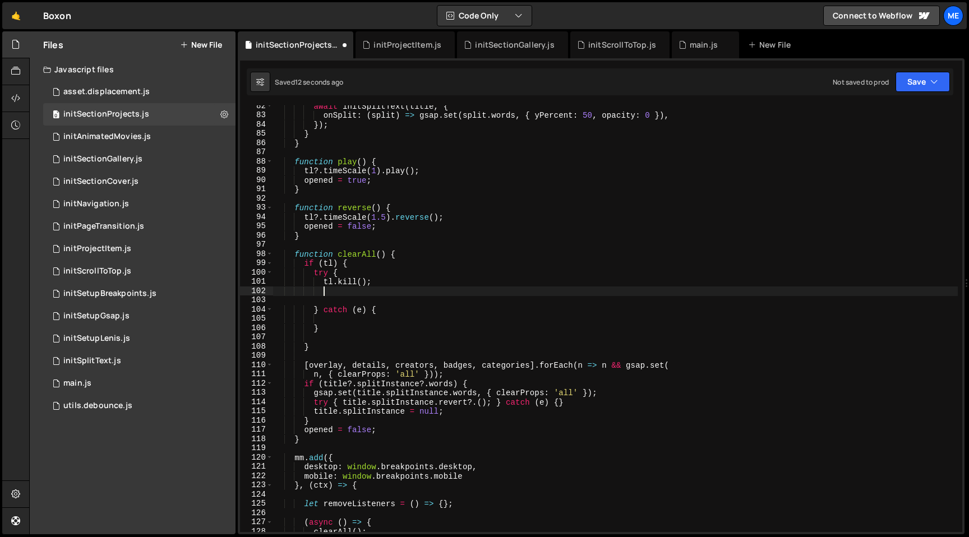
paste textarea "tl = null;"
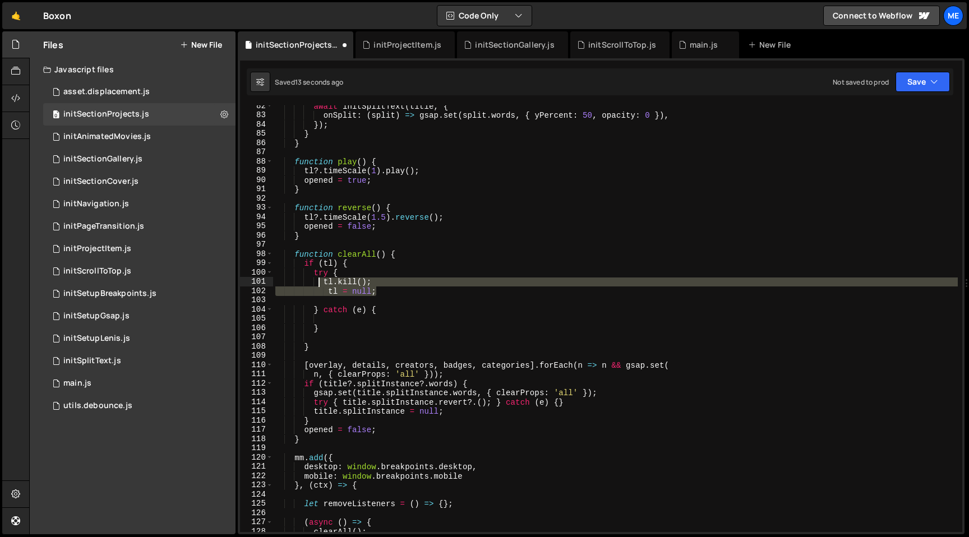
click at [321, 285] on div "await initSplitText ( title , { onSplit : ( split ) => gsap . set ( split . wor…" at bounding box center [615, 324] width 685 height 445
type textarea "tl.kill(); tl = null;"
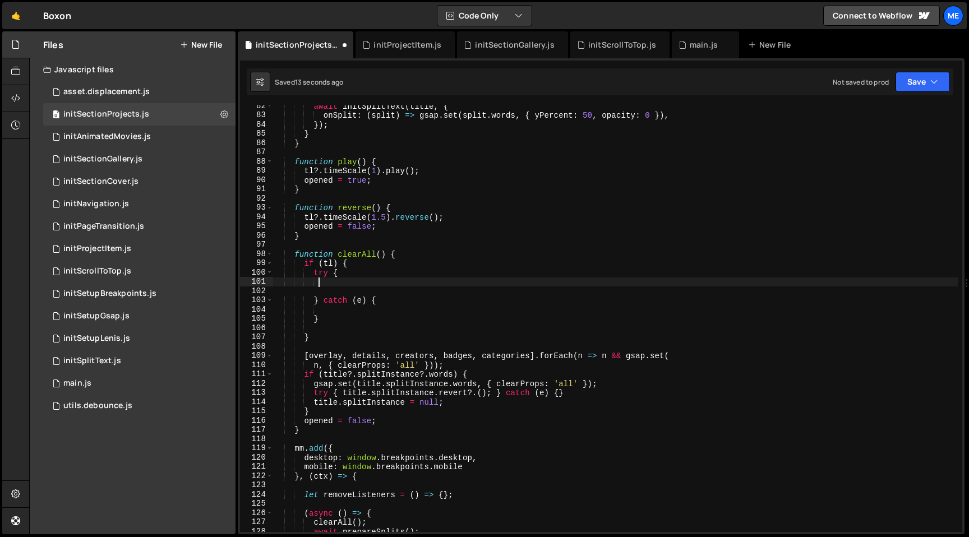
scroll to position [0, 2]
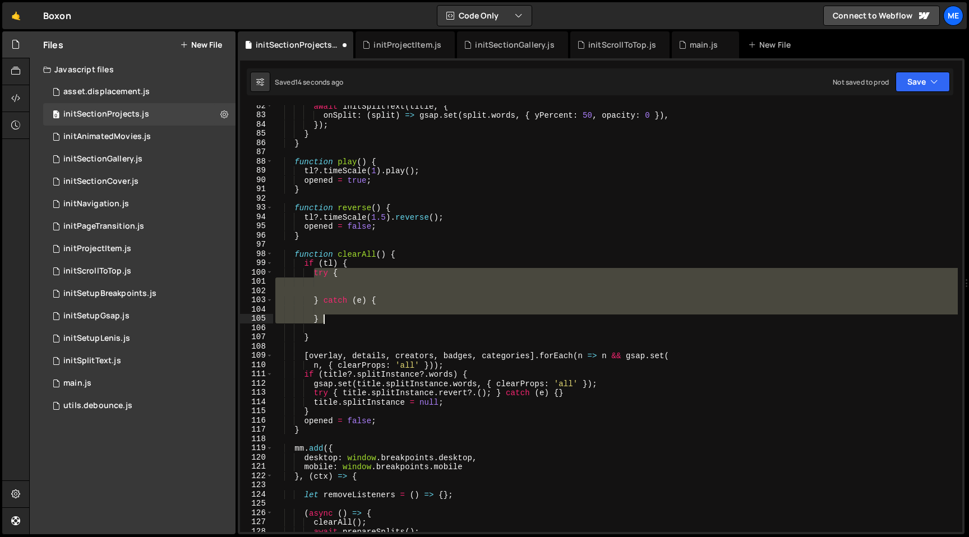
drag, startPoint x: 314, startPoint y: 272, endPoint x: 331, endPoint y: 315, distance: 46.0
click at [331, 315] on div "await initSplitText ( title , { onSplit : ( split ) => gsap . set ( split . wor…" at bounding box center [615, 324] width 685 height 445
paste textarea "tl = null;"
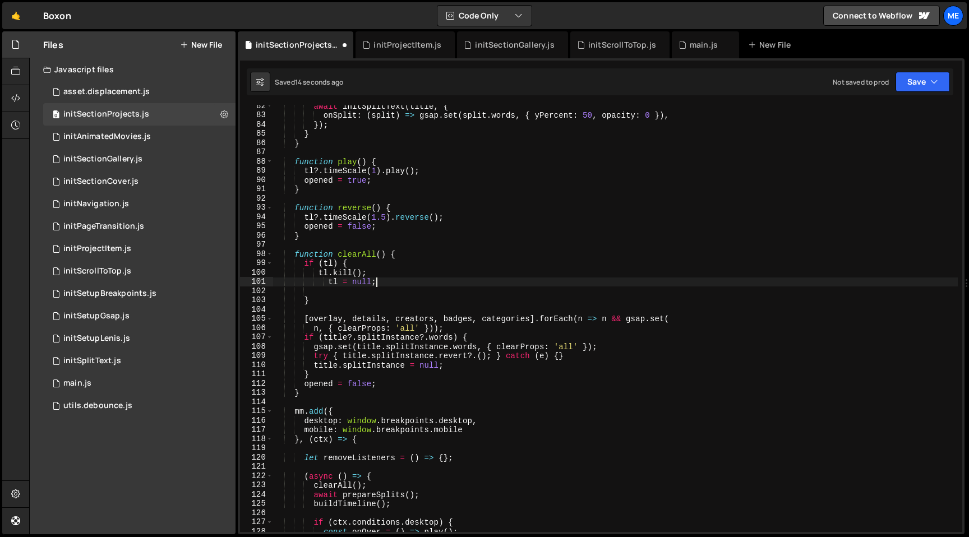
type textarea "tl = null;"
click at [344, 293] on div "await initSplitText ( title , { onSplit : ( split ) => gsap . set ( split . wor…" at bounding box center [615, 324] width 685 height 445
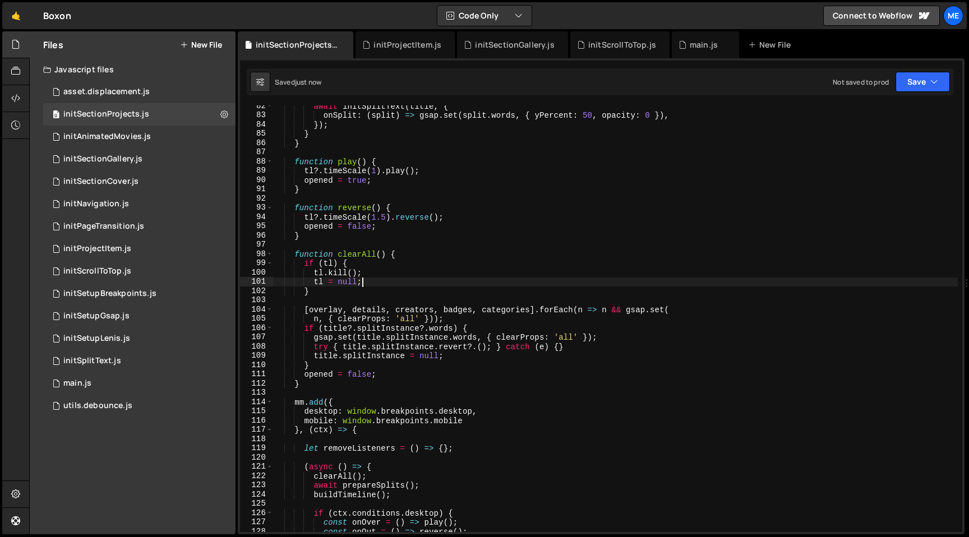
click at [628, 312] on div "await initSplitText ( title , { onSplit : ( split ) => gsap . set ( split . wor…" at bounding box center [615, 324] width 685 height 445
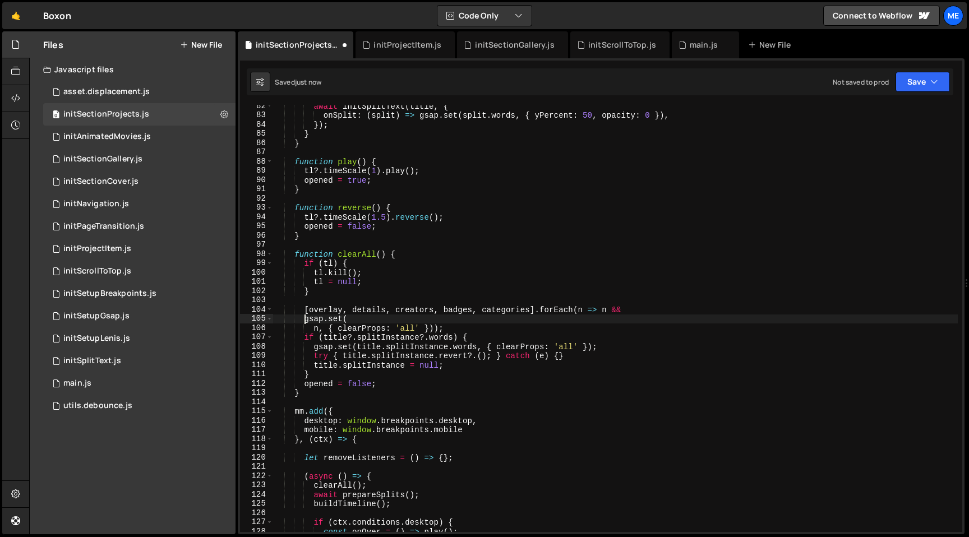
click at [447, 329] on div "await initSplitText ( title , { onSplit : ( split ) => gsap . set ( split . wor…" at bounding box center [615, 324] width 685 height 445
click at [326, 310] on div "await initSplitText ( title , { onSplit : ( split ) => gsap . set ( split . wor…" at bounding box center [615, 324] width 685 height 445
click at [319, 329] on div "await initSplitText ( title , { onSplit : ( split ) => gsap . set ( split . wor…" at bounding box center [615, 324] width 685 height 445
paste textarea "overlay"
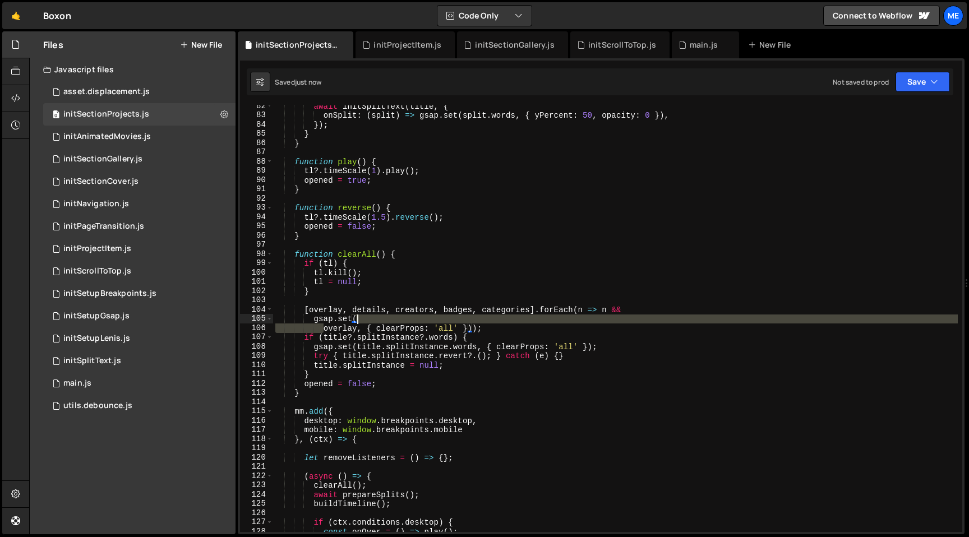
drag, startPoint x: 324, startPoint y: 328, endPoint x: 355, endPoint y: 323, distance: 31.7
click at [355, 323] on div "await initSplitText ( title , { onSplit : ( split ) => gsap . set ( split . wor…" at bounding box center [615, 324] width 685 height 445
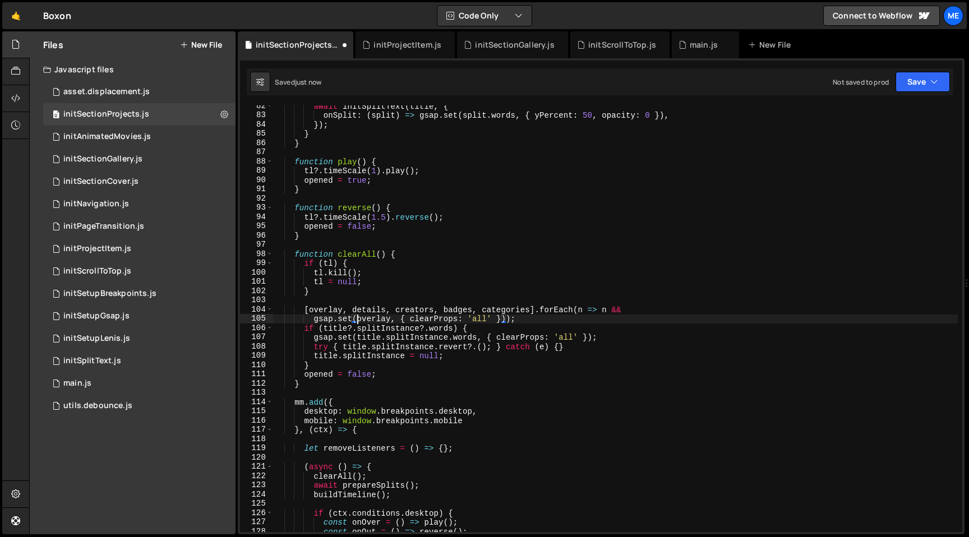
click at [513, 319] on div "await initSplitText ( title , { onSplit : ( split ) => gsap . set ( split . wor…" at bounding box center [615, 324] width 685 height 445
type textarea "gsap.set(overlay, { clearProps: 'all' })"
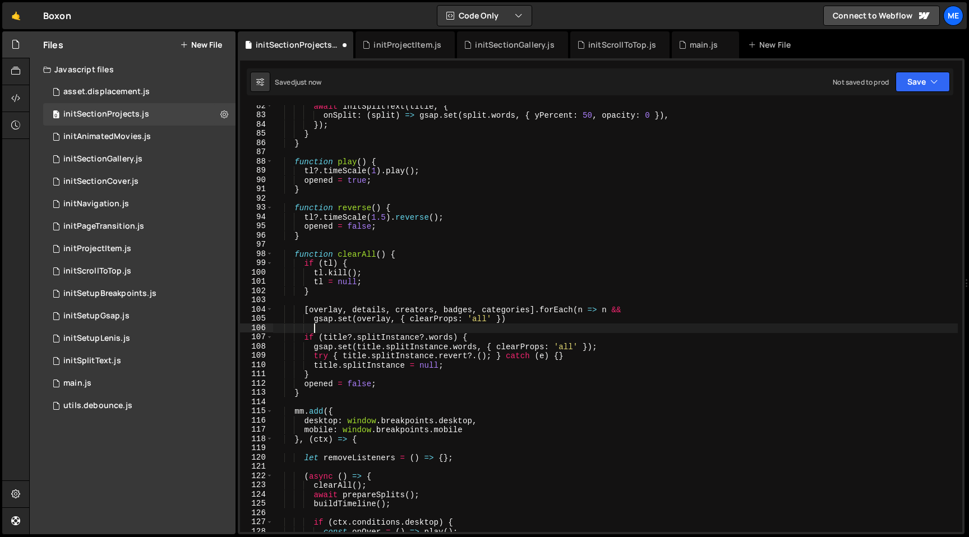
scroll to position [0, 0]
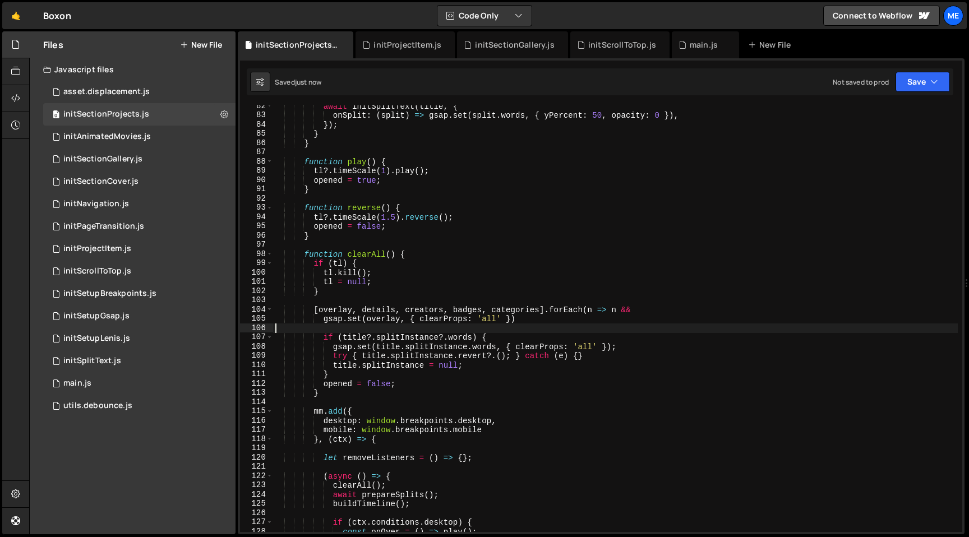
click at [536, 320] on div "await initSplitText ( title , { onSplit : ( split ) => gsap . set ( split . wor…" at bounding box center [615, 324] width 685 height 445
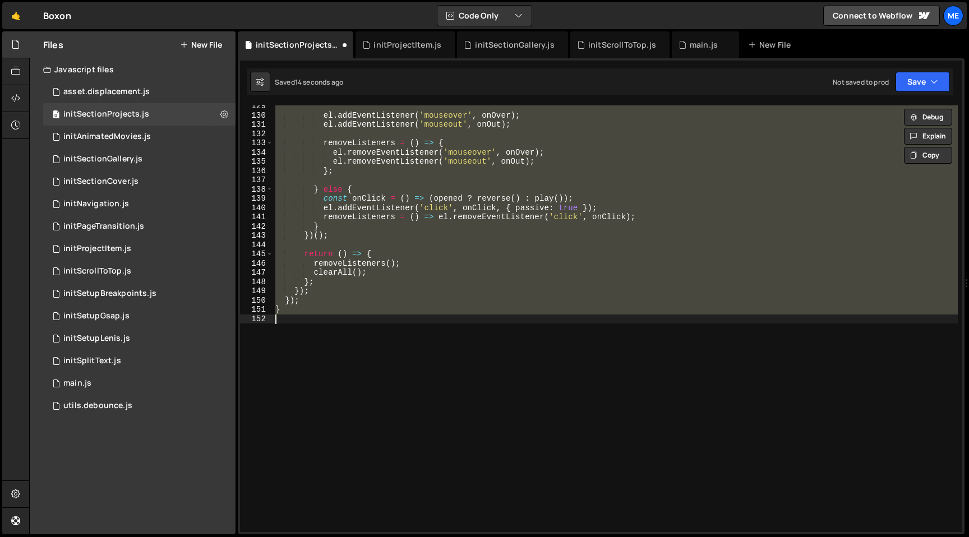
scroll to position [721, 0]
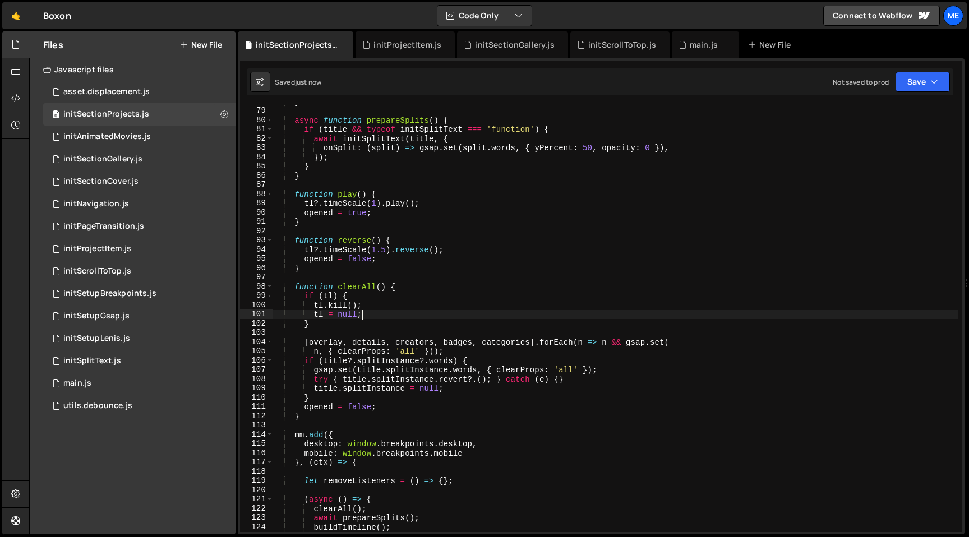
click at [309, 342] on div "} async function prepareSplits ( ) { if ( title && typeof initSplitText === 'fu…" at bounding box center [615, 319] width 685 height 445
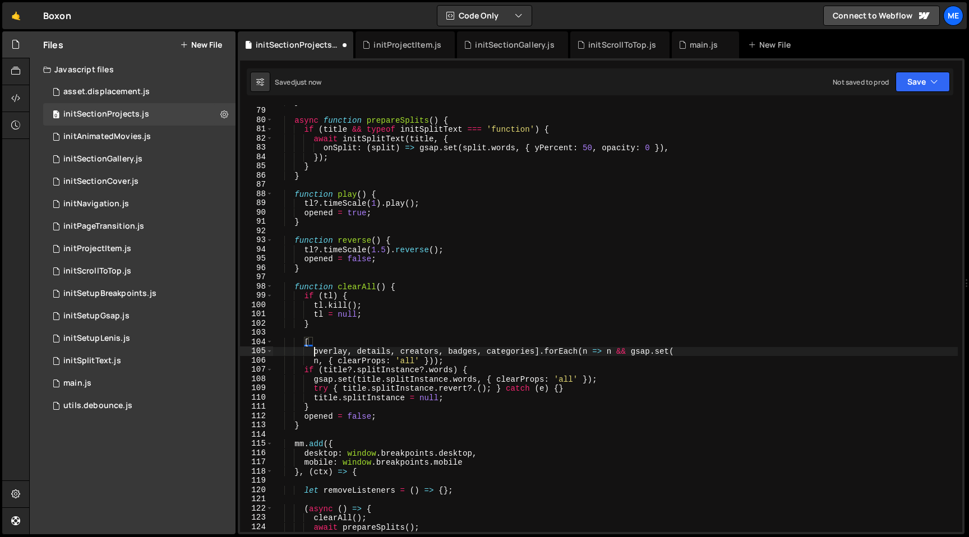
scroll to position [0, 2]
click at [356, 354] on div "} async function prepareSplits ( ) { if ( title && typeof initSplitText === 'fu…" at bounding box center [615, 319] width 685 height 445
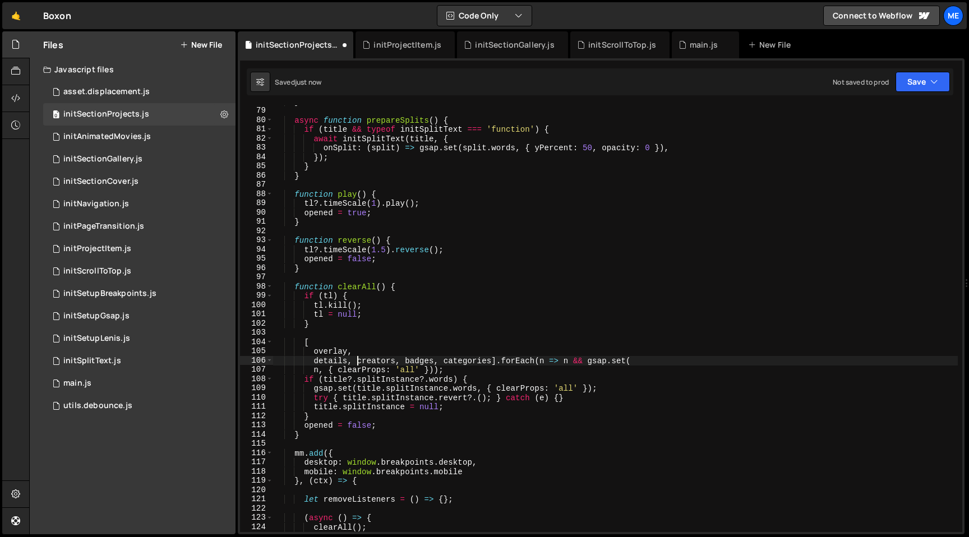
click at [358, 360] on div "} async function prepareSplits ( ) { if ( title && typeof initSplitText === 'fu…" at bounding box center [615, 319] width 685 height 445
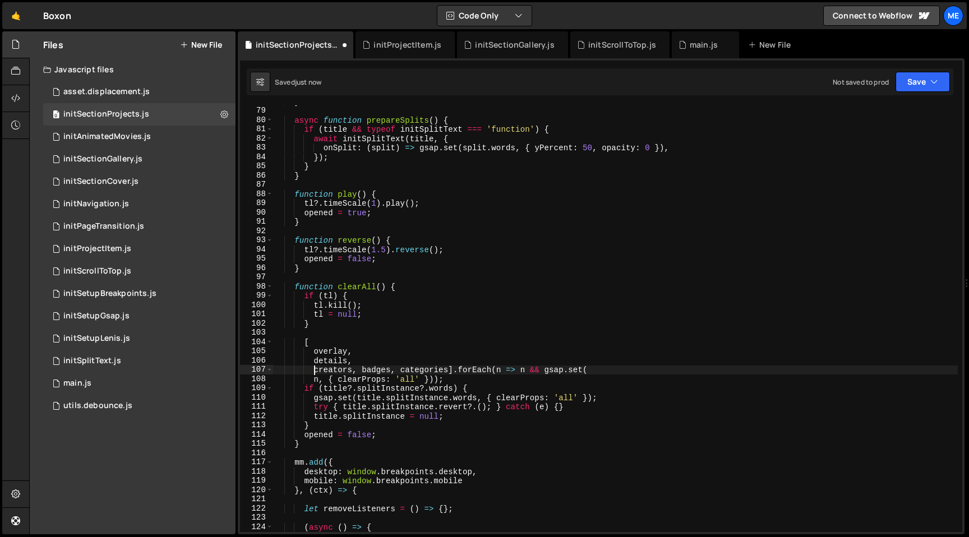
click at [362, 368] on div "} async function prepareSplits ( ) { if ( title && typeof initSplitText === 'fu…" at bounding box center [615, 319] width 685 height 445
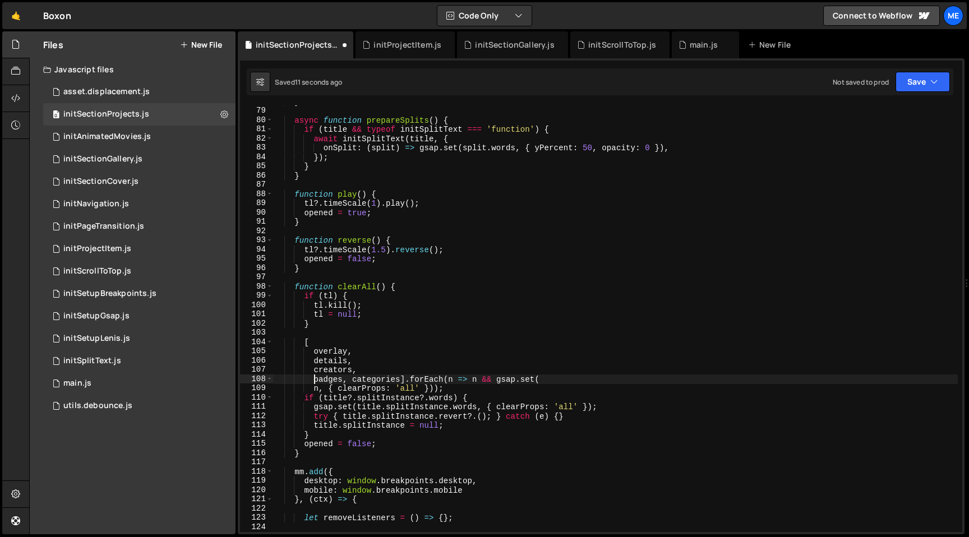
click at [353, 382] on div "} async function prepareSplits ( ) { if ( title && typeof initSplitText === 'fu…" at bounding box center [615, 319] width 685 height 445
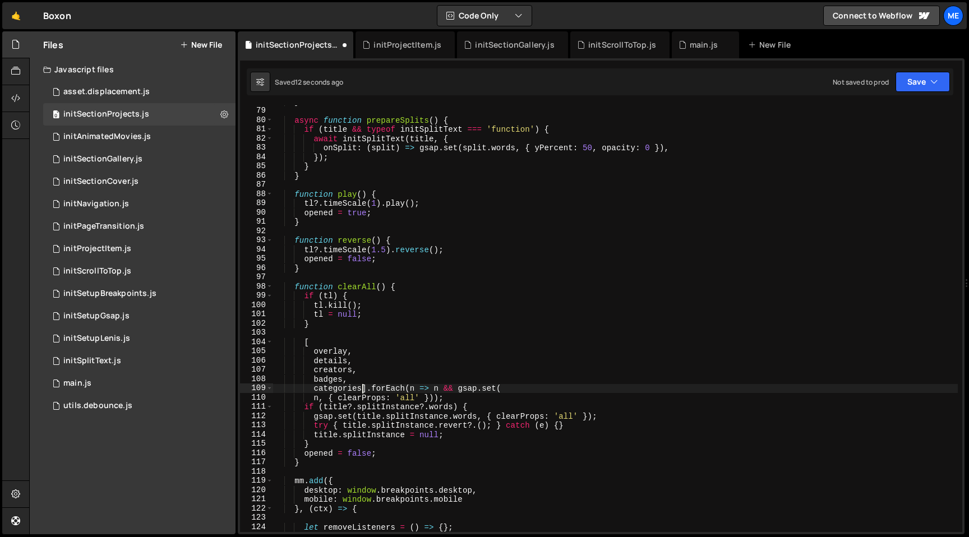
click at [361, 390] on div "} async function prepareSplits ( ) { if ( title && typeof initSplitText === 'fu…" at bounding box center [615, 319] width 685 height 445
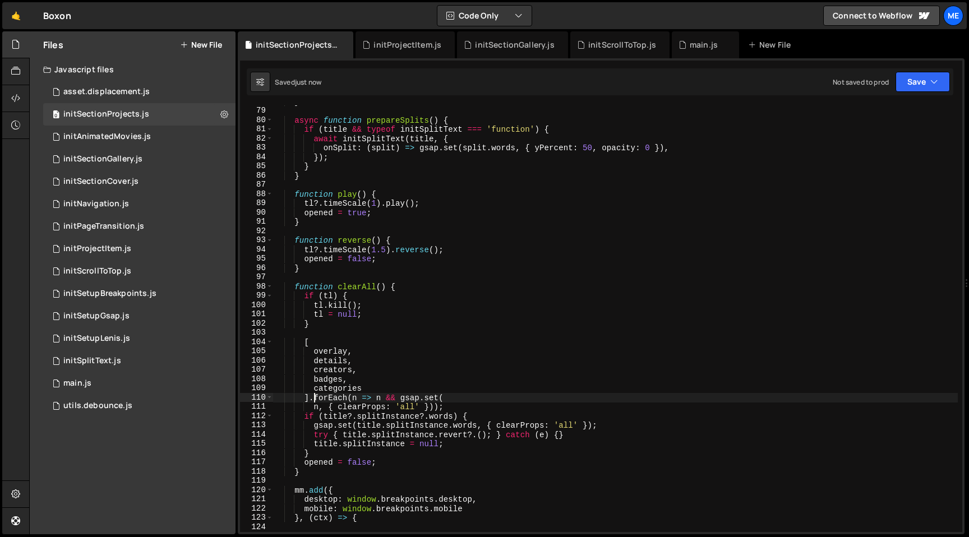
click at [340, 408] on div "} async function prepareSplits ( ) { if ( title && typeof initSplitText === 'fu…" at bounding box center [615, 319] width 685 height 445
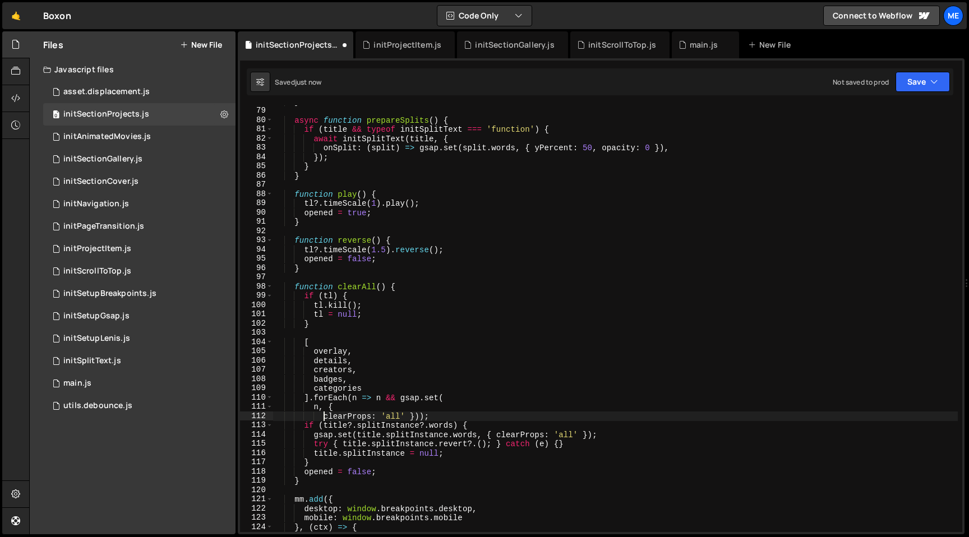
type textarea "n, { clearProps: 'all' }));"
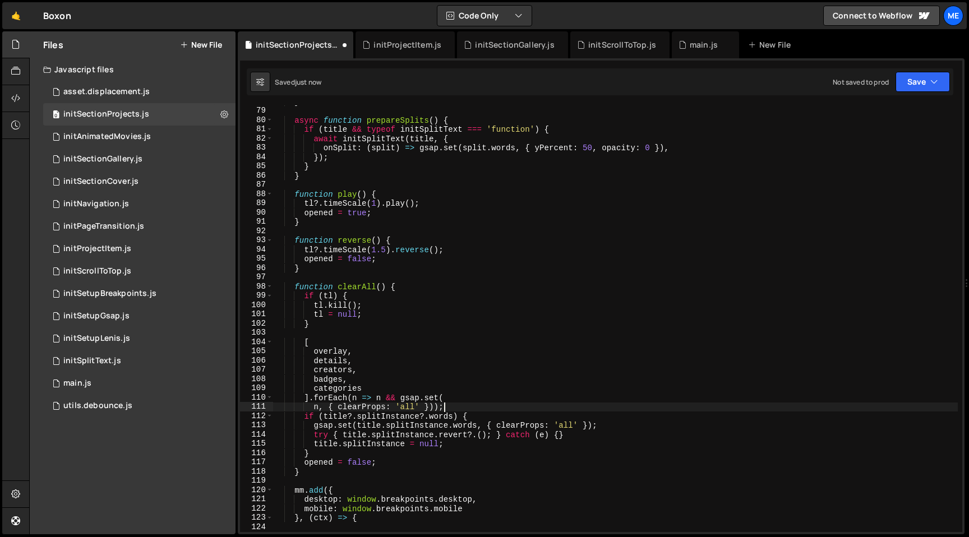
click at [448, 408] on div "} async function prepareSplits ( ) { if ( title && typeof initSplitText === 'fu…" at bounding box center [615, 319] width 685 height 445
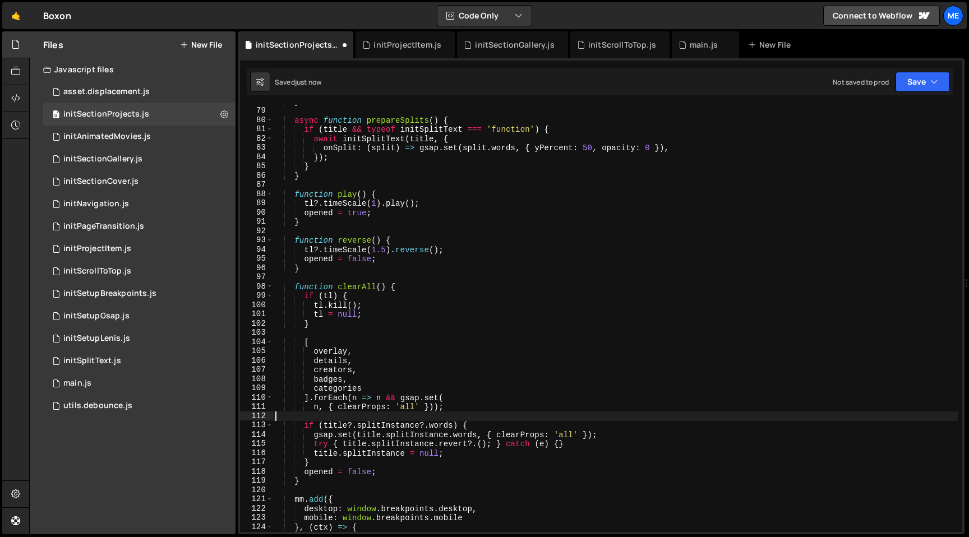
scroll to position [0, 0]
drag, startPoint x: 341, startPoint y: 443, endPoint x: 493, endPoint y: 444, distance: 152.0
click at [493, 444] on div "} async function prepareSplits ( ) { if ( title && typeof initSplitText === 'fu…" at bounding box center [615, 319] width 685 height 445
drag, startPoint x: 311, startPoint y: 443, endPoint x: 442, endPoint y: 446, distance: 130.7
click at [442, 446] on div "} async function prepareSplits ( ) { if ( title && typeof initSplitText === 'fu…" at bounding box center [615, 319] width 685 height 445
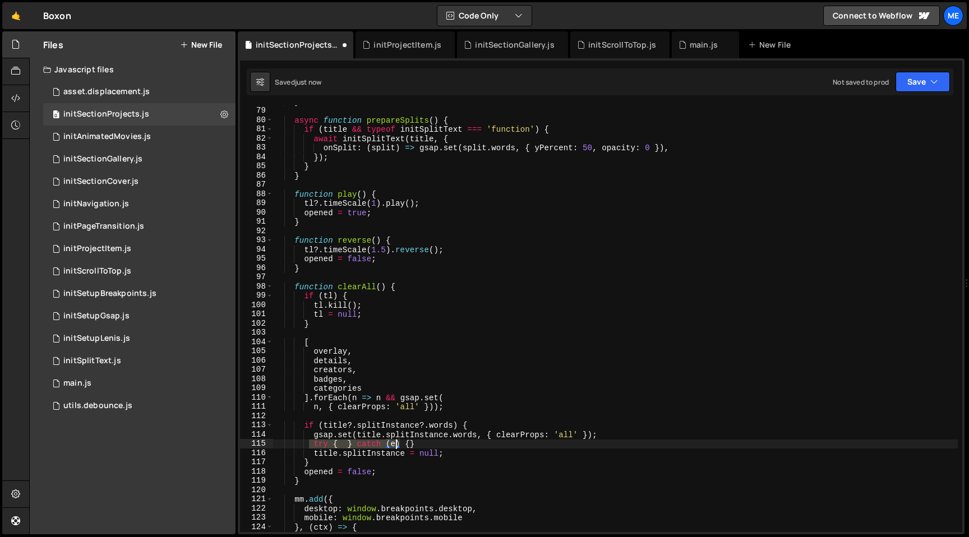
paste textarea "title.splitInstance.revert?.();"
click at [444, 444] on div "} async function prepareSplits ( ) { if ( title && typeof initSplitText === 'fu…" at bounding box center [615, 319] width 685 height 445
click at [460, 454] on div "} async function prepareSplits ( ) { if ( title && typeof initSplitText === 'fu…" at bounding box center [615, 319] width 685 height 445
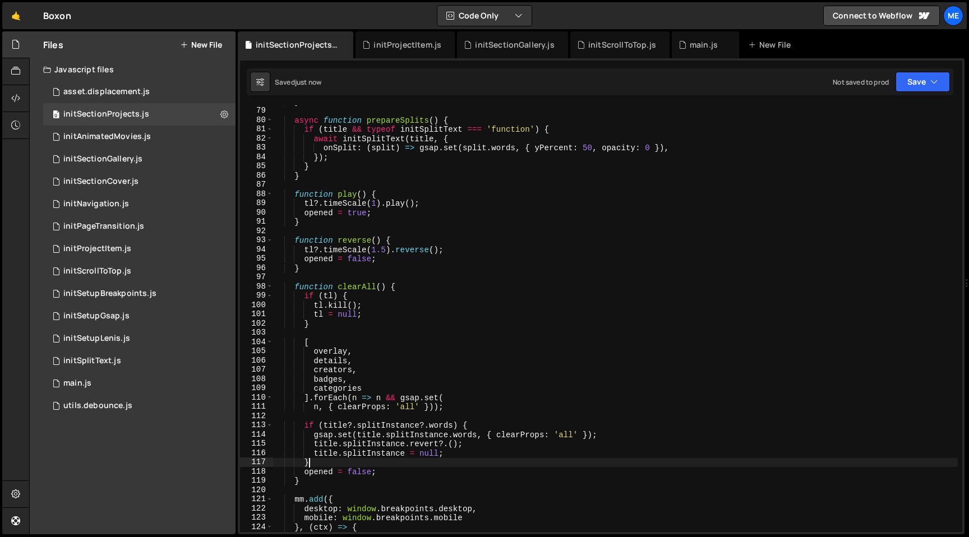
click at [425, 466] on div "} async function prepareSplits ( ) { if ( title && typeof initSplitText === 'fu…" at bounding box center [615, 319] width 685 height 445
type textarea "}"
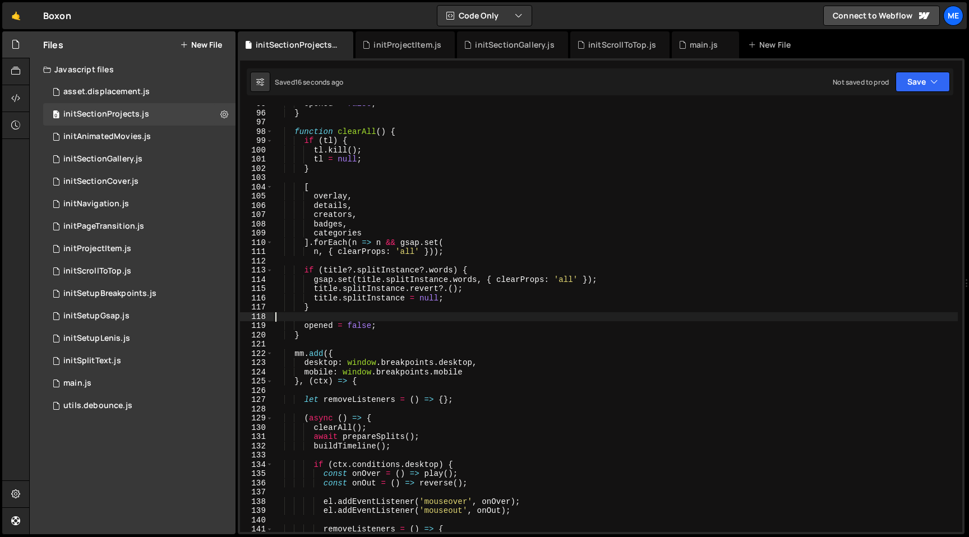
scroll to position [875, 0]
click at [228, 181] on div "0 initProjectItem.js 0" at bounding box center [139, 181] width 192 height 22
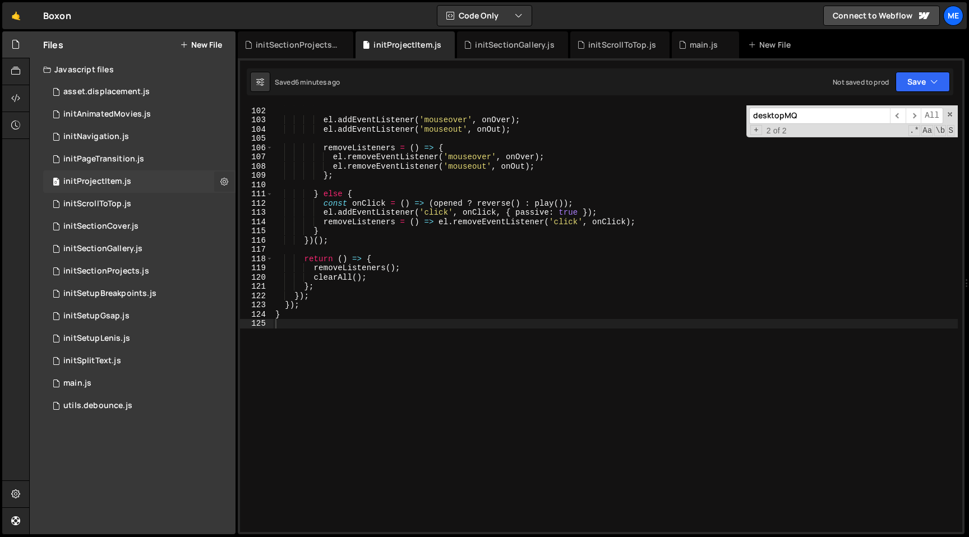
click at [224, 181] on icon at bounding box center [224, 181] width 8 height 11
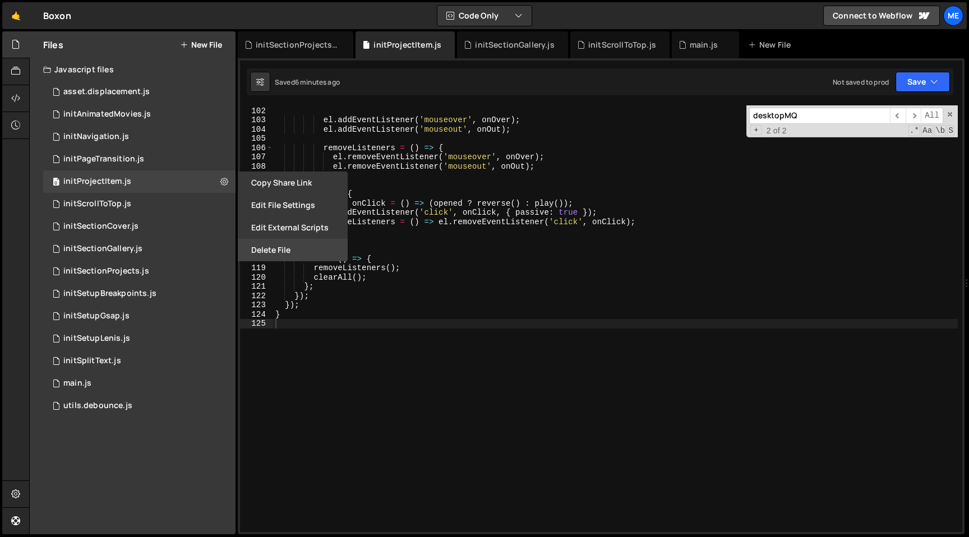
click at [258, 248] on button "Delete File" at bounding box center [293, 250] width 110 height 22
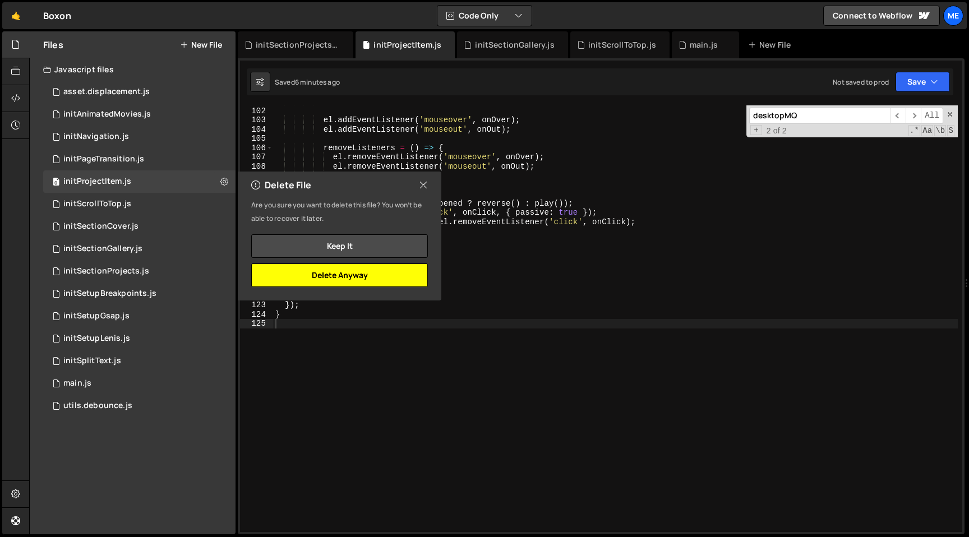
click at [351, 274] on button "Delete Anyway" at bounding box center [339, 276] width 177 height 24
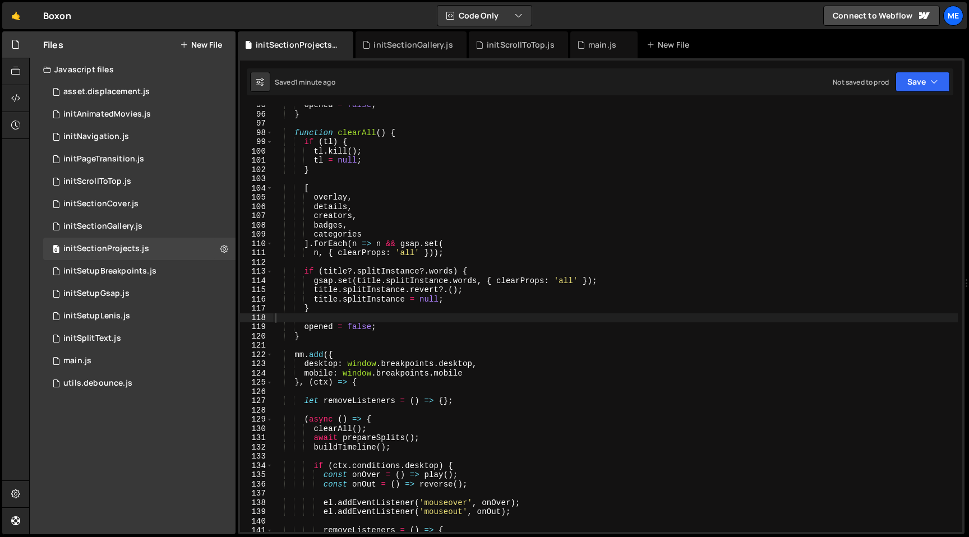
click at [386, 177] on div "opened = false ; } function clearAll ( ) { if ( tl ) { tl . kill ( ) ; tl = nul…" at bounding box center [615, 322] width 685 height 445
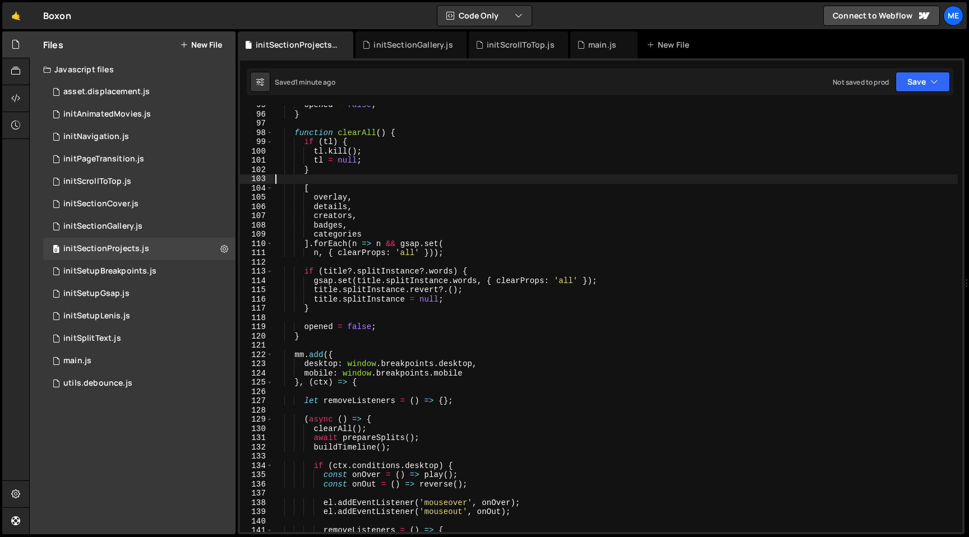
click at [438, 180] on div "opened = false ; } function clearAll ( ) { if ( tl ) { tl . kill ( ) ; tl = nul…" at bounding box center [615, 322] width 685 height 445
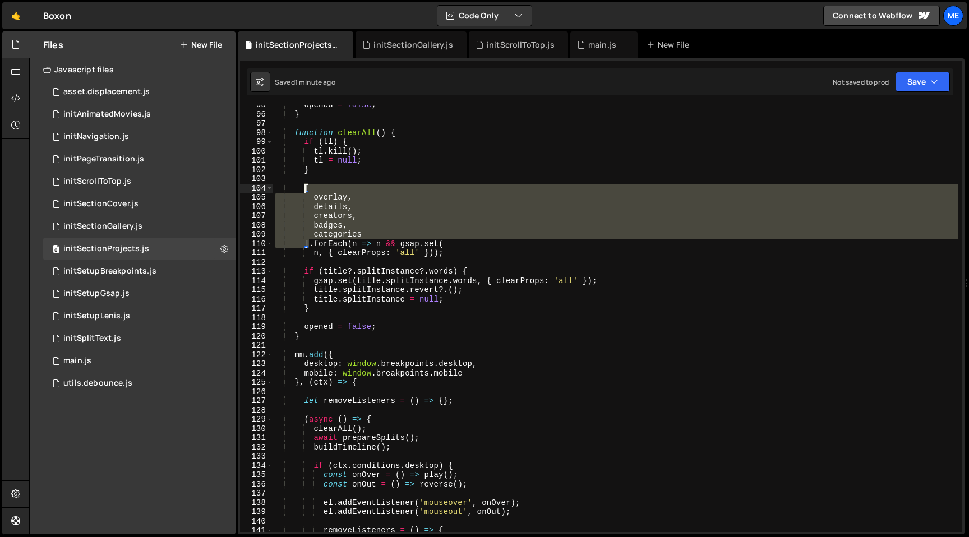
drag, startPoint x: 309, startPoint y: 243, endPoint x: 303, endPoint y: 186, distance: 57.5
click at [303, 186] on div "opened = false ; } function clearAll ( ) { if ( tl ) { tl . kill ( ) ; tl = nul…" at bounding box center [615, 322] width 685 height 445
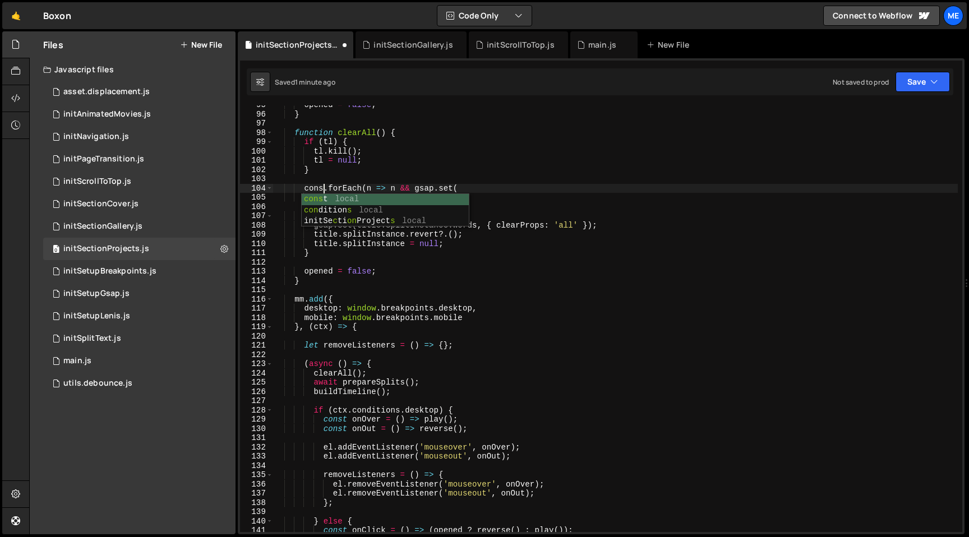
scroll to position [0, 3]
paste textarea "]"
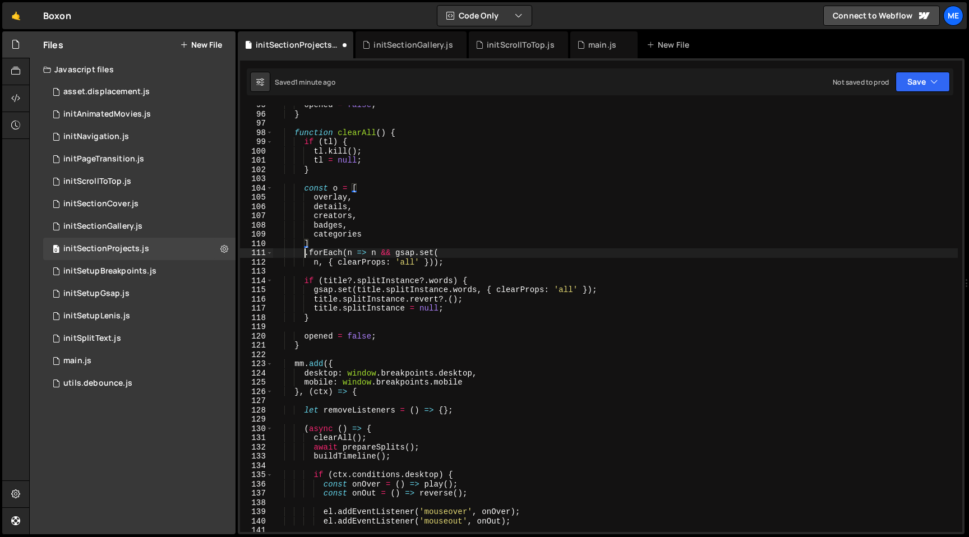
scroll to position [0, 2]
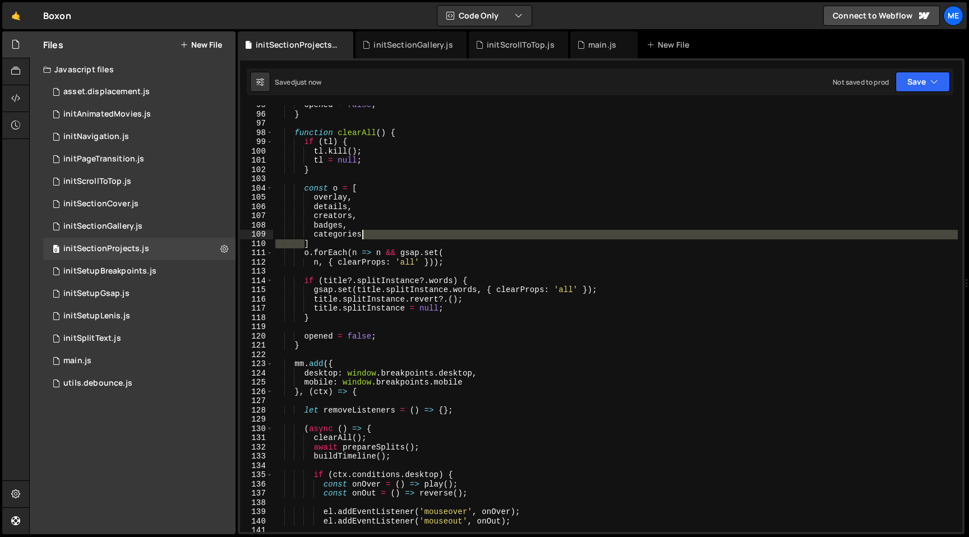
drag, startPoint x: 303, startPoint y: 243, endPoint x: 388, endPoint y: 233, distance: 85.3
click at [388, 233] on div "opened = false ; } function clearAll ( ) { if ( tl ) { tl . kill ( ) ; tl = nul…" at bounding box center [615, 322] width 685 height 445
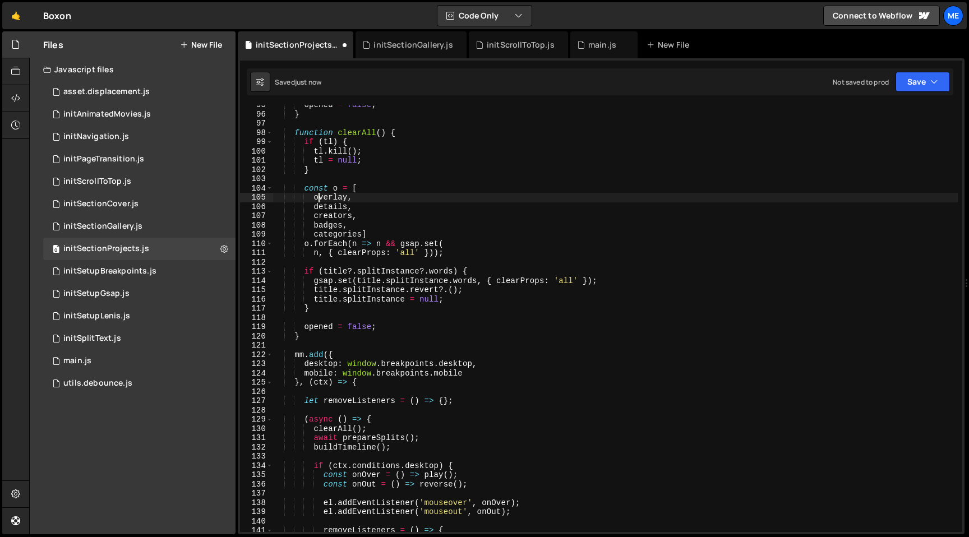
click at [317, 198] on div "opened = false ; } function clearAll ( ) { if ( tl ) { tl . kill ( ) ; tl = nul…" at bounding box center [615, 322] width 685 height 445
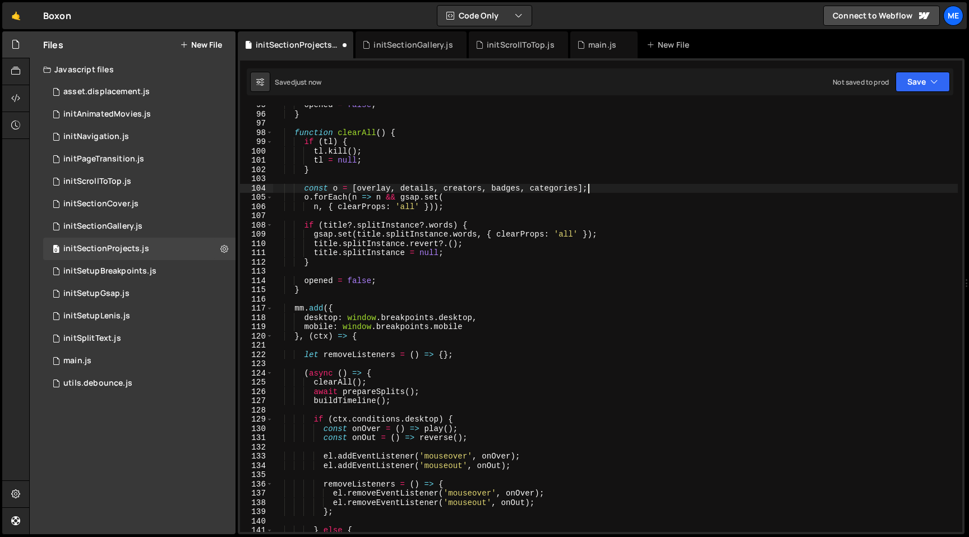
scroll to position [0, 11]
drag, startPoint x: 315, startPoint y: 208, endPoint x: 483, endPoint y: 196, distance: 168.6
click at [483, 196] on div "opened = false ; } function clearAll ( ) { if ( tl ) { tl . kill ( ) ; tl = nul…" at bounding box center [615, 322] width 685 height 445
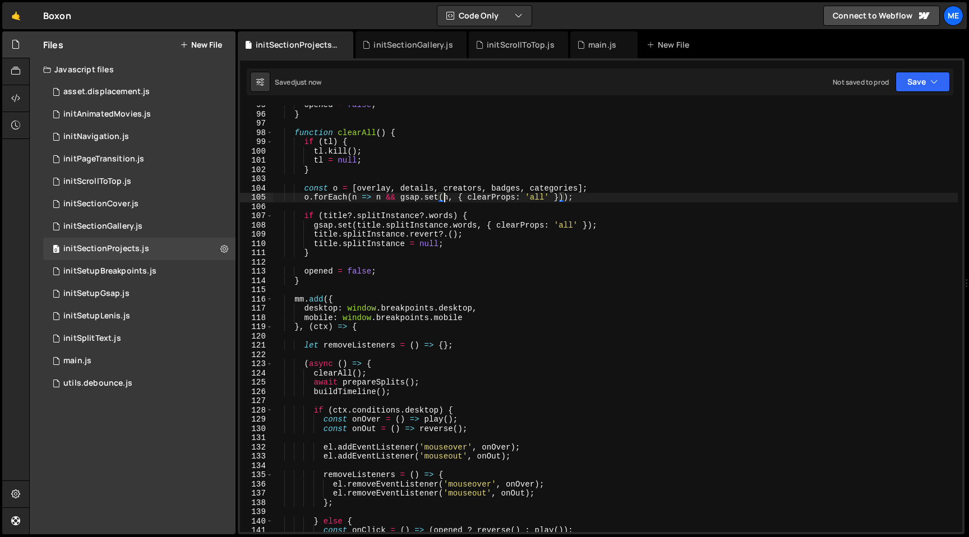
click at [592, 197] on div "opened = false ; } function clearAll ( ) { if ( tl ) { tl . kill ( ) ; tl = nul…" at bounding box center [615, 322] width 685 height 445
click at [587, 215] on div "opened = false ; } function clearAll ( ) { if ( tl ) { tl . kill ( ) ; tl = nul…" at bounding box center [615, 322] width 685 height 445
click at [499, 252] on div "opened = false ; } function clearAll ( ) { if ( tl ) { tl . kill ( ) ; tl = nul…" at bounding box center [615, 322] width 685 height 445
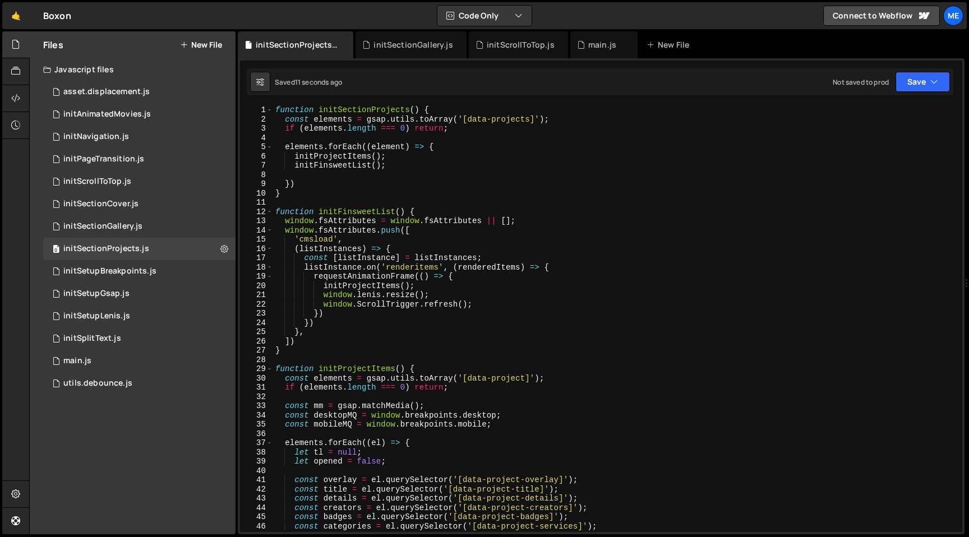
scroll to position [0, 0]
type textarea "}"
click at [268, 370] on span at bounding box center [269, 370] width 6 height 10
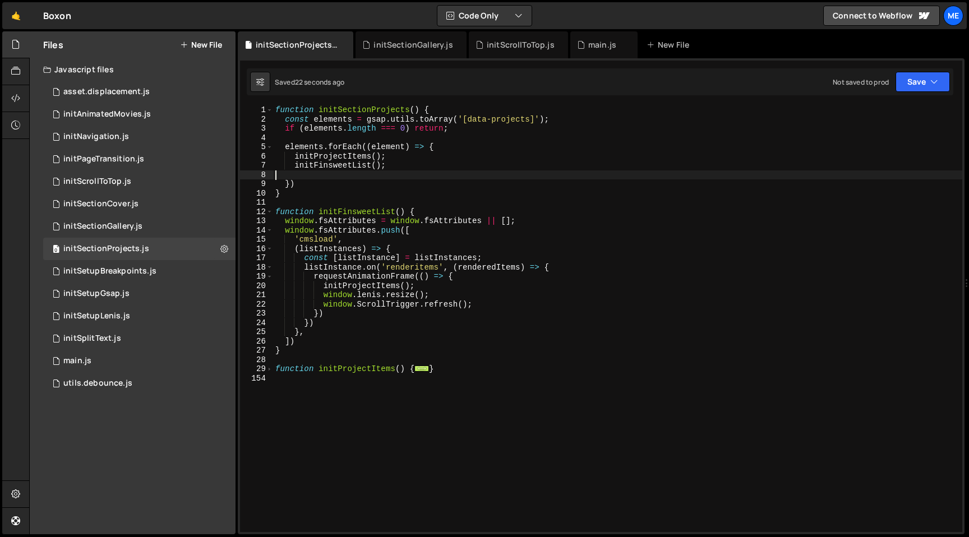
click at [317, 170] on div "function initSectionProjects ( ) { const elements = gsap . utils . toArray ( '[…" at bounding box center [617, 327] width 689 height 445
click at [304, 193] on div "function initSectionProjects ( ) { const elements = gsap . utils . toArray ( '[…" at bounding box center [617, 327] width 689 height 445
type textarea "}"
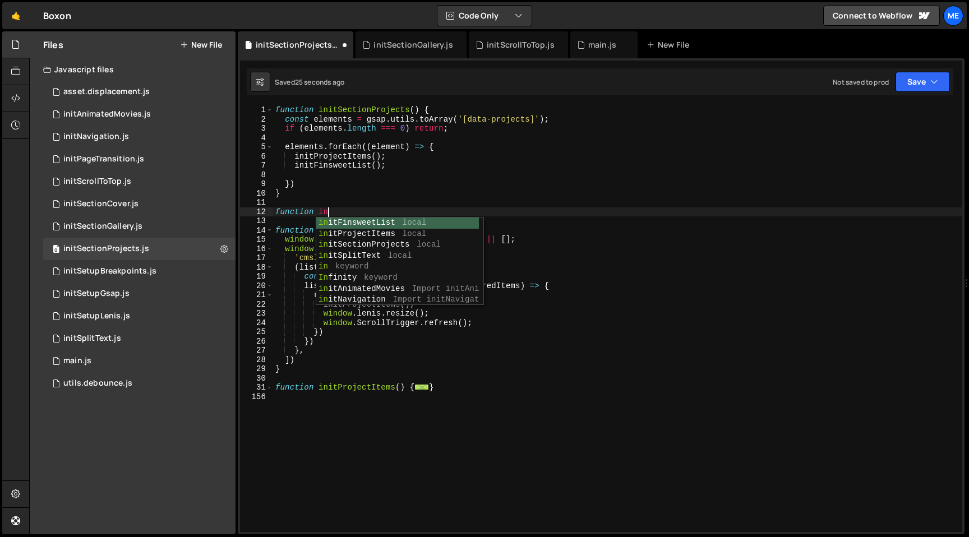
scroll to position [0, 3]
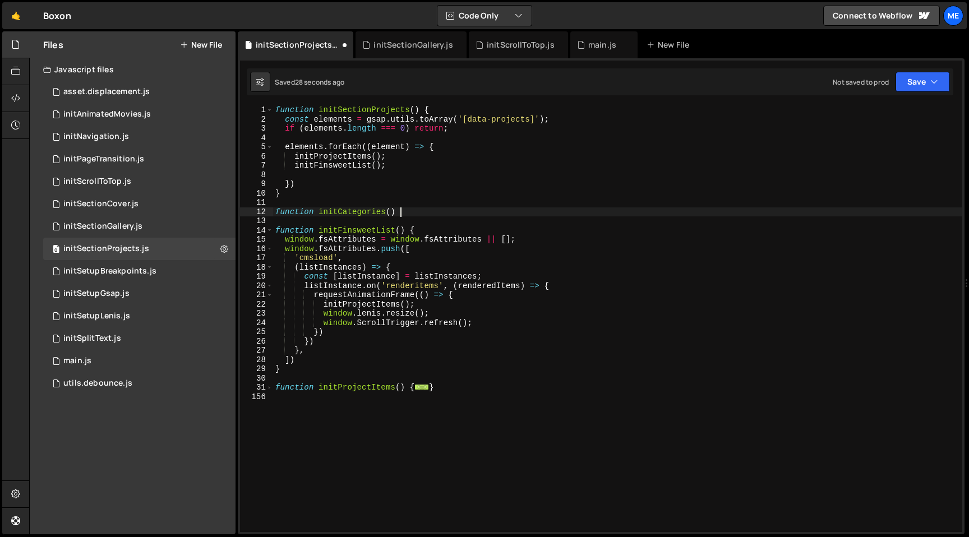
type textarea "function initCategories() {}"
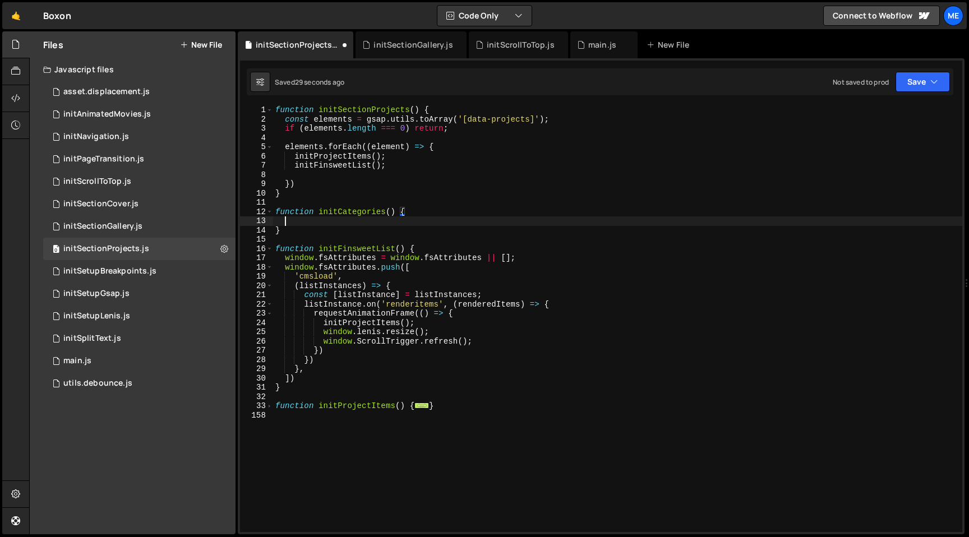
scroll to position [0, 0]
paste textarea "const projectItemsRef = useTemplateRef('items', [])"
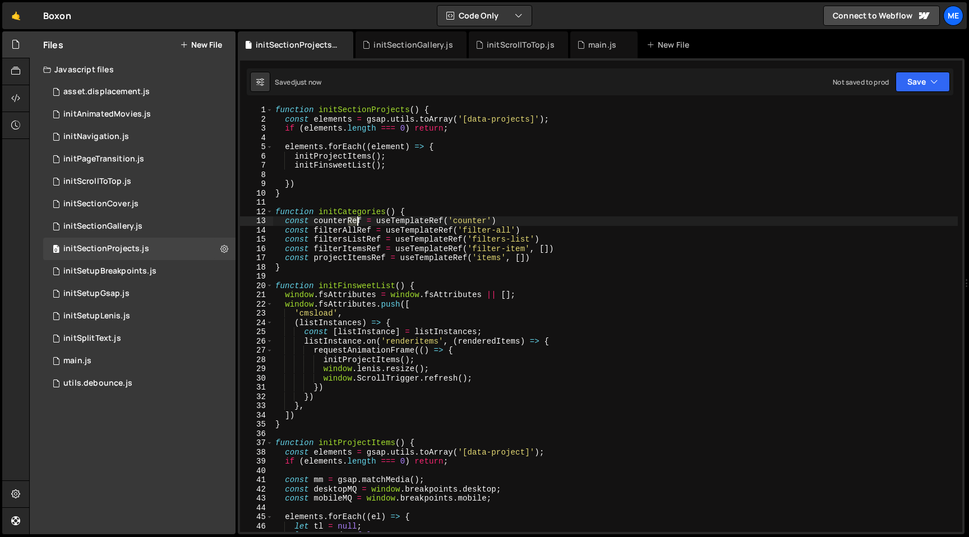
drag, startPoint x: 347, startPoint y: 222, endPoint x: 365, endPoint y: 223, distance: 17.4
click at [365, 223] on div "function initSectionProjects ( ) { const elements = gsap . utils . toArray ( '[…" at bounding box center [615, 327] width 685 height 445
click at [384, 222] on div "function initSectionProjects ( ) { const elements = gsap . utils . toArray ( '[…" at bounding box center [615, 327] width 685 height 445
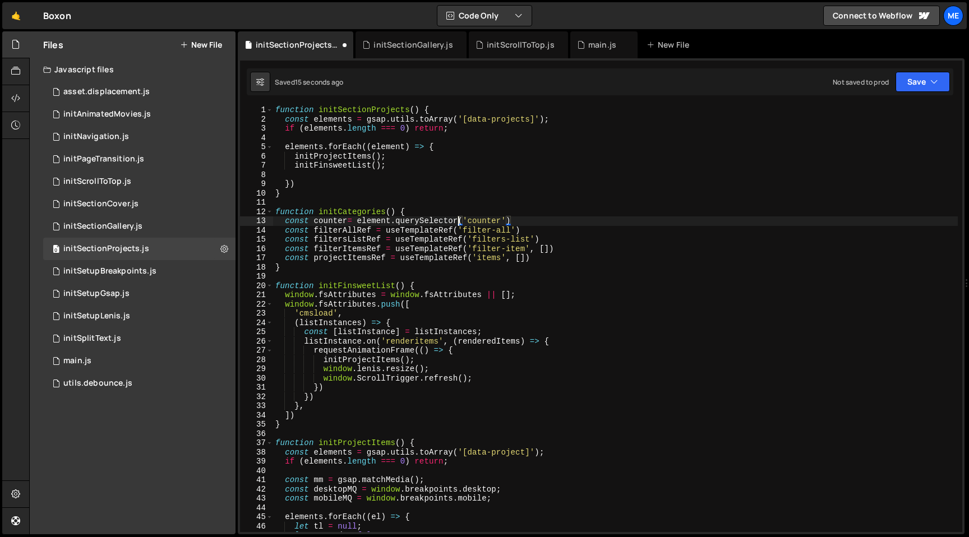
click at [358, 222] on div "function initSectionProjects ( ) { const elements = gsap . utils . toArray ( '[…" at bounding box center [615, 327] width 685 height 445
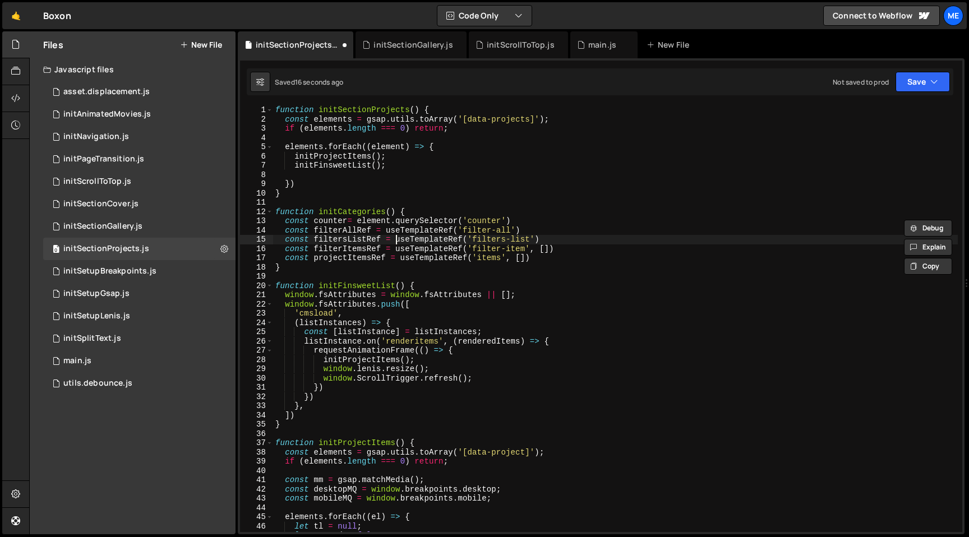
click at [394, 235] on div "function initSectionProjects ( ) { const elements = gsap . utils . toArray ( '[…" at bounding box center [615, 327] width 685 height 445
paste textarea "element.querySelector"
click at [408, 230] on div "function initSectionProjects ( ) { const elements = gsap . utils . toArray ( '[…" at bounding box center [615, 327] width 685 height 445
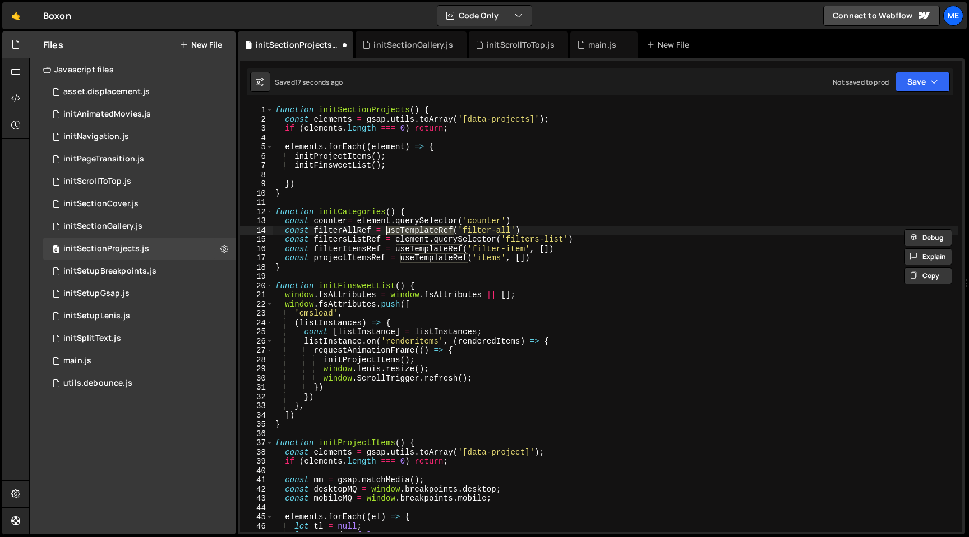
paste textarea "element.querySelector"
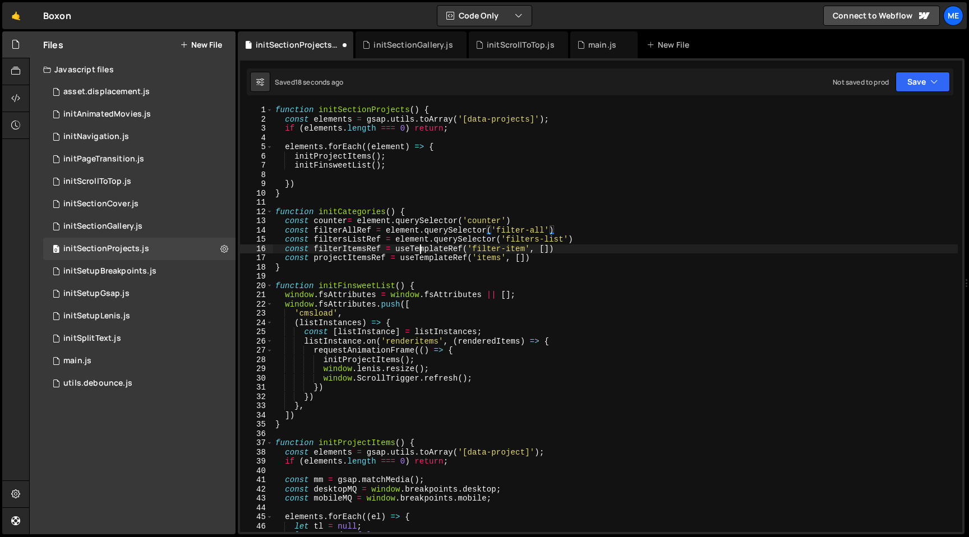
click at [420, 249] on div "function initSectionProjects ( ) { const elements = gsap . utils . toArray ( '[…" at bounding box center [615, 327] width 685 height 445
paste textarea "element.querySelector"
click at [418, 257] on div "function initSectionProjects ( ) { const elements = gsap . utils . toArray ( '[…" at bounding box center [615, 327] width 685 height 445
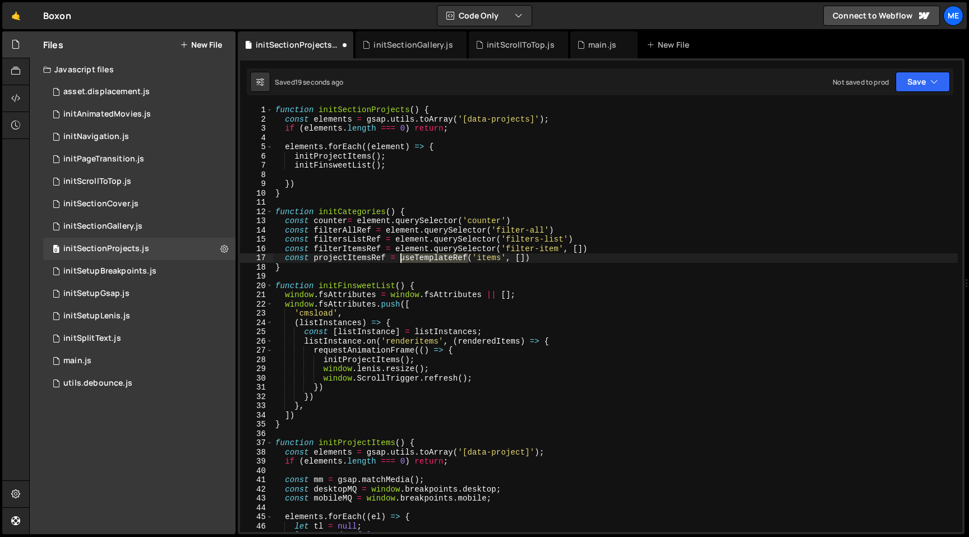
paste textarea "element.querySelector"
click at [496, 229] on div "function initSectionProjects ( ) { const elements = gsap . utils . toArray ( '[…" at bounding box center [615, 327] width 685 height 445
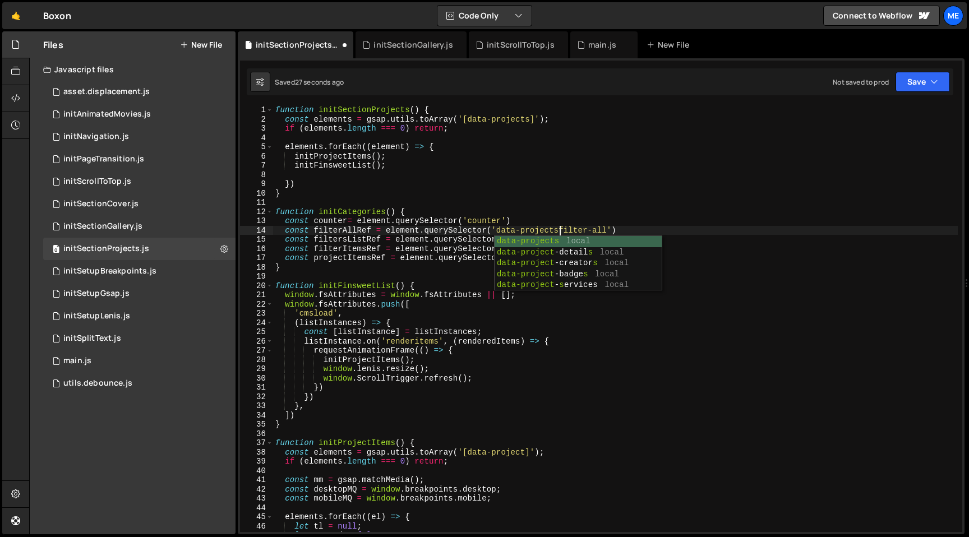
scroll to position [0, 20]
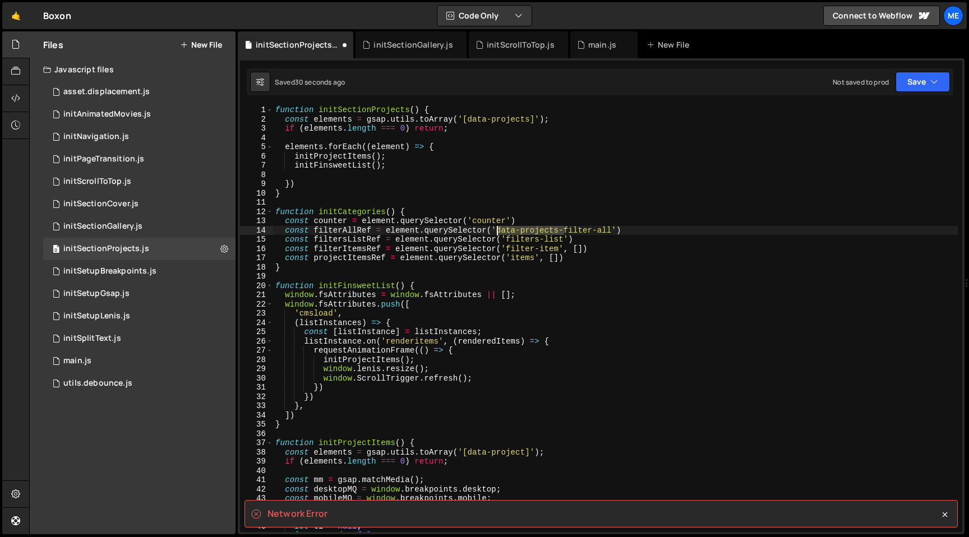
click at [499, 231] on div "function initSectionProjects ( ) { const elements = gsap . utils . toArray ( '[…" at bounding box center [615, 327] width 685 height 445
click at [509, 241] on div "function initSectionProjects ( ) { const elements = gsap . utils . toArray ( '[…" at bounding box center [615, 327] width 685 height 445
paste textarea "data-projects-"
click at [508, 251] on div "function initSectionProjects ( ) { const elements = gsap . utils . toArray ( '[…" at bounding box center [615, 327] width 685 height 445
paste textarea "data-projects-"
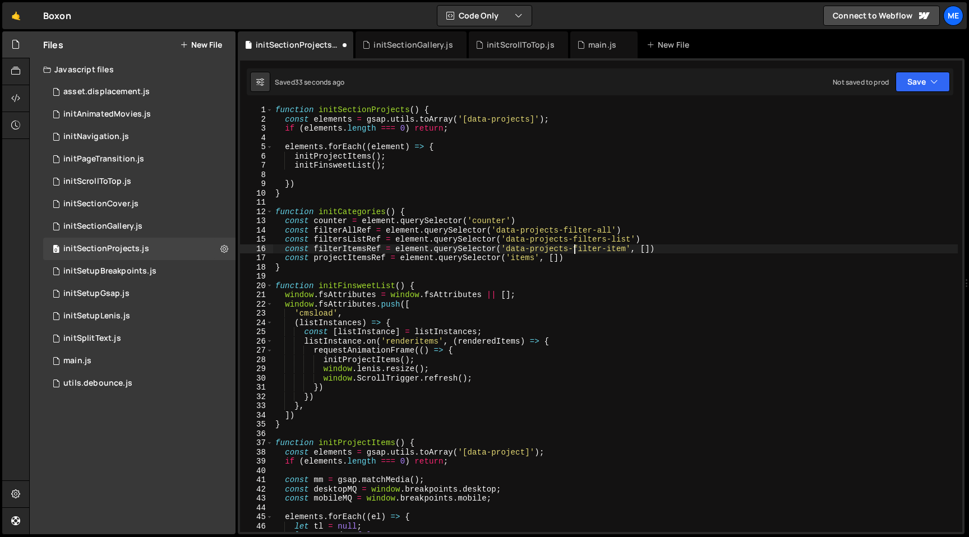
click at [511, 259] on div "function initSectionProjects ( ) { const elements = gsap . utils . toArray ( '[…" at bounding box center [615, 327] width 685 height 445
type textarea "const projectItemsRef = element.querySelector('items', [])"
click at [582, 257] on div "function initSectionProjects ( ) { const elements = gsap . utils . toArray ( '[…" at bounding box center [615, 327] width 685 height 445
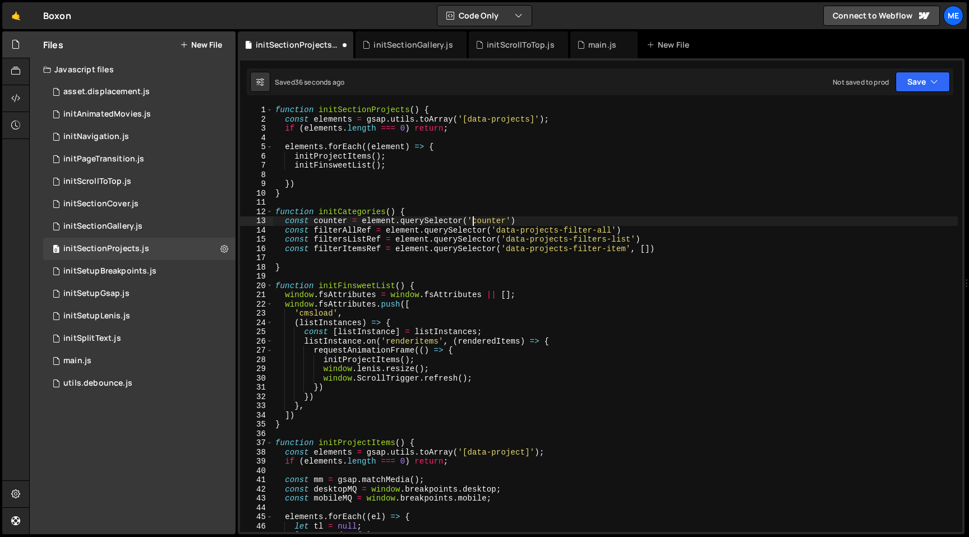
click at [474, 220] on div "function initSectionProjects ( ) { const elements = gsap . utils . toArray ( '[…" at bounding box center [615, 327] width 685 height 445
paste textarea "data-projects-"
drag, startPoint x: 474, startPoint y: 220, endPoint x: 575, endPoint y: 220, distance: 101.0
click at [575, 220] on div "function initSectionProjects ( ) { const elements = gsap . utils . toArray ( '[…" at bounding box center [615, 327] width 685 height 445
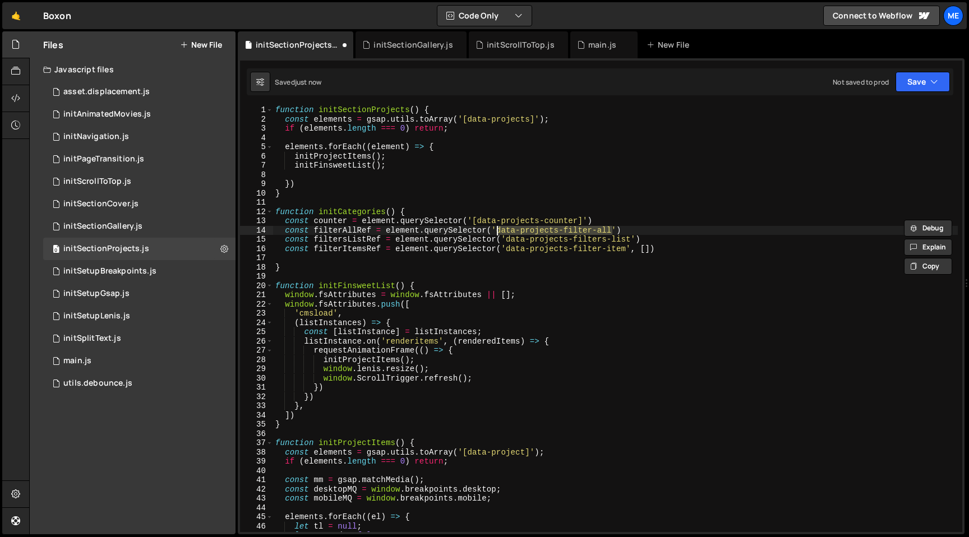
drag, startPoint x: 611, startPoint y: 229, endPoint x: 496, endPoint y: 229, distance: 115.5
click at [496, 229] on div "function initSectionProjects ( ) { const elements = gsap . utils . toArray ( '[…" at bounding box center [615, 327] width 685 height 445
click at [507, 238] on div "function initSectionProjects ( ) { const elements = gsap . utils . toArray ( '[…" at bounding box center [615, 327] width 685 height 445
click at [633, 237] on div "function initSectionProjects ( ) { const elements = gsap . utils . toArray ( '[…" at bounding box center [615, 327] width 685 height 445
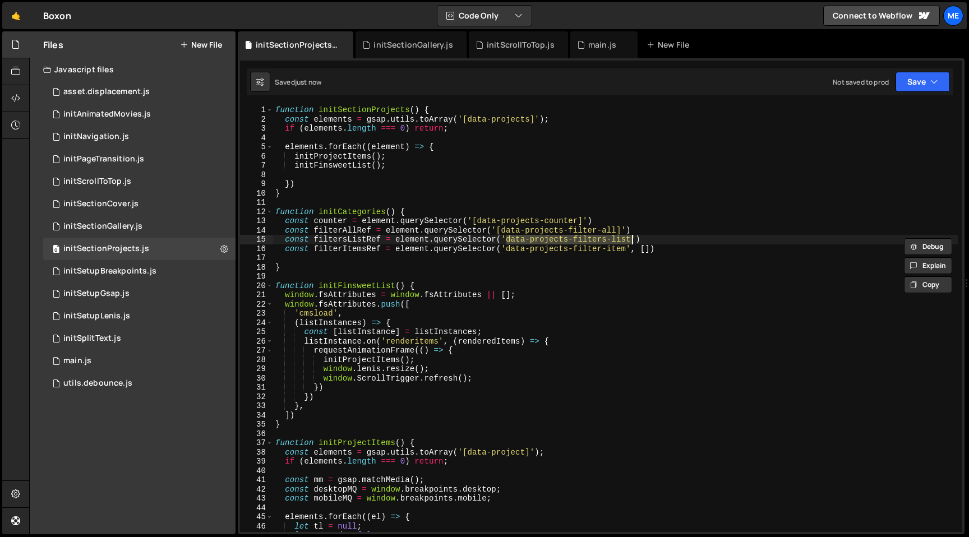
scroll to position [0, 16]
click at [629, 247] on div "function initSectionProjects ( ) { const elements = gsap . utils . toArray ( '[…" at bounding box center [615, 327] width 685 height 445
click at [505, 250] on div "function initSectionProjects ( ) { const elements = gsap . utils . toArray ( '[…" at bounding box center [615, 327] width 685 height 445
click at [625, 242] on div "function initSectionProjects ( ) { const elements = gsap . utils . toArray ( '[…" at bounding box center [615, 327] width 685 height 445
click at [662, 234] on div "function initSectionProjects ( ) { const elements = gsap . utils . toArray ( '[…" at bounding box center [615, 327] width 685 height 445
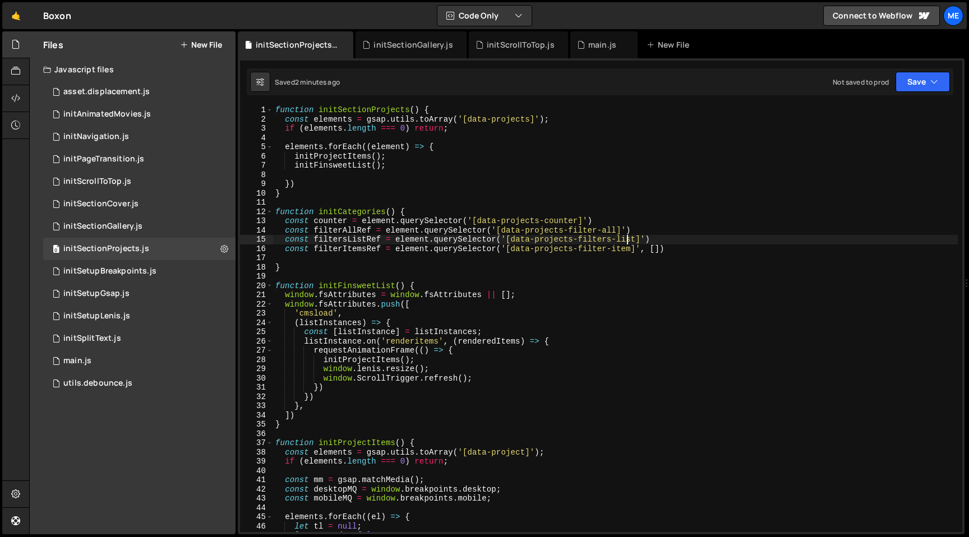
type textarea "const filterAllRef = element.querySelector('[data-projects-filter-all]')"
type textarea "const filtersListRef = element.querySelector('[data-projects-filters-list]')"
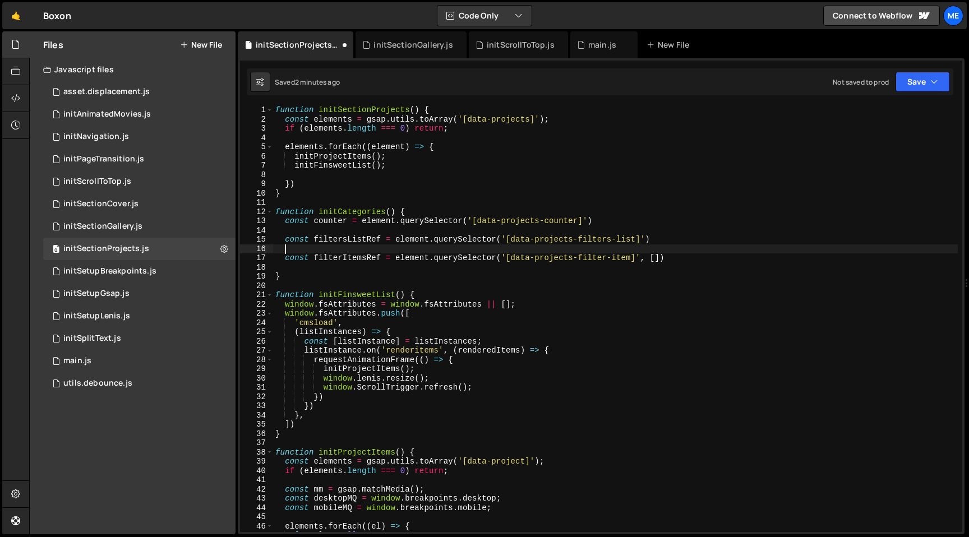
paste textarea "const filterAllRef = element.querySelector('[data-projects-filter-all]')"
drag, startPoint x: 661, startPoint y: 260, endPoint x: 642, endPoint y: 259, distance: 19.1
click at [642, 259] on div "function initSectionProjects ( ) { const elements = gsap . utils . toArray ( '[…" at bounding box center [615, 327] width 685 height 445
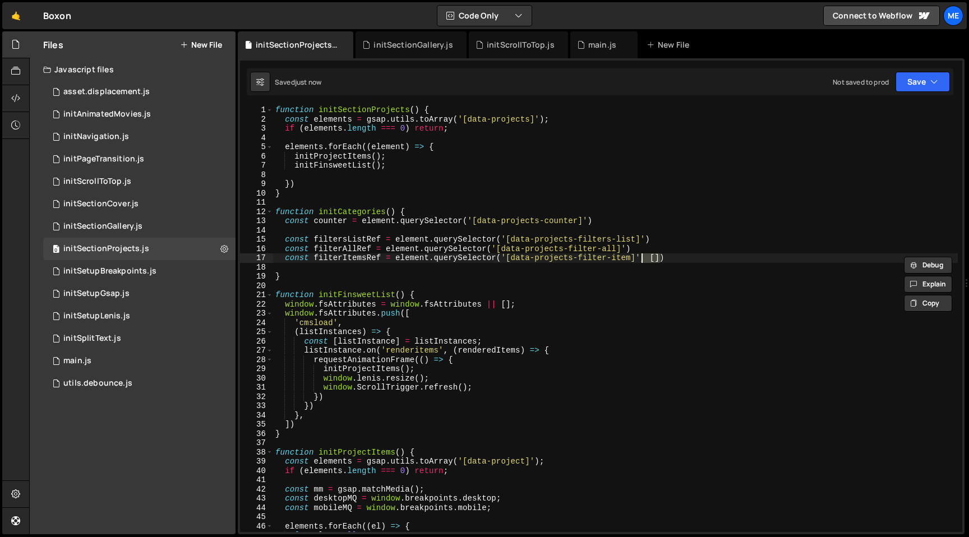
type textarea "const filterItemsRef = element.querySelector('[data-projects-filter-item]')"
click at [604, 262] on div "function initSectionProjects ( ) { const elements = gsap . utils . toArray ( '[…" at bounding box center [615, 327] width 685 height 445
type textarea "const filterItemsRef = element.querySelector('[data-projects-filter-item]')"
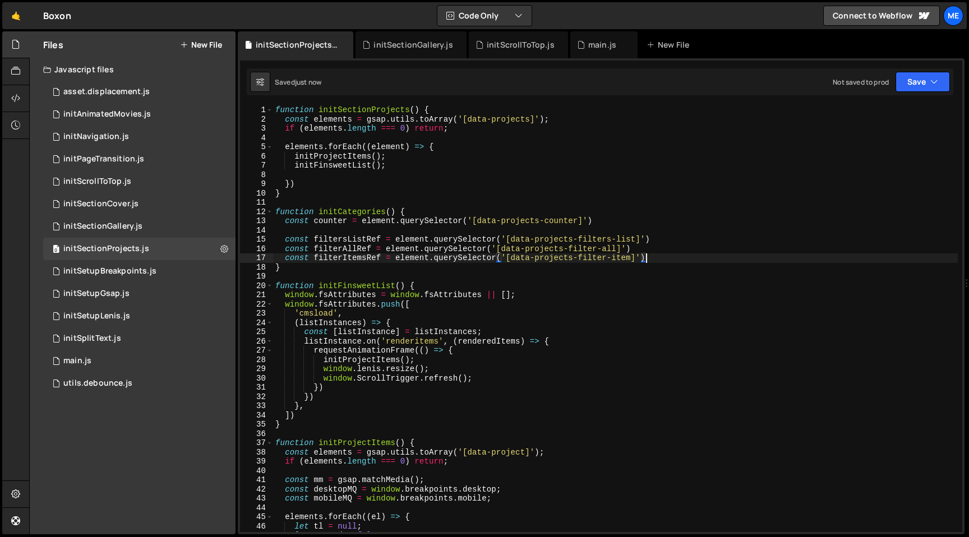
click at [603, 229] on div "function initSectionProjects ( ) { const elements = gsap . utils . toArray ( '[…" at bounding box center [615, 327] width 685 height 445
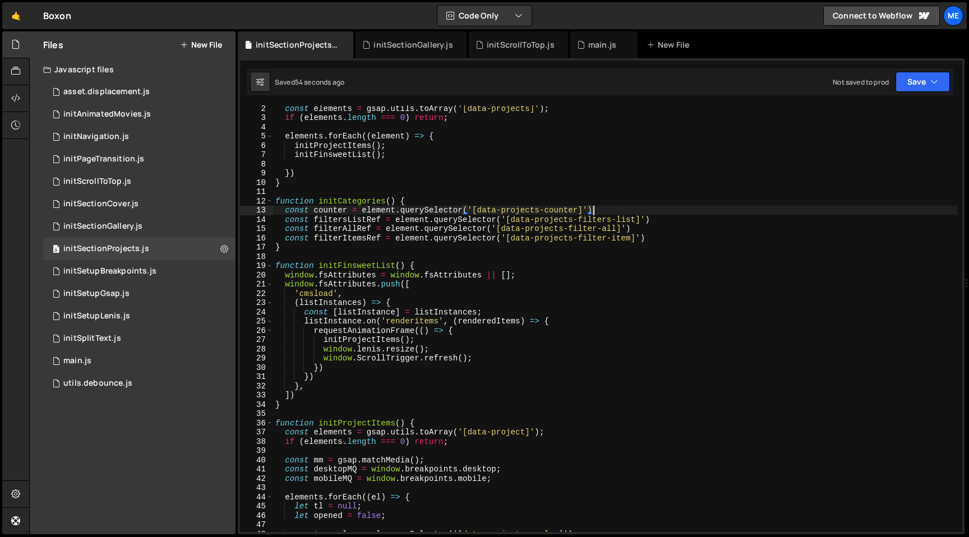
scroll to position [11, 0]
click at [665, 234] on div "const elements = gsap . utils . toArray ( '[data-projects]' ) ; if ( elements .…" at bounding box center [615, 326] width 685 height 445
type textarea "const filterItemsRef = element.querySelector('[data-projects-filter-item]')"
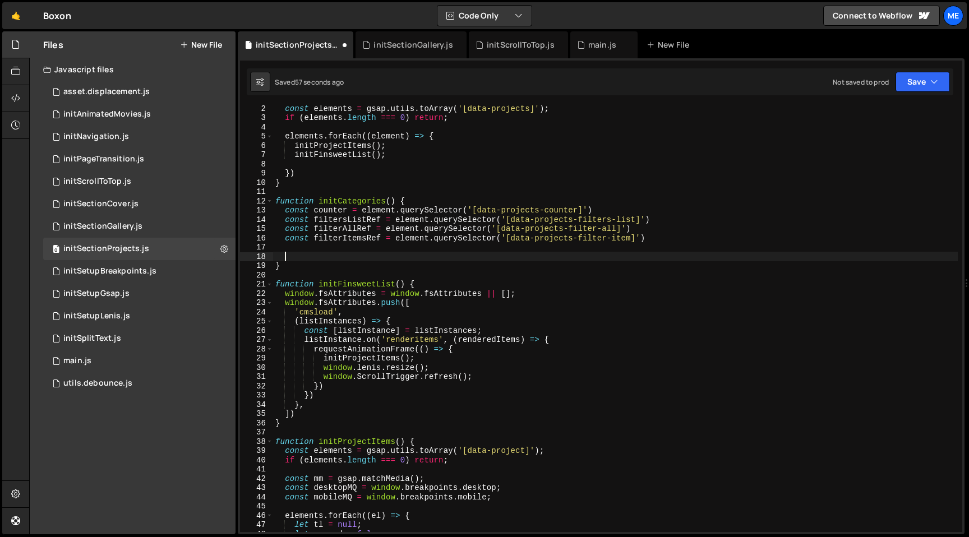
type textarea "const filterItemsRef = element.querySelector('[data-projects-filter-item]')"
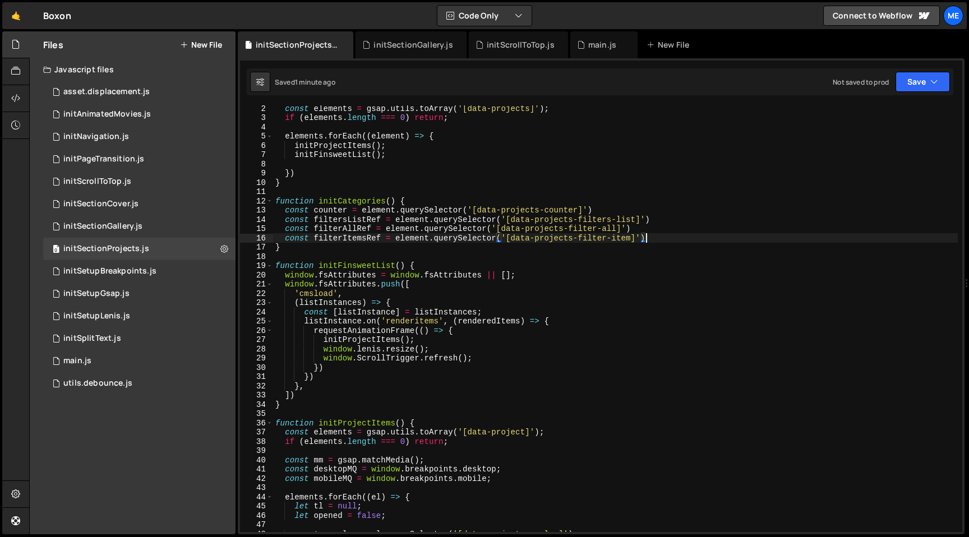
click at [664, 239] on div "const elements = gsap . utils . toArray ( '[data-projects]' ) ; if ( elements .…" at bounding box center [615, 326] width 685 height 445
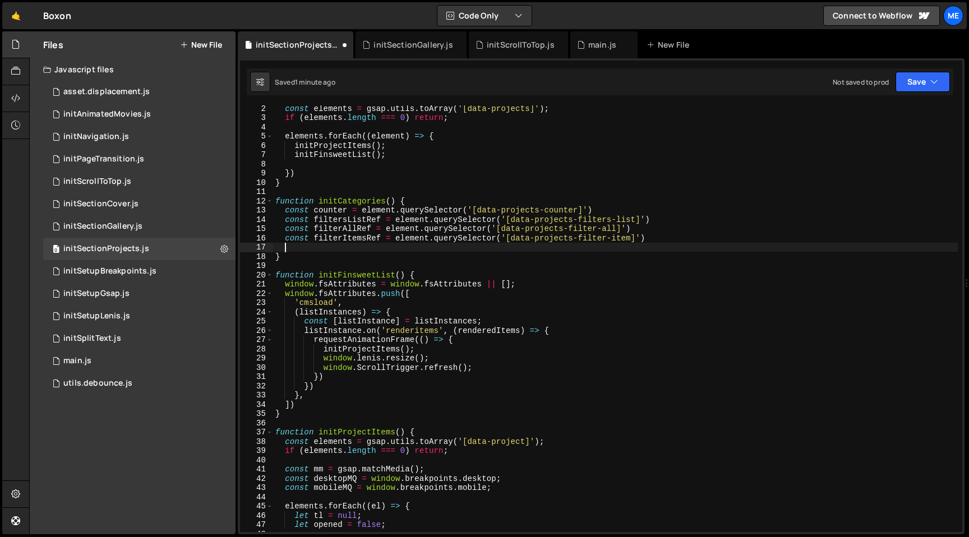
paste textarea "filtersListRef.value.prepend(filterAllRef.value)"
drag, startPoint x: 337, startPoint y: 250, endPoint x: 382, endPoint y: 250, distance: 44.9
click at [382, 250] on div "const elements = gsap . utils . toArray ( '[data-projects]' ) ; if ( elements .…" at bounding box center [615, 326] width 685 height 445
drag, startPoint x: 425, startPoint y: 248, endPoint x: 468, endPoint y: 247, distance: 43.2
click at [468, 247] on div "const elements = gsap . utils . toArray ( '[data-projects]' ) ; if ( elements .…" at bounding box center [615, 326] width 685 height 445
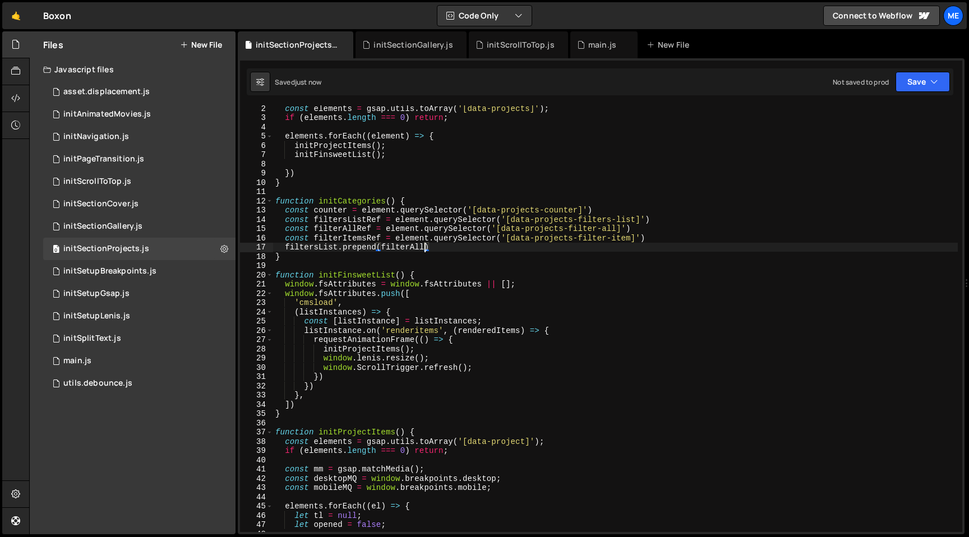
click at [382, 215] on div "const elements = gsap . utils . toArray ( '[data-projects]' ) ; if ( elements .…" at bounding box center [615, 326] width 685 height 445
type textarea "const filterItems = element.querySelector('[data-projects-filter-item]')"
click at [211, 42] on button "New File" at bounding box center [201, 44] width 42 height 9
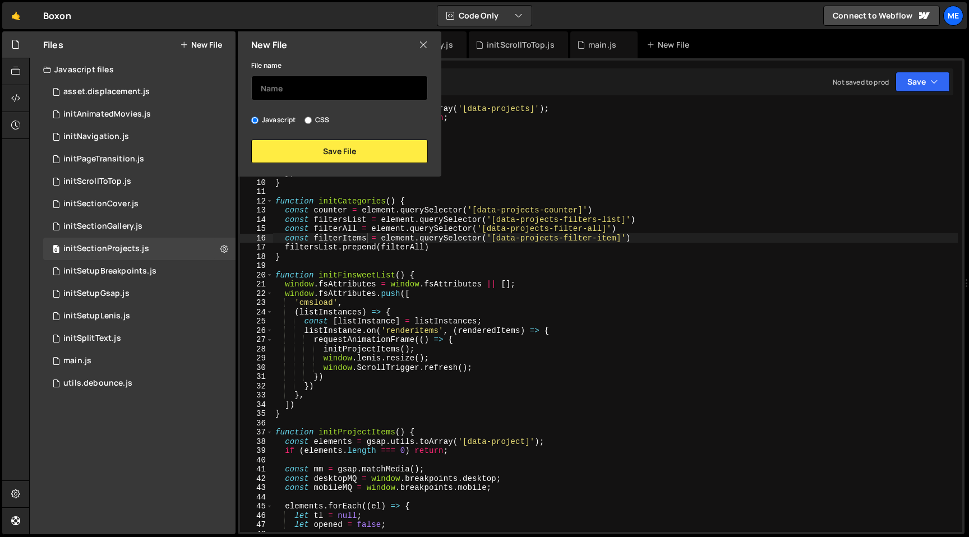
click at [300, 85] on input "text" at bounding box center [339, 88] width 177 height 25
type input "n"
type input "osmo.initContentRevealScroll"
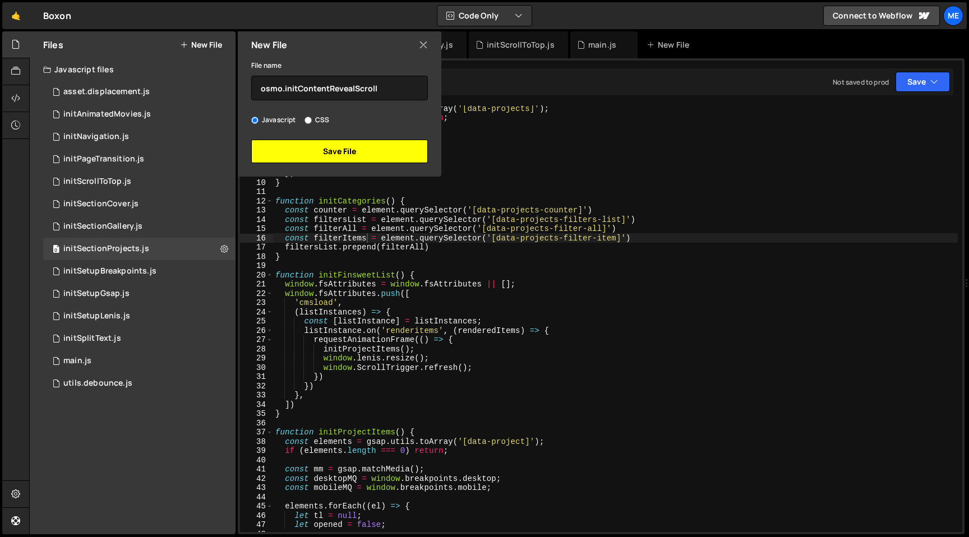
click at [337, 153] on button "Save File" at bounding box center [339, 152] width 177 height 24
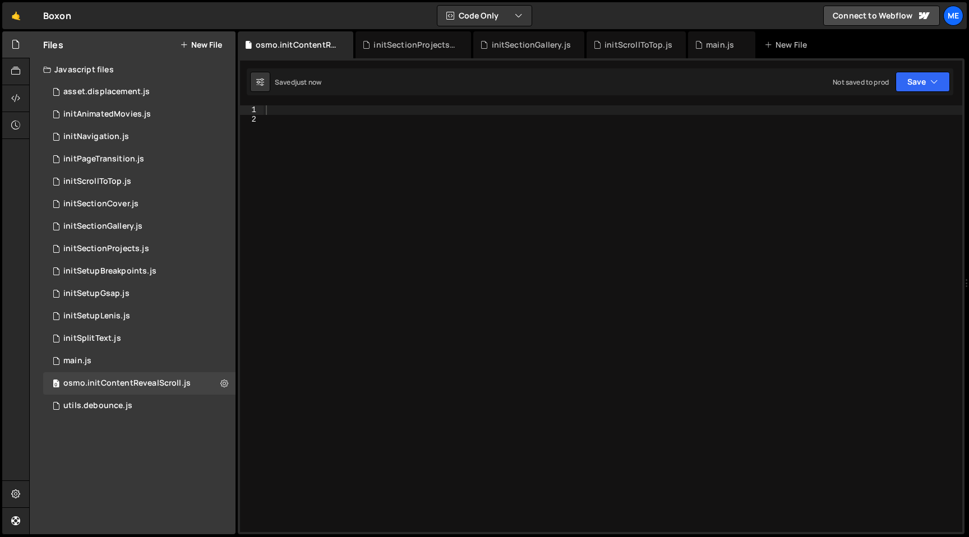
click at [393, 168] on div at bounding box center [613, 327] width 699 height 445
paste textarea "}"
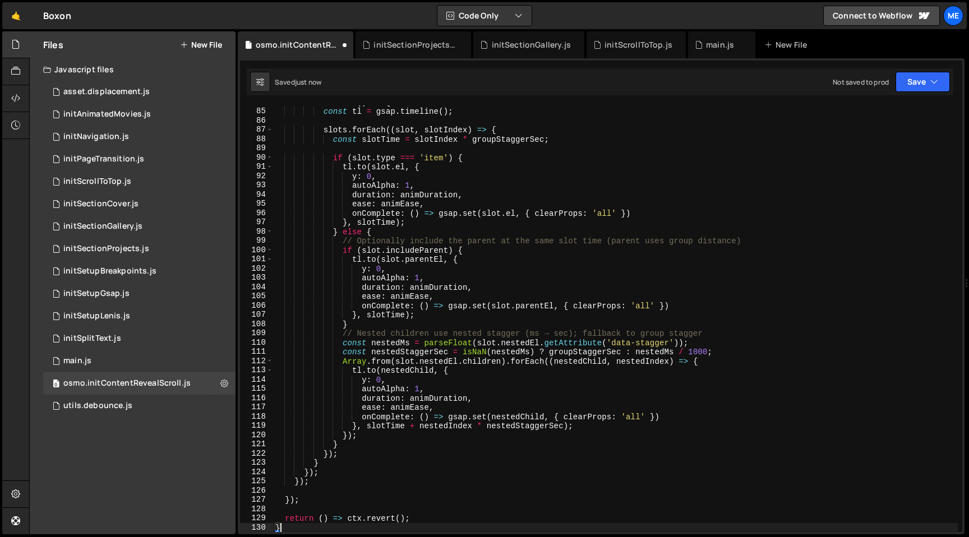
type textarea "});"
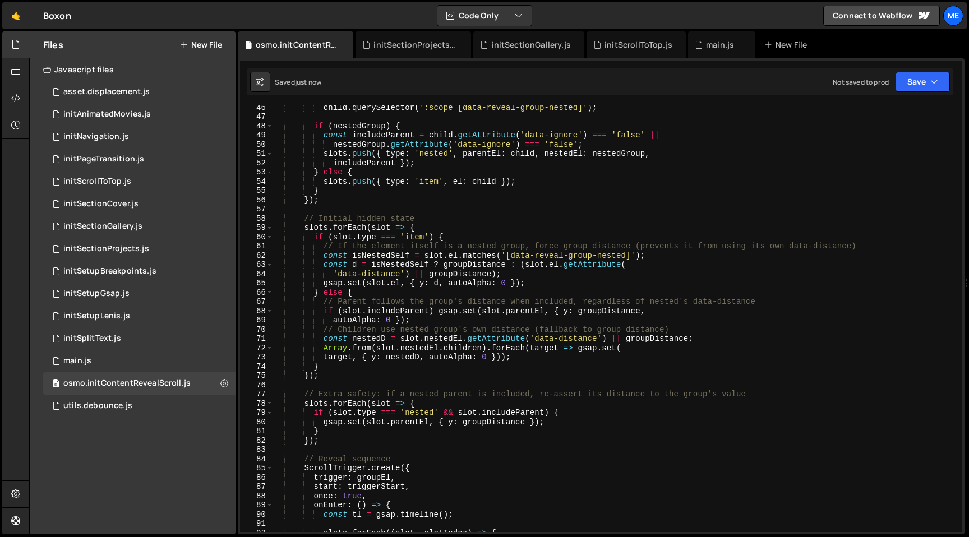
scroll to position [0, 0]
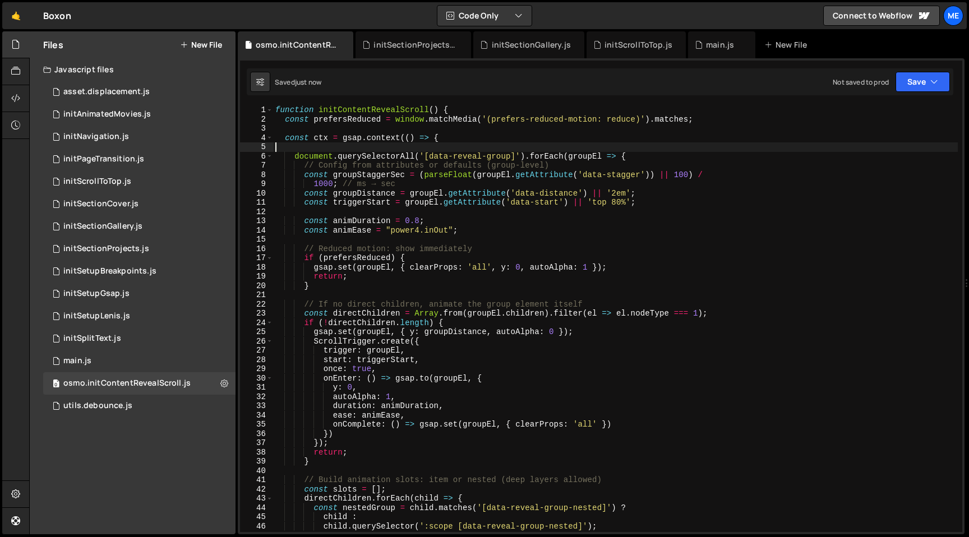
click at [390, 146] on div "function initContentRevealScroll ( ) { const prefersReduced = window . matchMed…" at bounding box center [615, 327] width 685 height 445
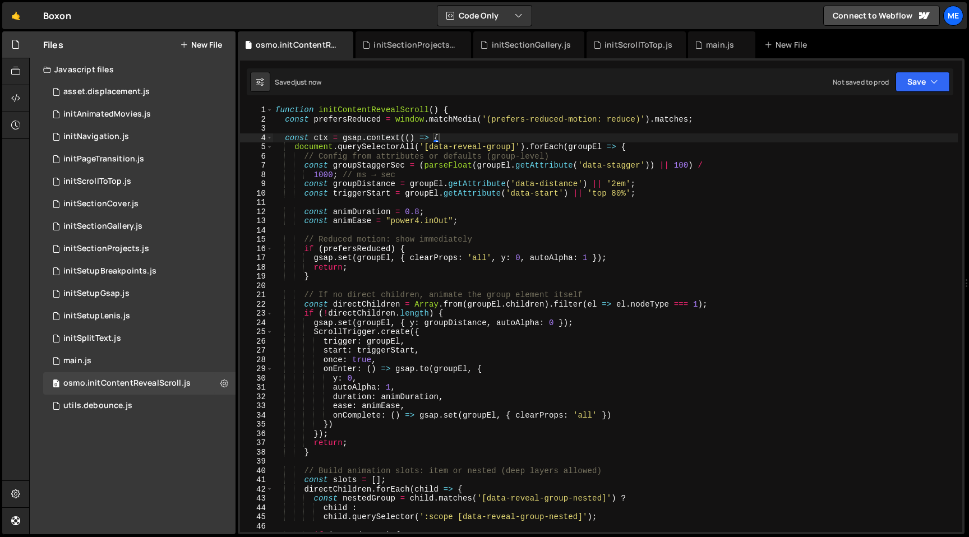
click at [385, 103] on div "slater_import('/project/16666/page/45498.js') // Import initSectionProjects.js …" at bounding box center [601, 296] width 727 height 476
type textarea "function initContentRevealScroll() {"
click at [383, 107] on div "function initContentRevealScroll ( ) { const prefersReduced = window . matchMed…" at bounding box center [615, 327] width 685 height 445
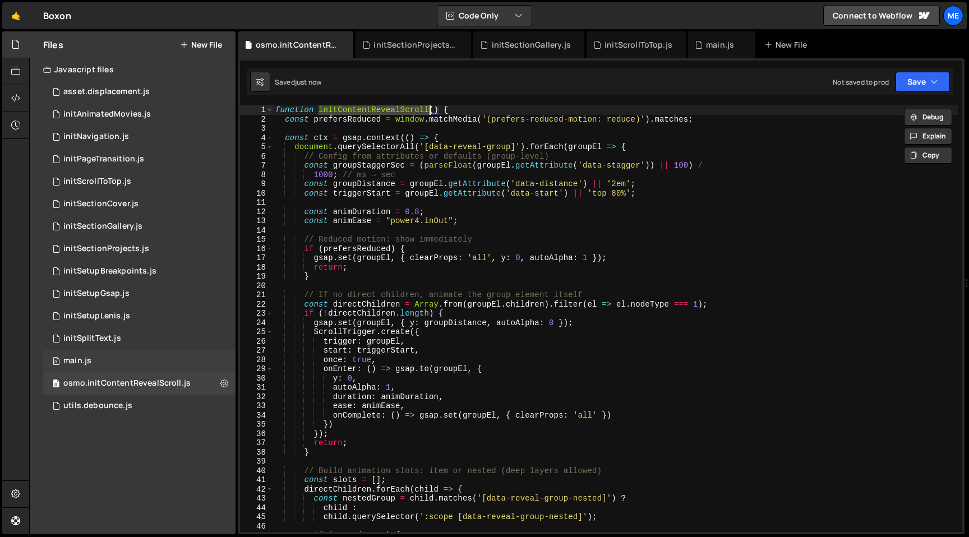
click at [109, 362] on div "0 main.js 0" at bounding box center [139, 361] width 192 height 22
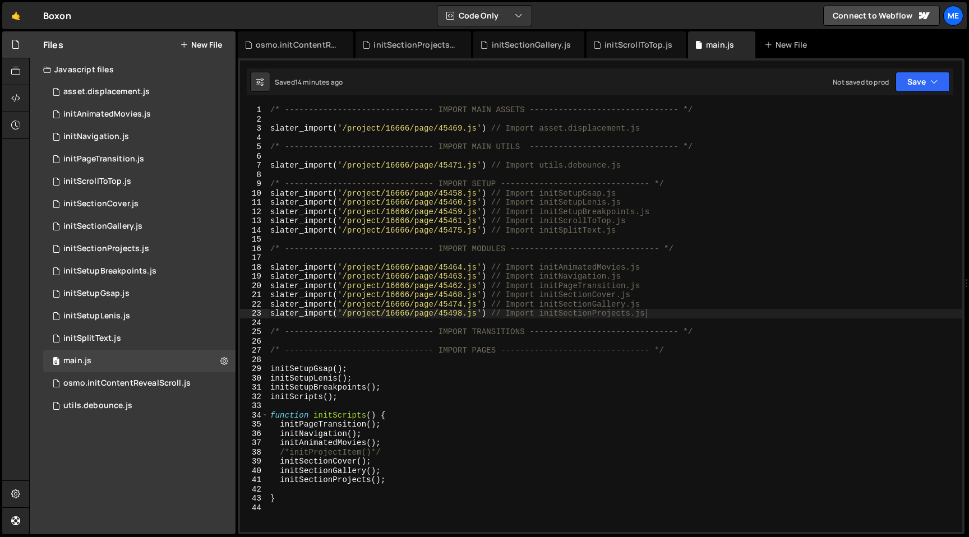
type textarea "/* ------------------------------- IMPORT SETUP -------------------------------…"
click at [693, 186] on div "/* ------------------------------- IMPORT MAIN ASSETS -------------------------…" at bounding box center [615, 327] width 694 height 445
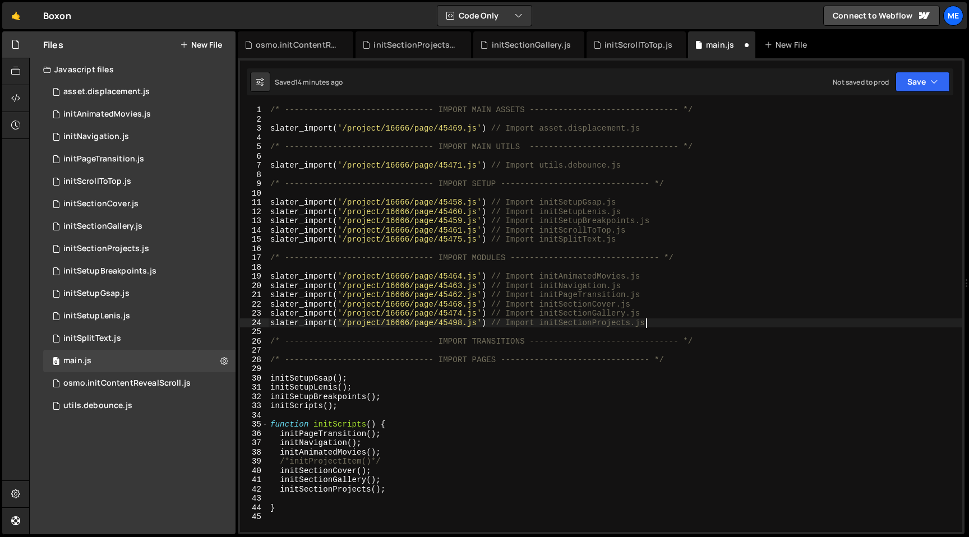
click at [683, 321] on div "/* ------------------------------- IMPORT MAIN ASSETS -------------------------…" at bounding box center [615, 327] width 694 height 445
type textarea "slater_import('/project/16666/page/45498.js') // Import initSectionProjects.js"
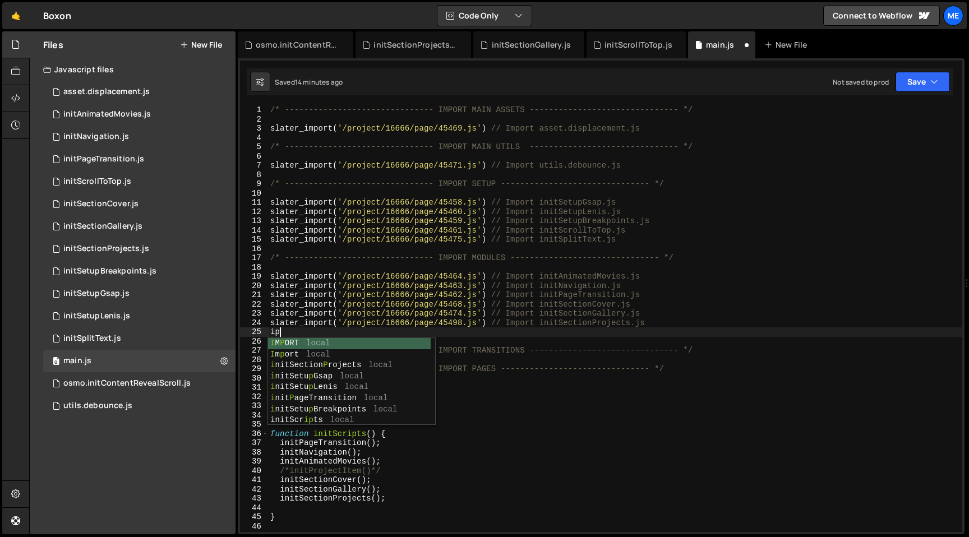
type textarea "i"
type textarea "p"
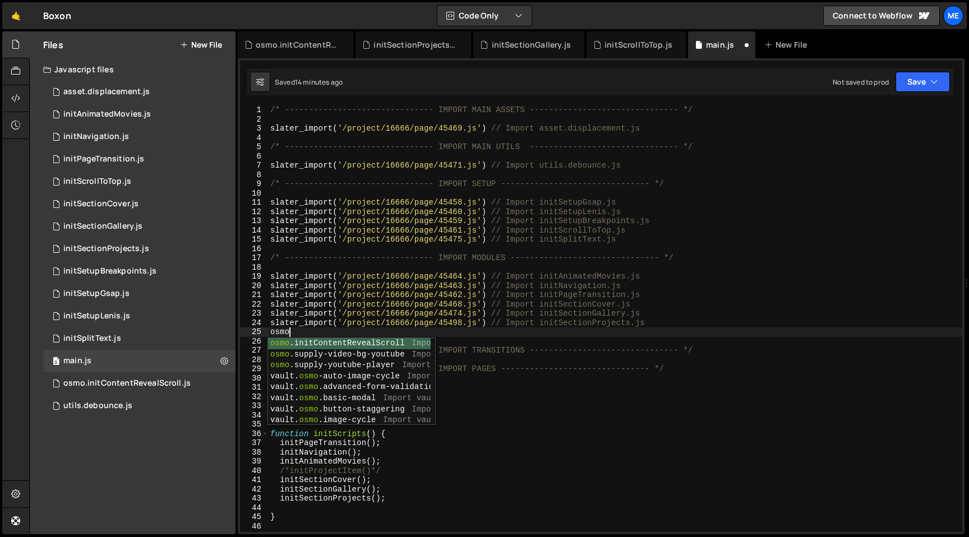
type textarea "slater_import('/project/16666/page/45509.js') // Import osmo.initContentRevealS…"
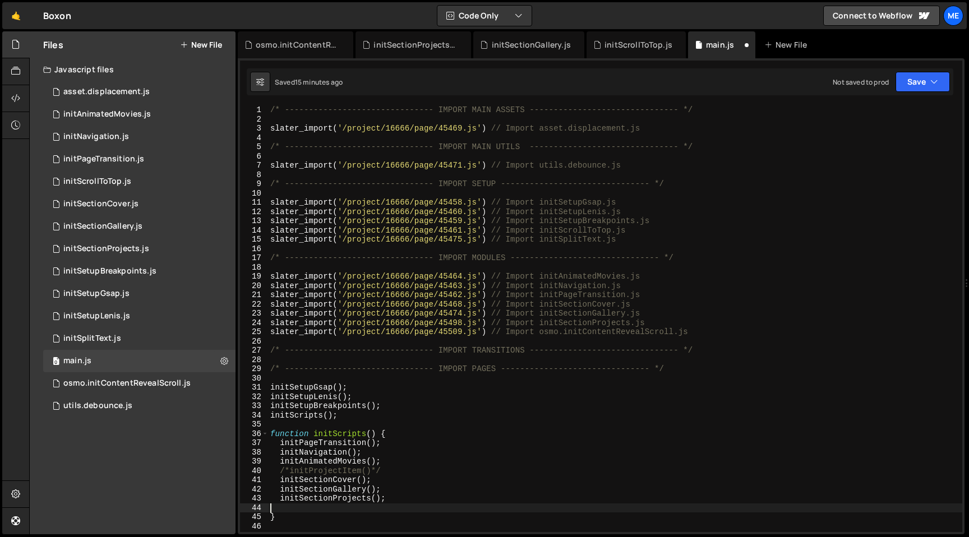
click at [403, 508] on div "/* ------------------------------- IMPORT MAIN ASSETS -------------------------…" at bounding box center [615, 327] width 694 height 445
type textarea "initContentRevealScroll();"
type textarea "initAnimatedMovies();"
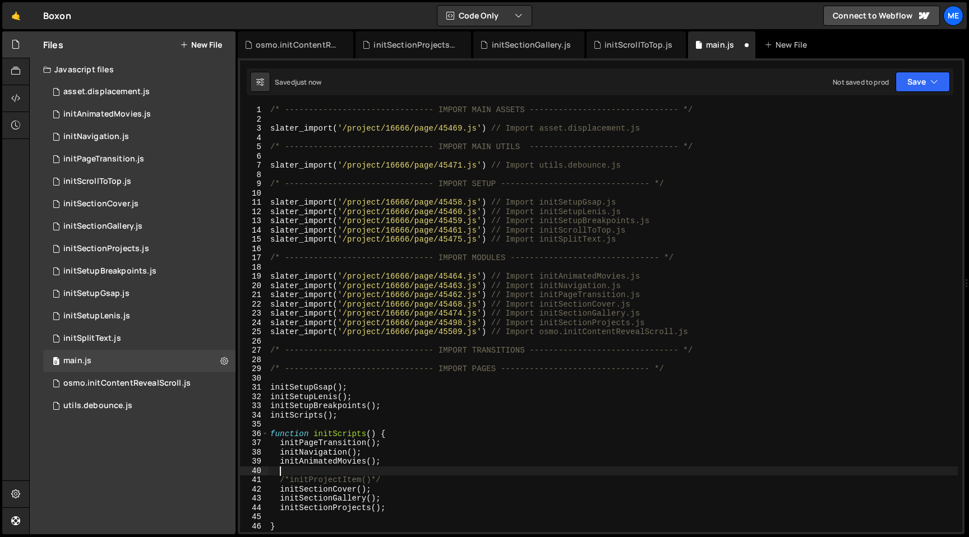
paste textarea "initContentRevealScroll();"
type textarea "initContentRevealScroll();"
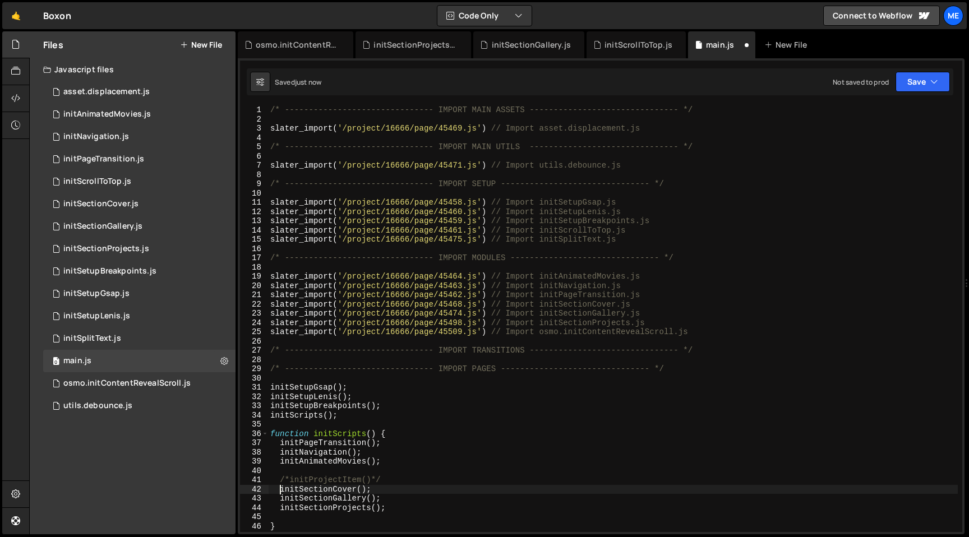
type textarea "initSectionProjects();"
paste textarea "initContentRevealScroll();"
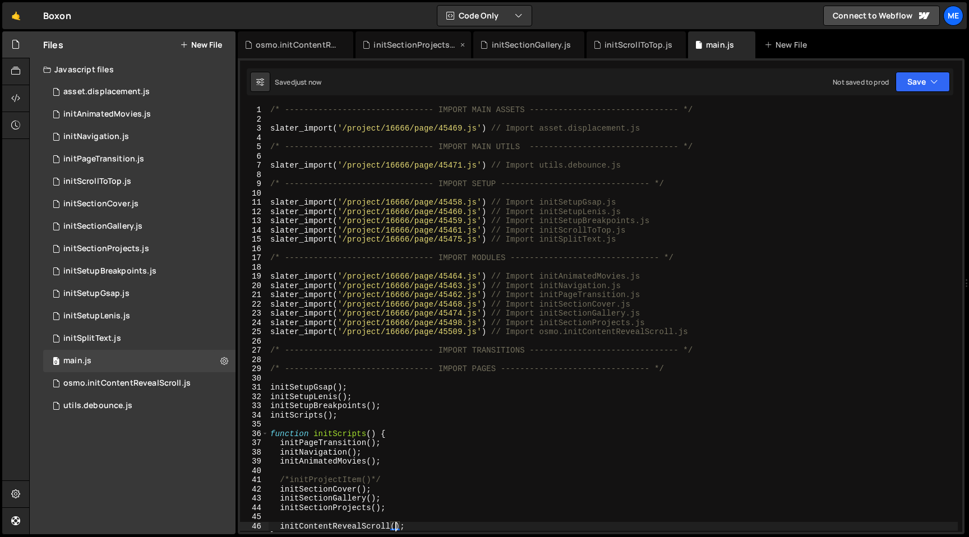
type textarea "initContentRevealScroll();"
click at [398, 32] on div "initSectionProjects.js" at bounding box center [414, 44] width 116 height 27
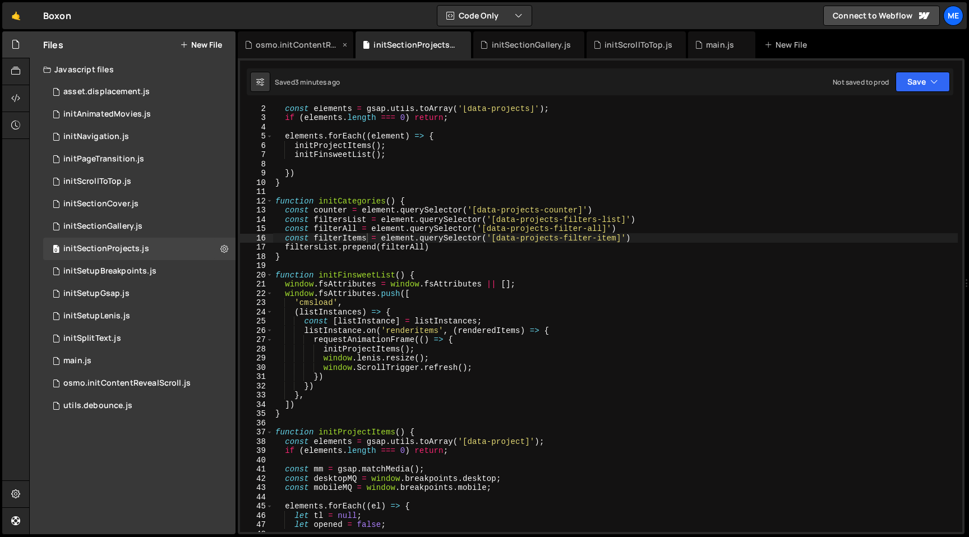
click at [305, 48] on div "osmo.initContentRevealScroll.js" at bounding box center [298, 44] width 84 height 11
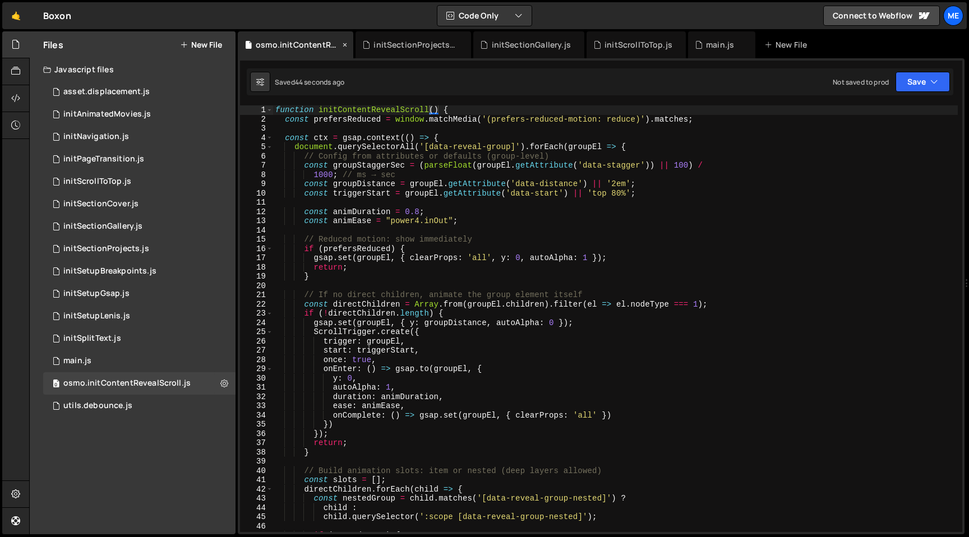
click at [345, 45] on icon at bounding box center [345, 44] width 8 height 11
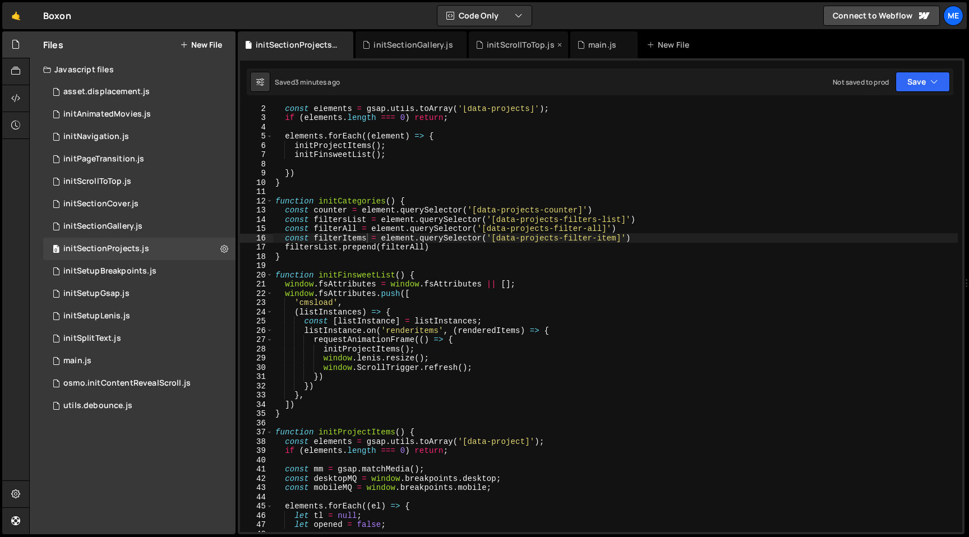
click at [513, 53] on div "initScrollToTop.js" at bounding box center [518, 44] width 99 height 27
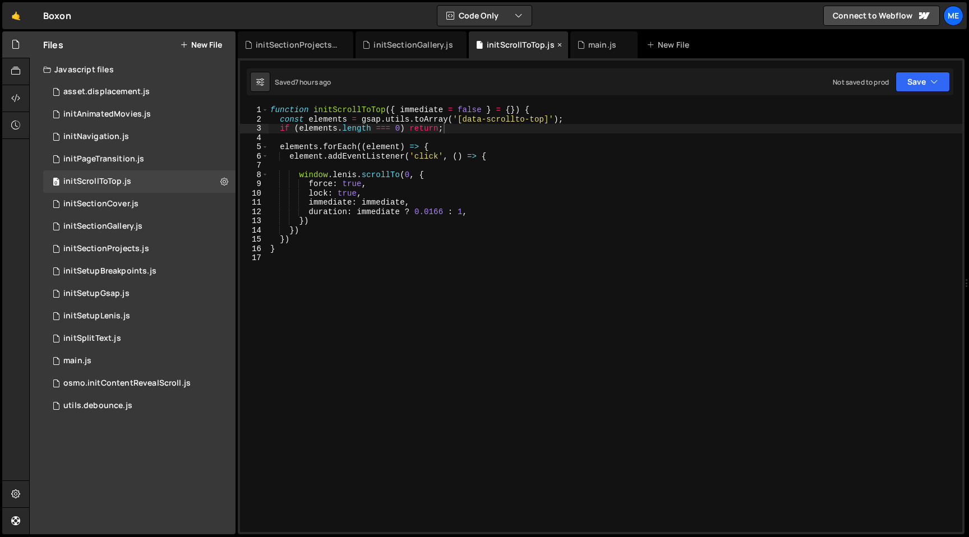
click at [557, 43] on icon at bounding box center [560, 44] width 8 height 11
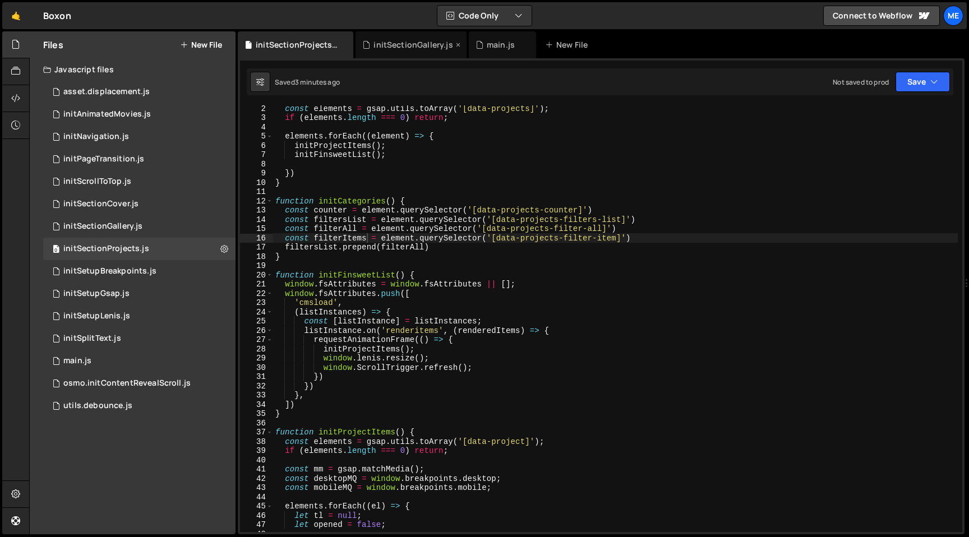
click at [416, 52] on div "initSectionGallery.js" at bounding box center [411, 44] width 111 height 27
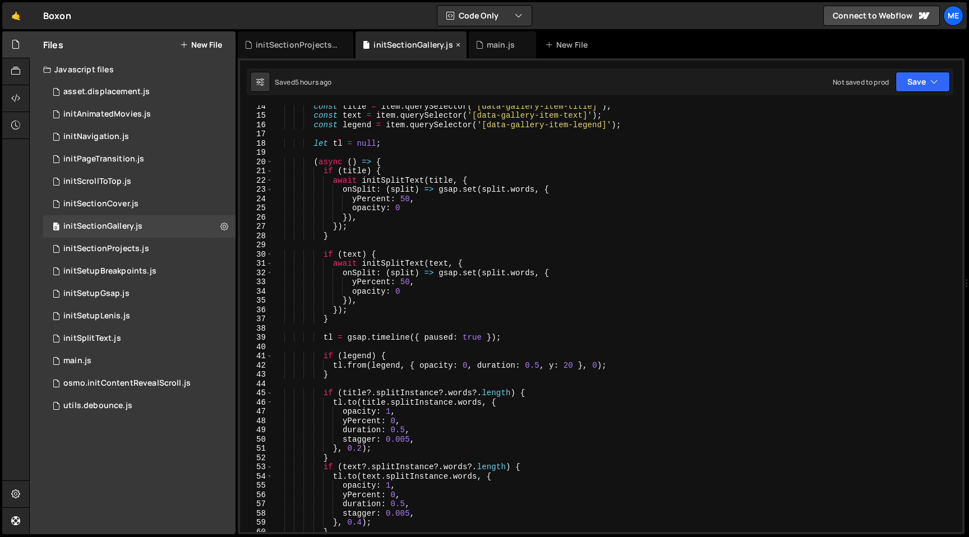
click at [455, 43] on icon at bounding box center [458, 44] width 8 height 11
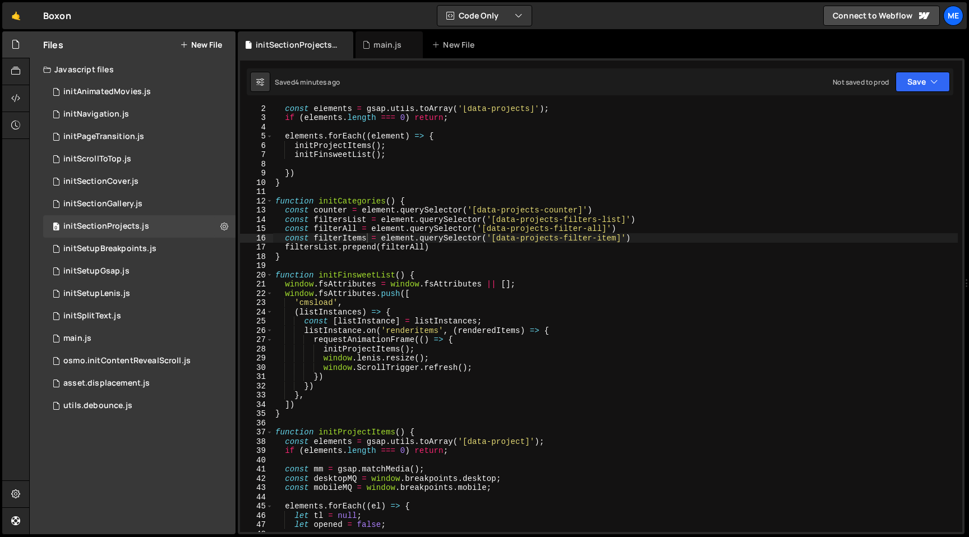
scroll to position [0, 0]
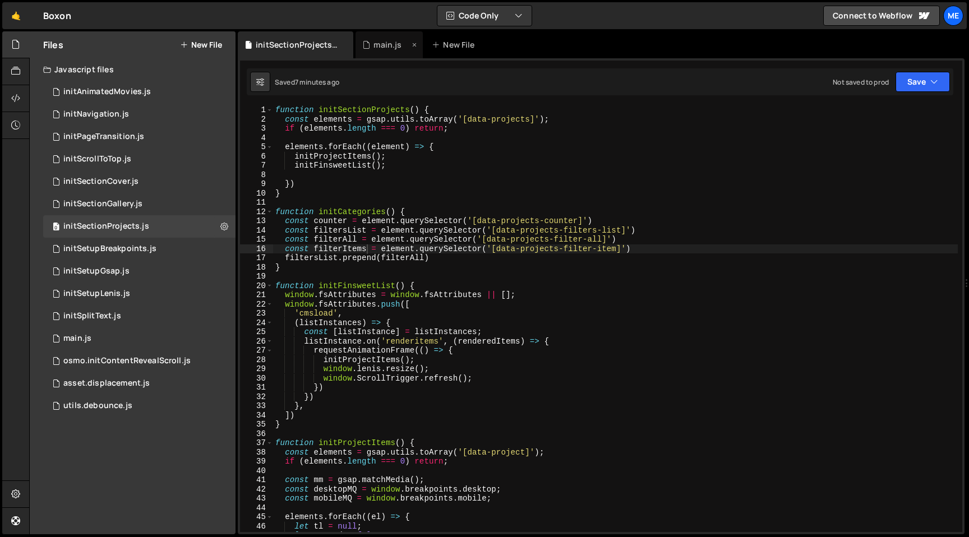
click at [373, 52] on div "main.js" at bounding box center [389, 44] width 67 height 27
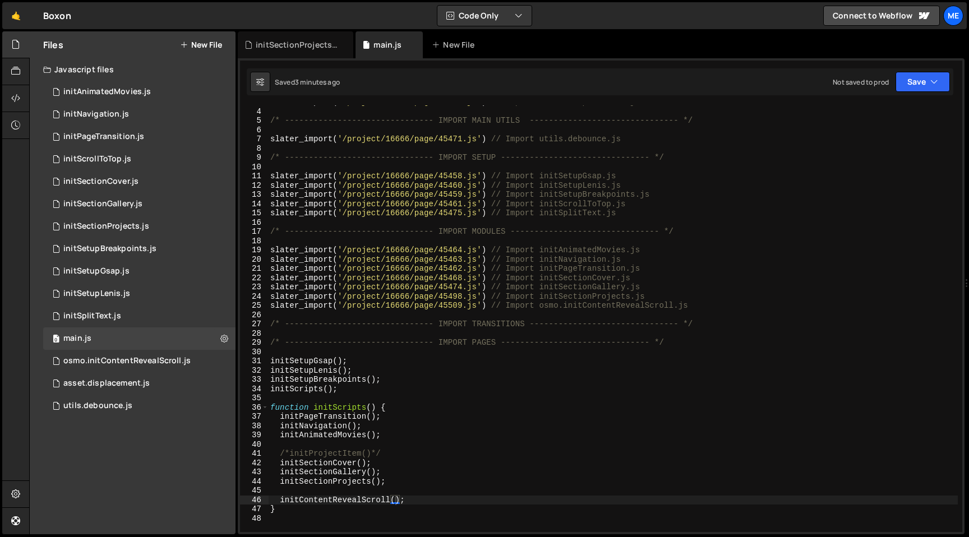
scroll to position [64, 0]
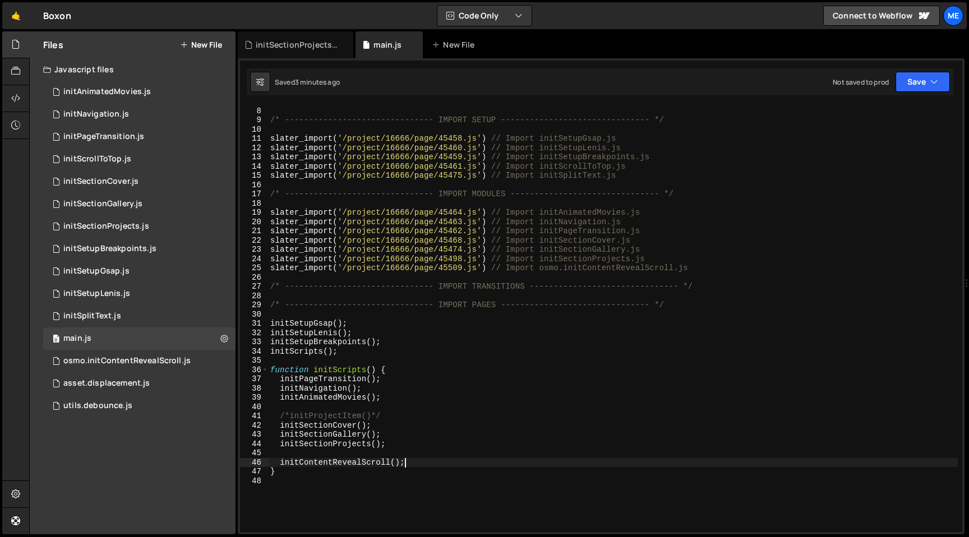
click at [404, 462] on div "slater_import ( '/project/16666/page/45471.js' ) // Import utils.debounce.js /*…" at bounding box center [613, 319] width 690 height 445
type textarea "initSectionProjects();"
type textarea "gsap.delayedCall(1000, () => {})"
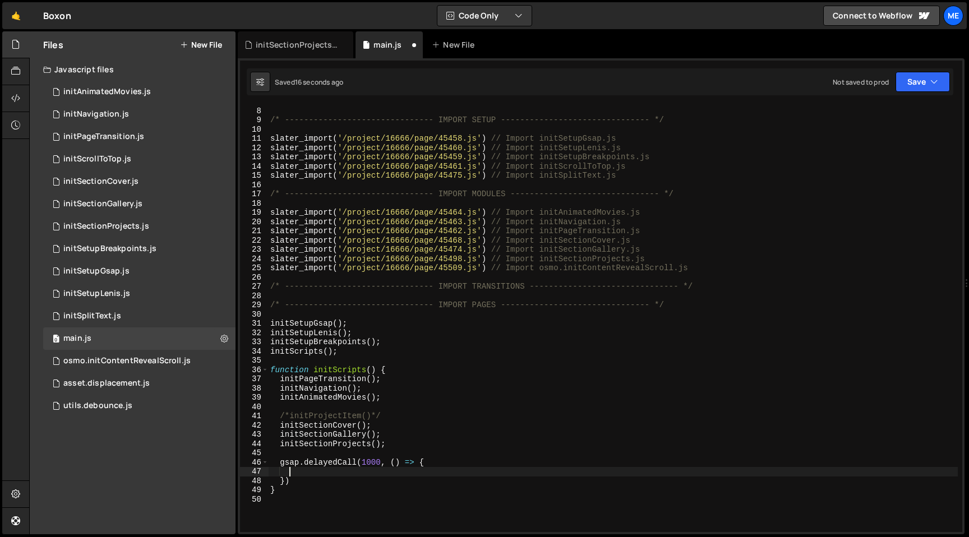
paste textarea "initContentRevealScroll();"
type textarea "gsap.delayedCall(1000, () => {"
click at [372, 462] on div "slater_import ( '/project/16666/page/45471.js' ) // Import utils.debounce.js /*…" at bounding box center [613, 319] width 690 height 445
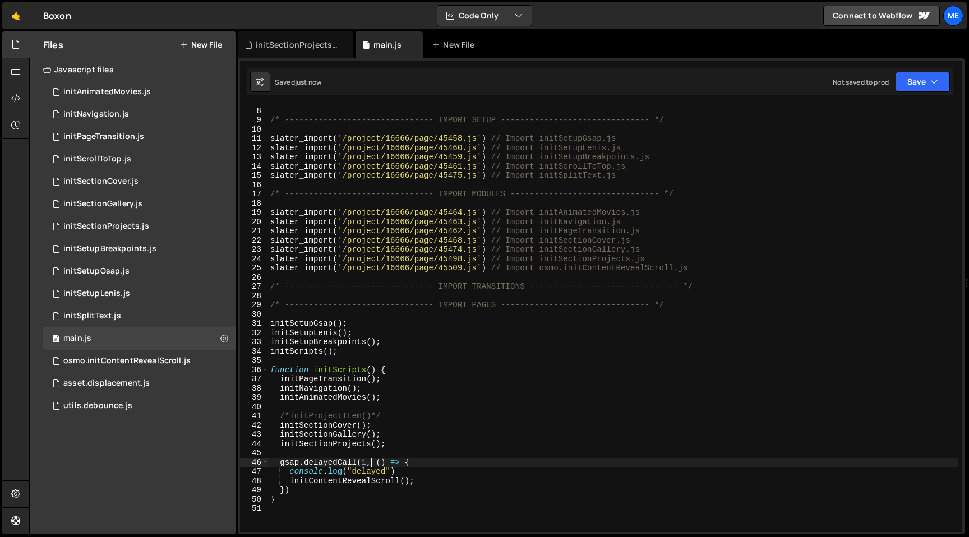
click at [365, 462] on div "slater_import ( '/project/16666/page/45471.js' ) // Import utils.debounce.js /*…" at bounding box center [613, 319] width 690 height 445
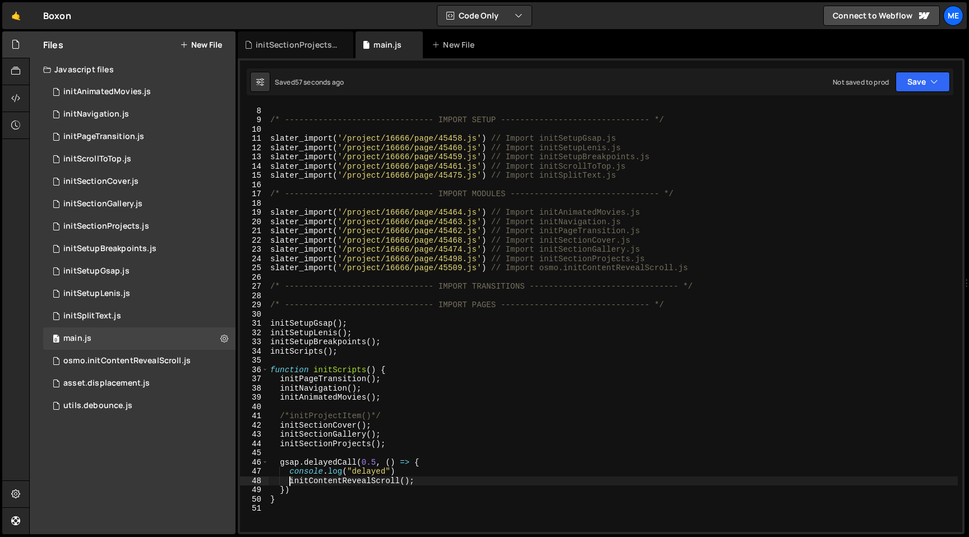
drag, startPoint x: 291, startPoint y: 482, endPoint x: 456, endPoint y: 482, distance: 164.9
click at [451, 482] on div "slater_import ( '/project/16666/page/45471.js' ) // Import utils.debounce.js /*…" at bounding box center [613, 319] width 690 height 445
type textarea "initContentRevealScroll();"
click at [128, 136] on div "initPageTransition.js" at bounding box center [103, 137] width 81 height 10
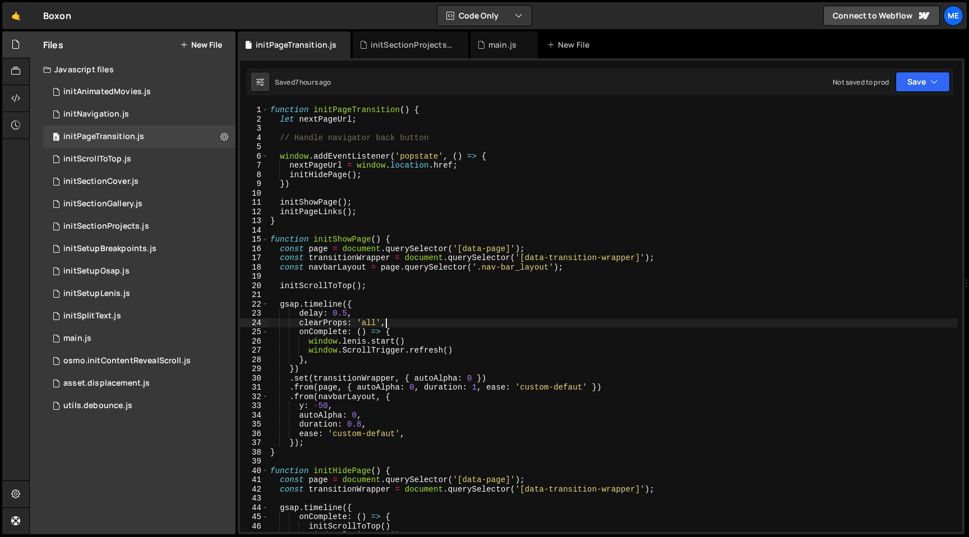
click at [409, 326] on div "function initPageTransition ( ) { let nextPageUrl ; // Handle navigator back bu…" at bounding box center [613, 327] width 690 height 445
click at [376, 312] on div "function initPageTransition ( ) { let nextPageUrl ; // Handle navigator back bu…" at bounding box center [613, 327] width 690 height 445
click at [476, 390] on div "function initPageTransition ( ) { let nextPageUrl ; // Handle navigator back bu…" at bounding box center [613, 327] width 690 height 445
click at [505, 377] on div "function initPageTransition ( ) { let nextPageUrl ; // Handle navigator back bu…" at bounding box center [613, 327] width 690 height 445
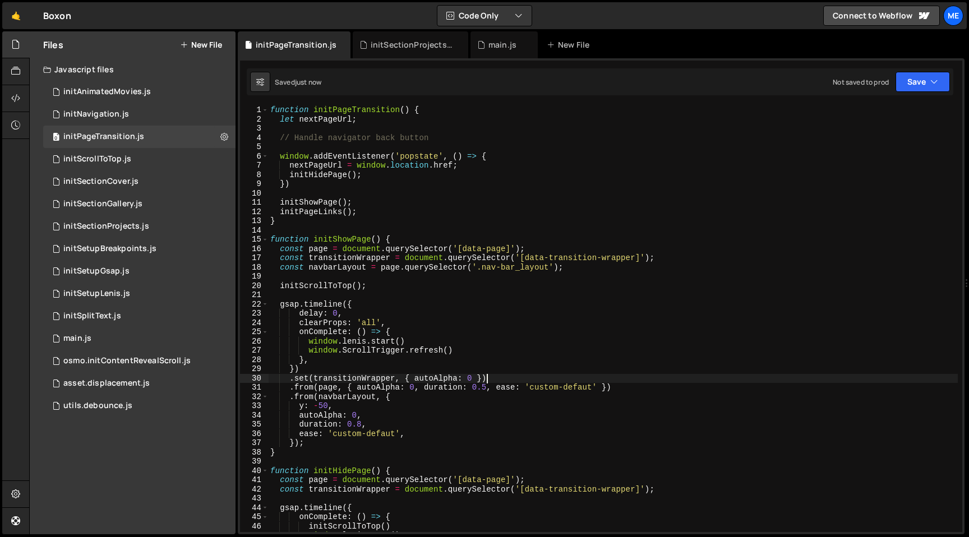
type textarea ".set(transitionWrapper, { autoAlpha: 0 })"
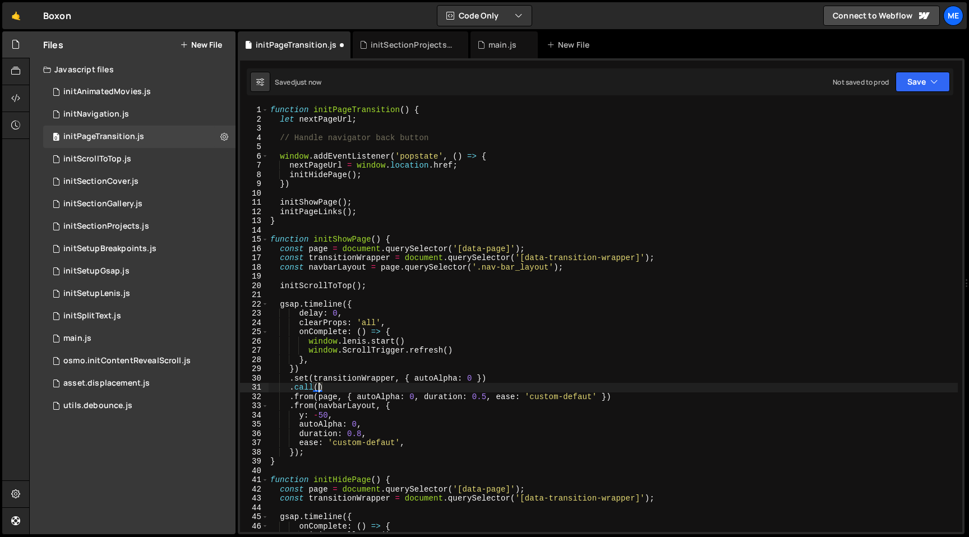
scroll to position [0, 3]
type textarea ".call()"
type textarea ".set(transitionWrapper, { autoAlpha: 0 })"
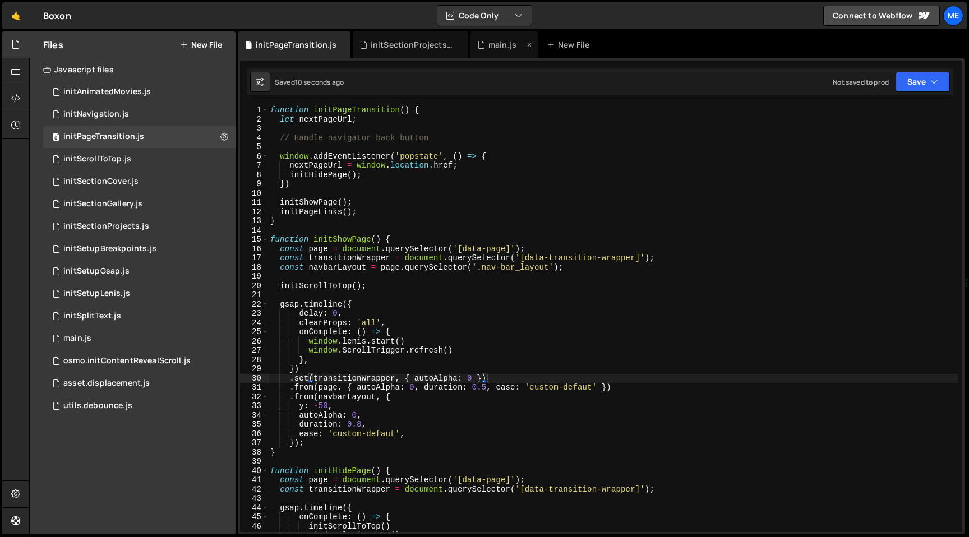
click at [519, 49] on div "main.js" at bounding box center [500, 44] width 47 height 11
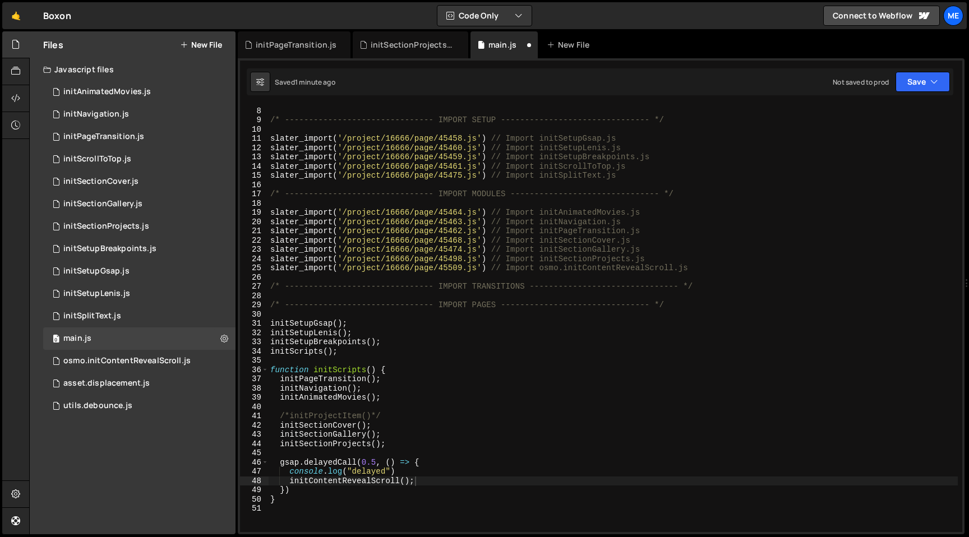
click at [427, 467] on div "slater_import ( '/project/16666/page/45471.js' ) // Import utils.debounce.js /*…" at bounding box center [613, 319] width 690 height 445
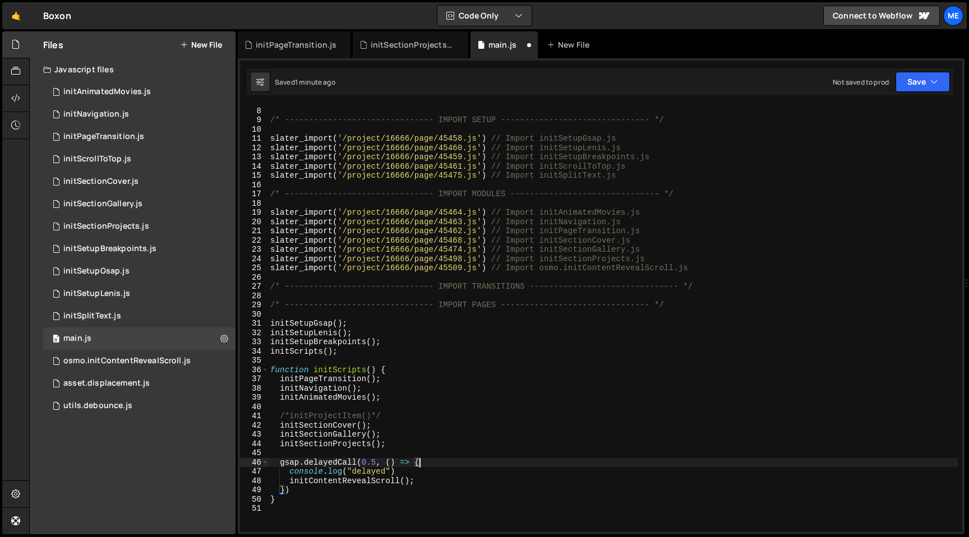
type textarea "console.log("delayed")"
click at [403, 417] on div "slater_import ( '/project/16666/page/45471.js' ) // Import utils.debounce.js /*…" at bounding box center [613, 319] width 690 height 445
click at [373, 462] on div "slater_import ( '/project/16666/page/45471.js' ) // Import utils.debounce.js /*…" at bounding box center [613, 319] width 690 height 445
click at [367, 462] on div "slater_import ( '/project/16666/page/45471.js' ) // Import utils.debounce.js /*…" at bounding box center [613, 319] width 690 height 445
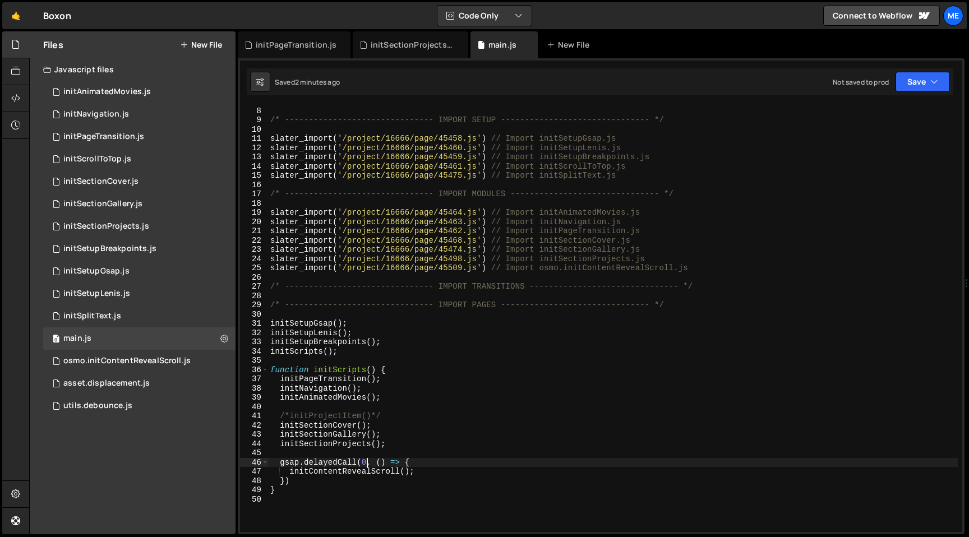
click at [427, 474] on div "slater_import ( '/project/16666/page/45471.js' ) // Import utils.debounce.js /*…" at bounding box center [613, 319] width 690 height 445
type textarea "/*initContentRevealScroll();*/"
click at [139, 229] on div "initSectionProjects.js" at bounding box center [106, 227] width 86 height 10
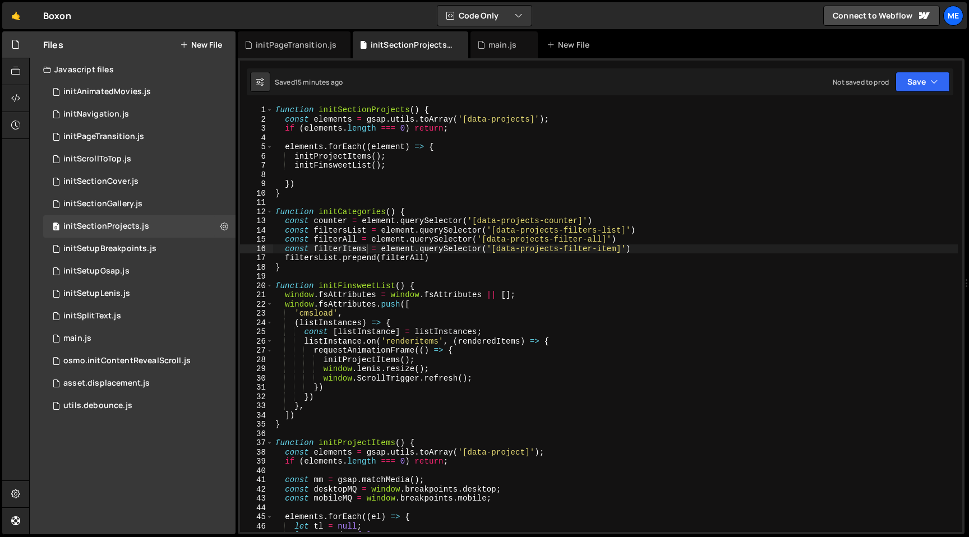
type textarea "function initCategories() {"
click at [330, 215] on div "function initSectionProjects ( ) { const elements = gsap . utils . toArray ( '[…" at bounding box center [615, 327] width 685 height 445
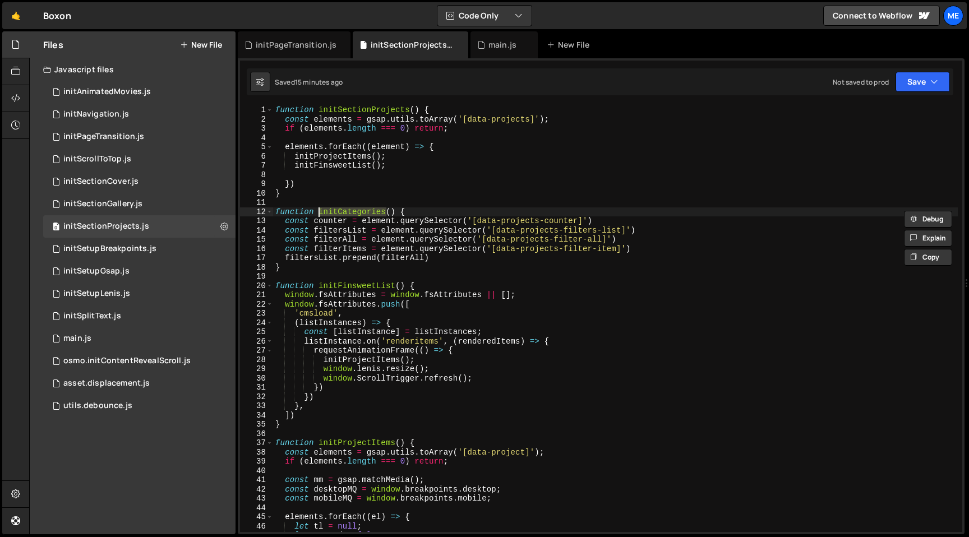
click at [339, 173] on div "function initSectionProjects ( ) { const elements = gsap . utils . toArray ( '[…" at bounding box center [615, 327] width 685 height 445
paste textarea "initCategories"
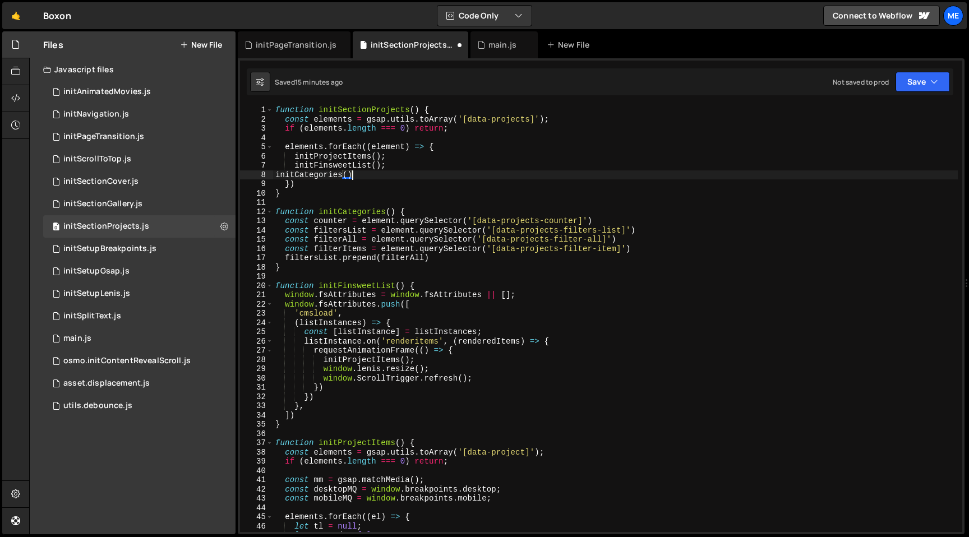
type textarea "initCategories();"
type textarea "initProjectItems();"
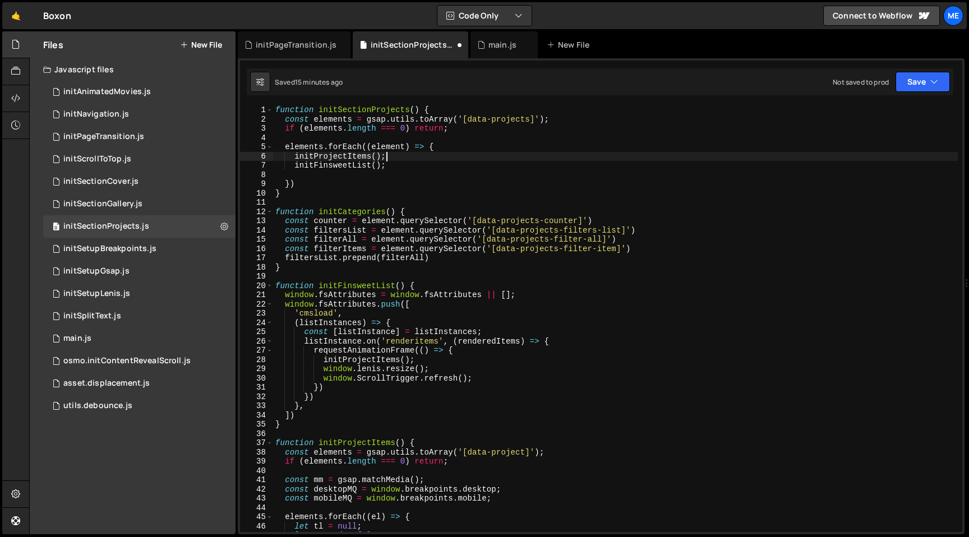
scroll to position [0, 1]
paste textarea "initCategories();"
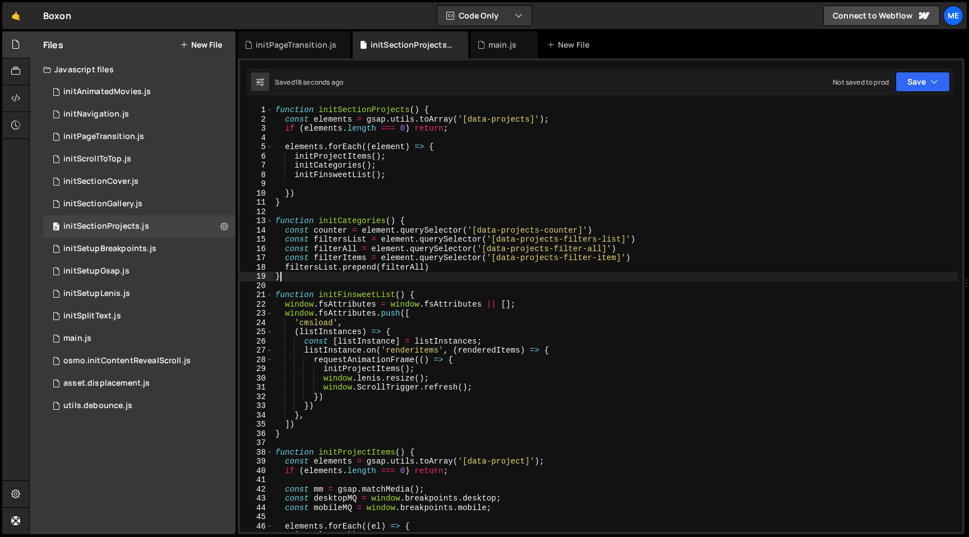
click at [437, 274] on div "function initSectionProjects ( ) { const elements = gsap . utils . toArray ( '[…" at bounding box center [615, 327] width 685 height 445
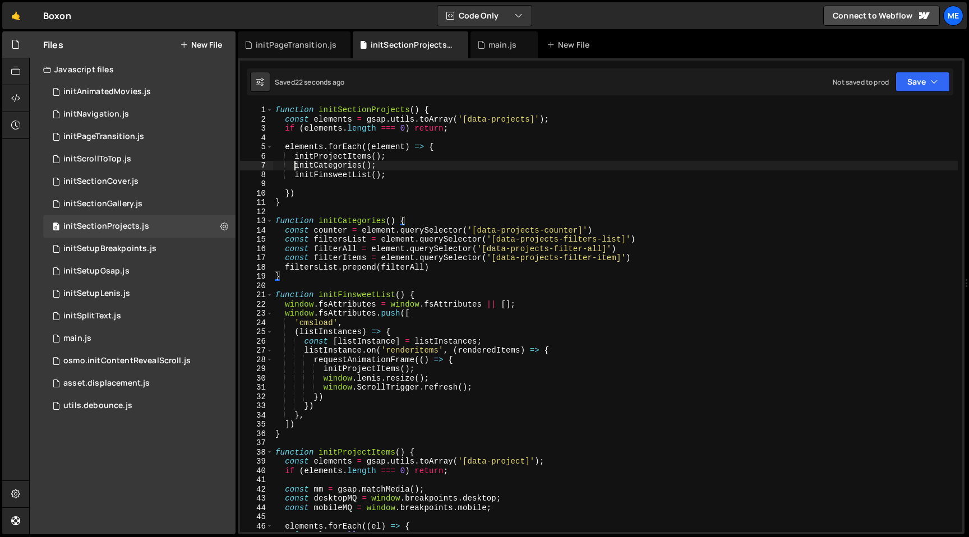
drag, startPoint x: 294, startPoint y: 164, endPoint x: 448, endPoint y: 167, distance: 153.1
click at [445, 166] on div "function initSectionProjects ( ) { const elements = gsap . utils . toArray ( '[…" at bounding box center [615, 327] width 685 height 445
type textarea "initCategories();"
click at [409, 176] on div "function initSectionProjects ( ) { const elements = gsap . utils . toArray ( '[…" at bounding box center [615, 327] width 685 height 445
type textarea "initFinsweetList();"
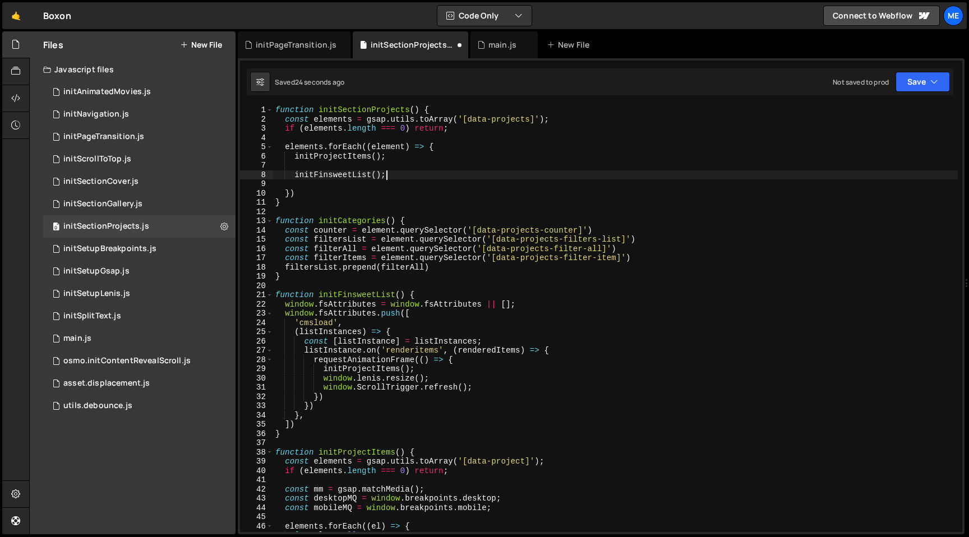
paste textarea "initCategories();"
click at [377, 155] on div "function initSectionProjects ( ) { const elements = gsap . utils . toArray ( '[…" at bounding box center [615, 327] width 685 height 445
click at [396, 176] on div "function initSectionProjects ( ) { const elements = gsap . utils . toArray ( '[…" at bounding box center [615, 327] width 685 height 445
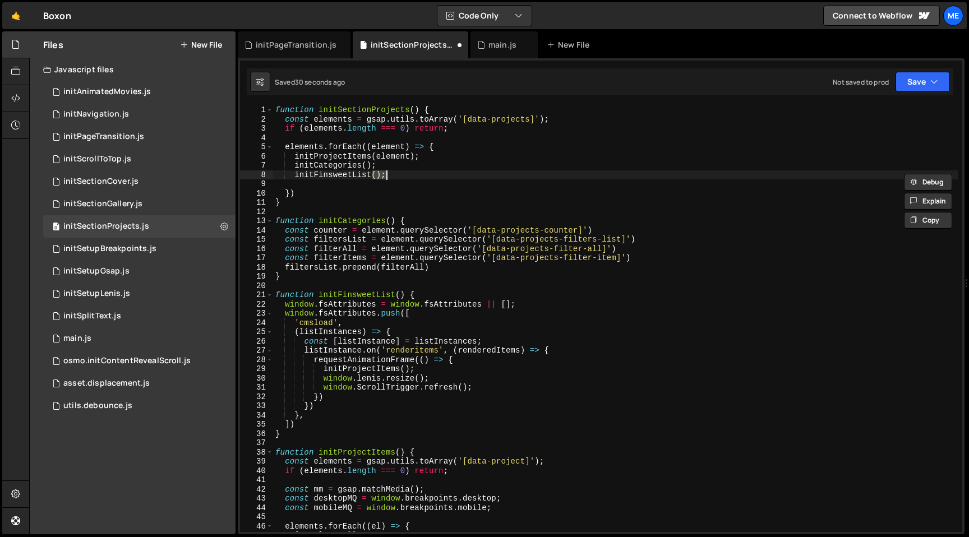
click at [394, 157] on div "function initSectionProjects ( ) { const elements = gsap . utils . toArray ( '[…" at bounding box center [615, 327] width 685 height 445
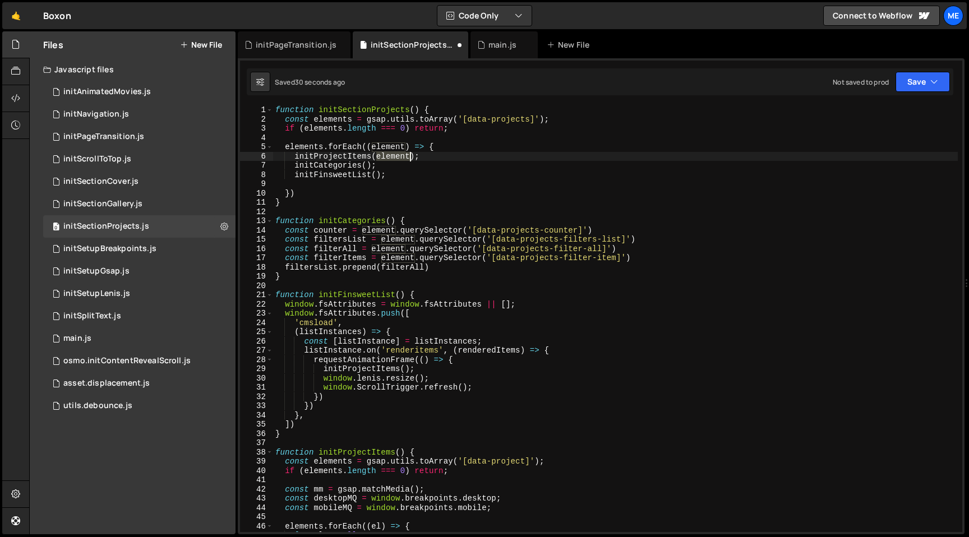
click at [394, 157] on div "function initSectionProjects ( ) { const elements = gsap . utils . toArray ( '[…" at bounding box center [615, 327] width 685 height 445
click at [365, 163] on div "function initSectionProjects ( ) { const elements = gsap . utils . toArray ( '[…" at bounding box center [615, 327] width 685 height 445
paste textarea "element"
click at [374, 172] on div "function initSectionProjects ( ) { const elements = gsap . utils . toArray ( '[…" at bounding box center [615, 327] width 685 height 445
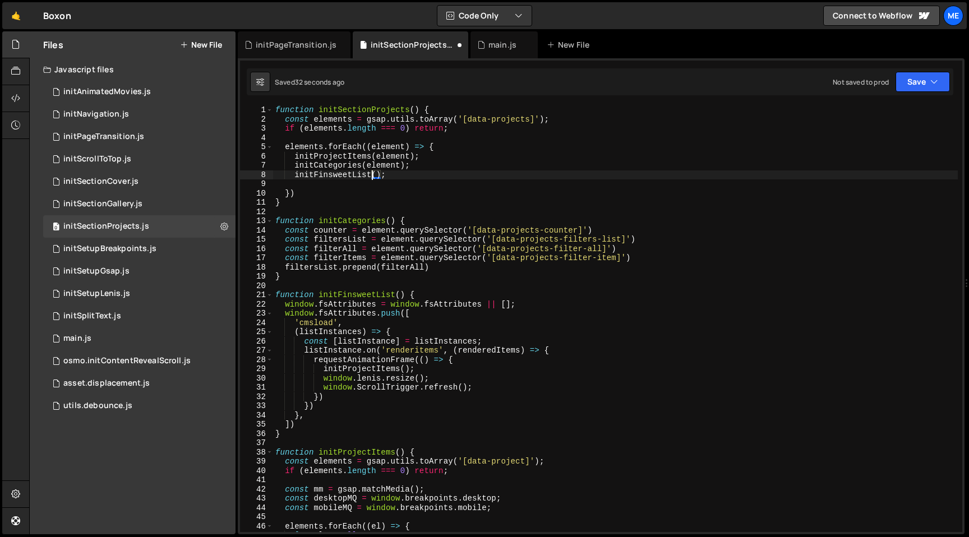
click at [376, 176] on div "function initSectionProjects ( ) { const elements = gsap . utils . toArray ( '[…" at bounding box center [615, 327] width 685 height 445
paste textarea "element"
click at [390, 220] on div "function initSectionProjects ( ) { const elements = gsap . utils . toArray ( '[…" at bounding box center [615, 327] width 685 height 445
paste textarea "element"
click at [402, 297] on div "function initSectionProjects ( ) { const elements = gsap . utils . toArray ( '[…" at bounding box center [615, 327] width 685 height 445
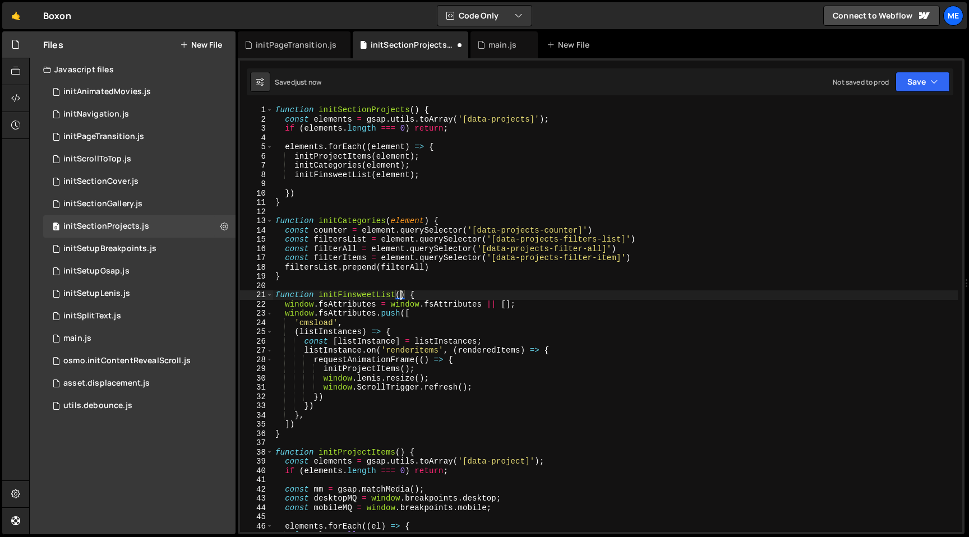
paste textarea "element"
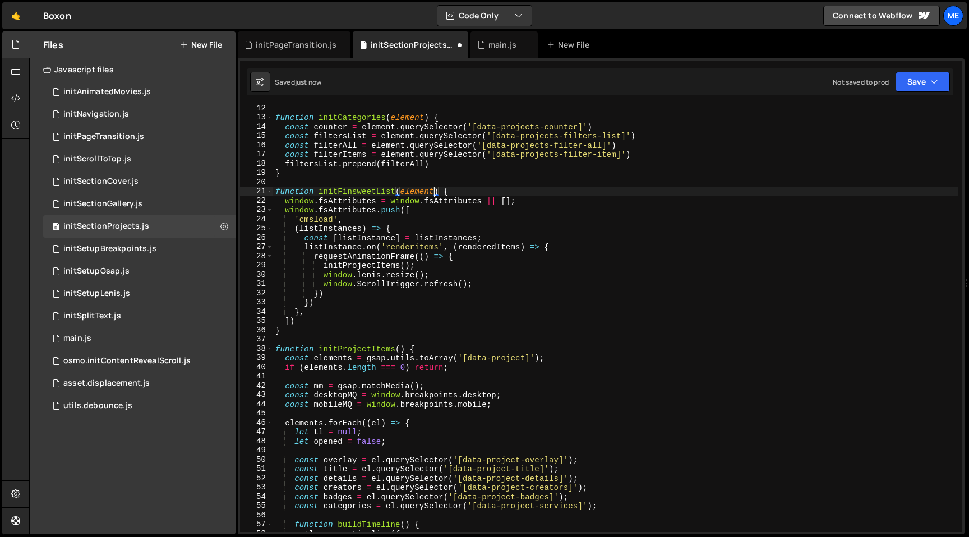
scroll to position [105, 0]
click at [405, 267] on div "function initCategories ( element ) { const counter = element . querySelector (…" at bounding box center [615, 324] width 685 height 445
paste textarea "element"
click at [400, 347] on div "function initCategories ( element ) { const counter = element . querySelector (…" at bounding box center [615, 324] width 685 height 445
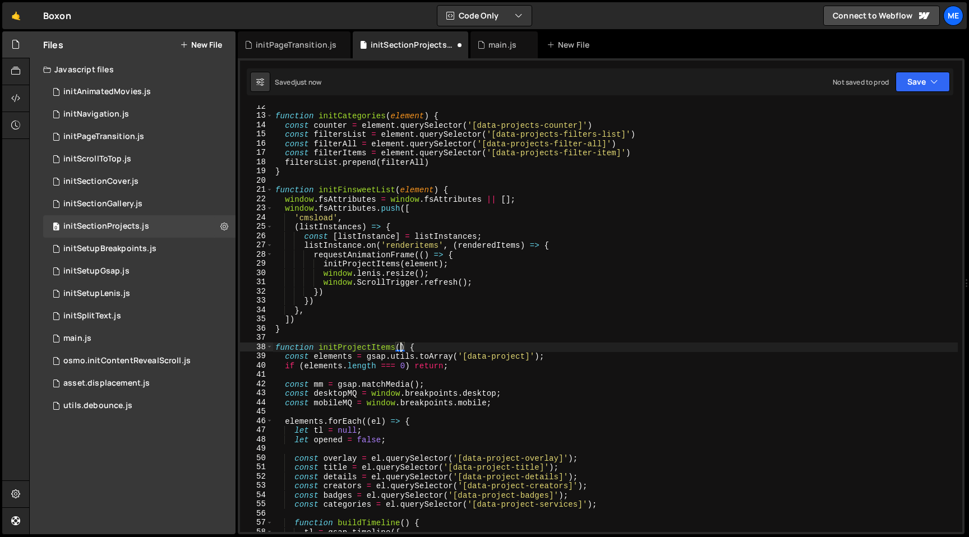
paste textarea "element"
click at [536, 357] on div "function initCategories ( element ) { const counter = element . querySelector (…" at bounding box center [615, 324] width 685 height 445
paste textarea "element"
type textarea "const elements = gsap.utils.toArray('[data-project]', element);"
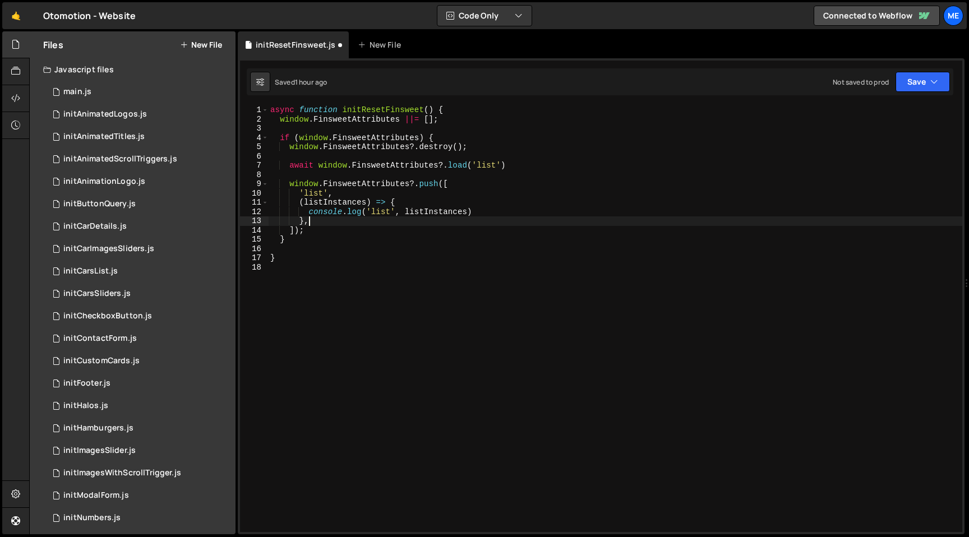
scroll to position [363, 0]
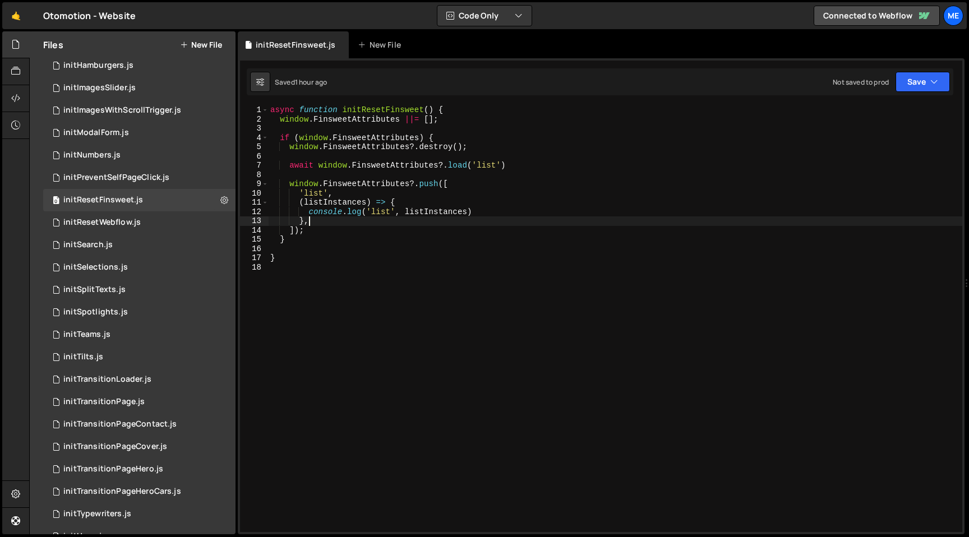
click at [501, 211] on div "async function initResetFinsweet ( ) { window . FinsweetAttributes ||= [ ] ; if…" at bounding box center [615, 327] width 694 height 445
type textarea "console.log('list', listInstances)"
click at [339, 44] on icon at bounding box center [341, 44] width 8 height 11
